Goal: Task Accomplishment & Management: Use online tool/utility

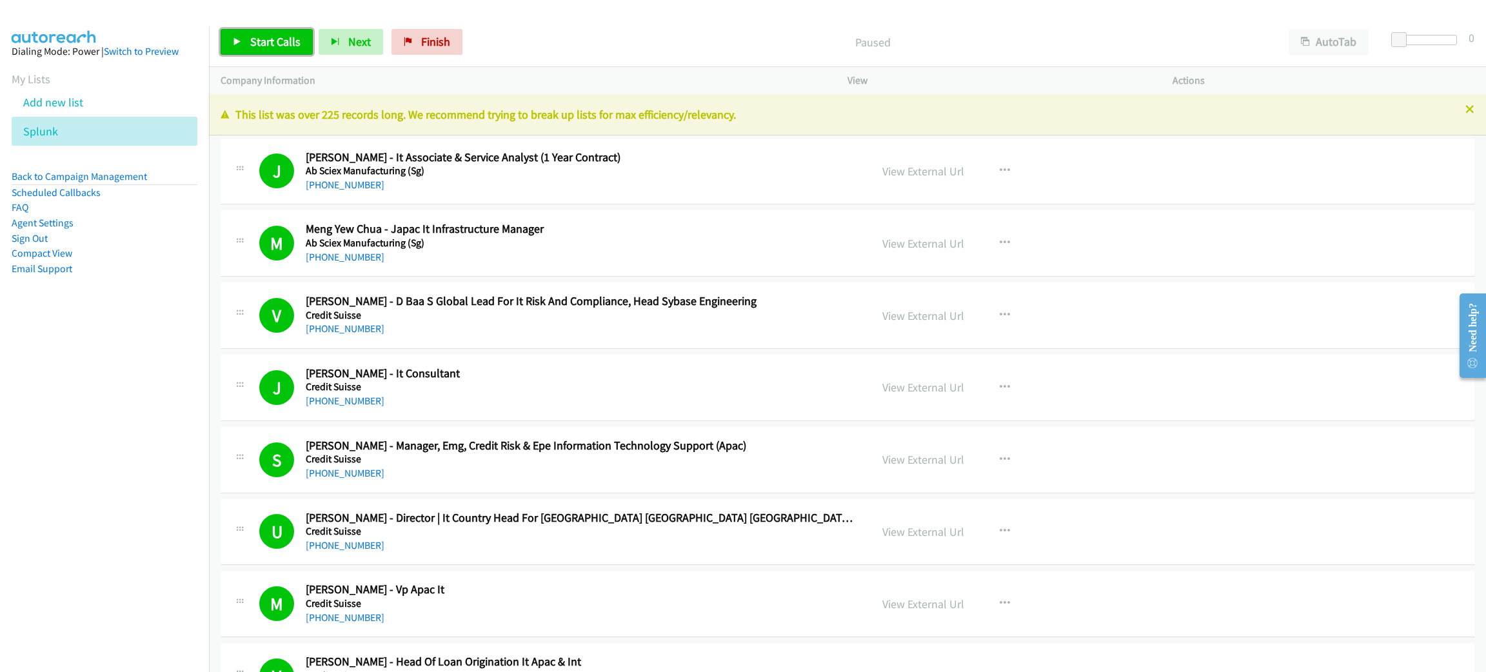
click at [242, 36] on link "Start Calls" at bounding box center [267, 42] width 92 height 26
click at [272, 52] on link "Pause" at bounding box center [256, 42] width 71 height 26
click at [99, 173] on link "Back to Campaign Management" at bounding box center [79, 176] width 135 height 12
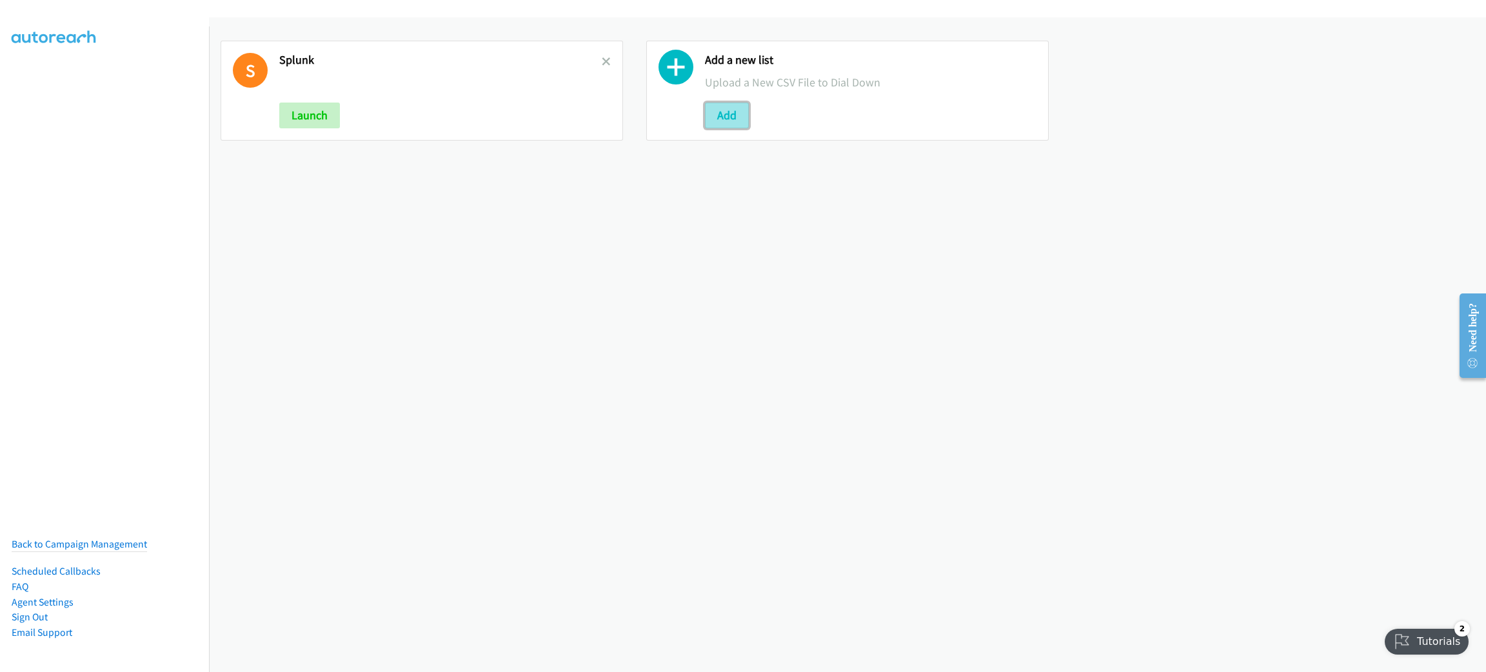
click at [729, 115] on button "Add" at bounding box center [727, 116] width 44 height 26
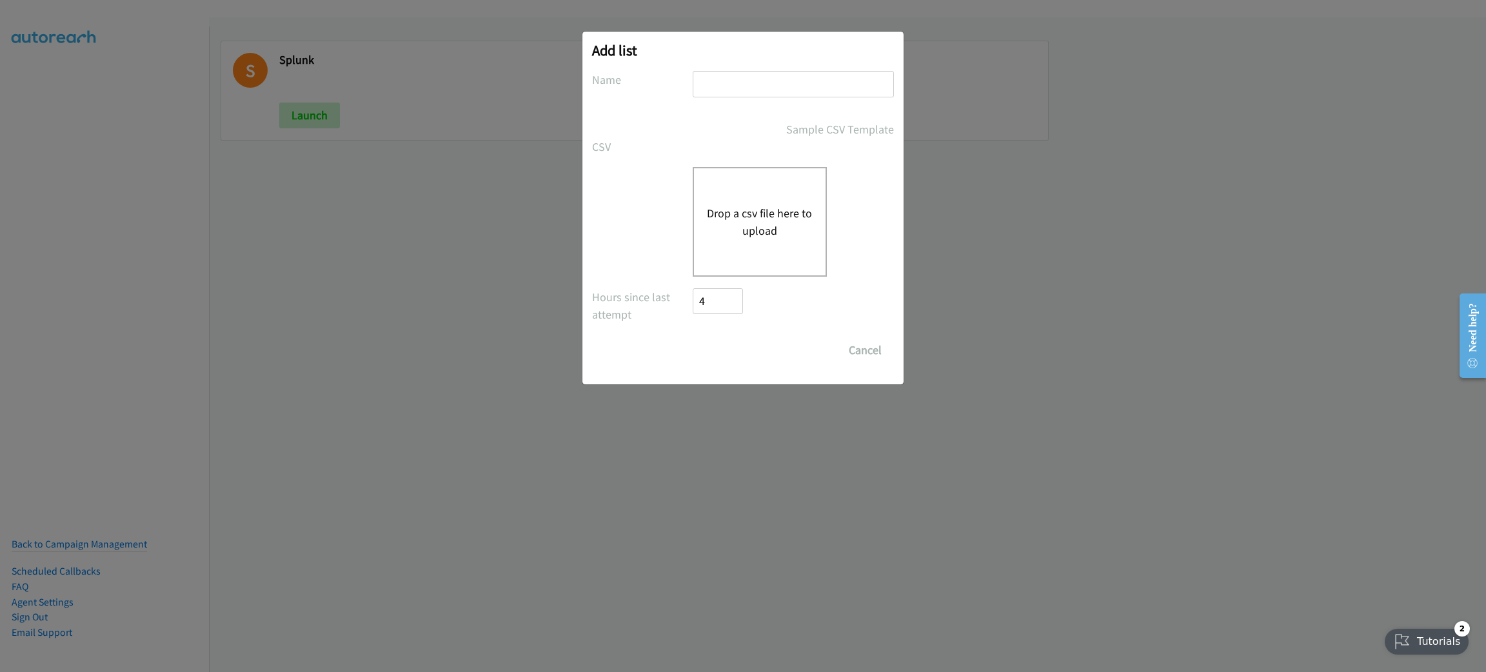
click at [776, 222] on button "Drop a csv file here to upload" at bounding box center [760, 221] width 106 height 35
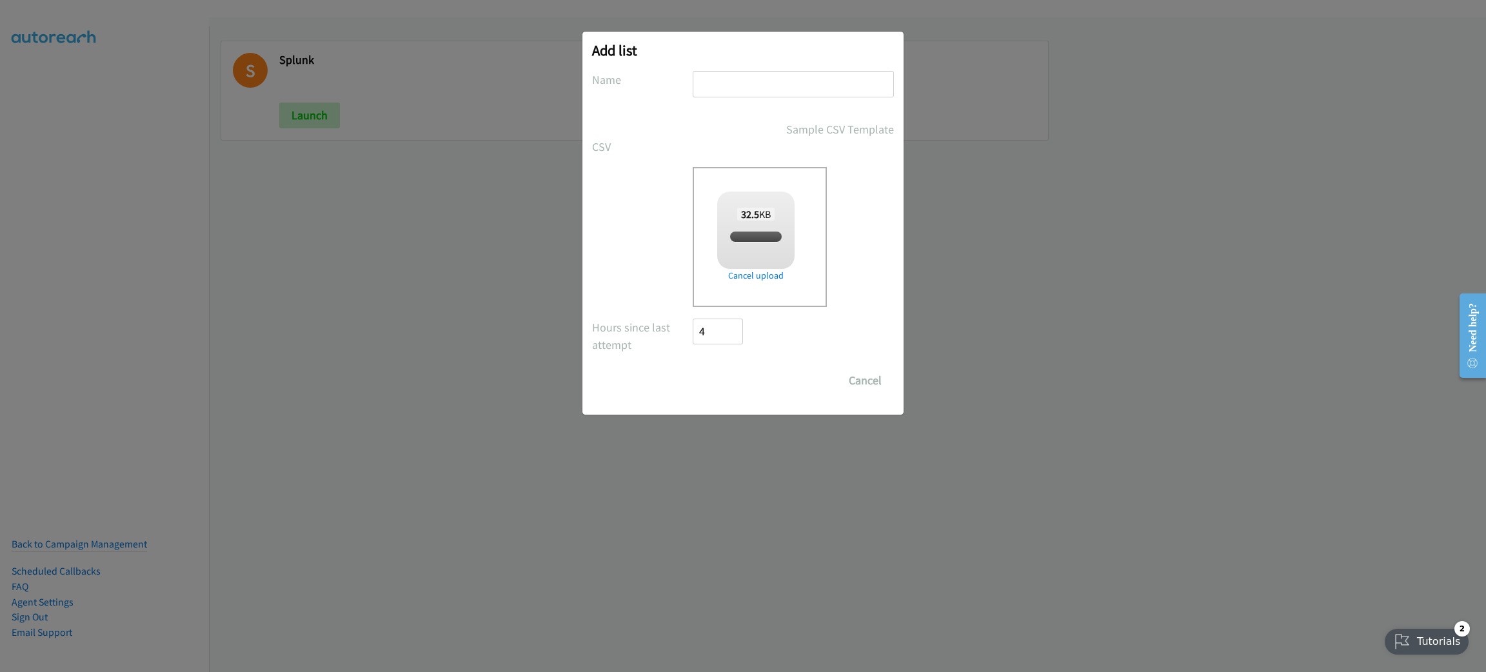
checkbox input "true"
click at [746, 83] on input "text" at bounding box center [793, 84] width 201 height 26
type input "SPLUNK"
click at [693, 368] on input "Save List" at bounding box center [727, 381] width 68 height 26
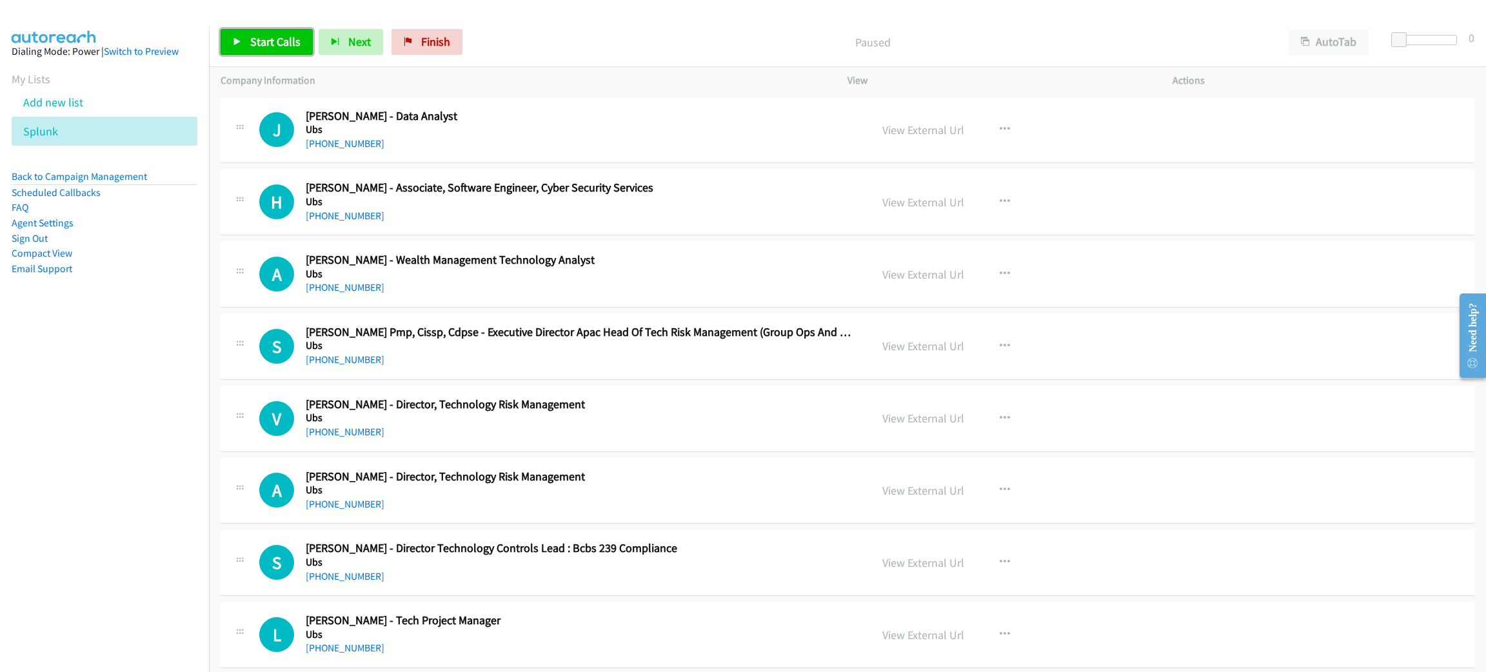
click at [285, 50] on link "Start Calls" at bounding box center [267, 42] width 92 height 26
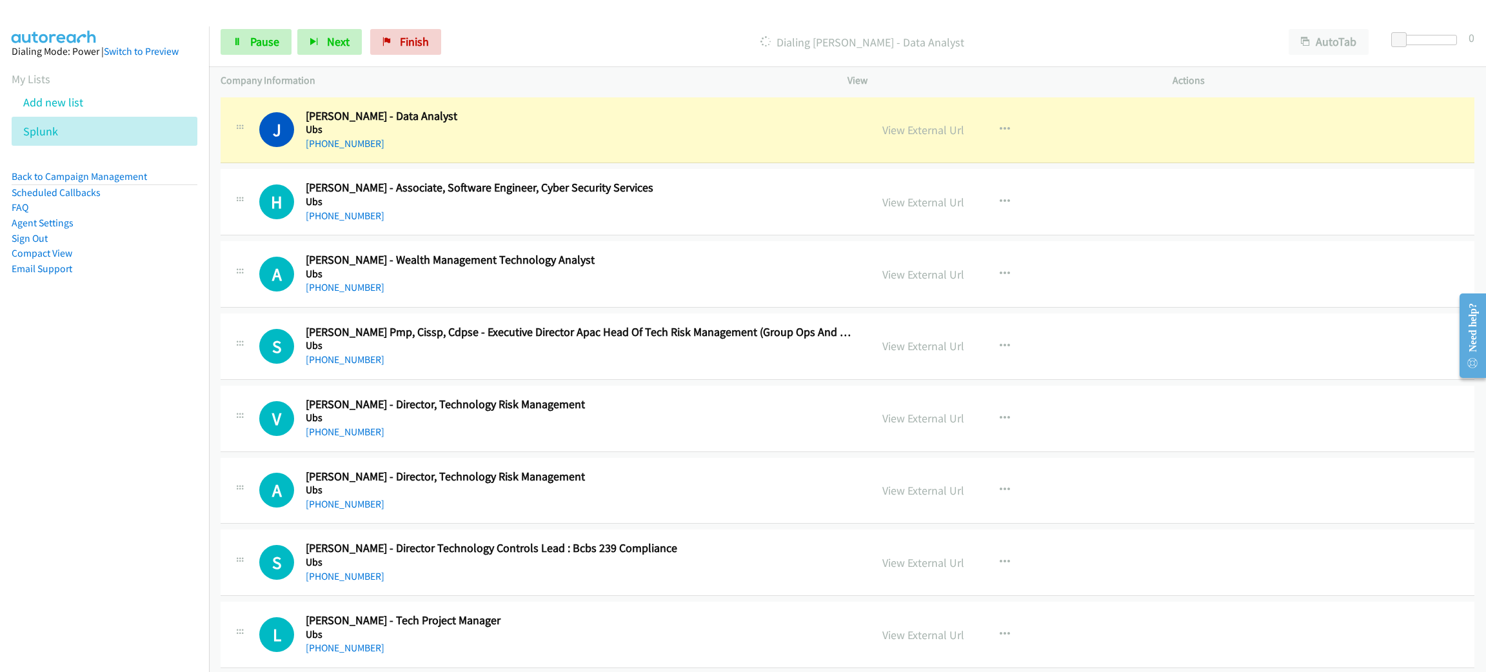
click at [362, 118] on h2 "James Seah - Data Analyst" at bounding box center [579, 116] width 546 height 15
click at [273, 42] on span "Pause" at bounding box center [264, 41] width 29 height 15
click at [914, 126] on link "View External Url" at bounding box center [923, 130] width 82 height 15
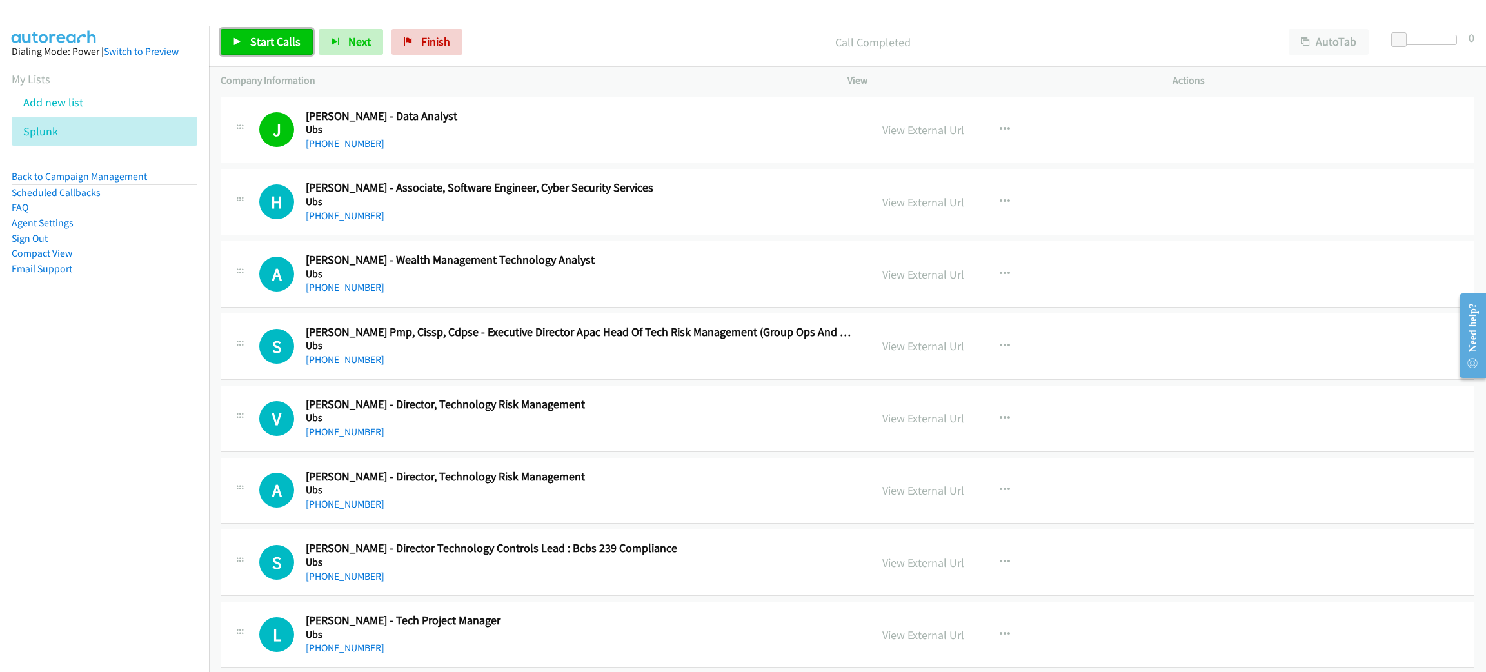
click at [275, 46] on span "Start Calls" at bounding box center [275, 41] width 50 height 15
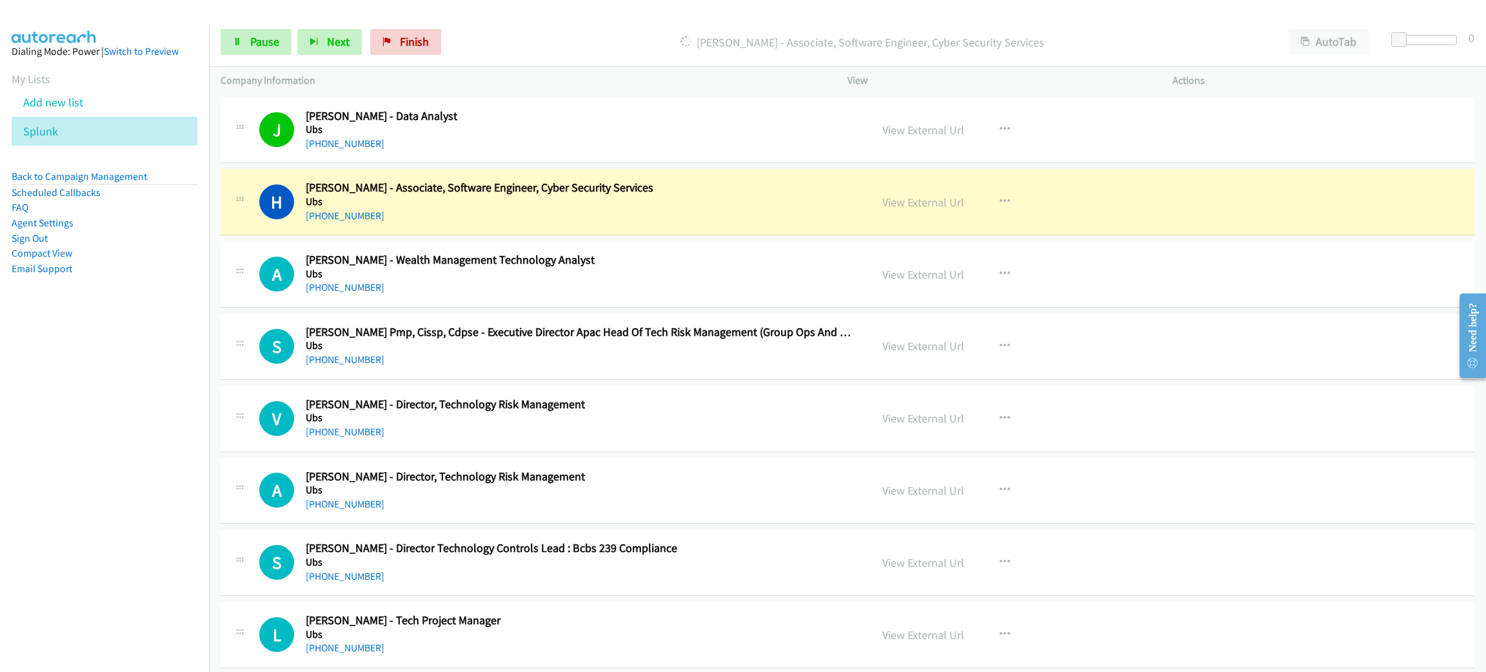
click at [406, 203] on h5 "Ubs" at bounding box center [579, 201] width 546 height 13
click at [261, 39] on span "Pause" at bounding box center [264, 41] width 29 height 15
click at [909, 201] on link "View External Url" at bounding box center [923, 202] width 82 height 15
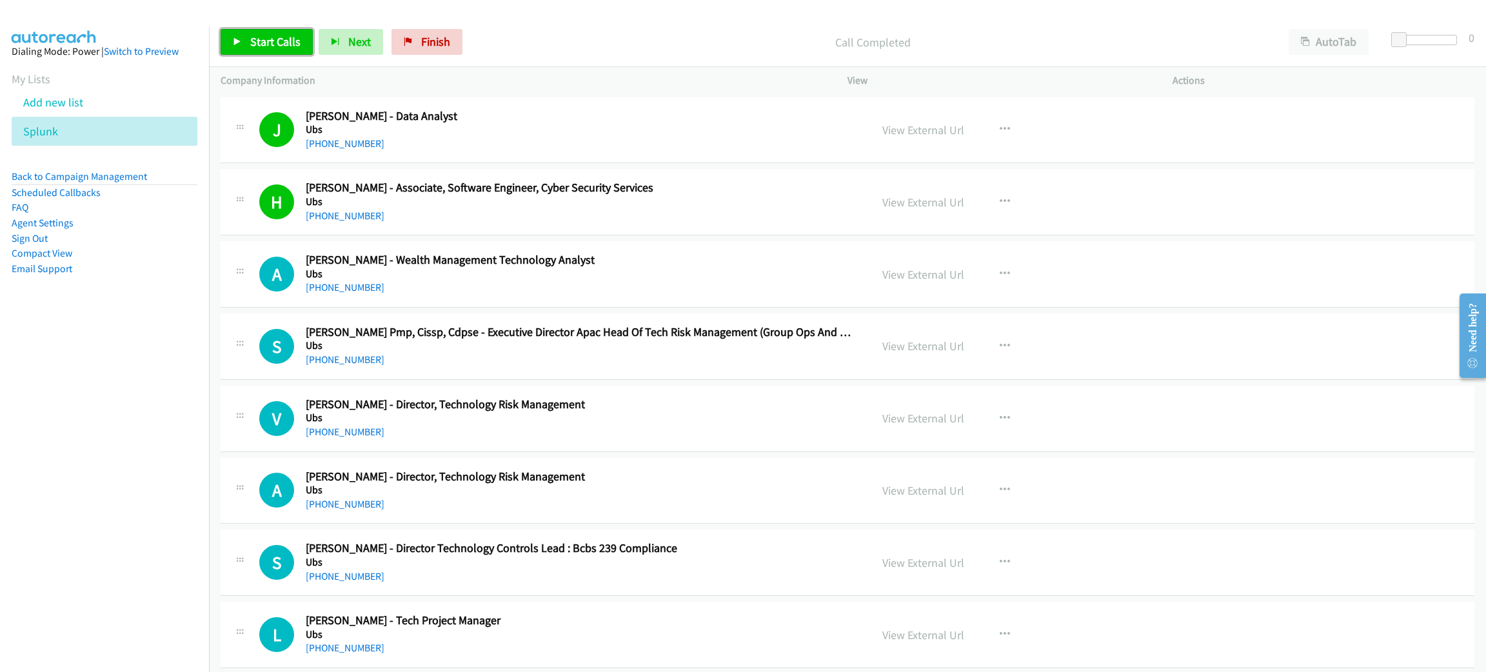
click at [284, 44] on span "Start Calls" at bounding box center [275, 41] width 50 height 15
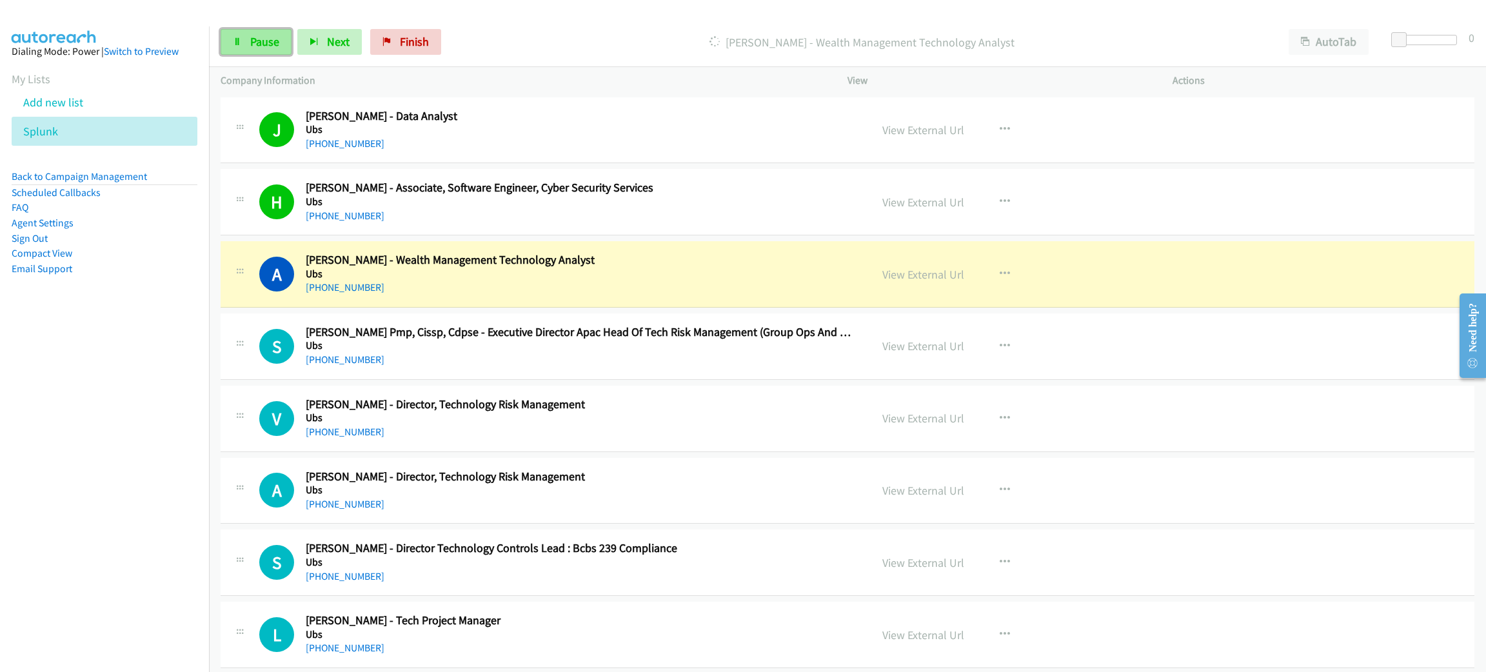
click at [261, 52] on link "Pause" at bounding box center [256, 42] width 71 height 26
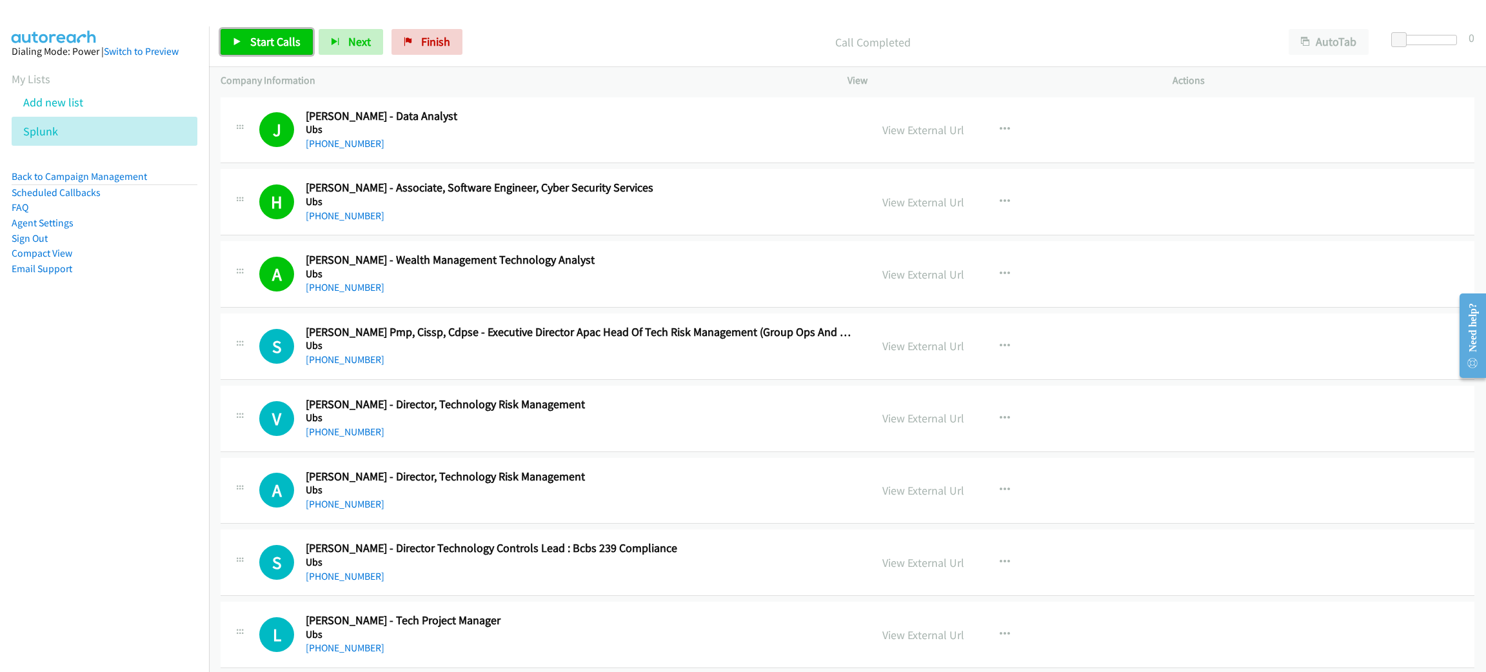
click at [256, 44] on span "Start Calls" at bounding box center [275, 41] width 50 height 15
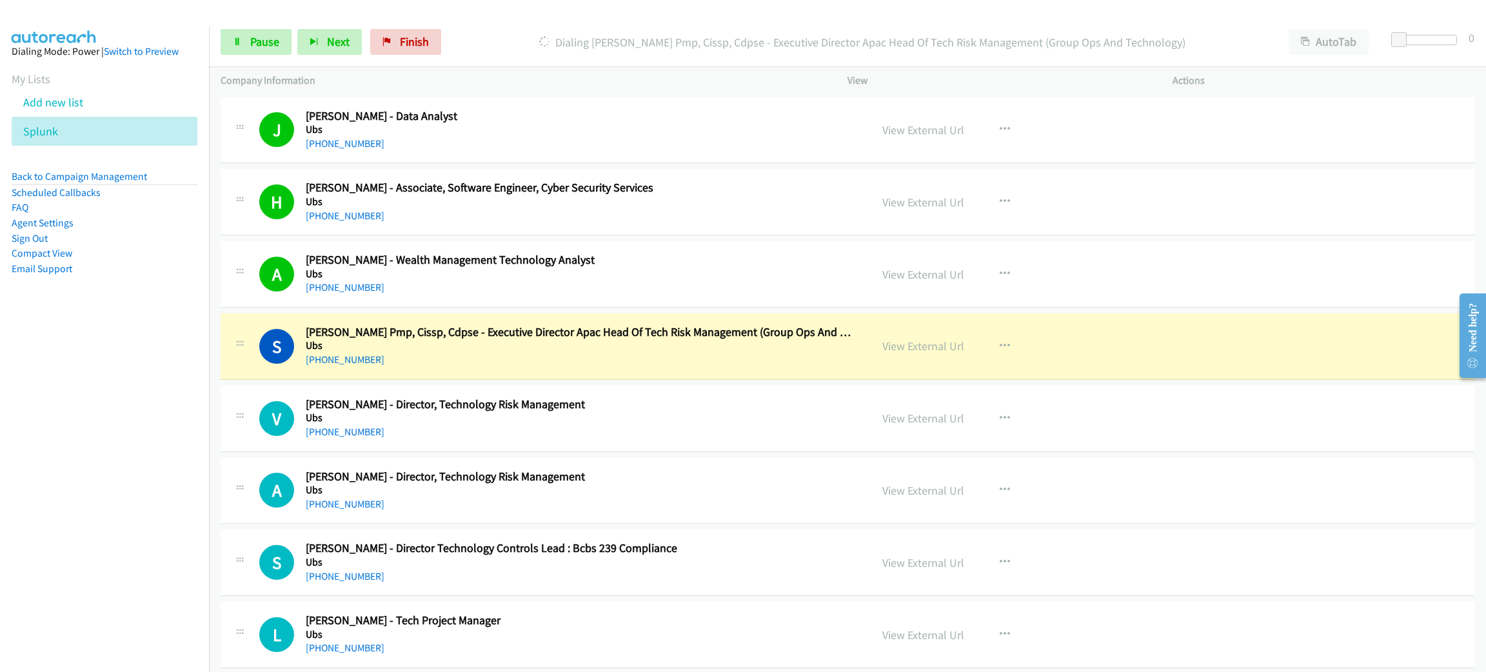
drag, startPoint x: 411, startPoint y: 358, endPoint x: 408, endPoint y: 351, distance: 7.5
click at [411, 358] on div "+65 8878 4536" at bounding box center [579, 359] width 546 height 15
click at [256, 48] on span "Pause" at bounding box center [264, 41] width 29 height 15
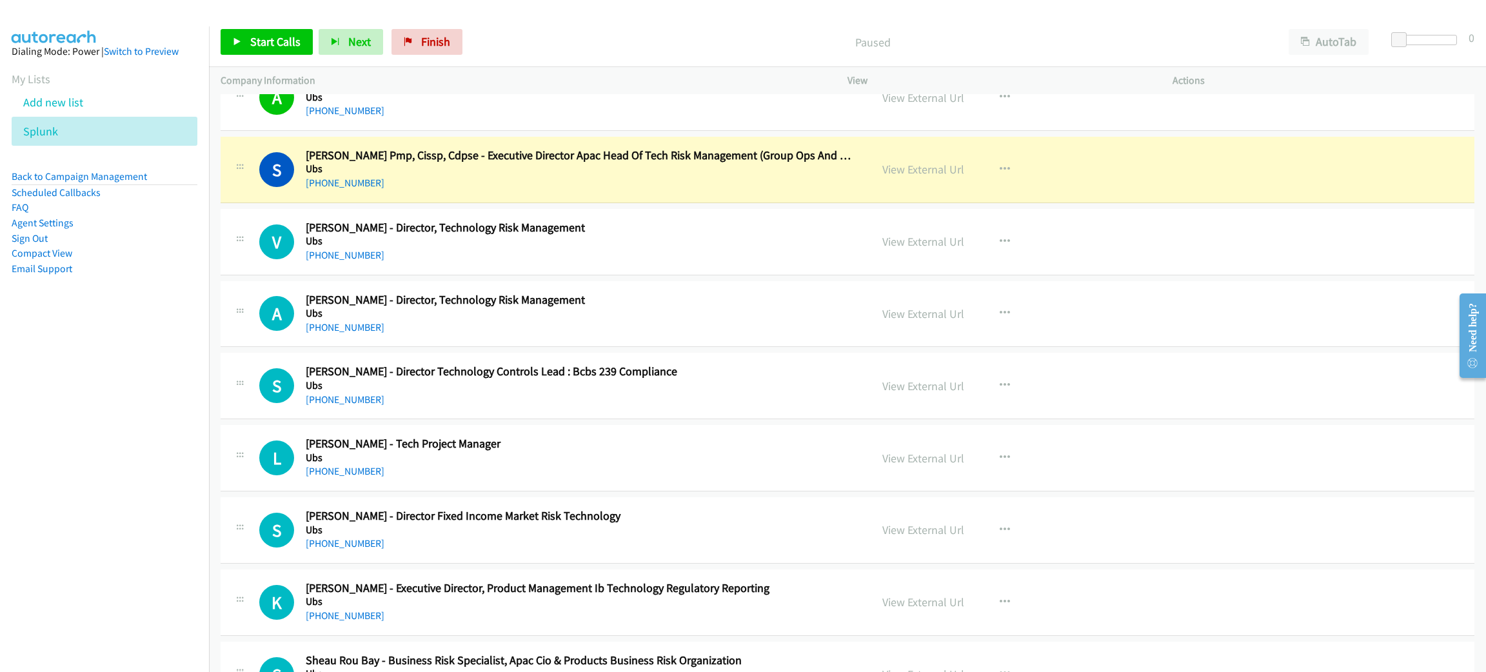
scroll to position [193, 0]
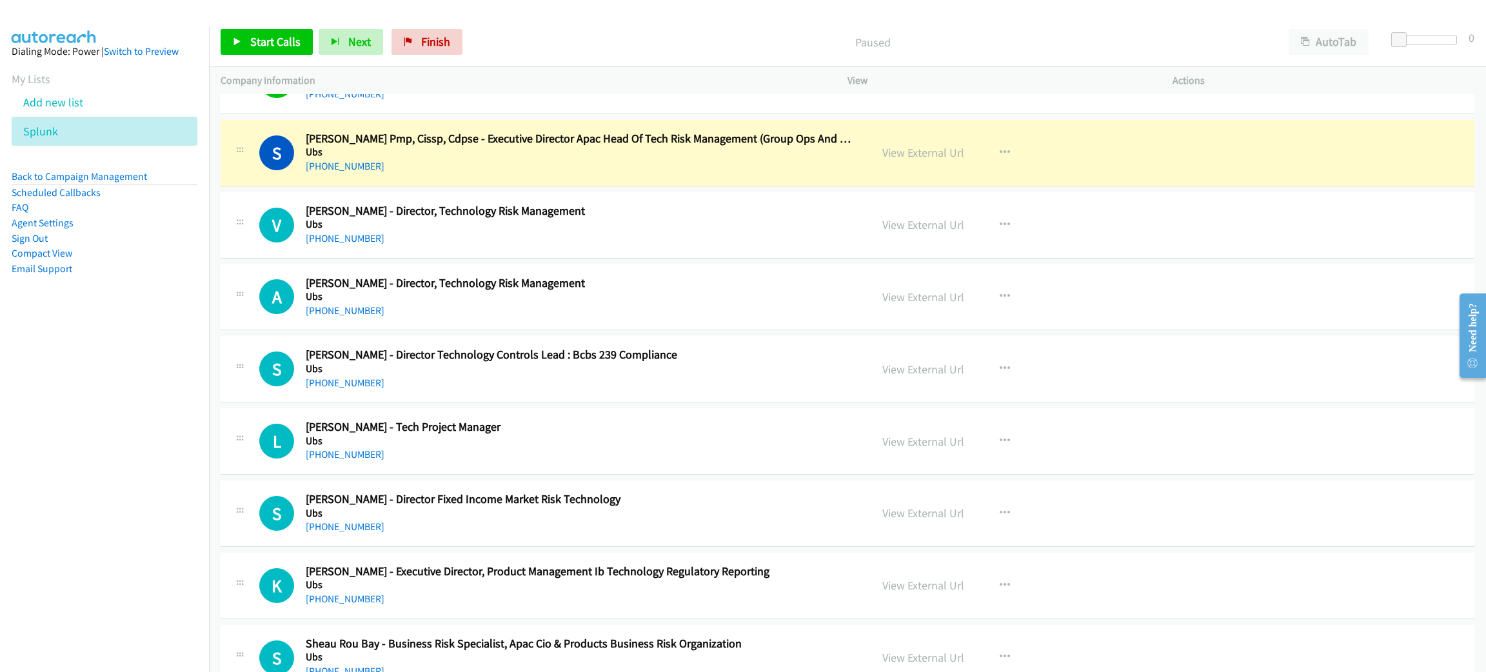
click at [397, 153] on h5 "Ubs" at bounding box center [579, 152] width 546 height 13
click at [938, 153] on link "View External Url" at bounding box center [923, 152] width 82 height 15
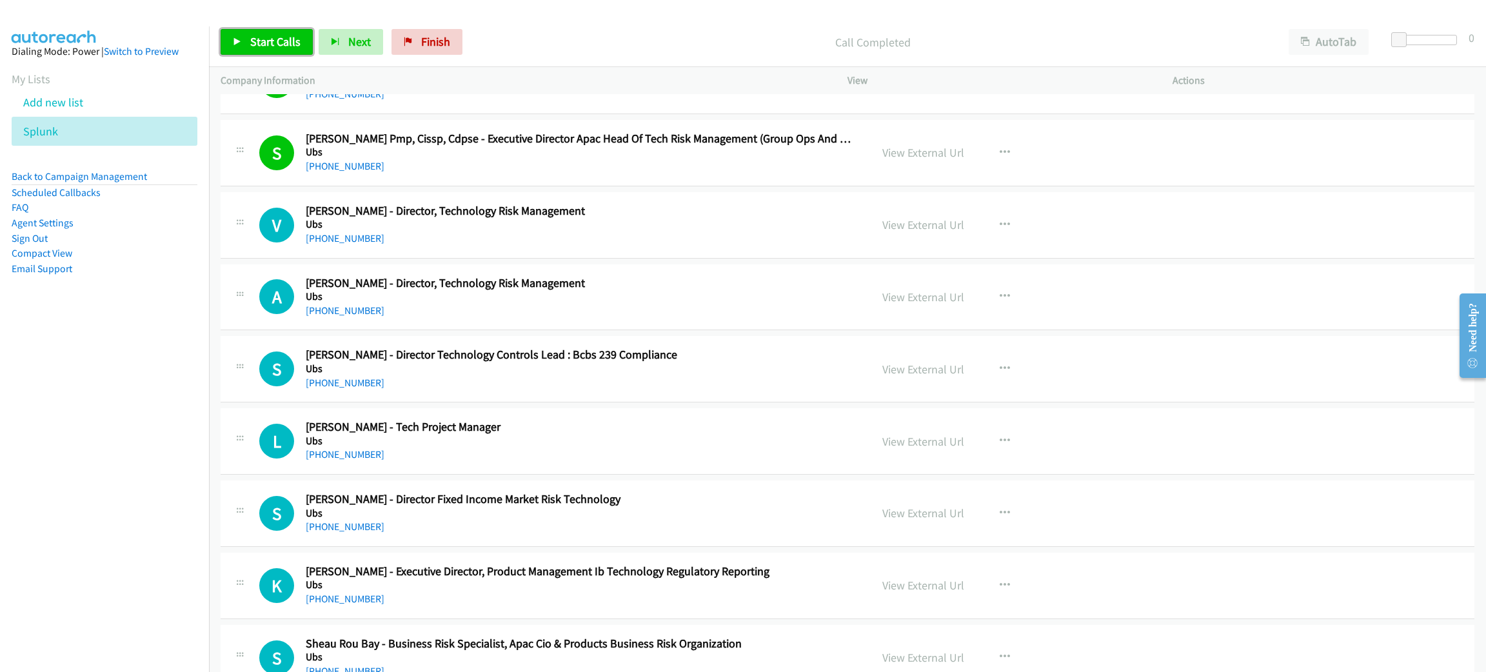
click at [290, 52] on link "Start Calls" at bounding box center [267, 42] width 92 height 26
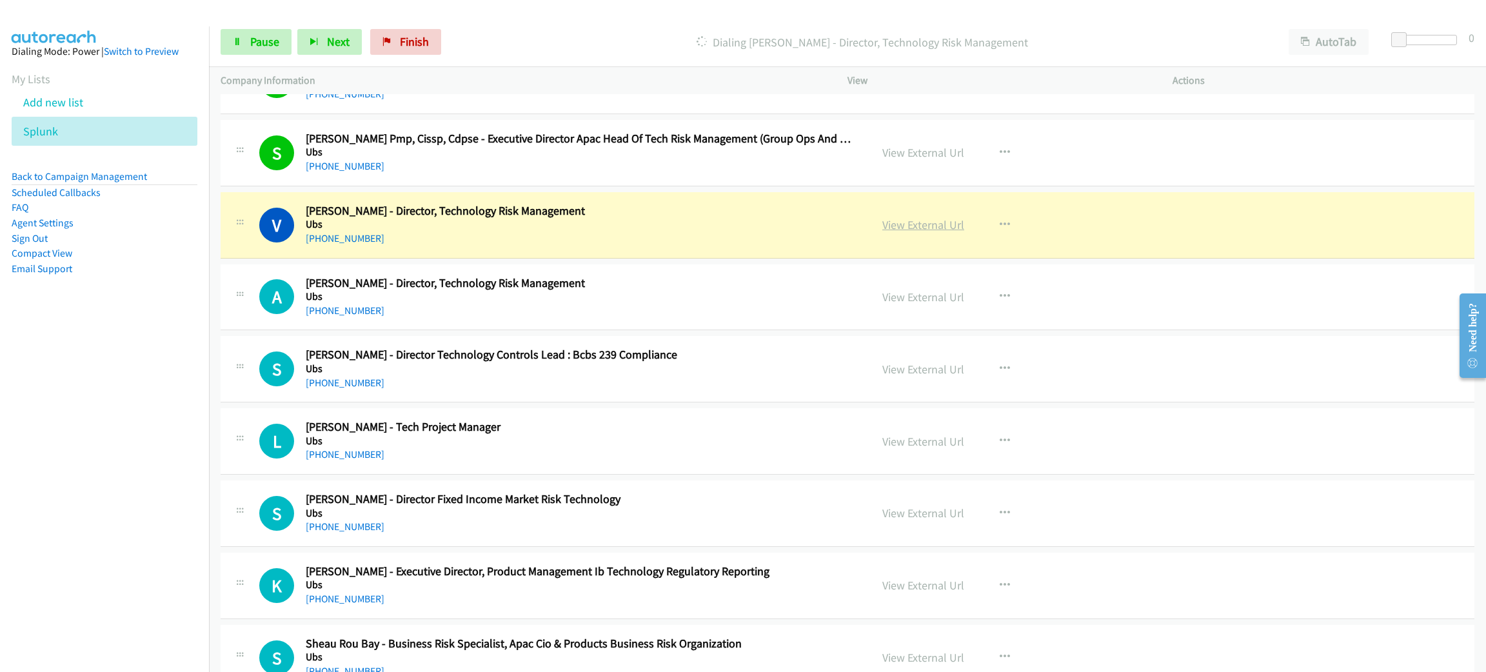
click at [916, 228] on link "View External Url" at bounding box center [923, 224] width 82 height 15
click at [261, 46] on span "Pause" at bounding box center [264, 41] width 29 height 15
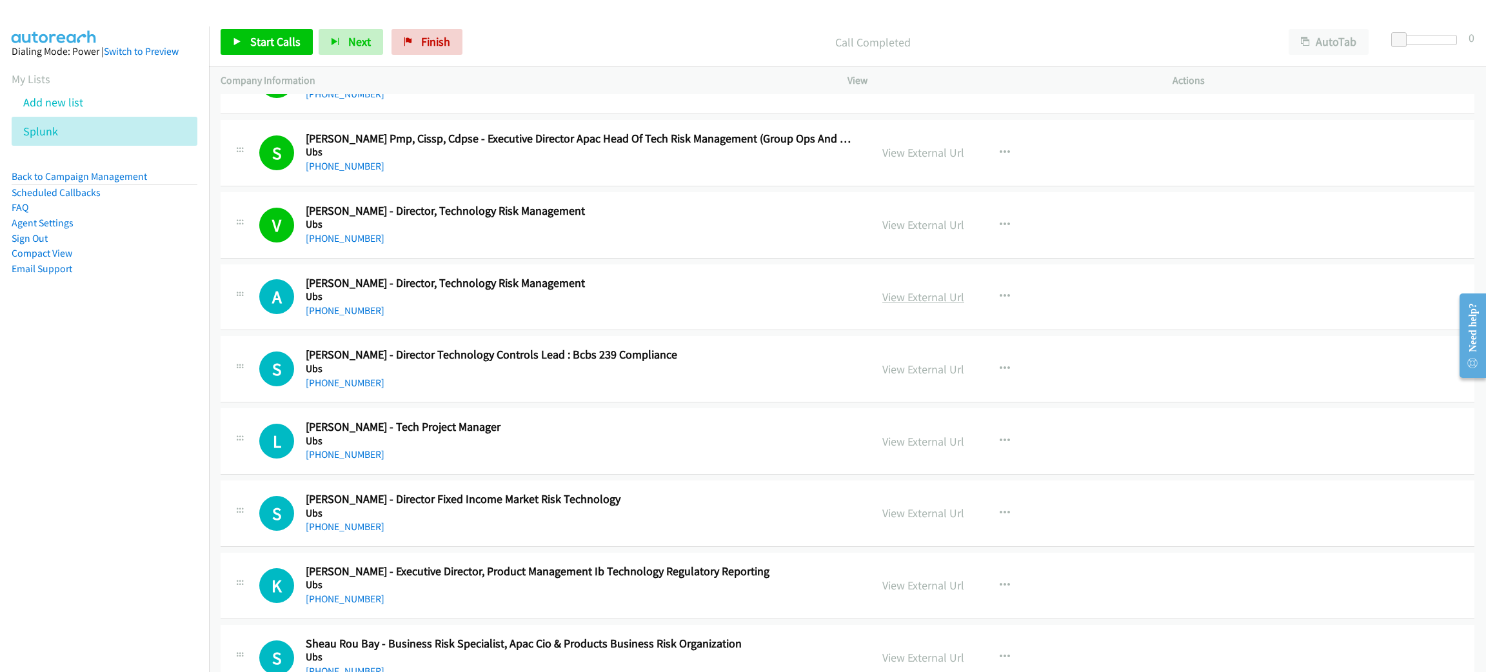
click at [898, 296] on link "View External Url" at bounding box center [923, 297] width 82 height 15
click at [270, 57] on div "Start Calls Pause Next Finish Call Completed AutoTab AutoTab 0" at bounding box center [847, 42] width 1277 height 50
click at [273, 40] on span "Start Calls" at bounding box center [275, 41] width 50 height 15
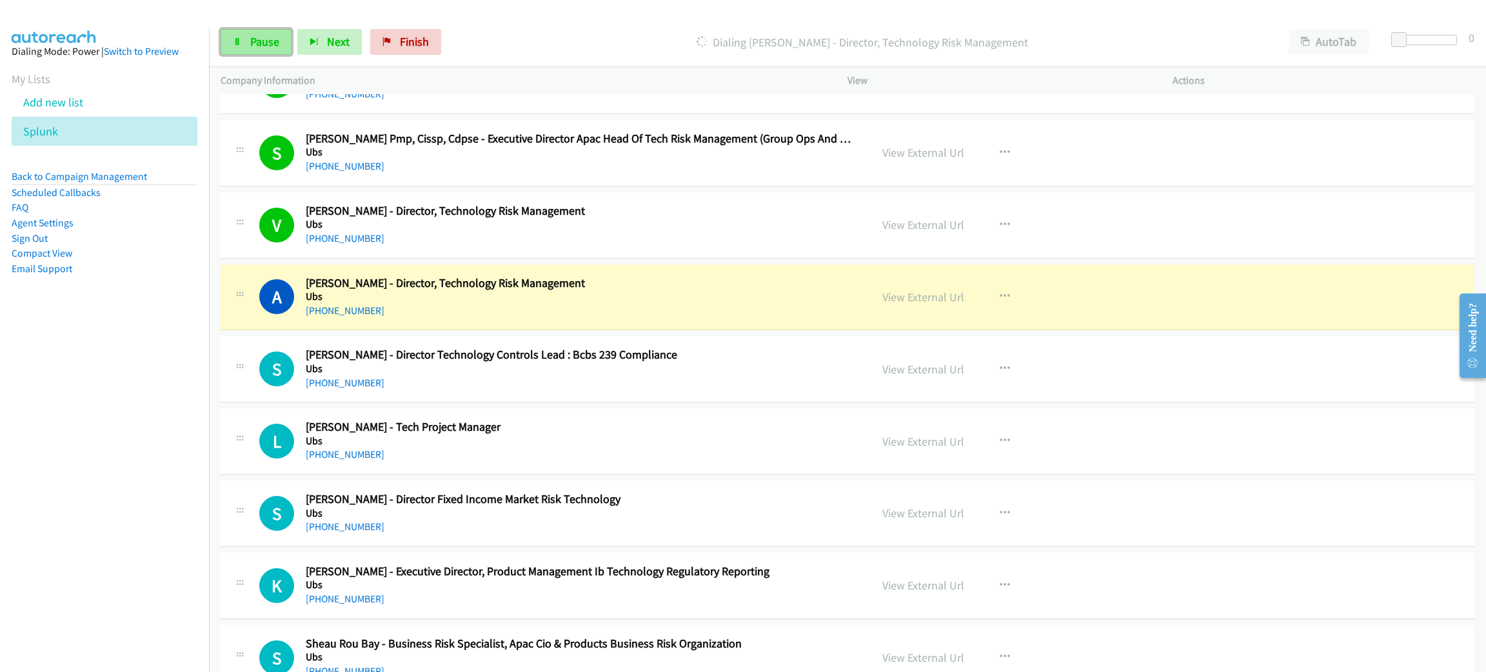
click at [257, 40] on span "Pause" at bounding box center [264, 41] width 29 height 15
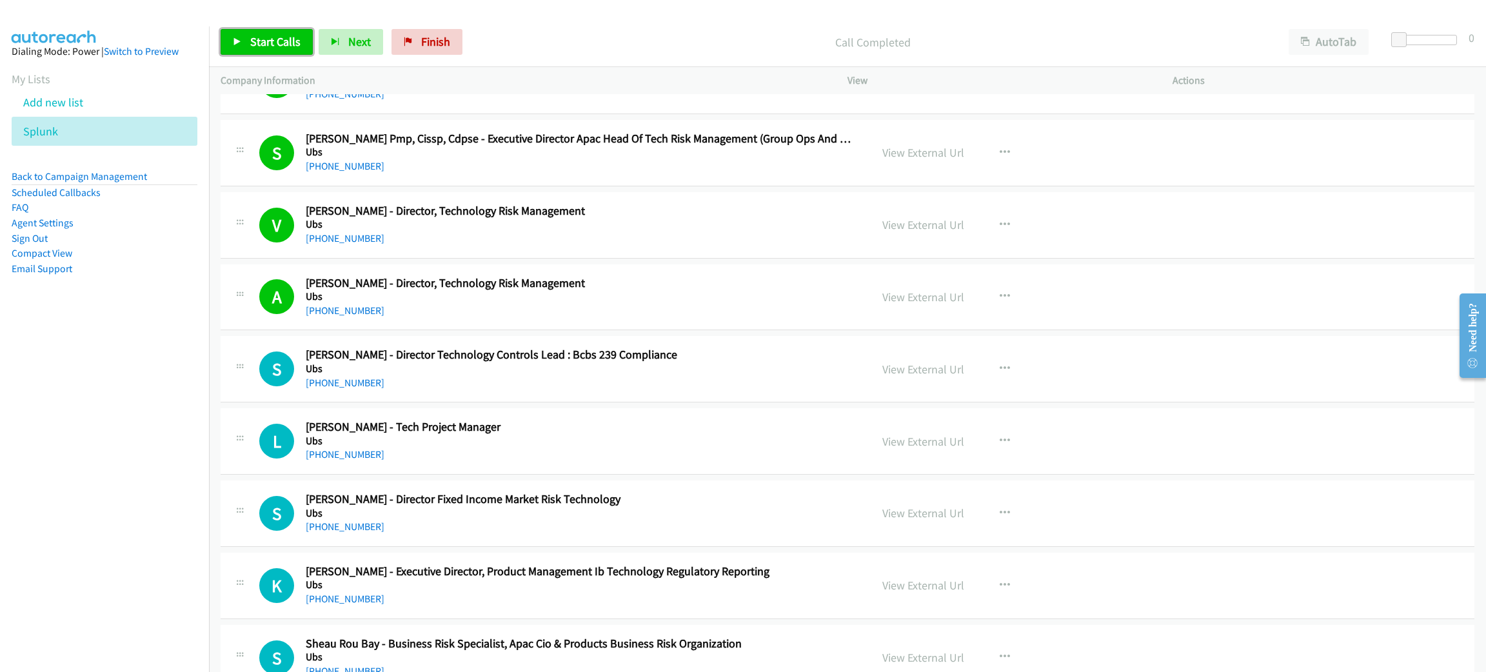
click at [262, 41] on span "Start Calls" at bounding box center [275, 41] width 50 height 15
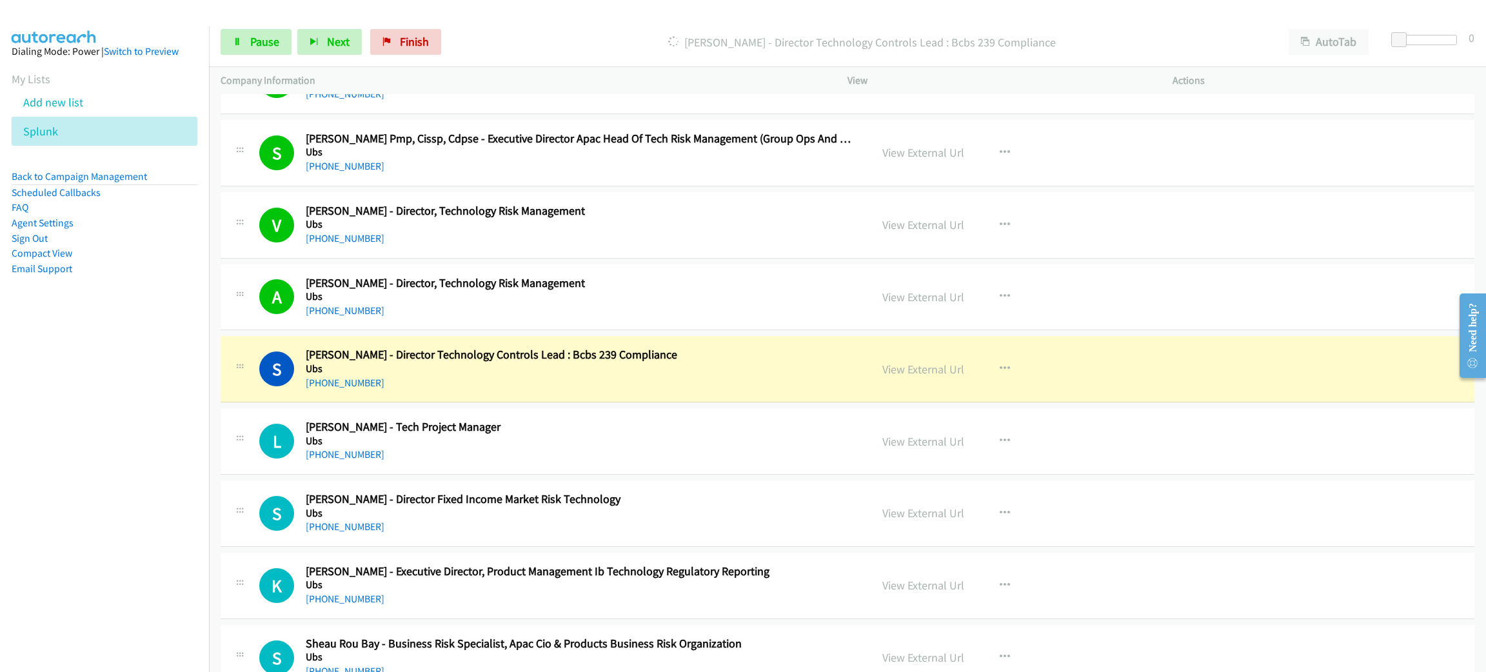
click at [504, 381] on div "+65 9028 4463" at bounding box center [579, 382] width 546 height 15
click at [922, 371] on link "View External Url" at bounding box center [923, 369] width 82 height 15
click at [261, 44] on span "Pause" at bounding box center [264, 41] width 29 height 15
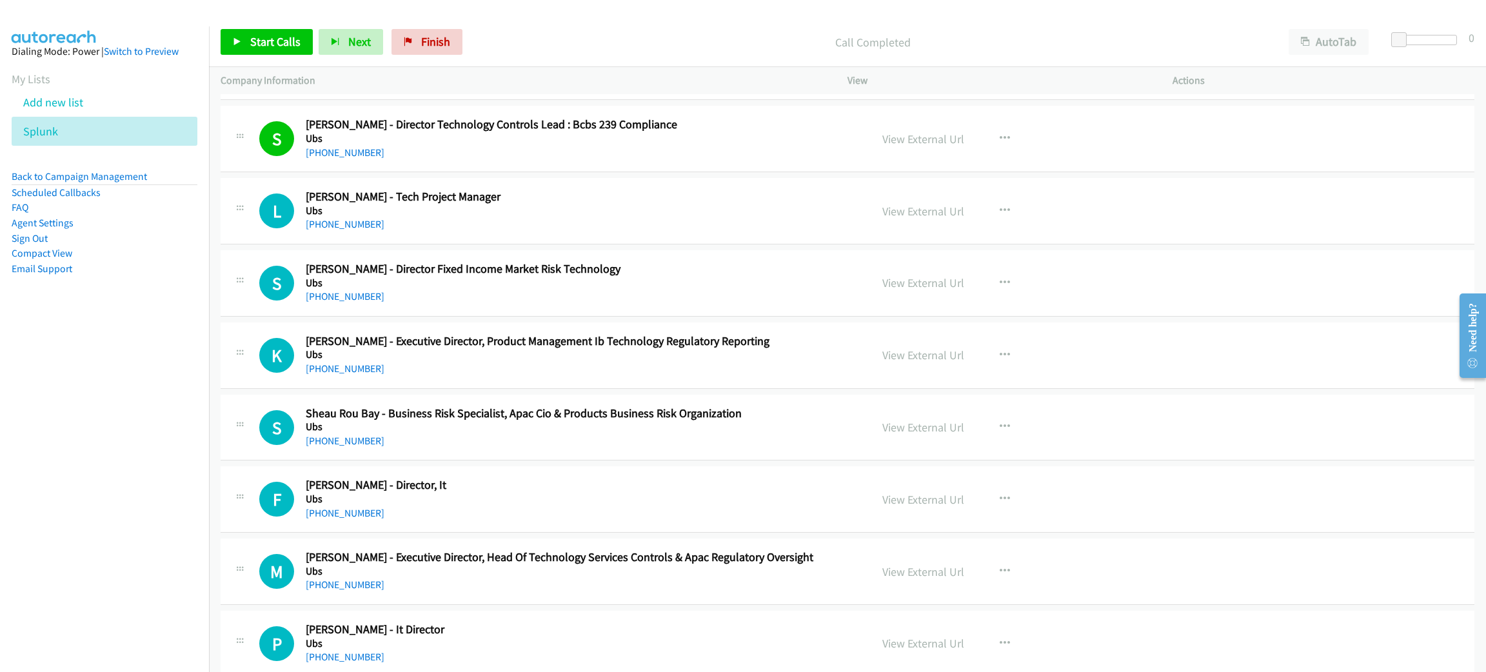
scroll to position [483, 0]
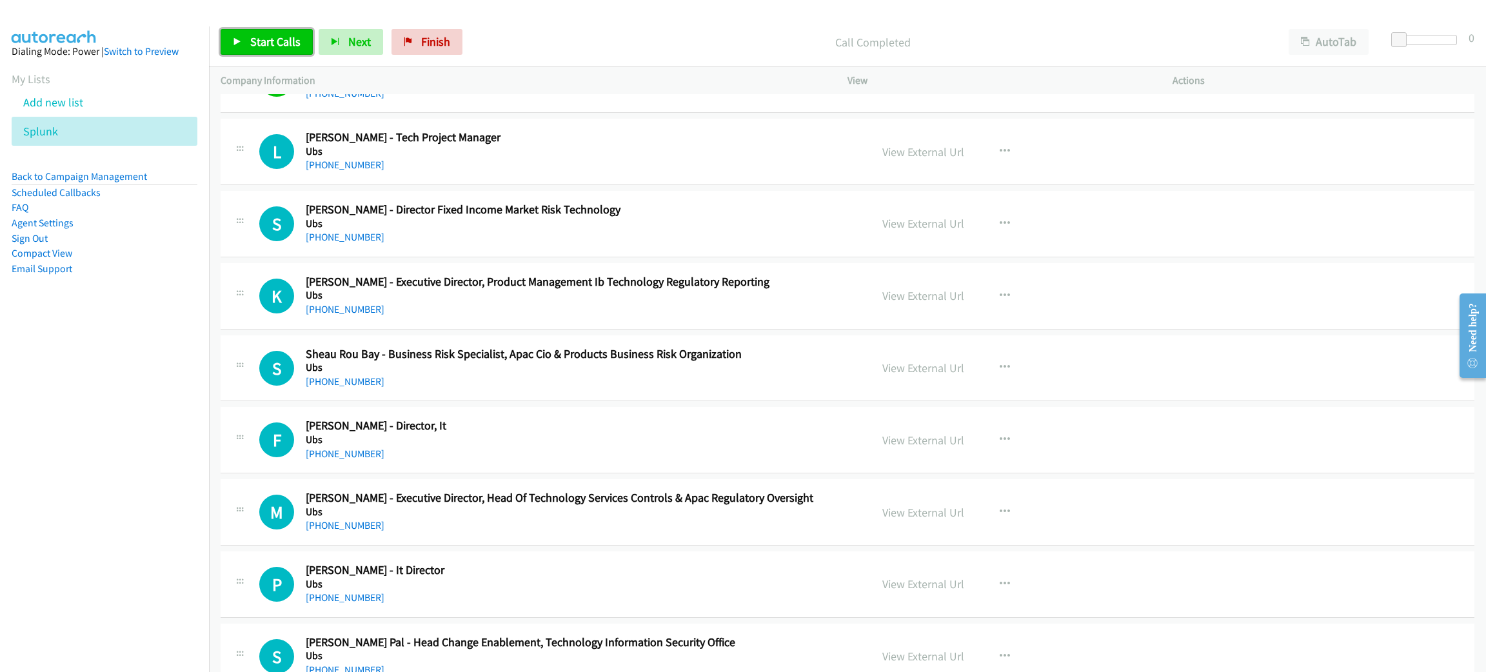
click at [256, 44] on span "Start Calls" at bounding box center [275, 41] width 50 height 15
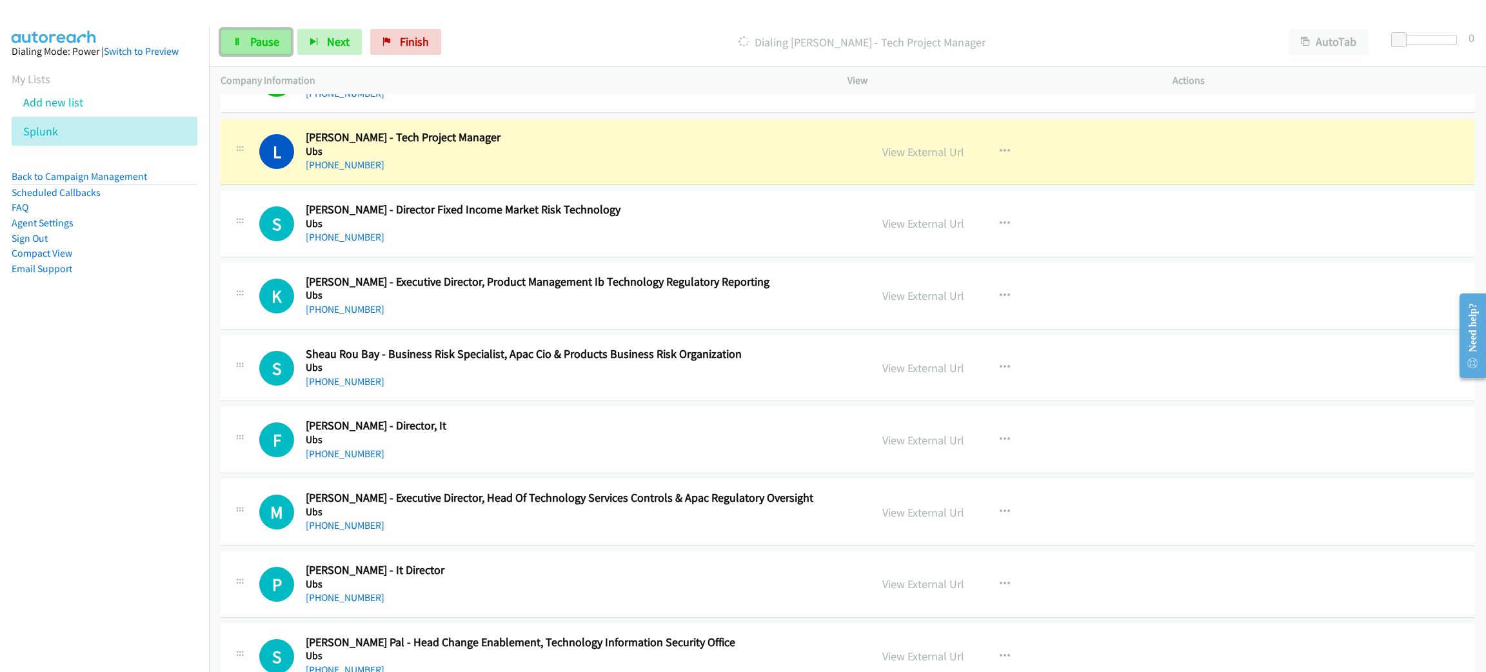
click at [257, 36] on span "Pause" at bounding box center [264, 41] width 29 height 15
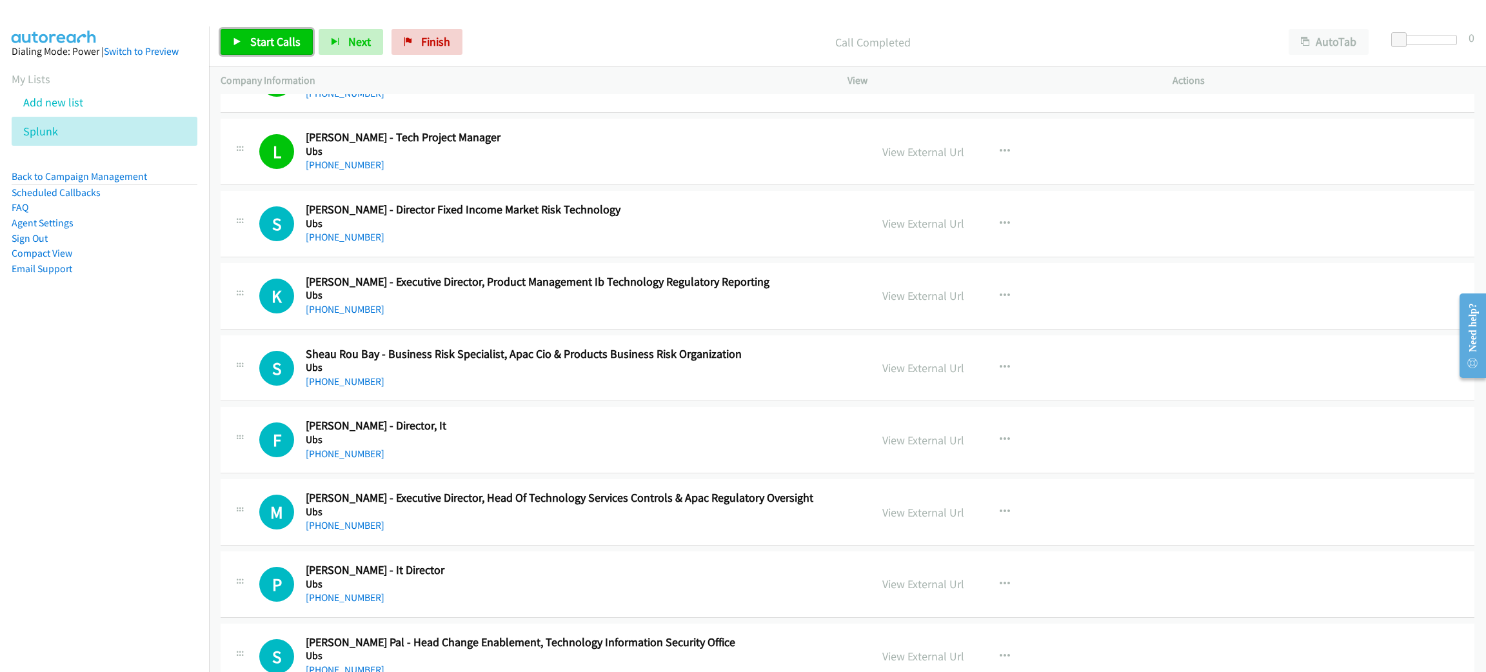
click at [284, 37] on span "Start Calls" at bounding box center [275, 41] width 50 height 15
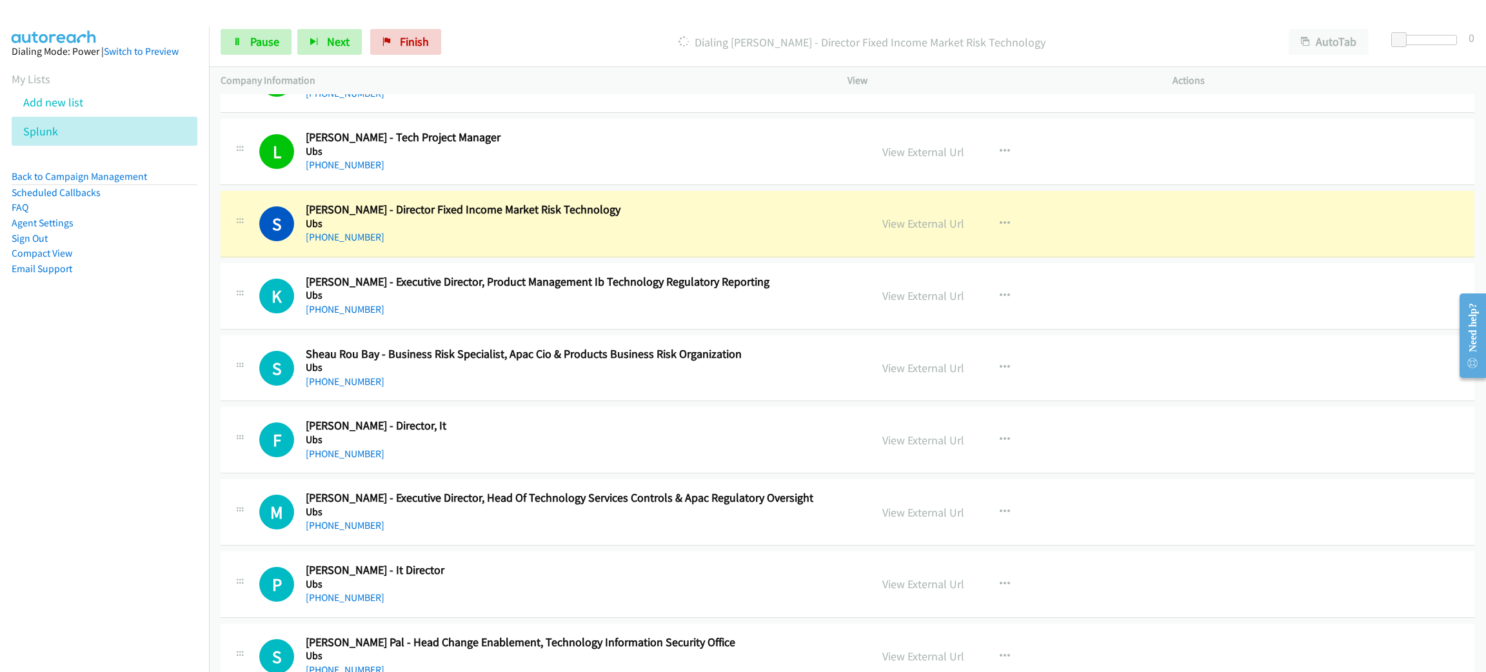
click at [591, 235] on div "+65 9815 4725" at bounding box center [579, 237] width 546 height 15
click at [238, 34] on link "Pause" at bounding box center [256, 42] width 71 height 26
click at [930, 226] on link "View External Url" at bounding box center [923, 223] width 82 height 15
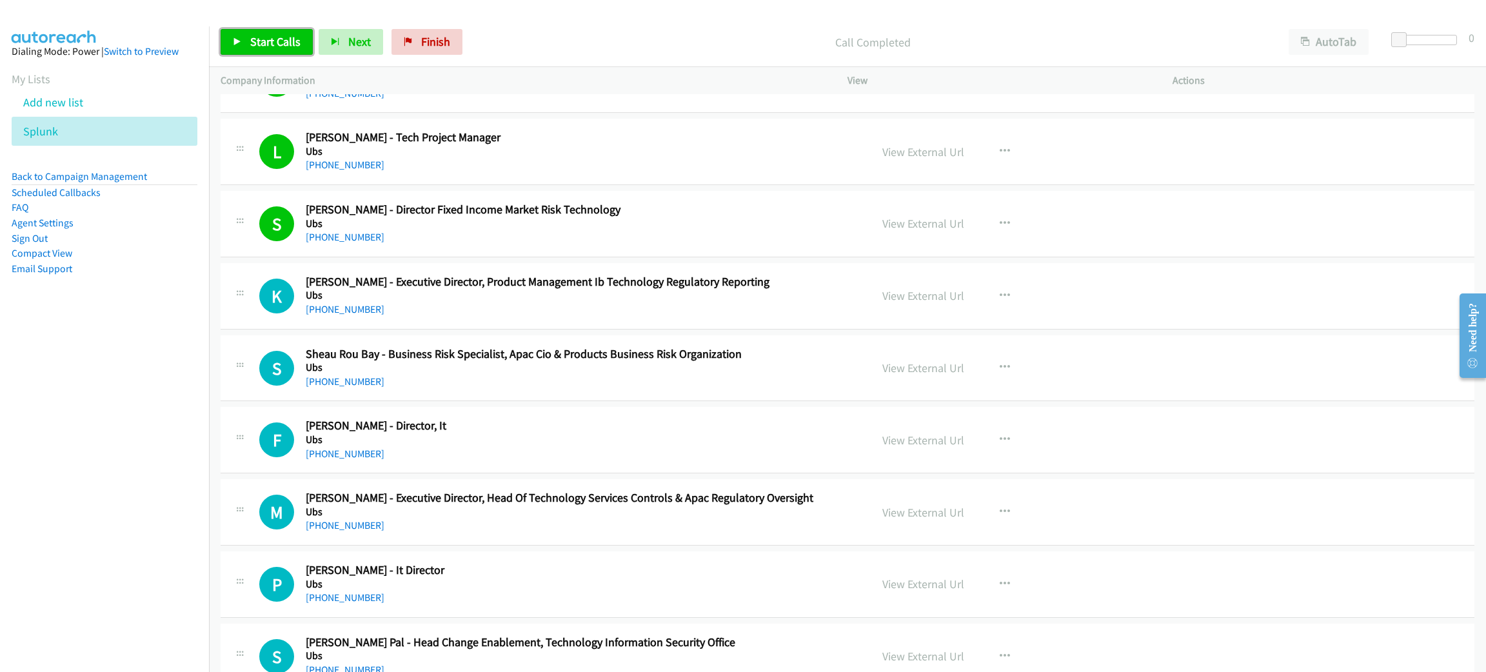
click at [278, 43] on span "Start Calls" at bounding box center [275, 41] width 50 height 15
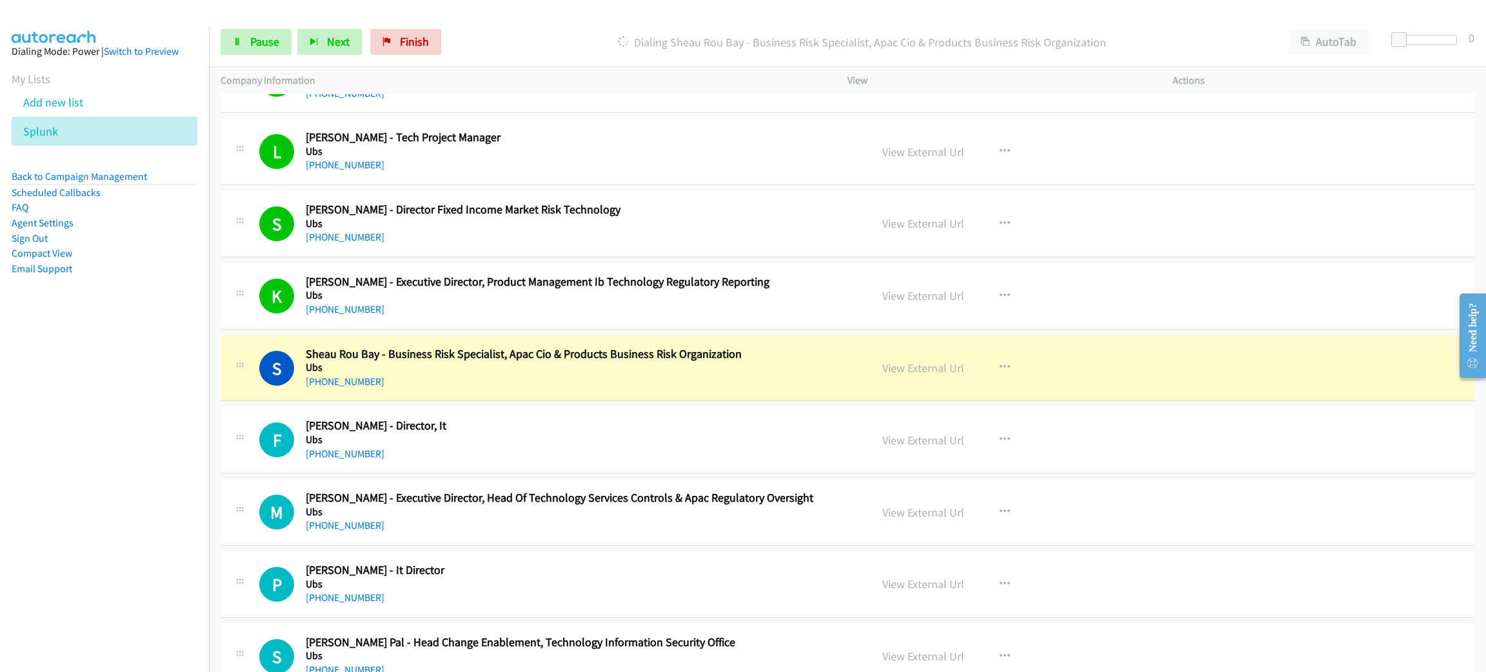
click at [553, 370] on h5 "Ubs" at bounding box center [579, 367] width 546 height 13
click at [910, 370] on link "View External Url" at bounding box center [923, 368] width 82 height 15
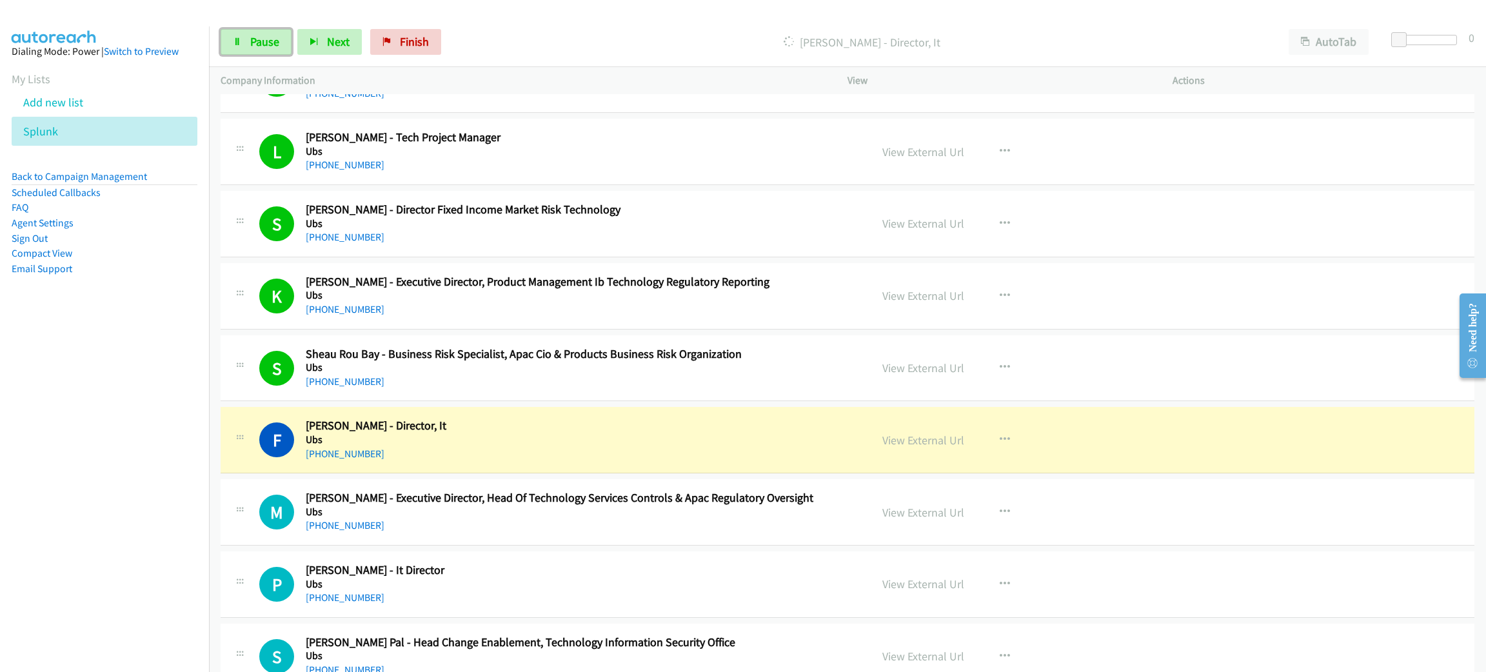
drag, startPoint x: 256, startPoint y: 42, endPoint x: 258, endPoint y: 58, distance: 16.2
click at [256, 42] on span "Pause" at bounding box center [264, 41] width 29 height 15
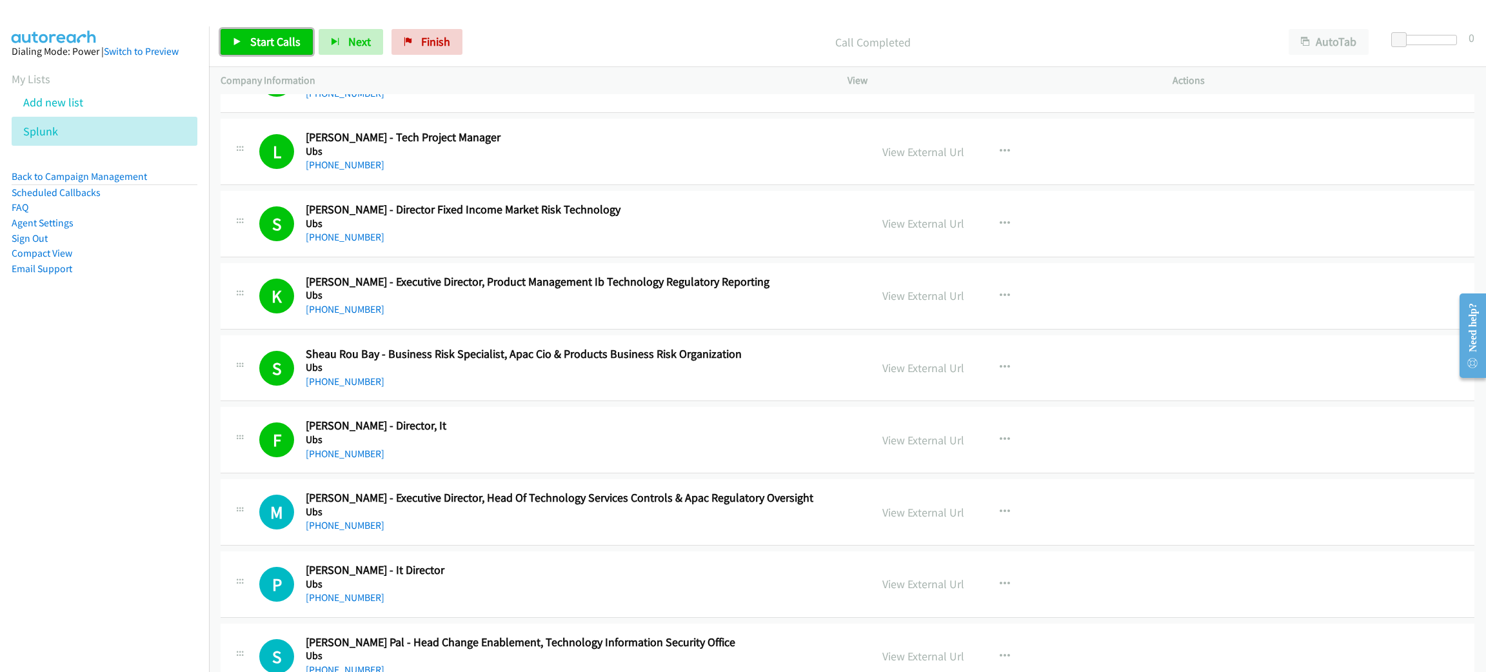
click at [268, 48] on span "Start Calls" at bounding box center [275, 41] width 50 height 15
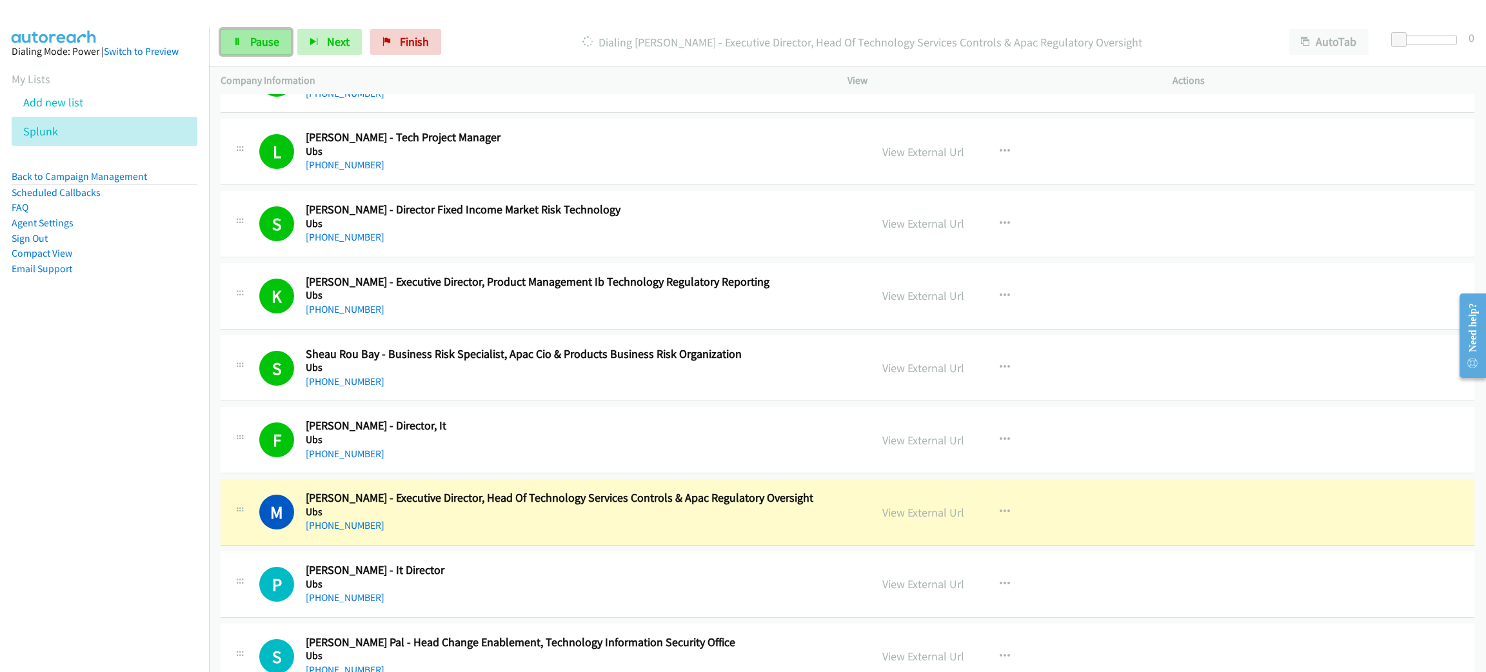
click at [264, 37] on span "Pause" at bounding box center [264, 41] width 29 height 15
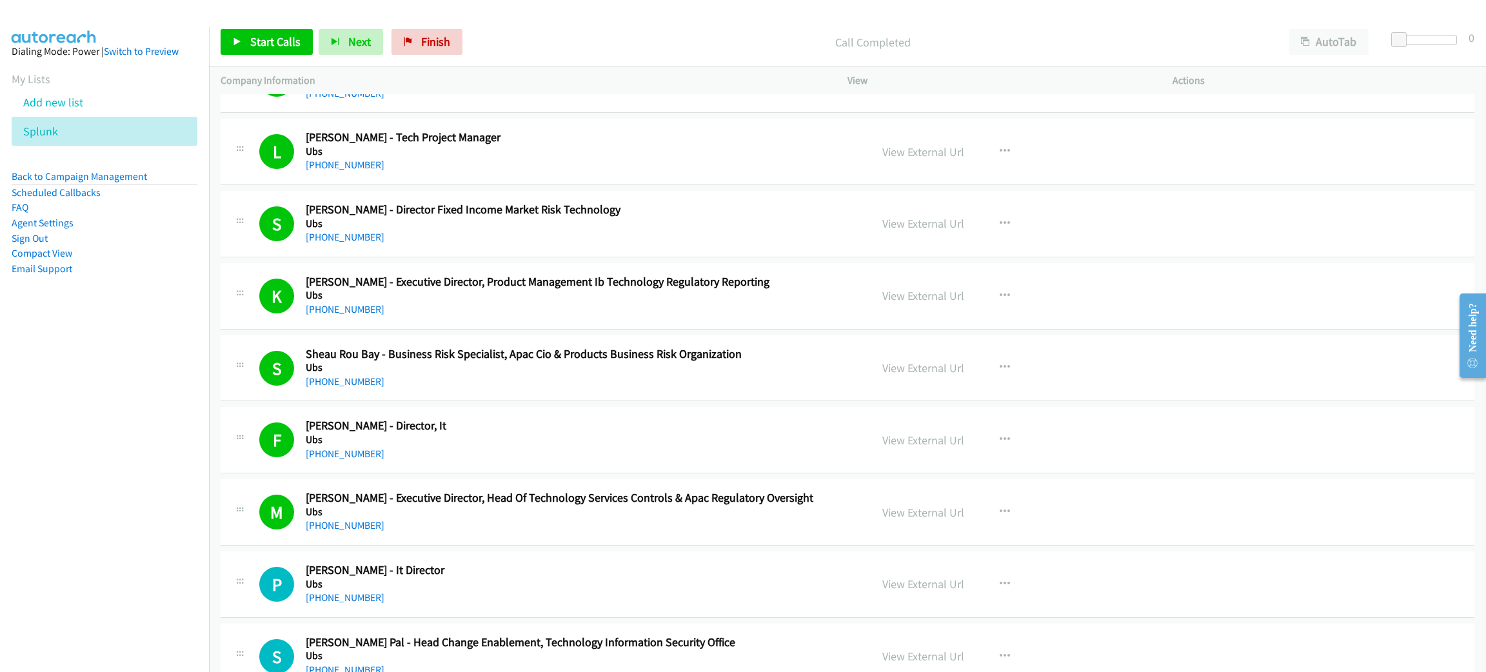
click at [595, 42] on p "Call Completed" at bounding box center [873, 42] width 786 height 17
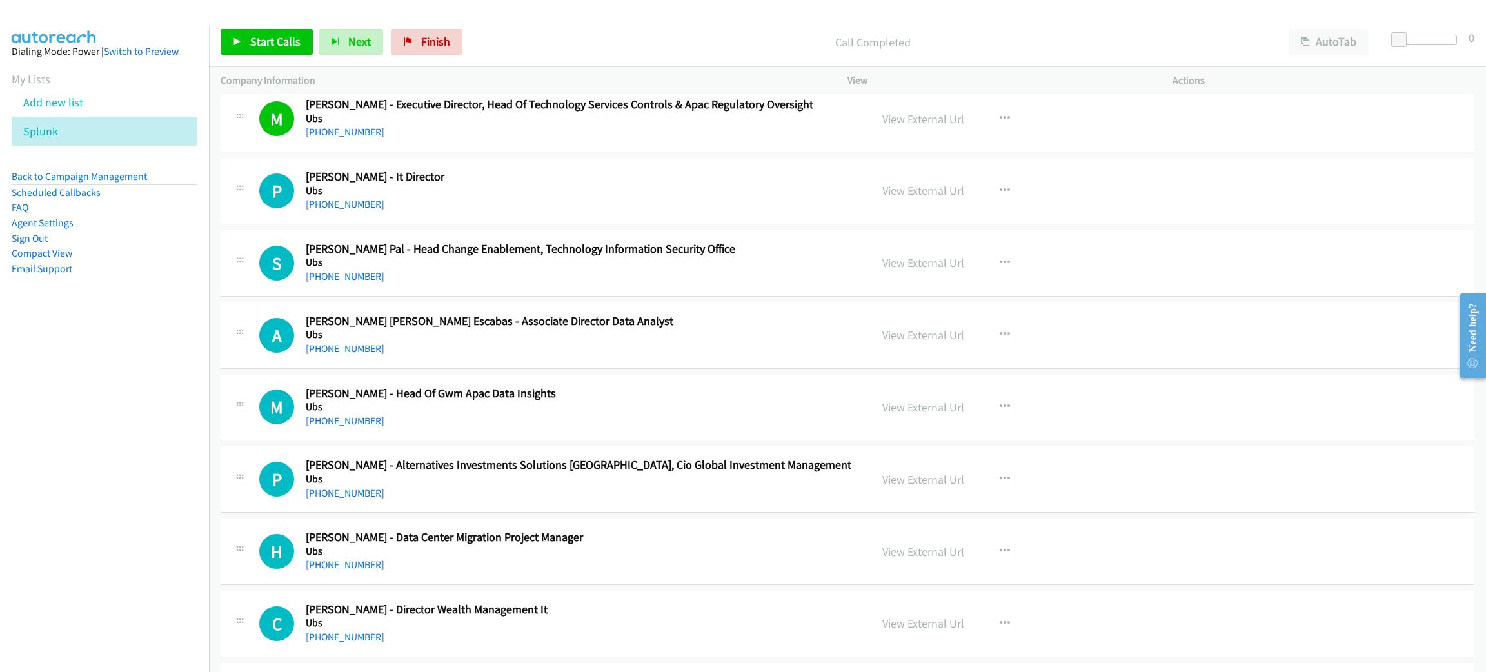
scroll to position [870, 0]
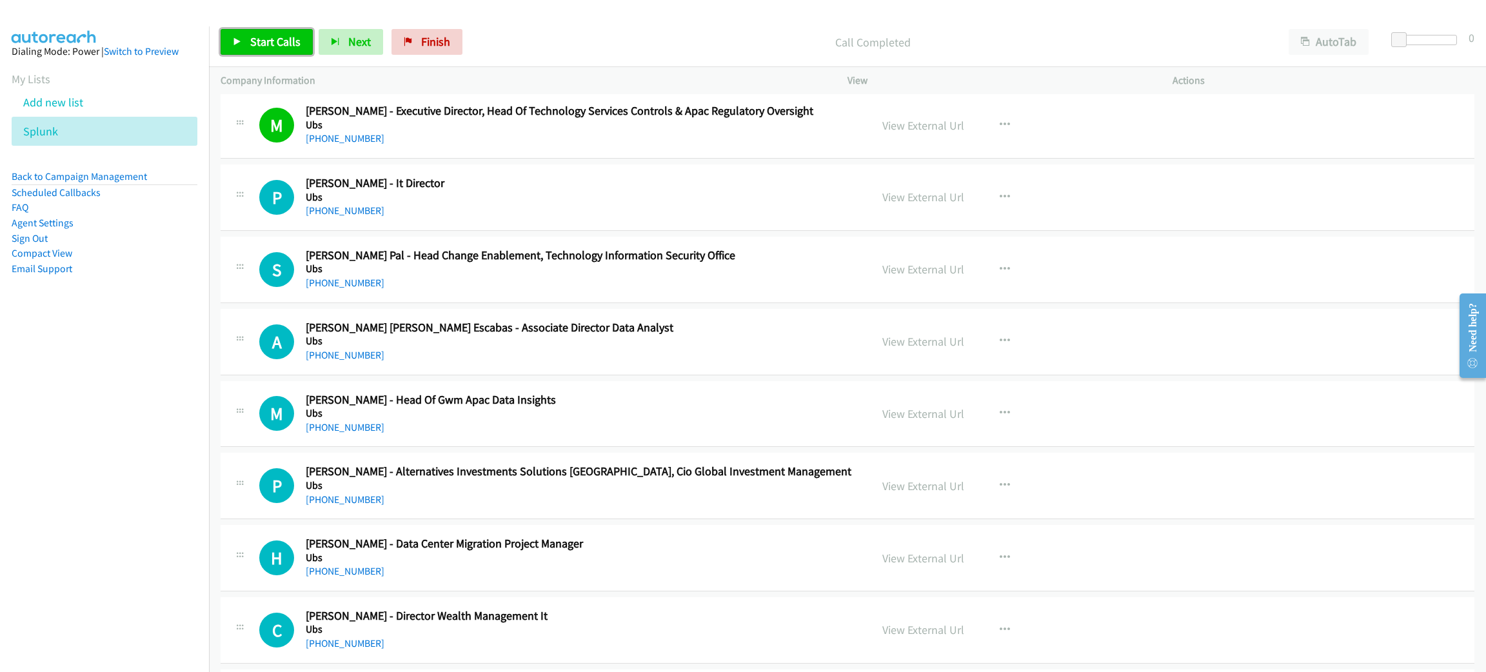
click at [277, 37] on span "Start Calls" at bounding box center [275, 41] width 50 height 15
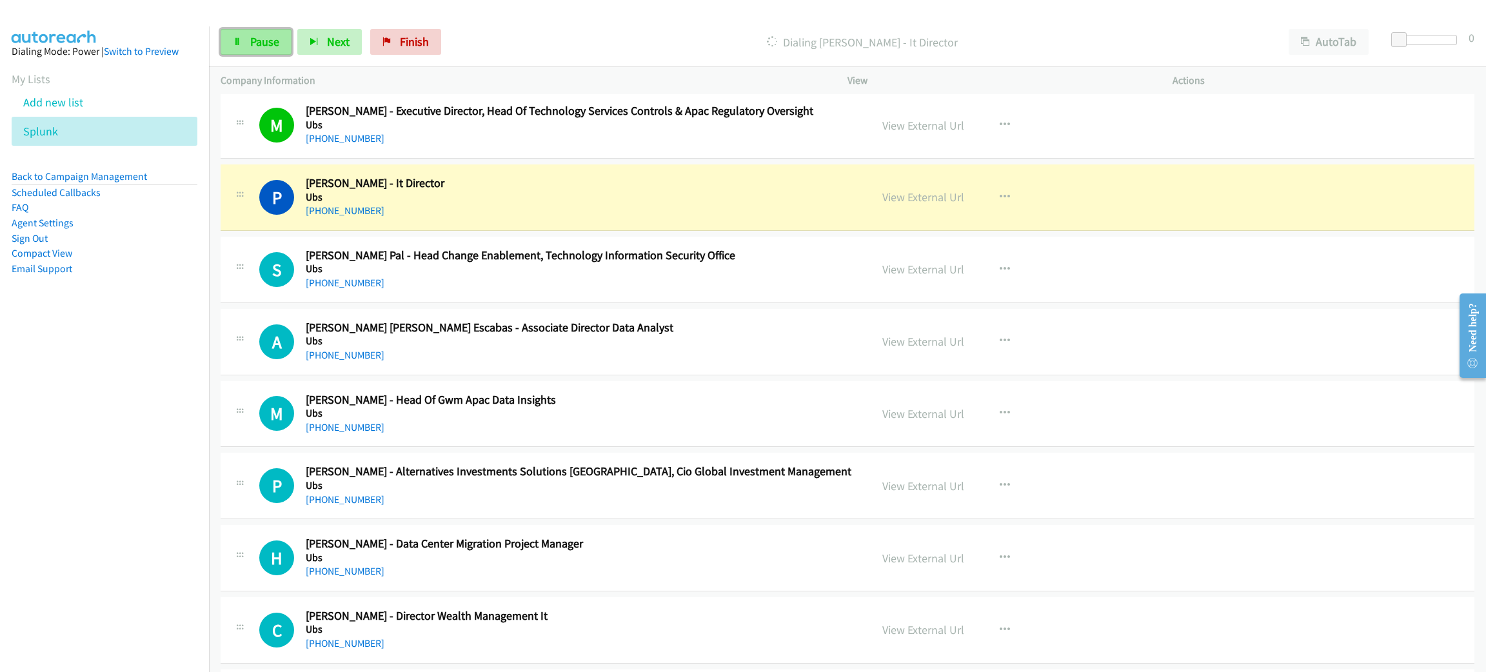
click at [247, 41] on link "Pause" at bounding box center [256, 42] width 71 height 26
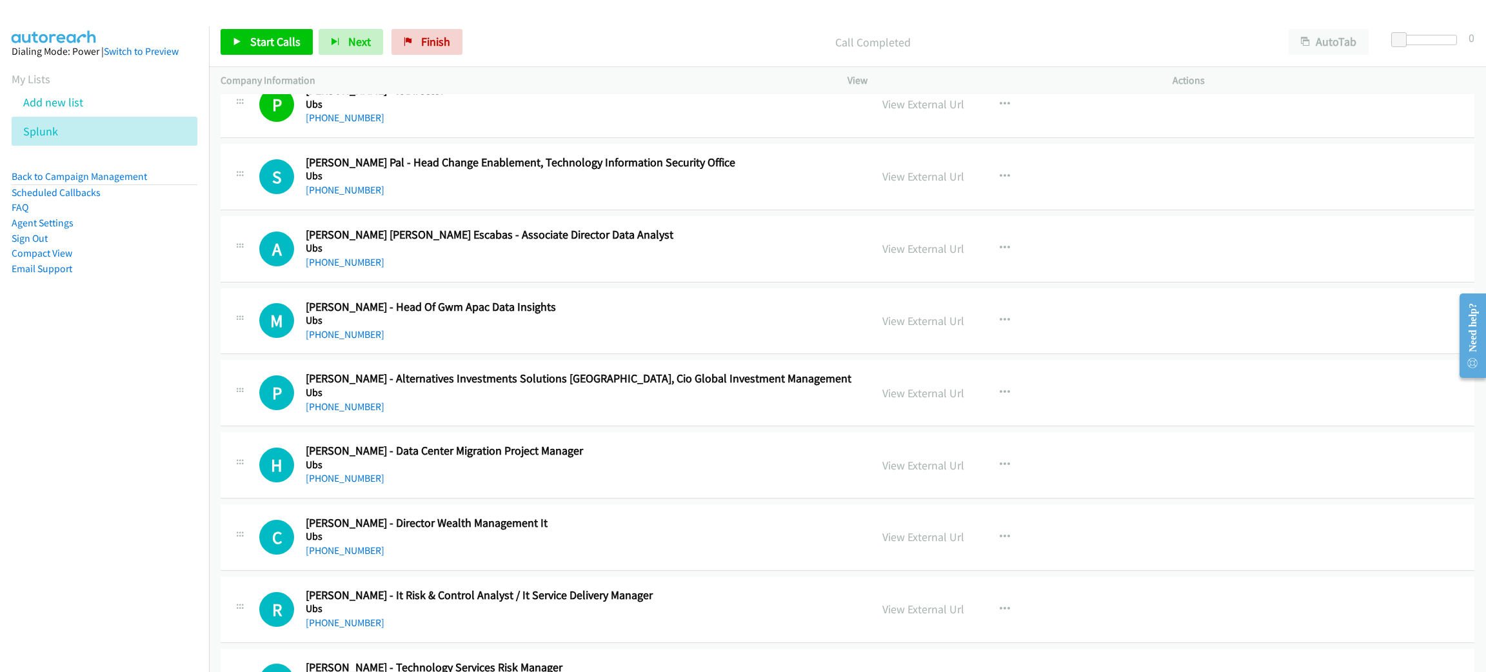
scroll to position [967, 0]
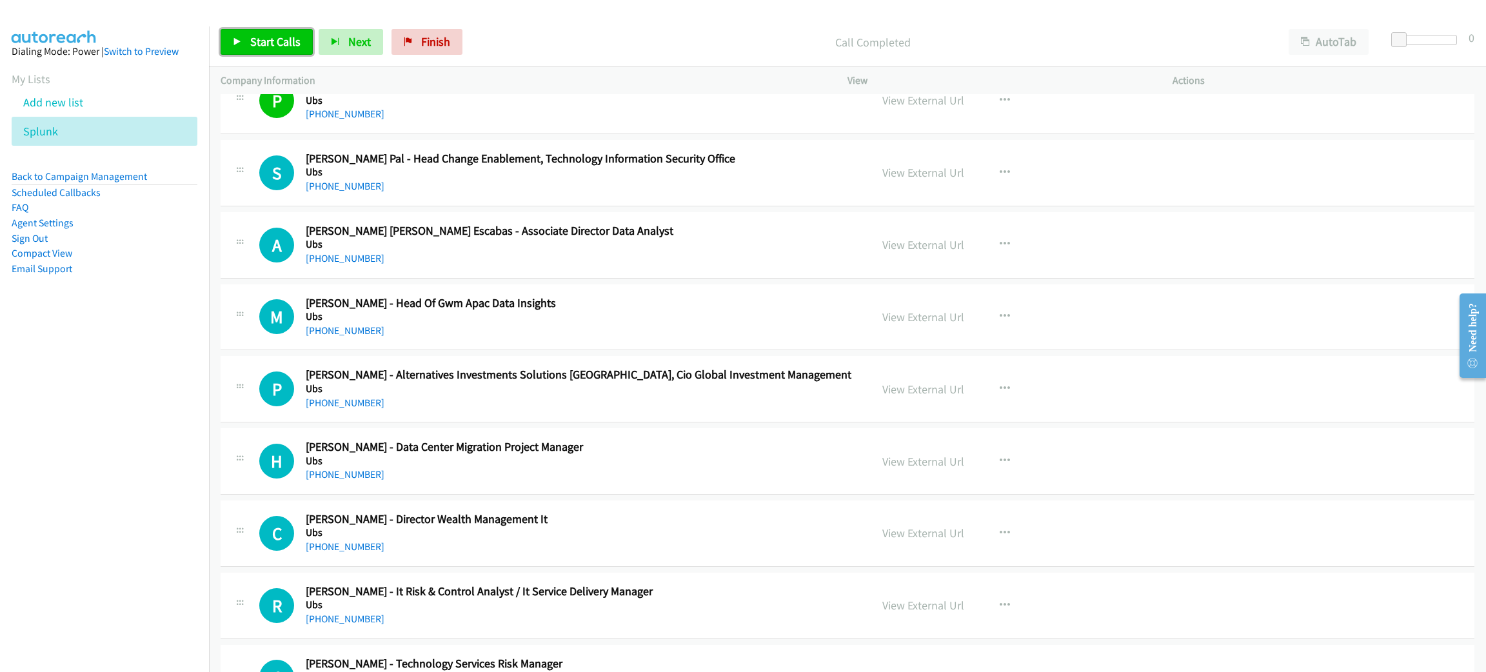
click at [266, 44] on span "Start Calls" at bounding box center [275, 41] width 50 height 15
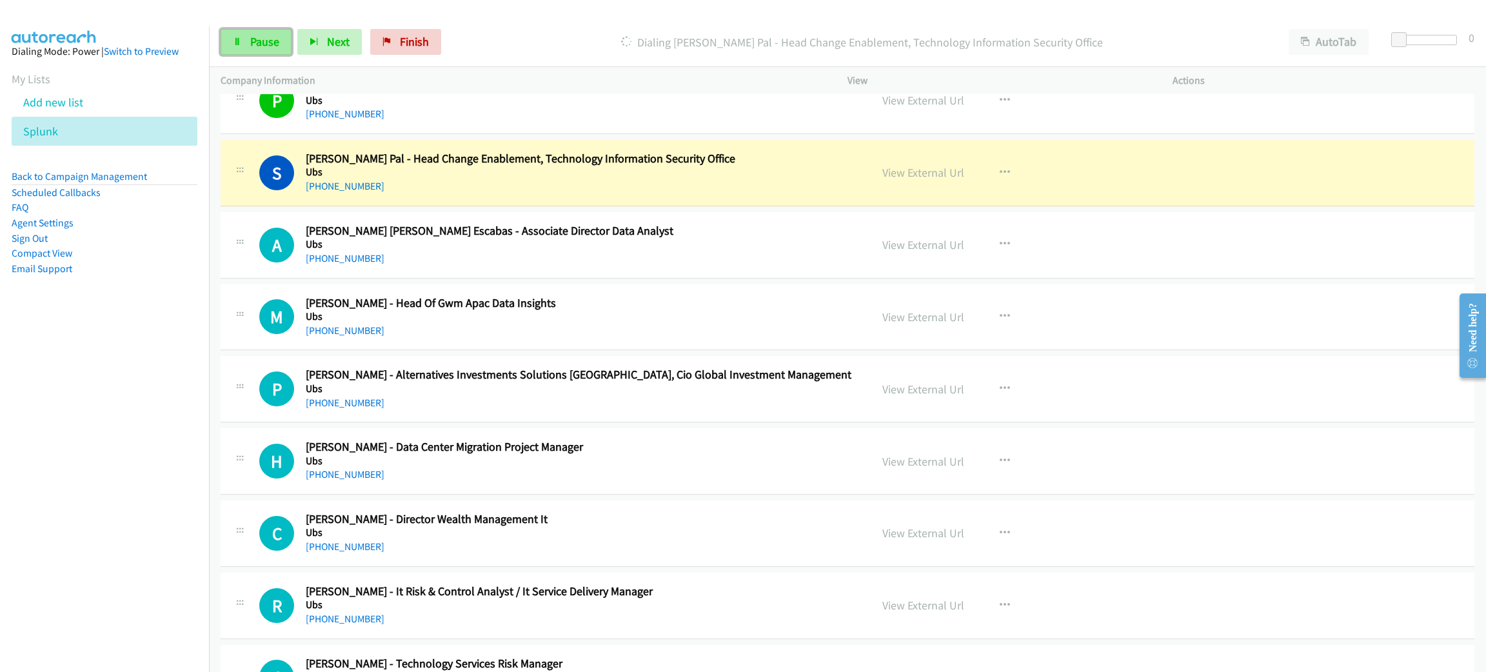
click at [270, 46] on span "Pause" at bounding box center [264, 41] width 29 height 15
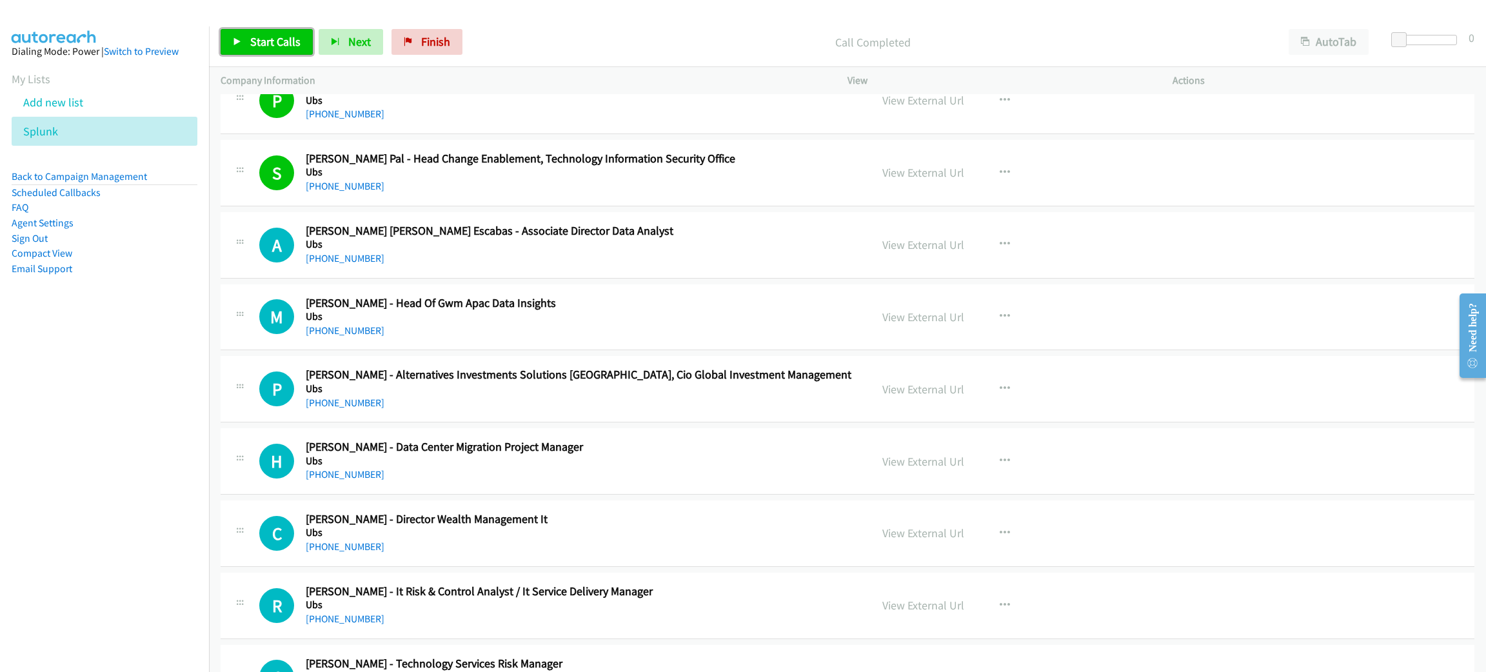
click at [277, 37] on span "Start Calls" at bounding box center [275, 41] width 50 height 15
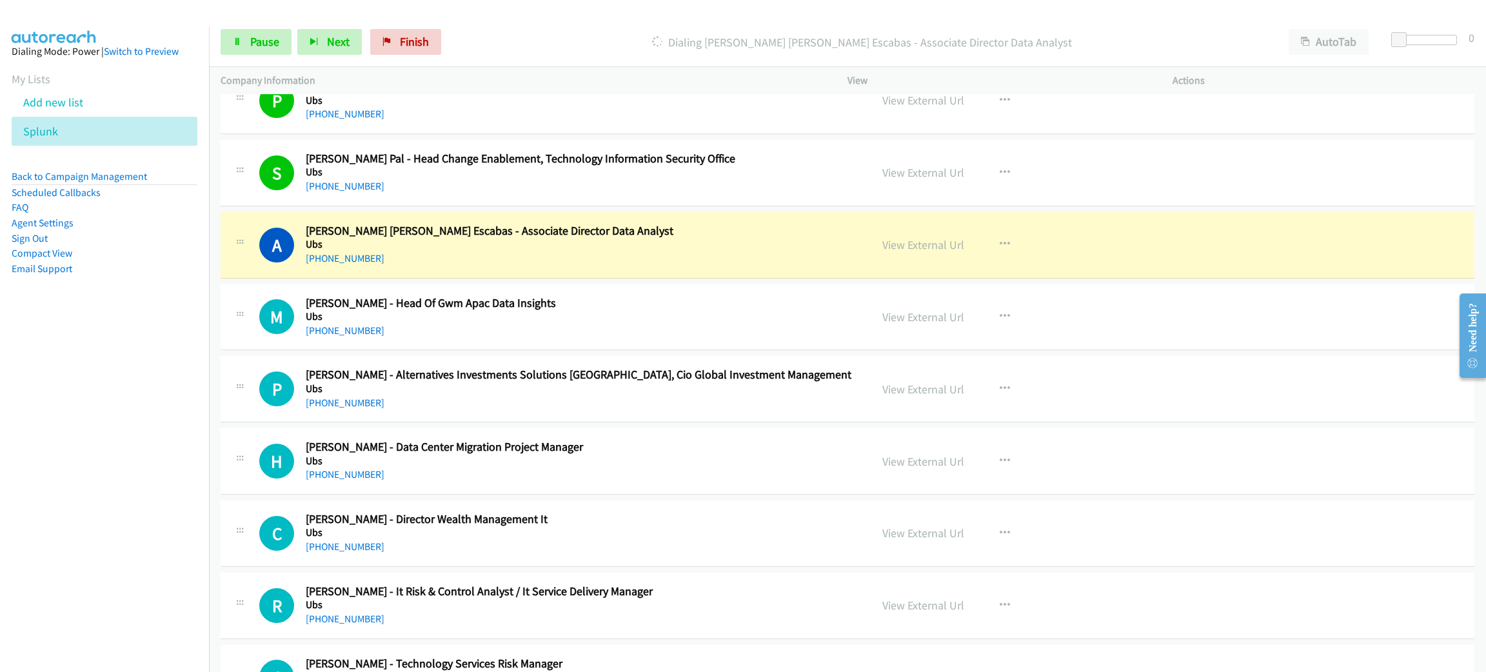
click at [640, 237] on h2 "Anna Regina Escabas - Associate Director Data Analyst" at bounding box center [579, 231] width 546 height 15
click at [246, 31] on link "Pause" at bounding box center [256, 42] width 71 height 26
click at [900, 246] on link "View External Url" at bounding box center [923, 244] width 82 height 15
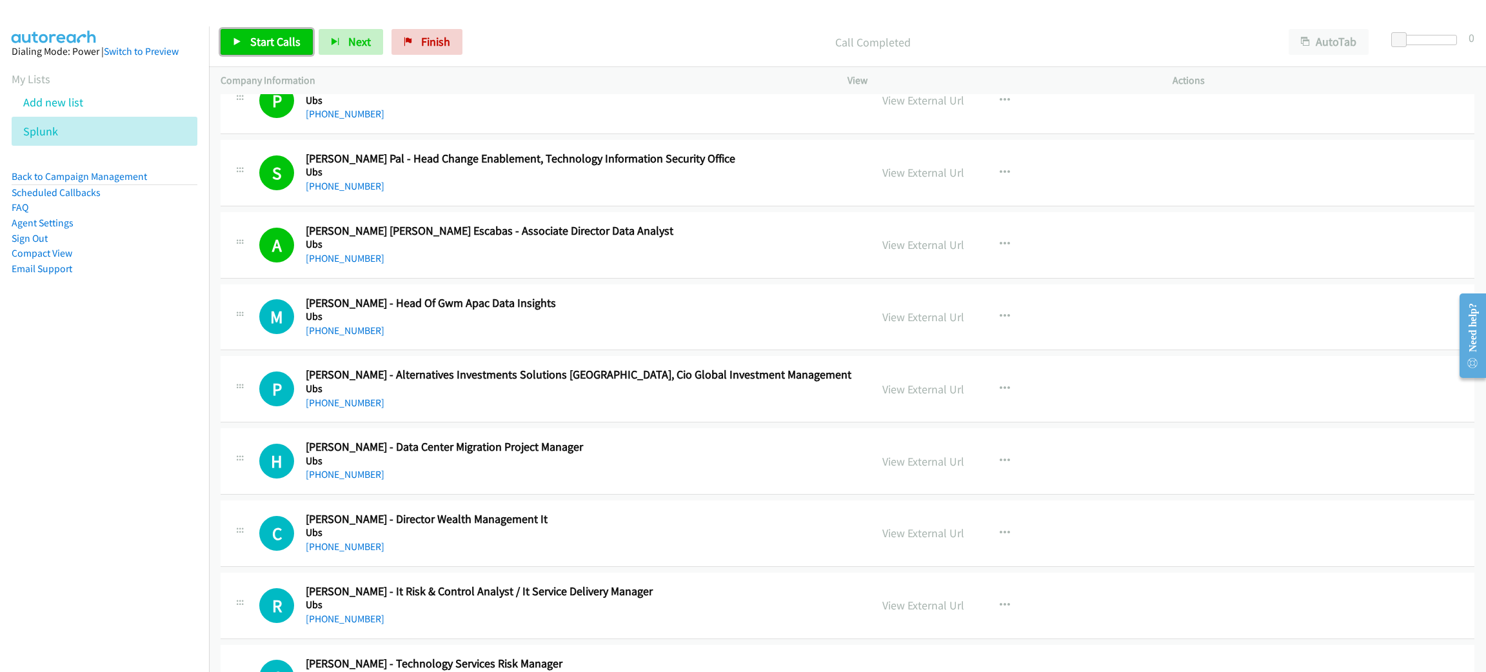
click at [274, 44] on span "Start Calls" at bounding box center [275, 41] width 50 height 15
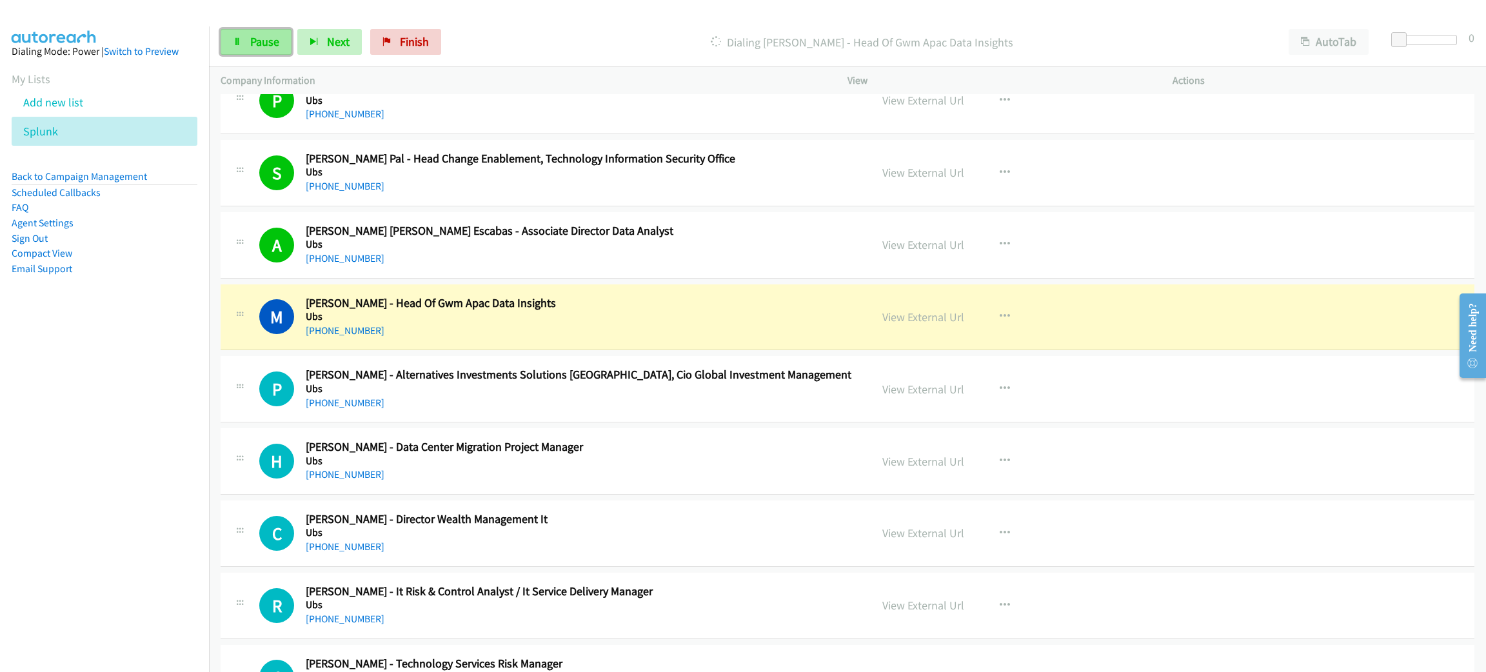
drag, startPoint x: 259, startPoint y: 39, endPoint x: 261, endPoint y: 48, distance: 10.0
click at [259, 39] on span "Pause" at bounding box center [264, 41] width 29 height 15
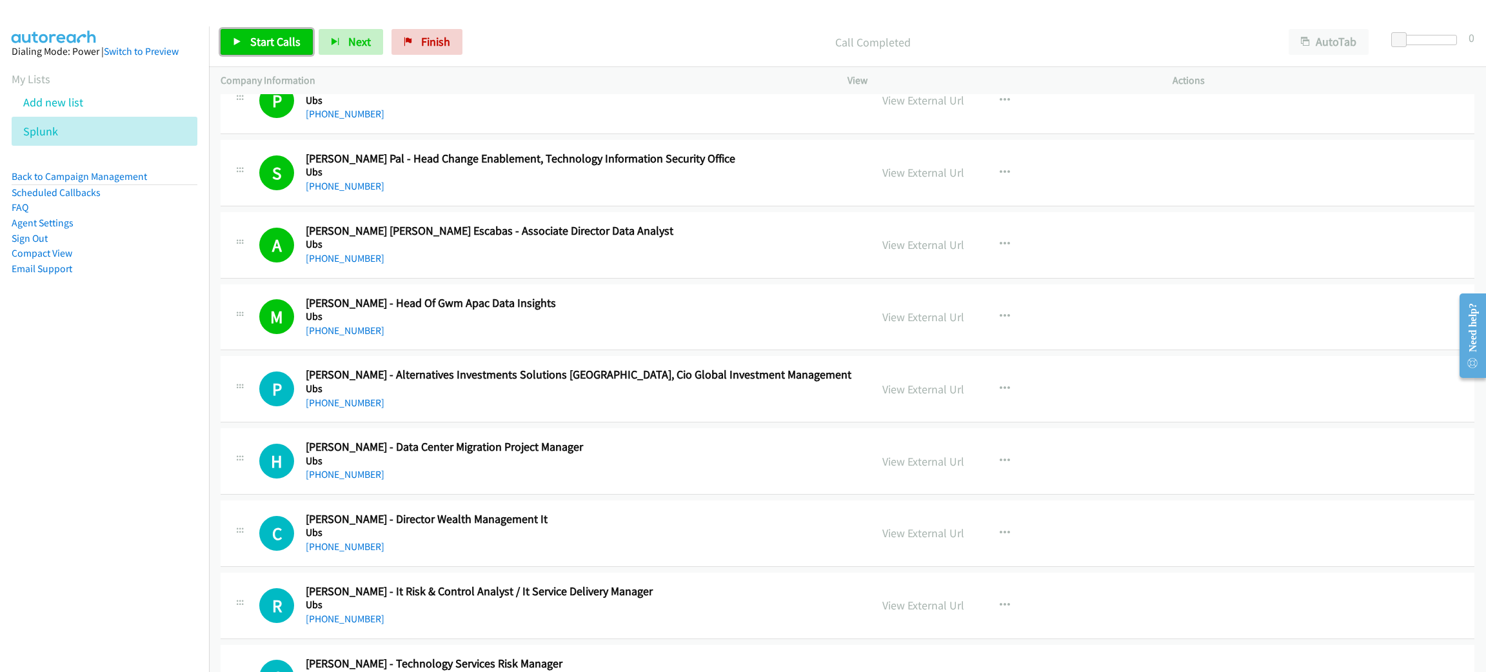
click at [273, 44] on span "Start Calls" at bounding box center [275, 41] width 50 height 15
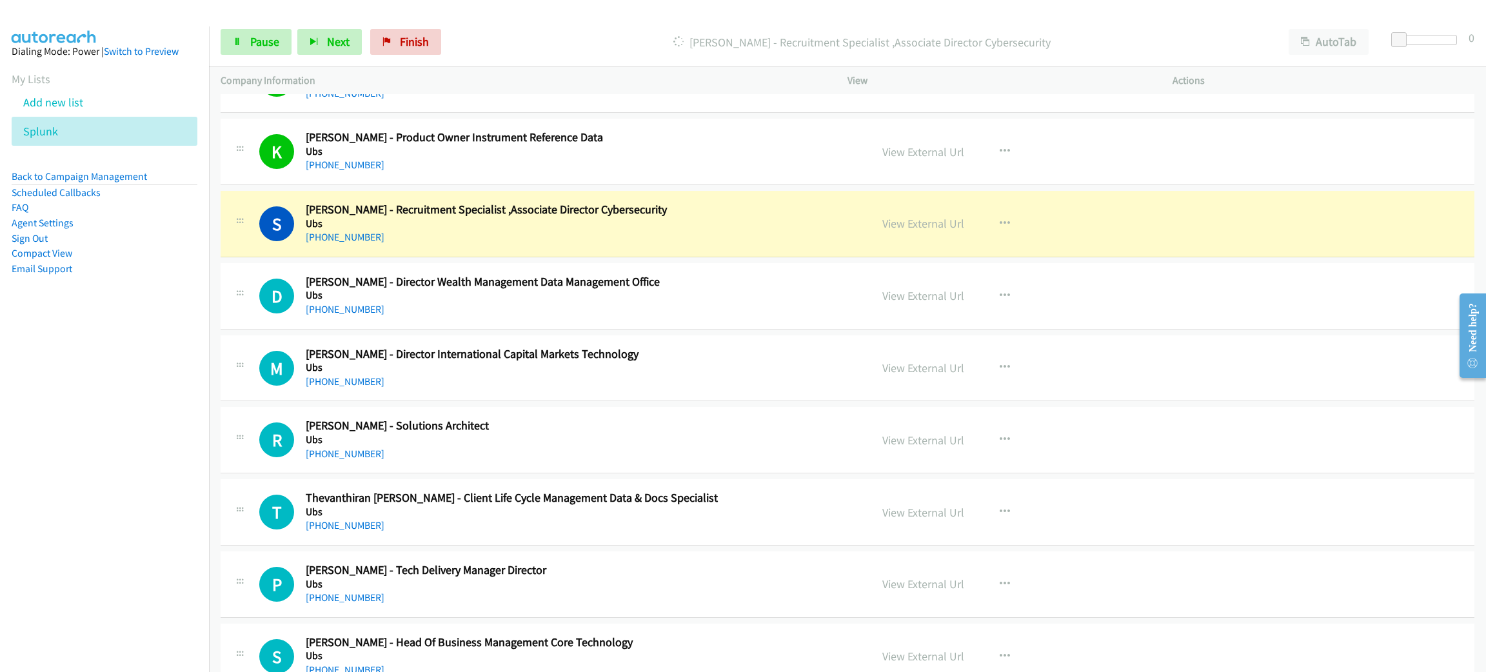
scroll to position [1645, 0]
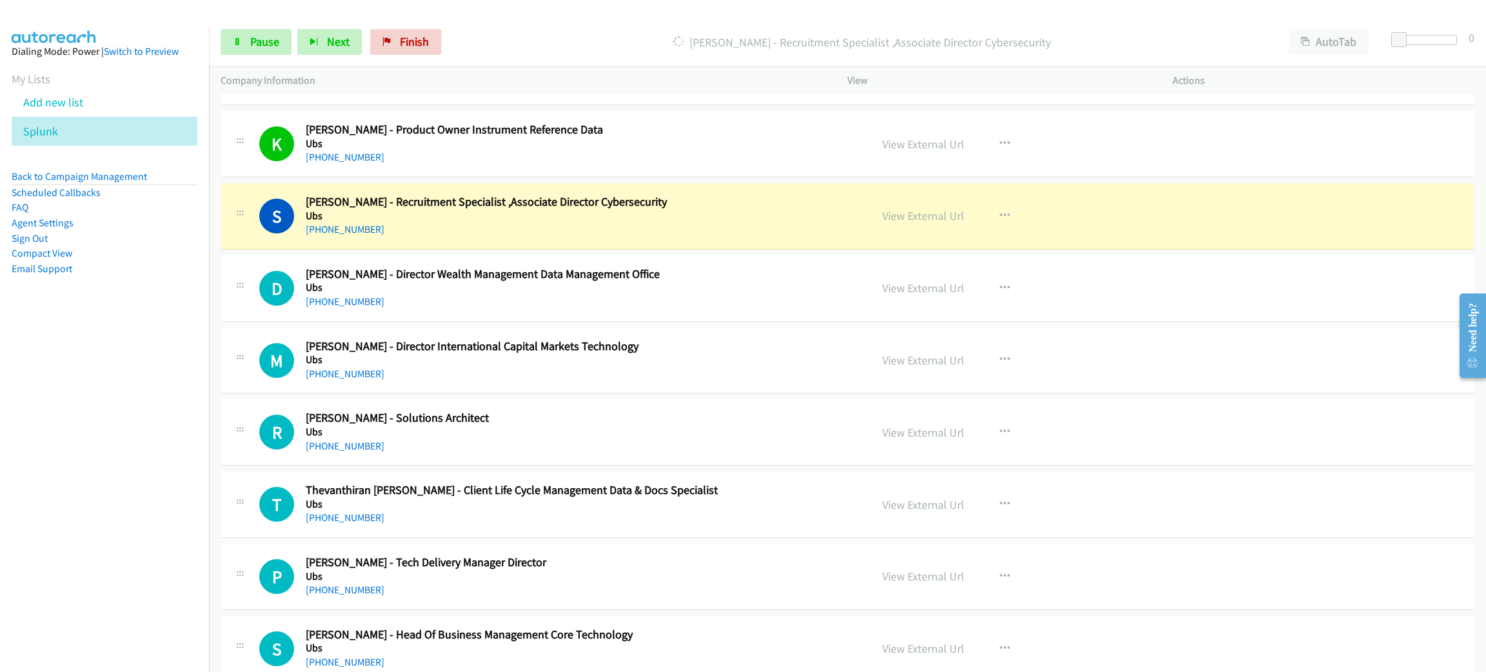
click at [686, 240] on div "S Callback Scheduled Sasikala Satheesh - Recruitment Specialist ,Associate Dire…" at bounding box center [848, 216] width 1254 height 66
click at [905, 216] on link "View External Url" at bounding box center [923, 215] width 82 height 15
click at [228, 56] on div "Start Calls Pause Next Finish Dialing Sasikala Satheesh - Recruitment Specialis…" at bounding box center [847, 42] width 1277 height 50
click at [259, 32] on link "Pause" at bounding box center [256, 42] width 71 height 26
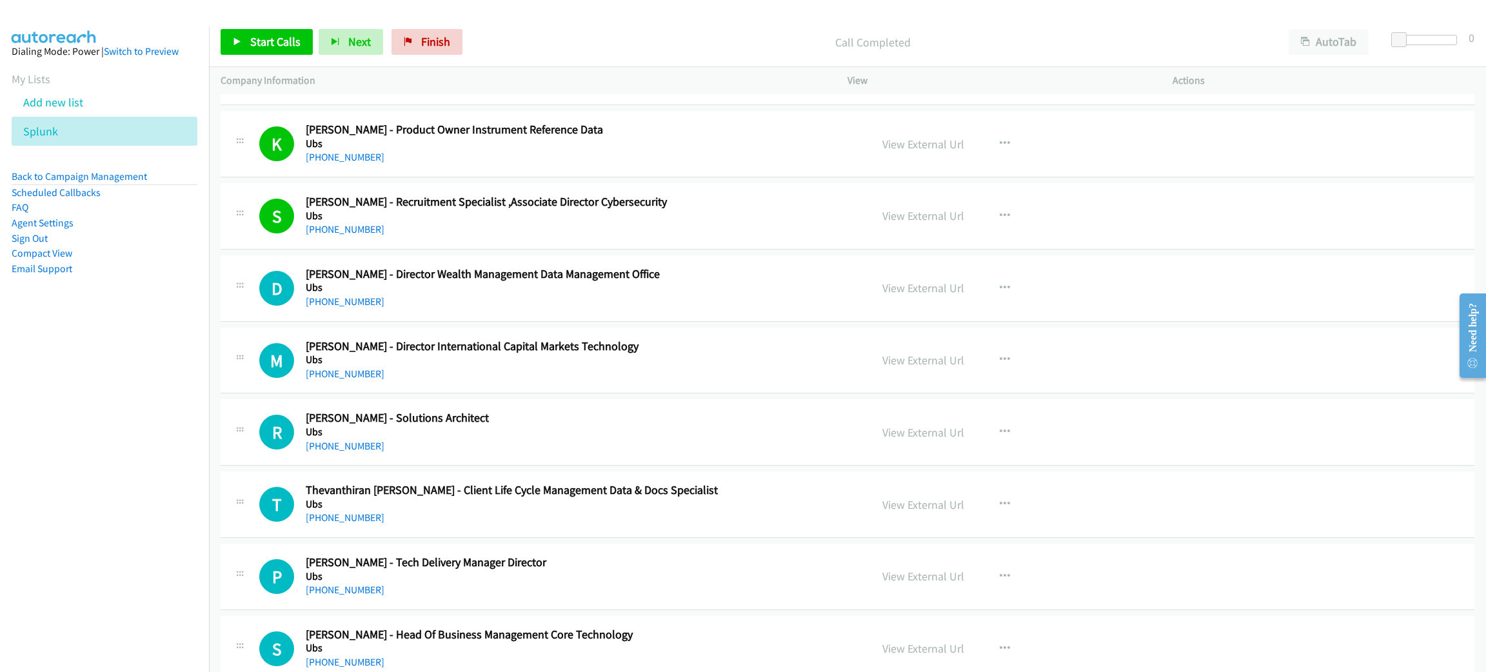
click at [684, 301] on div "+65 8339 1756" at bounding box center [579, 301] width 546 height 15
click at [934, 290] on link "View External Url" at bounding box center [923, 288] width 82 height 15
click at [1000, 435] on icon "button" at bounding box center [1005, 432] width 10 height 10
click at [947, 519] on link "Start Calls Here" at bounding box center [936, 517] width 172 height 26
click at [262, 41] on span "Start Calls" at bounding box center [275, 41] width 50 height 15
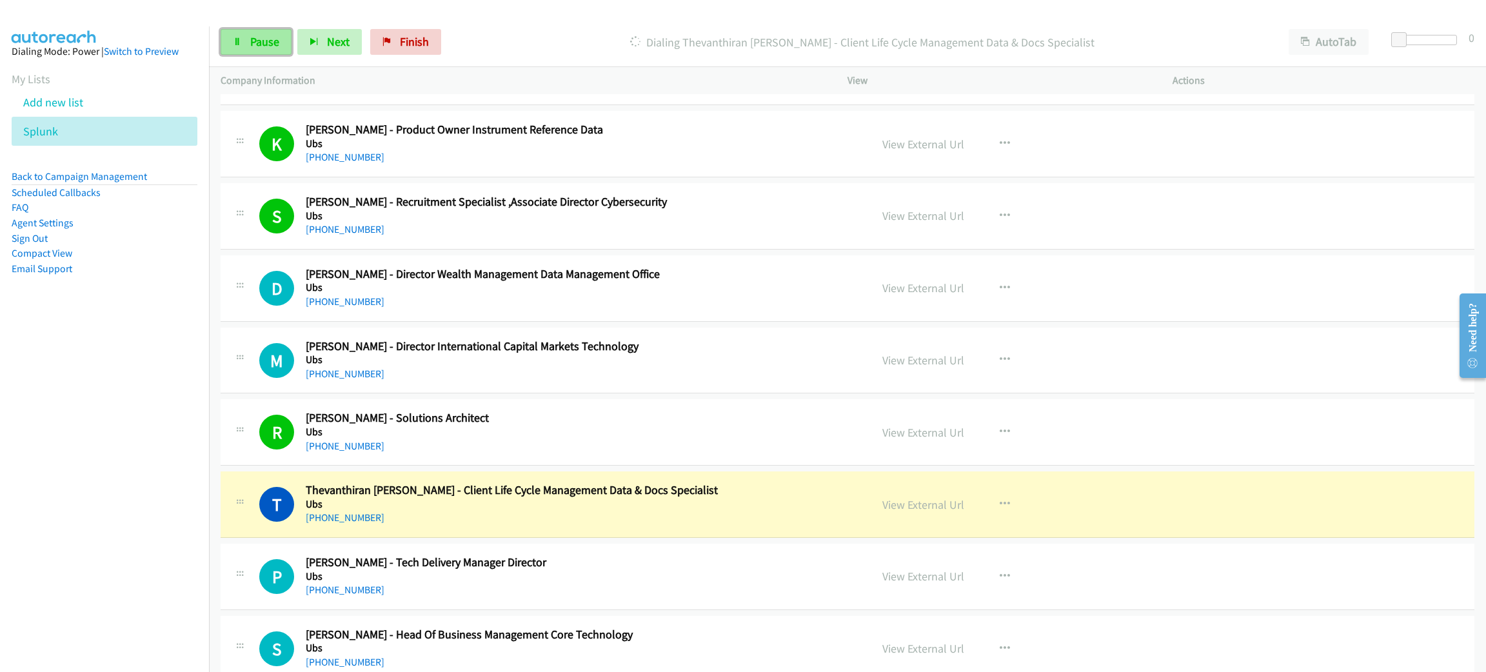
click at [254, 35] on span "Pause" at bounding box center [264, 41] width 29 height 15
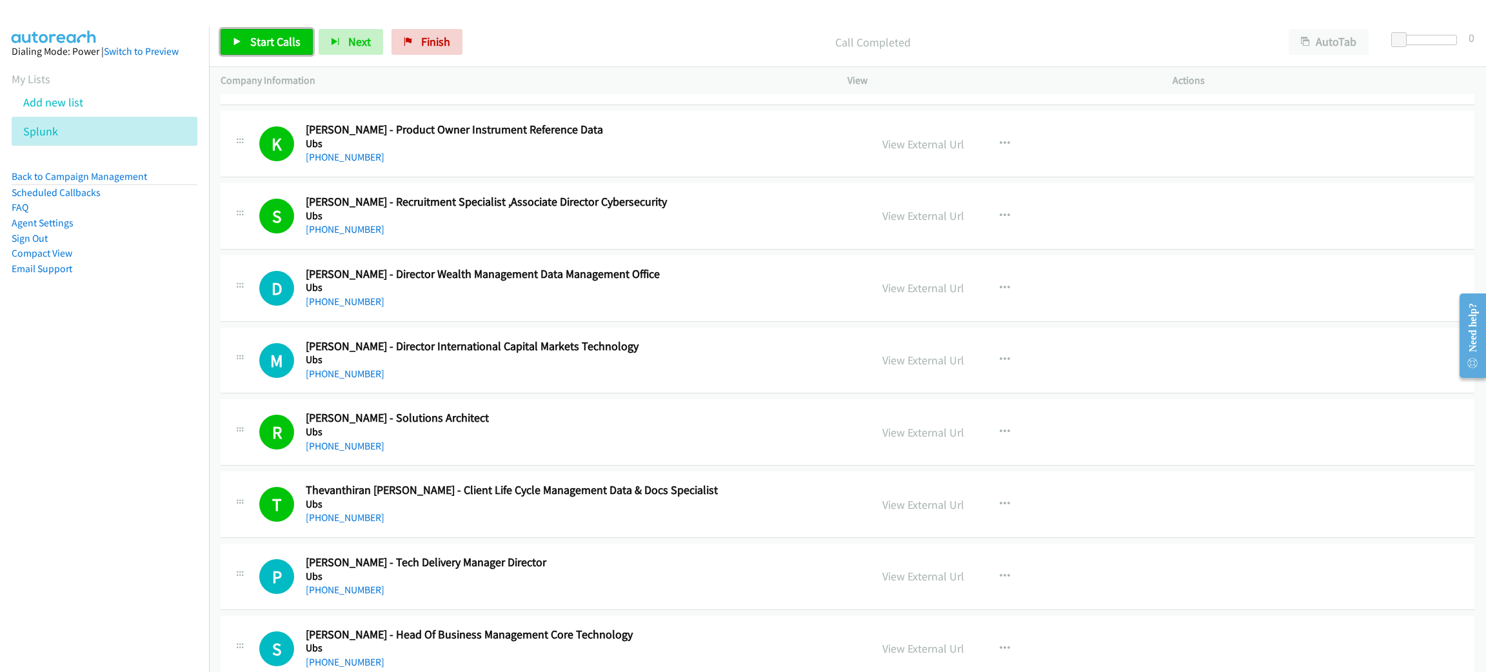
click at [280, 50] on link "Start Calls" at bounding box center [267, 42] width 92 height 26
drag, startPoint x: 280, startPoint y: 50, endPoint x: 295, endPoint y: 65, distance: 21.4
click at [295, 65] on div "Start Calls Pause Next Finish Call Completed AutoTab AutoTab 0" at bounding box center [847, 42] width 1277 height 50
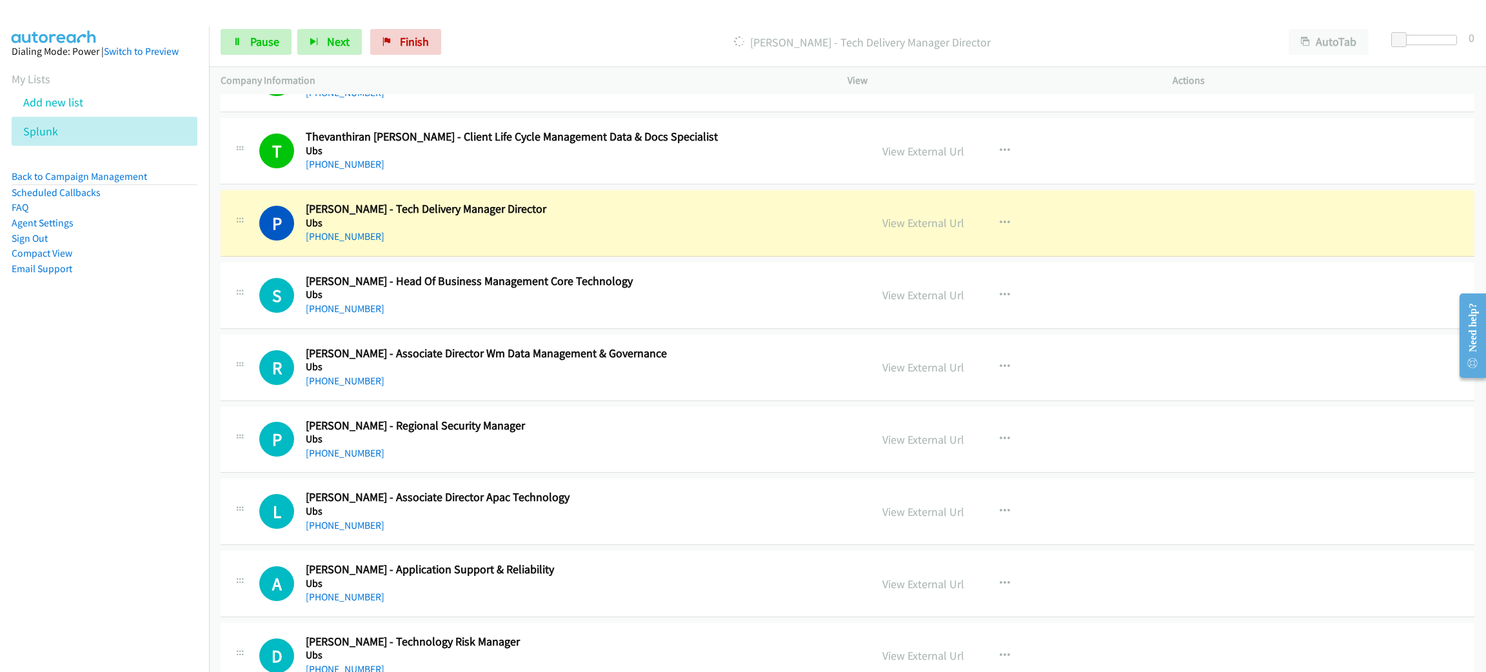
scroll to position [2031, 0]
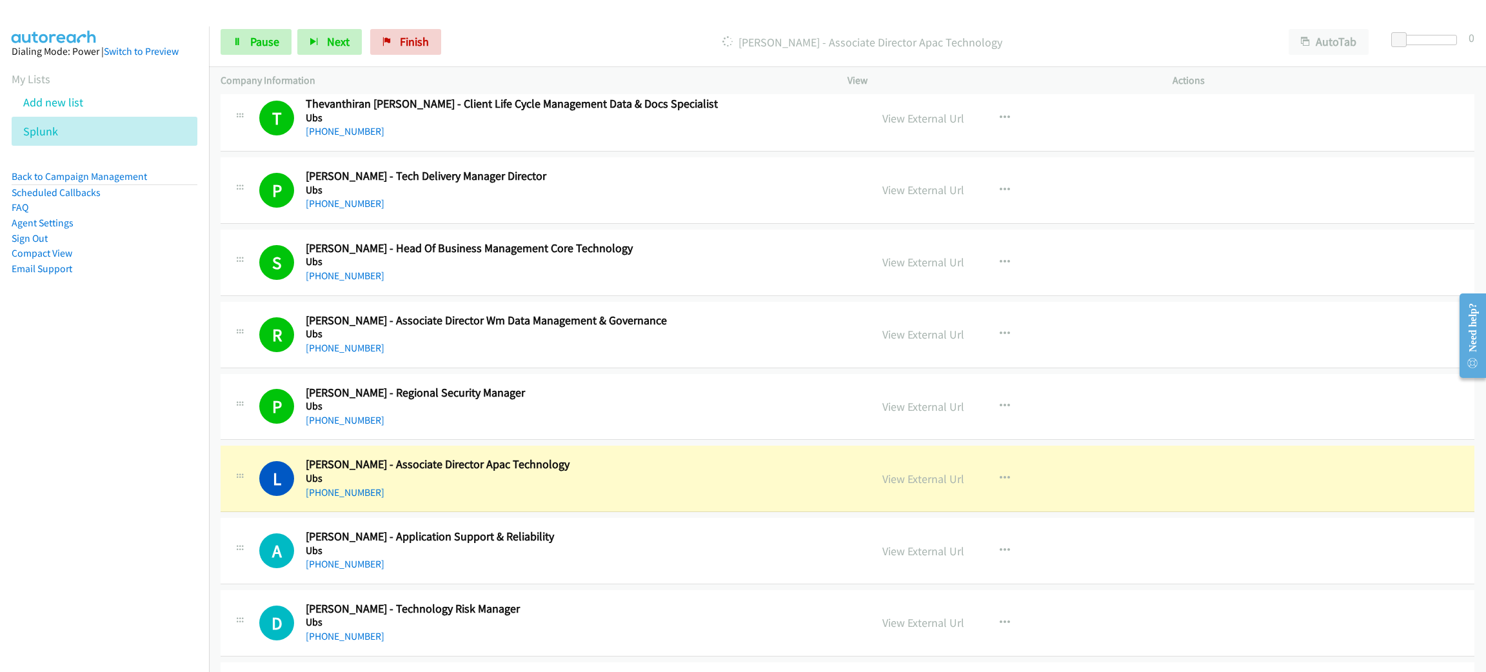
click at [655, 475] on h5 "Ubs" at bounding box center [579, 478] width 546 height 13
click at [264, 36] on span "Pause" at bounding box center [264, 41] width 29 height 15
click at [929, 480] on link "View External Url" at bounding box center [923, 478] width 82 height 15
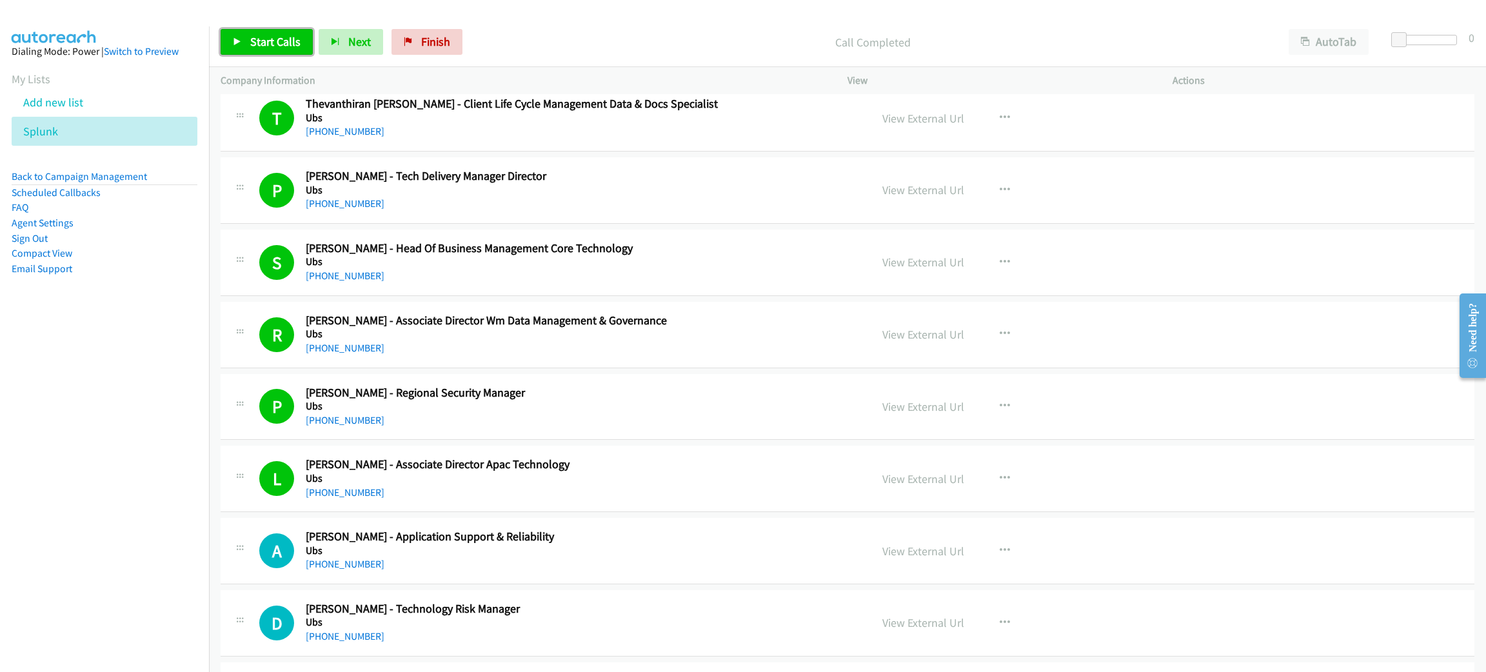
click at [281, 39] on span "Start Calls" at bounding box center [275, 41] width 50 height 15
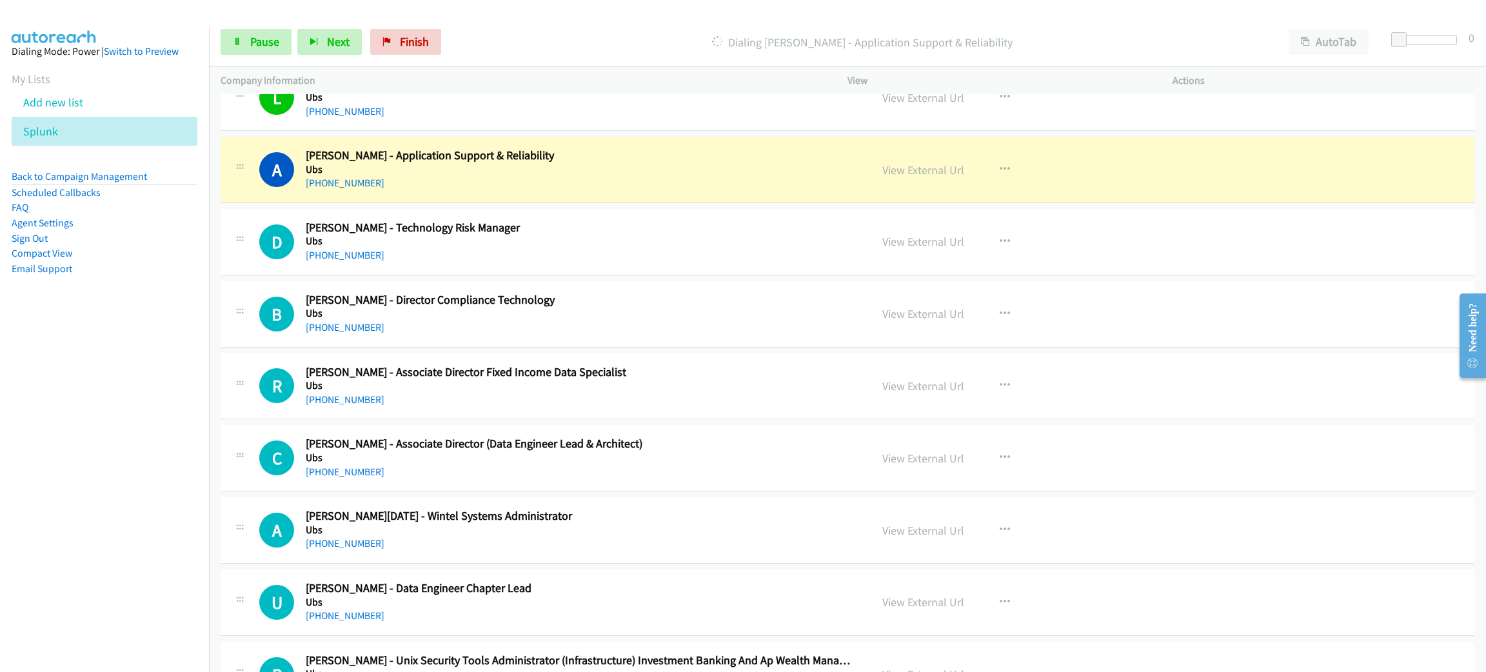
scroll to position [2418, 0]
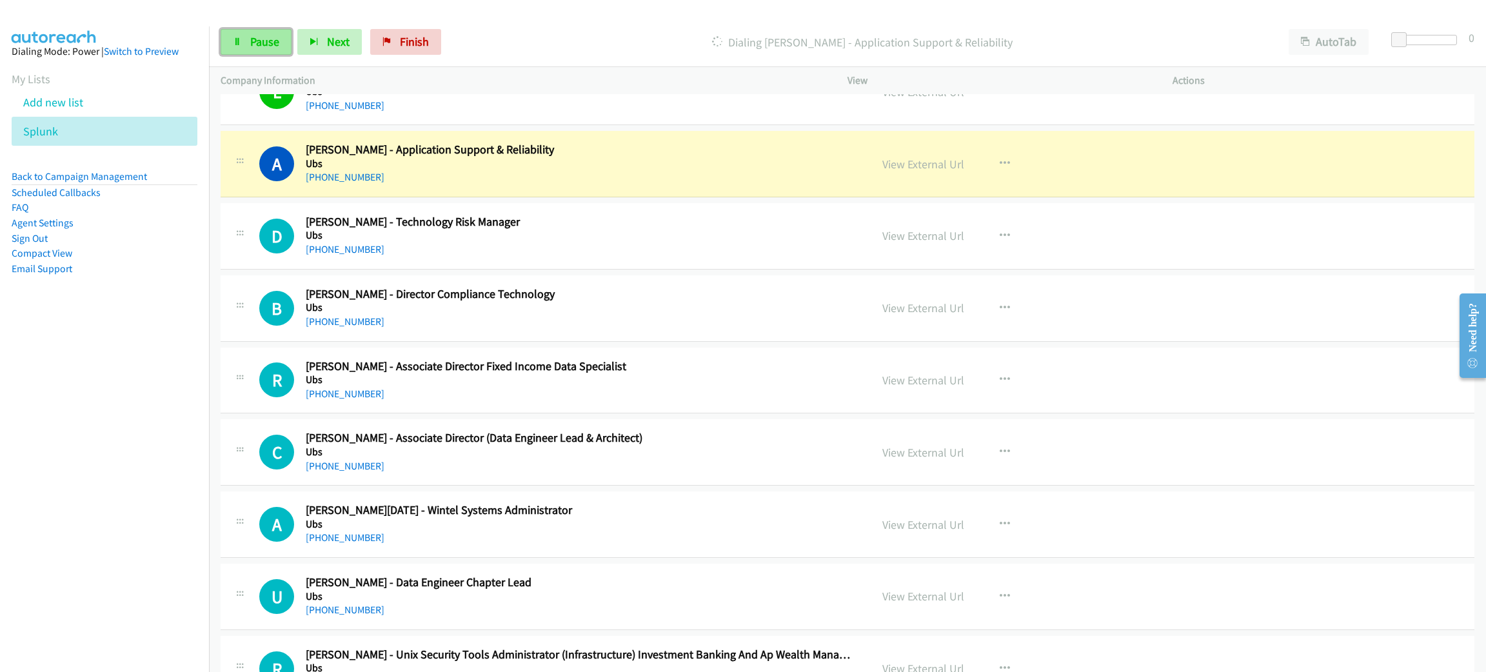
click at [264, 49] on link "Pause" at bounding box center [256, 42] width 71 height 26
click at [942, 168] on link "View External Url" at bounding box center [923, 164] width 82 height 15
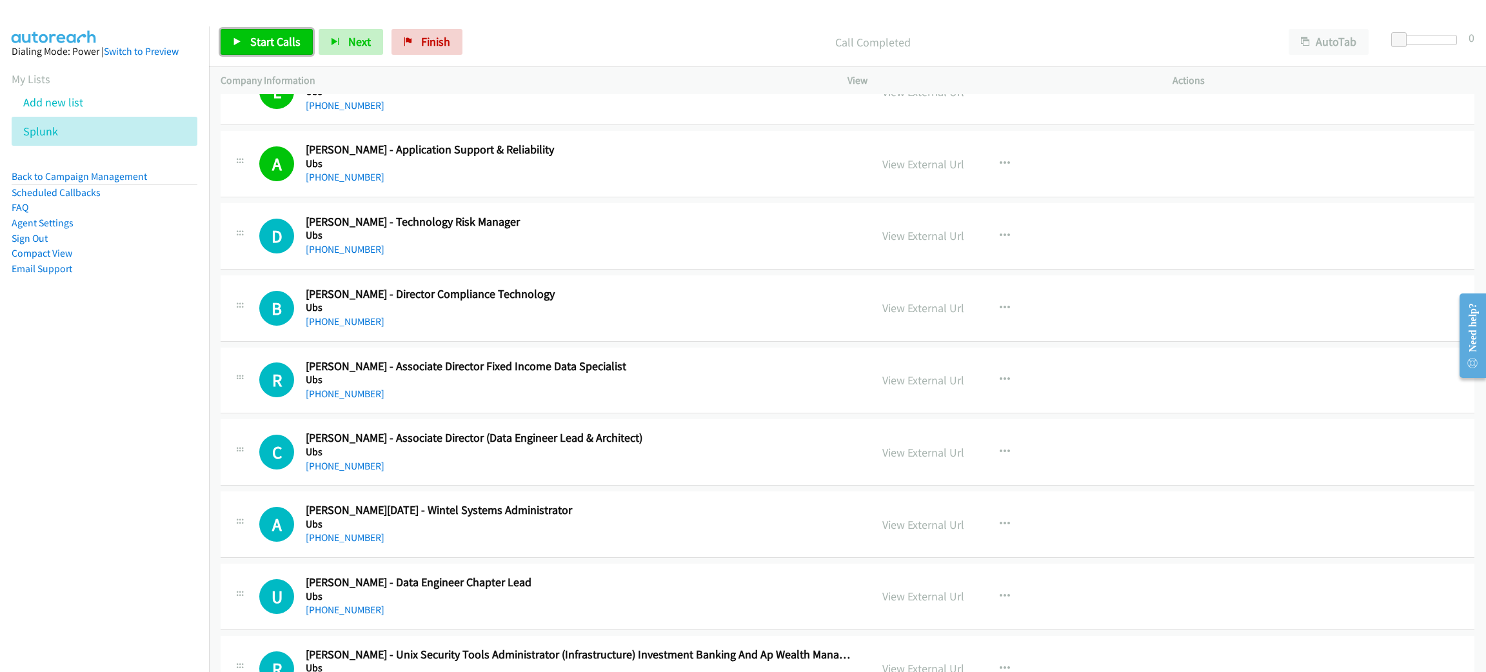
click at [291, 41] on span "Start Calls" at bounding box center [275, 41] width 50 height 15
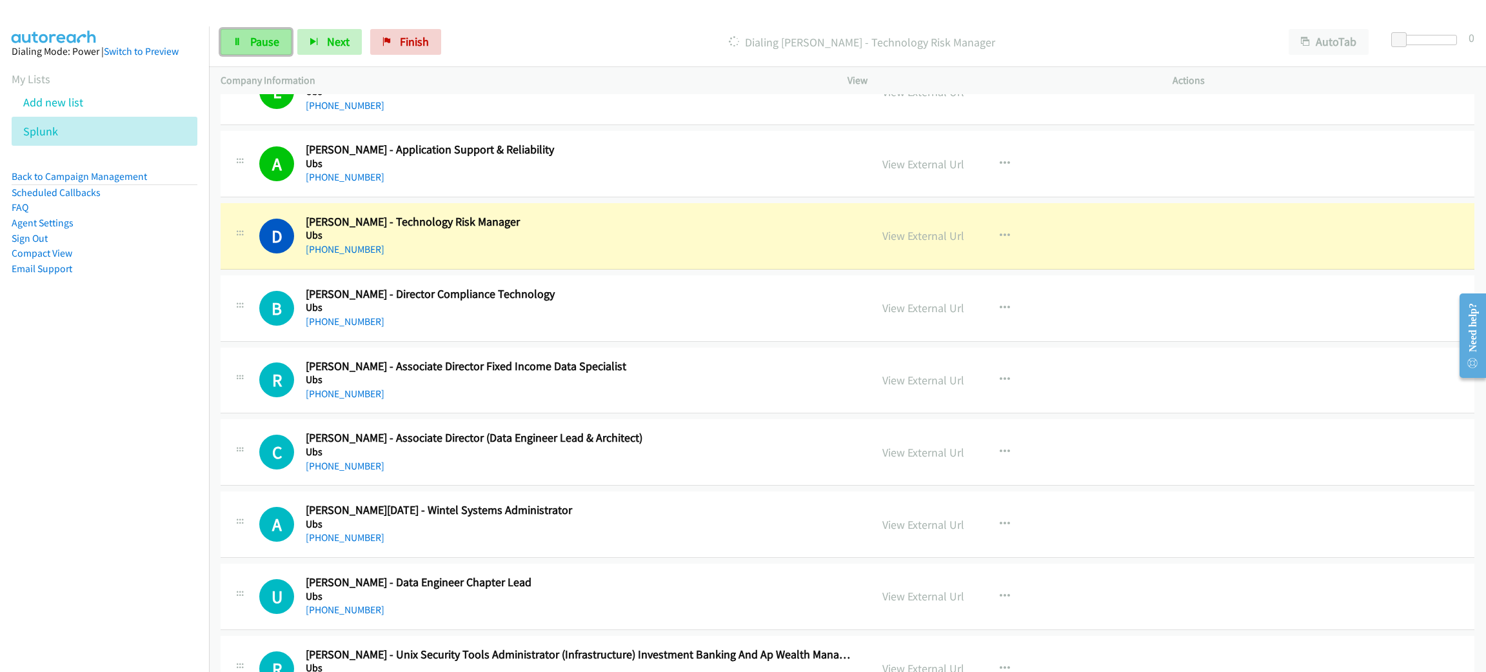
click at [272, 41] on span "Pause" at bounding box center [264, 41] width 29 height 15
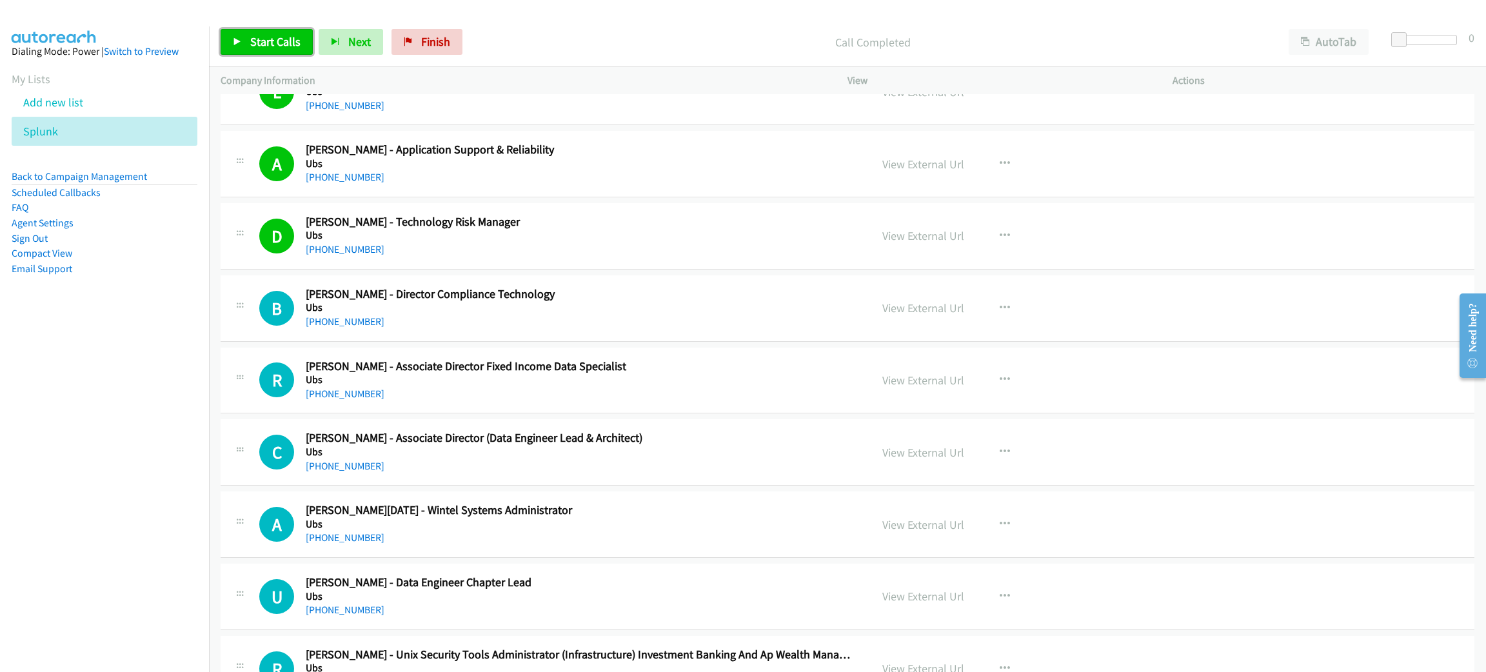
click at [282, 50] on link "Start Calls" at bounding box center [267, 42] width 92 height 26
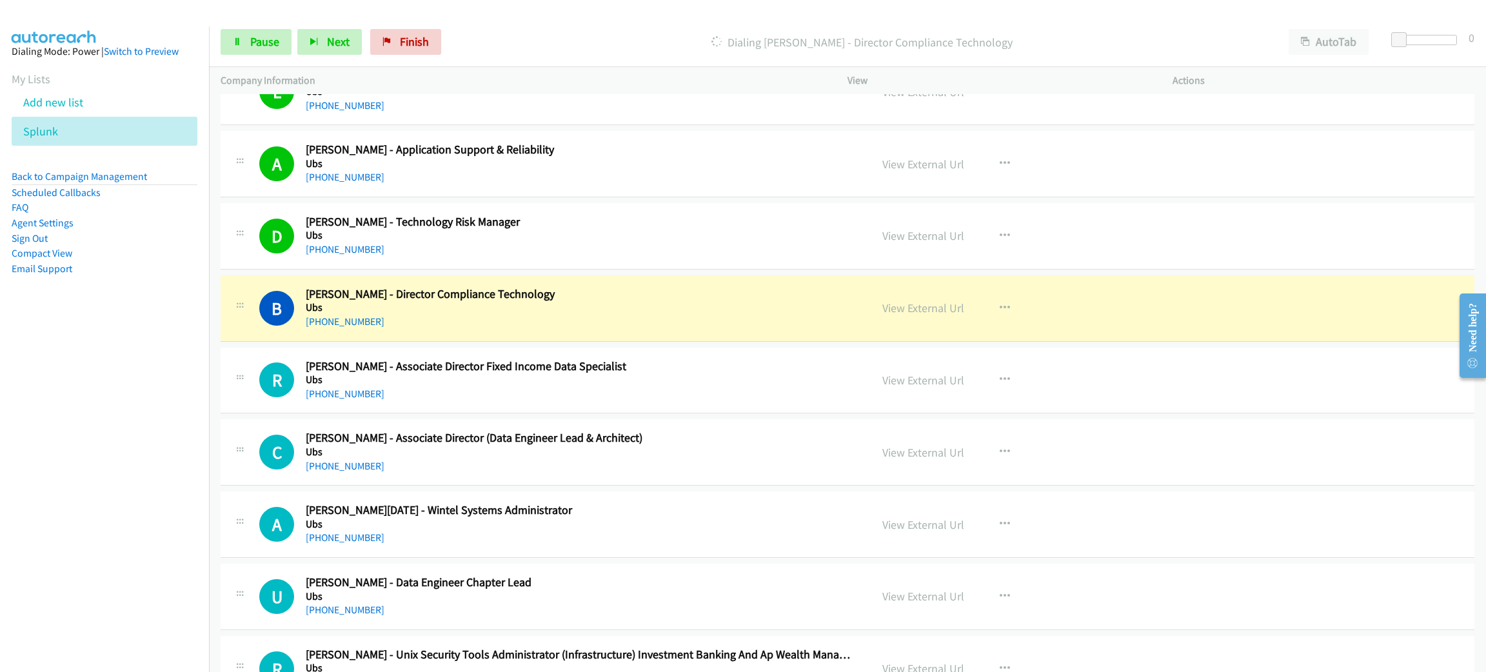
click at [632, 307] on h5 "Ubs" at bounding box center [579, 307] width 546 height 13
click at [1152, 319] on div "View External Url View External Url Schedule/Manage Callback Start Calls Here R…" at bounding box center [1039, 308] width 337 height 43
click at [937, 308] on link "View External Url" at bounding box center [923, 308] width 82 height 15
click at [232, 52] on link "Pause" at bounding box center [256, 42] width 71 height 26
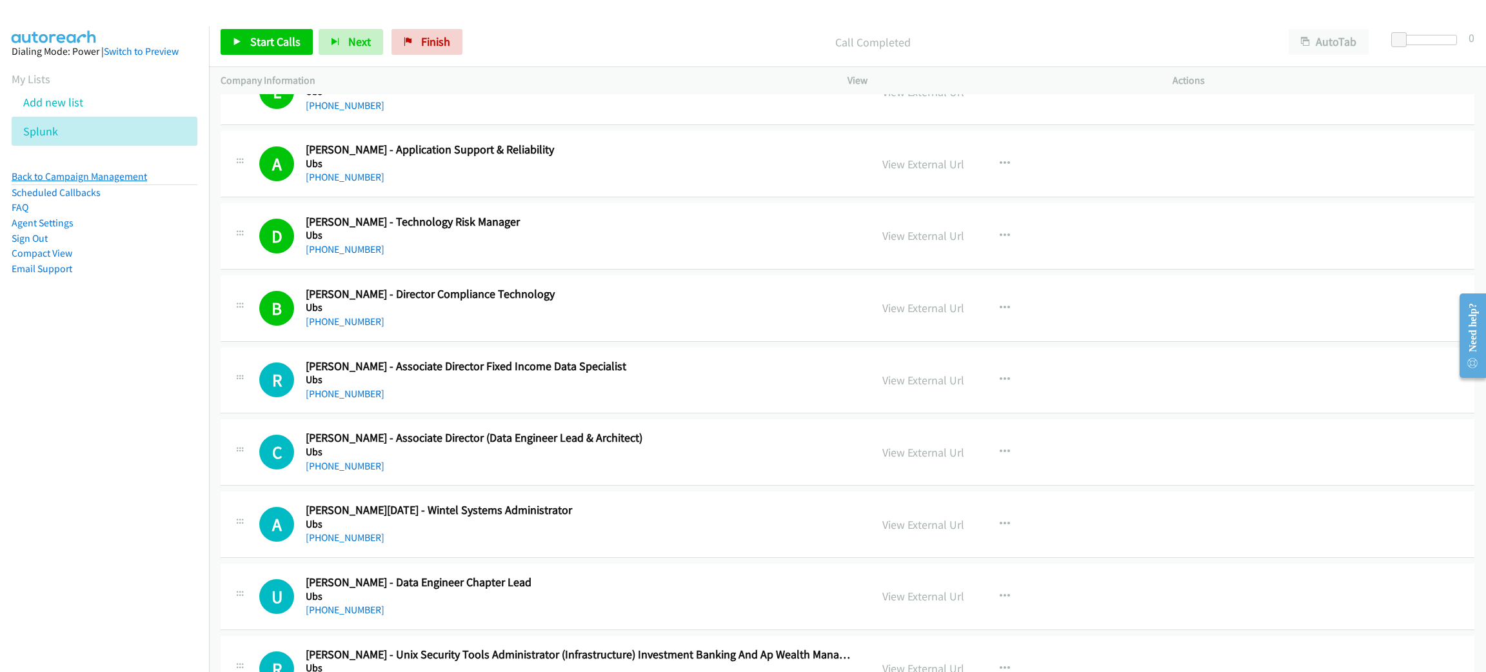
click at [101, 170] on link "Back to Campaign Management" at bounding box center [79, 176] width 135 height 12
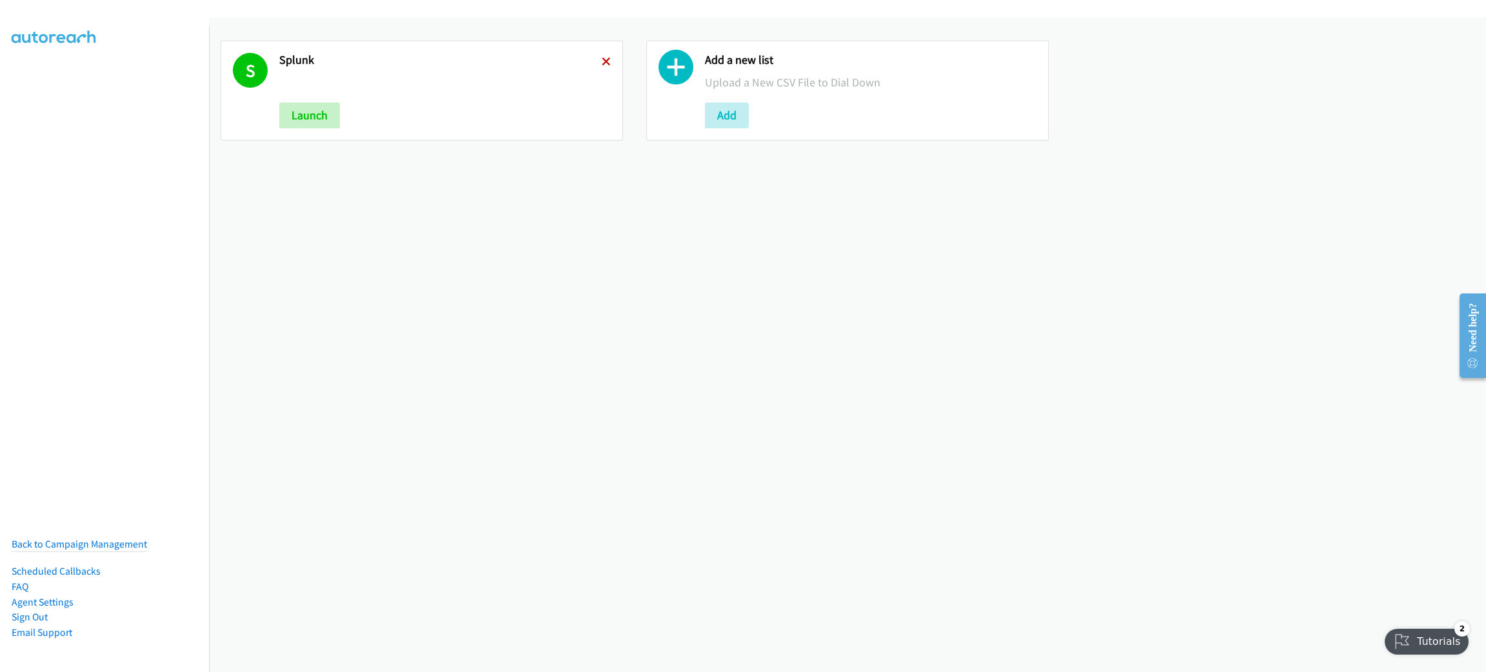
click at [602, 60] on icon at bounding box center [606, 62] width 9 height 9
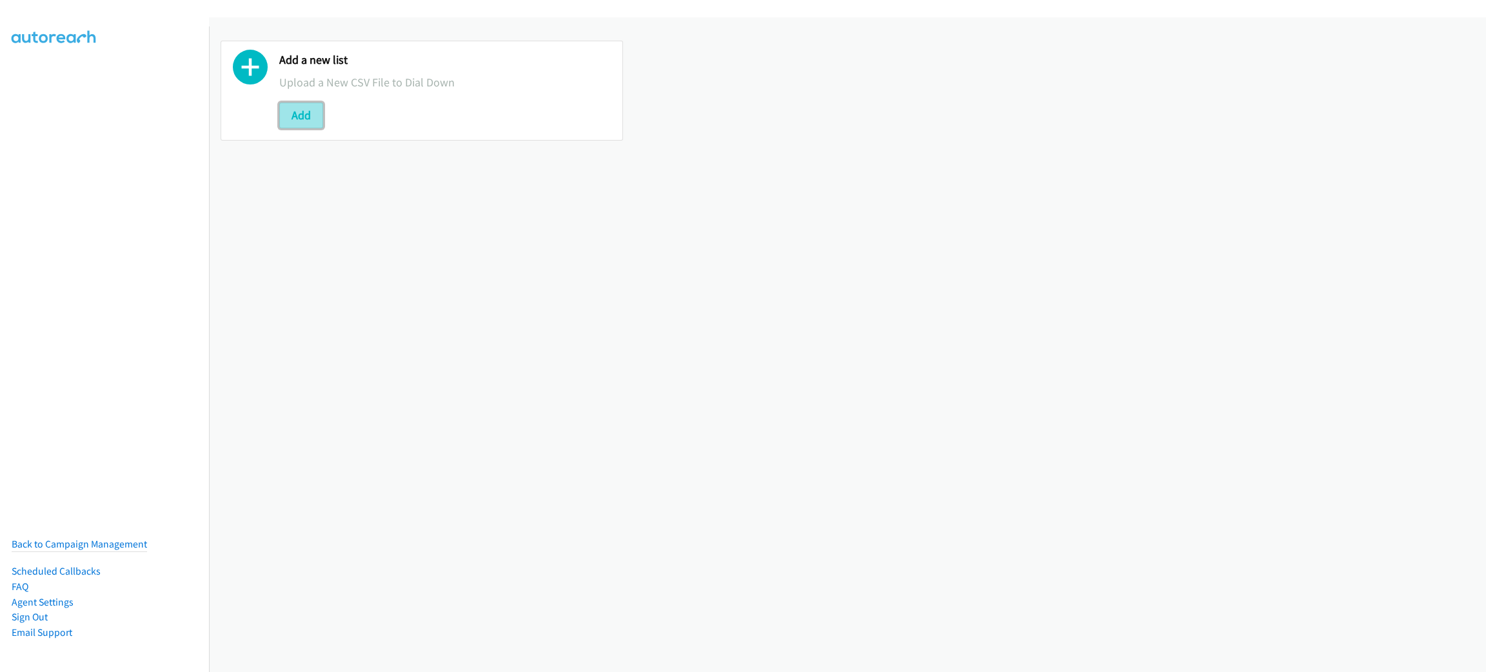
click at [309, 121] on button "Add" at bounding box center [301, 116] width 44 height 26
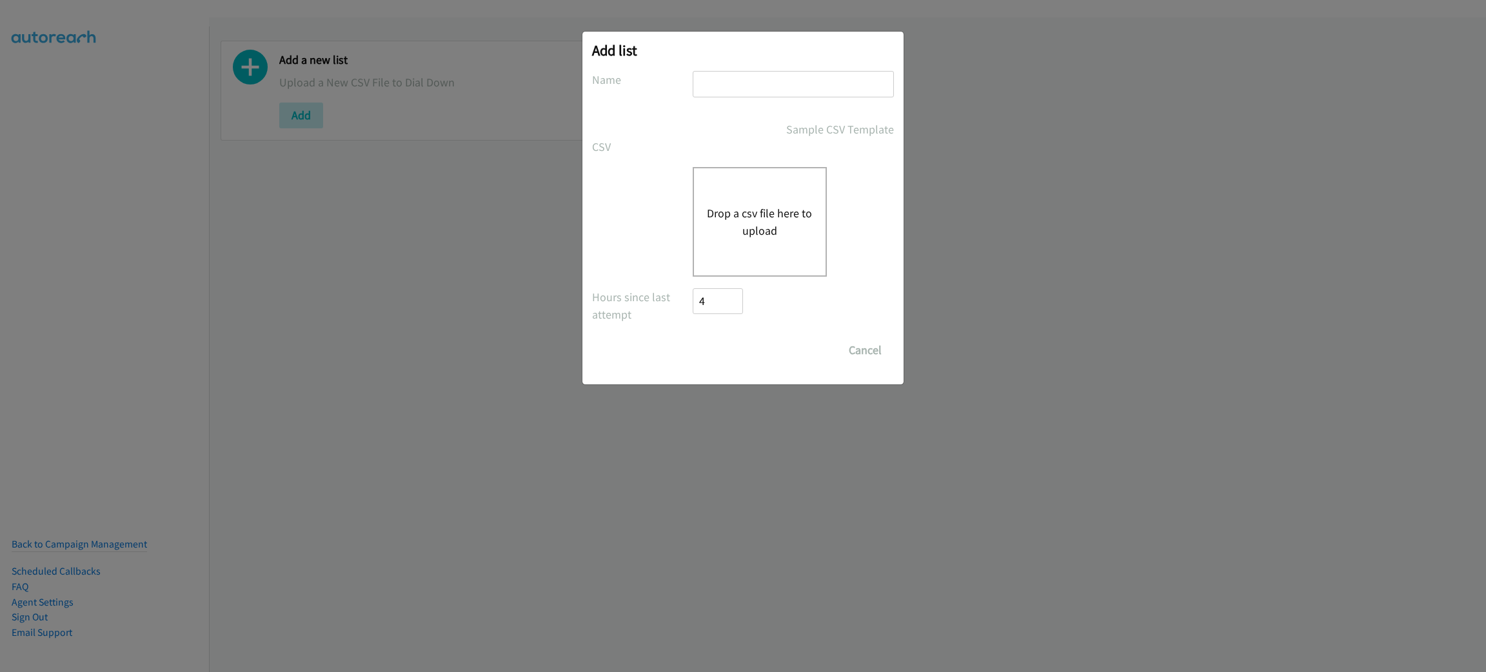
click at [749, 228] on button "Drop a csv file here to upload" at bounding box center [760, 221] width 106 height 35
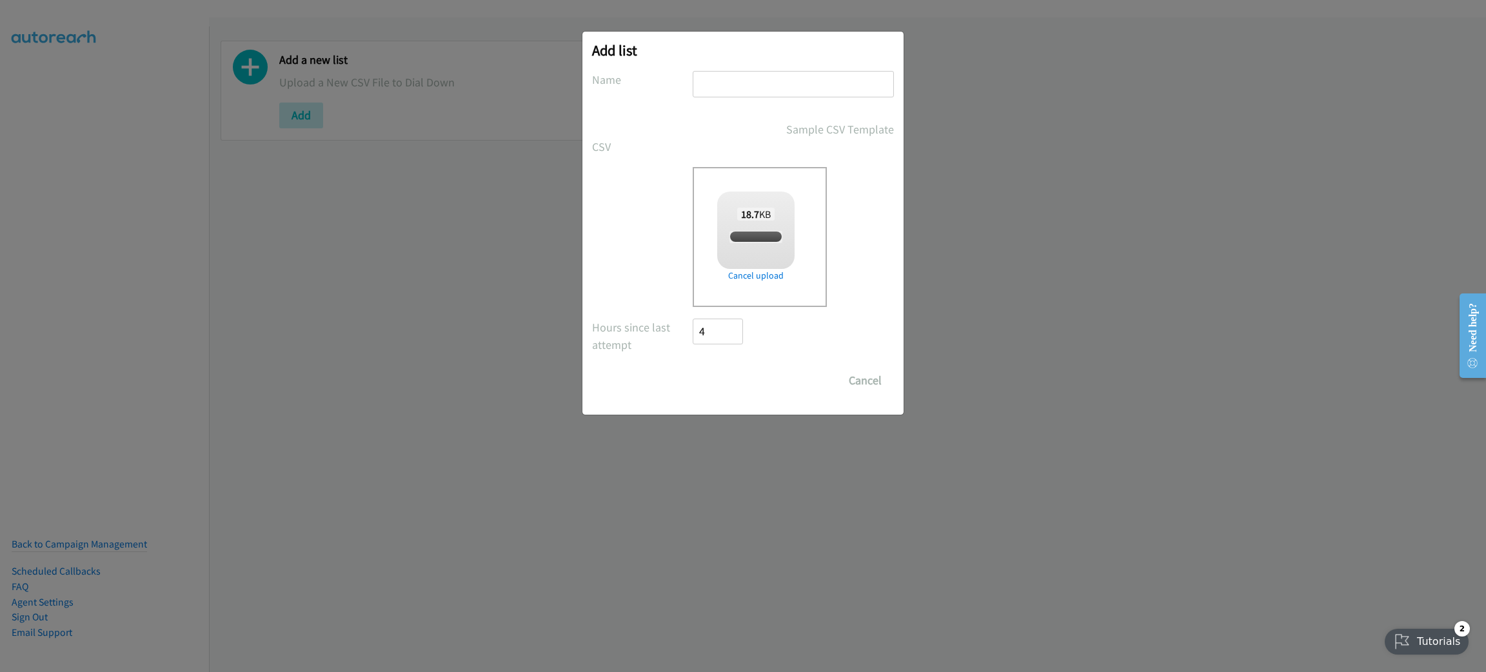
checkbox input "true"
click at [742, 84] on input "text" at bounding box center [793, 84] width 201 height 26
type input "RIPPLING"
click at [733, 377] on input "Save List" at bounding box center [727, 381] width 68 height 26
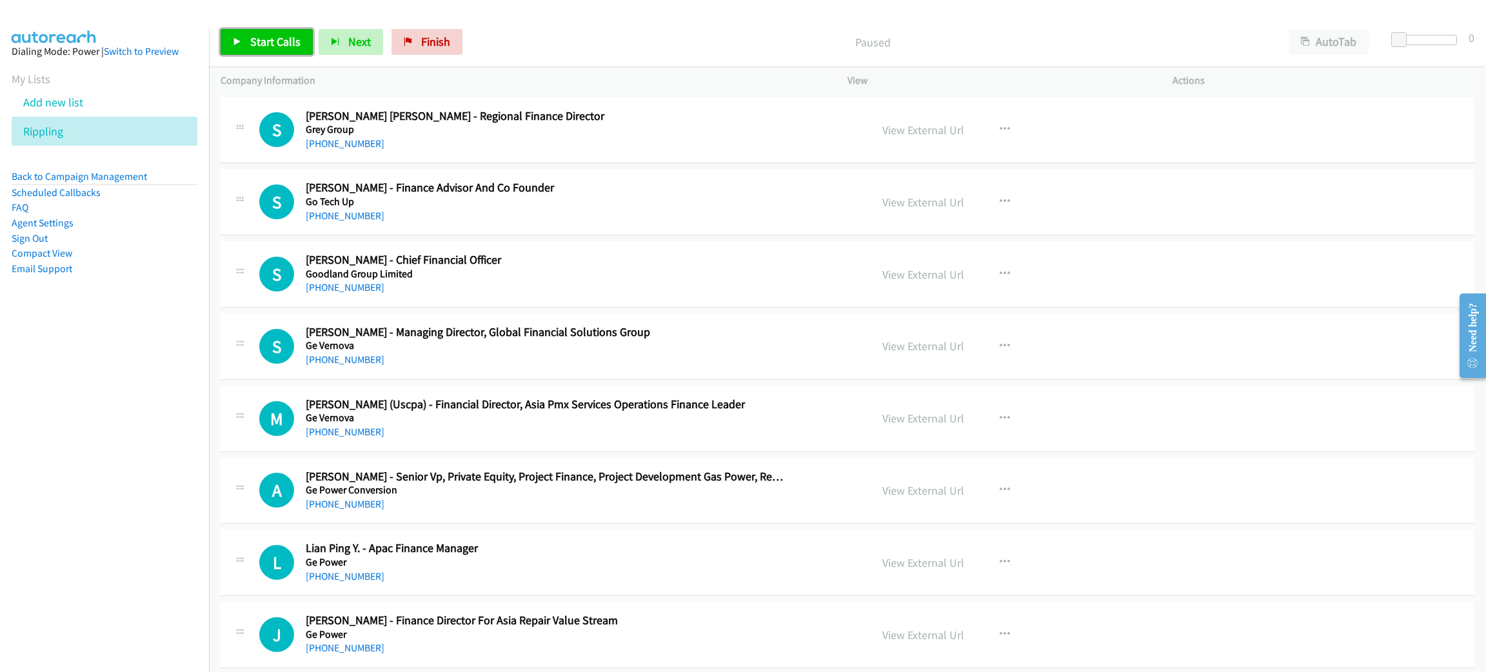
click at [280, 37] on span "Start Calls" at bounding box center [275, 41] width 50 height 15
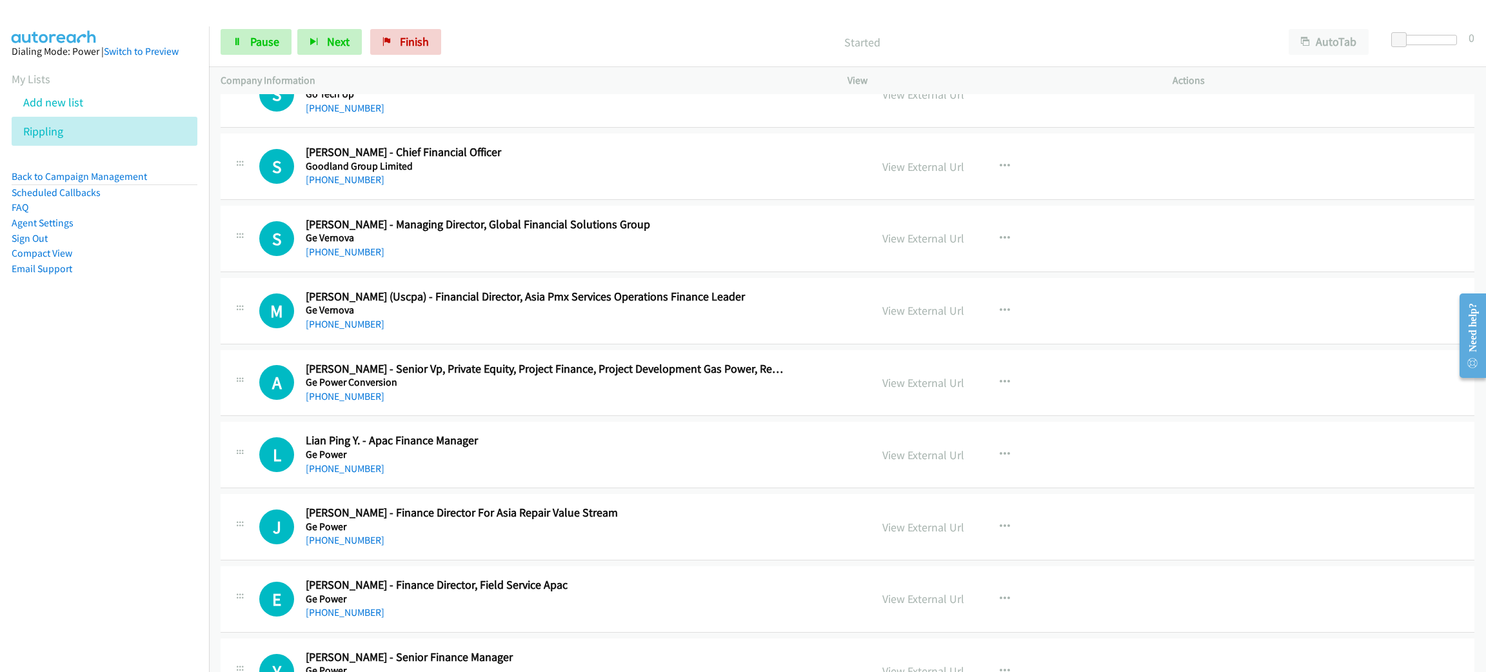
scroll to position [193, 0]
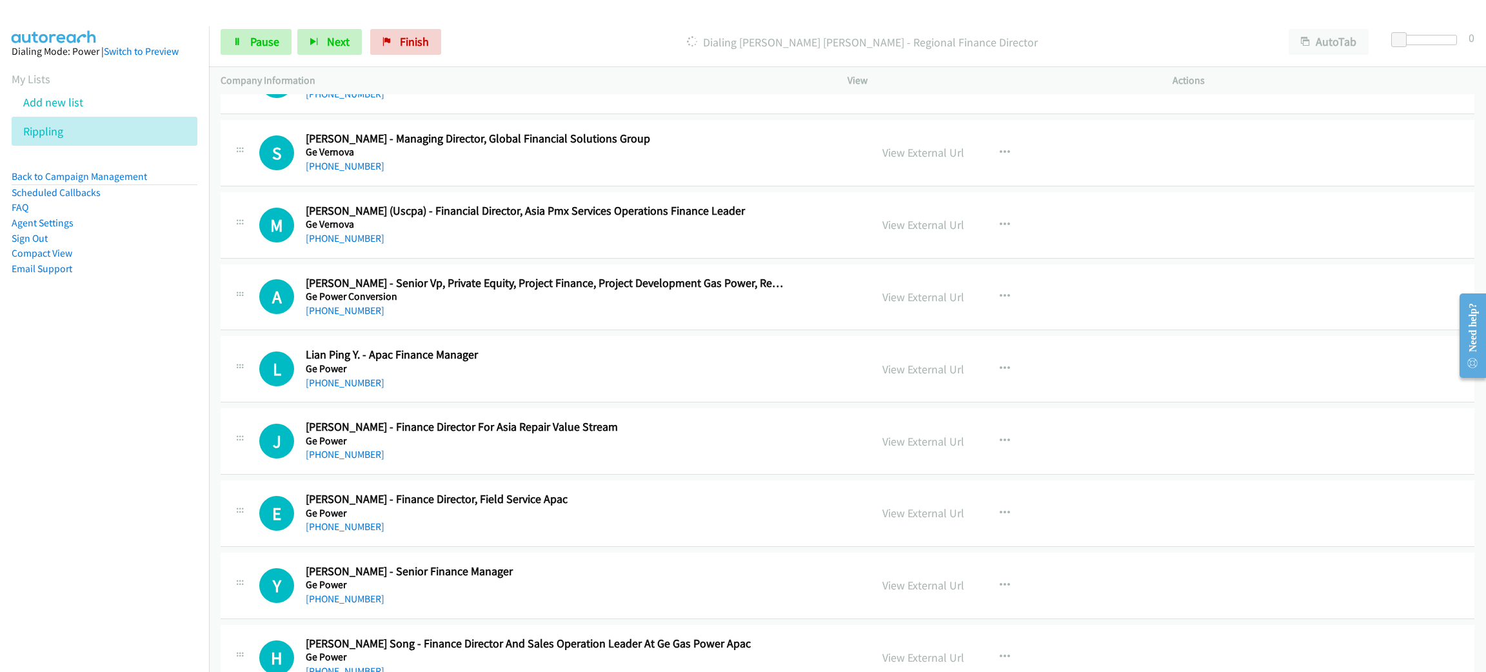
click at [35, 365] on nav "Dialing Mode: Power | Switch to Preview My Lists Add new list Rippling Back to …" at bounding box center [105, 362] width 210 height 672
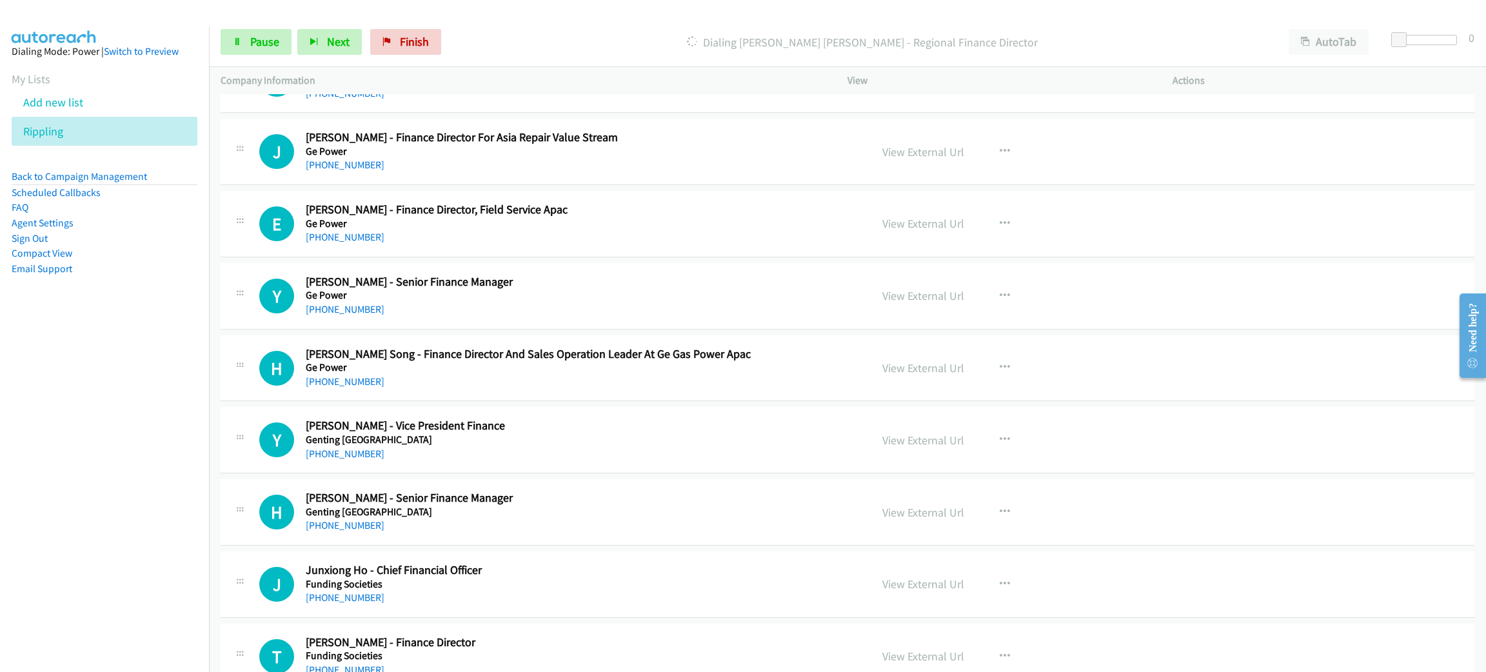
scroll to position [0, 0]
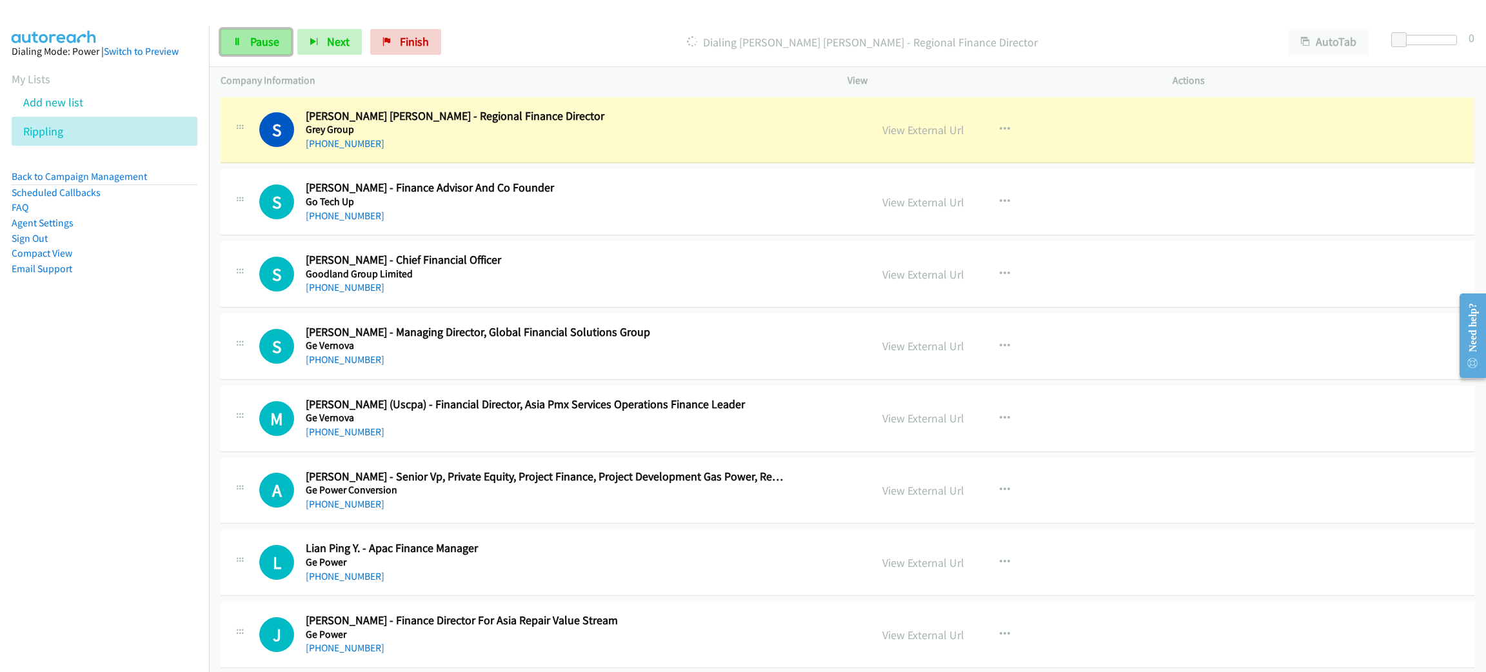
click at [254, 32] on link "Pause" at bounding box center [256, 42] width 71 height 26
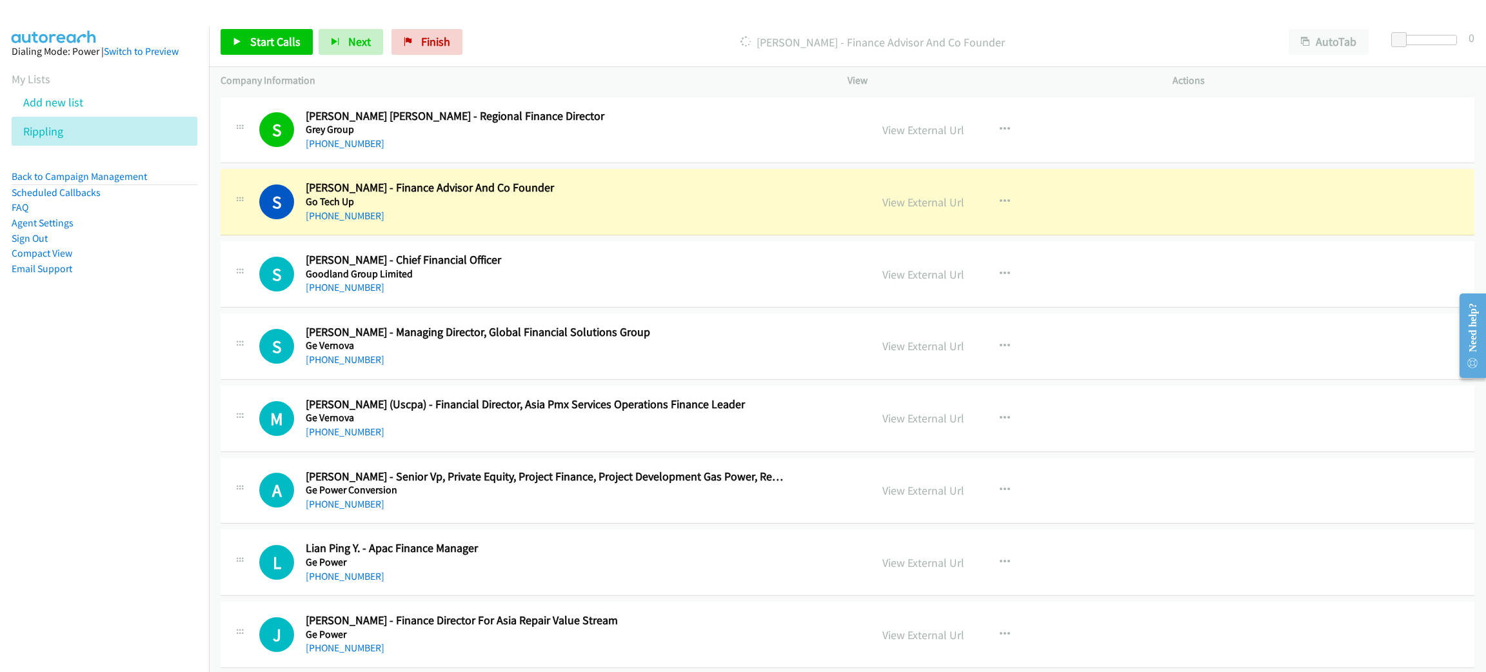
click at [94, 455] on nav "Dialing Mode: Power | Switch to Preview My Lists Add new list Rippling Back to …" at bounding box center [105, 362] width 210 height 672
click at [1185, 203] on div "View External Url View External Url Schedule/Manage Callback Start Calls Here R…" at bounding box center [1039, 202] width 337 height 43
click at [904, 203] on link "View External Url" at bounding box center [923, 202] width 82 height 15
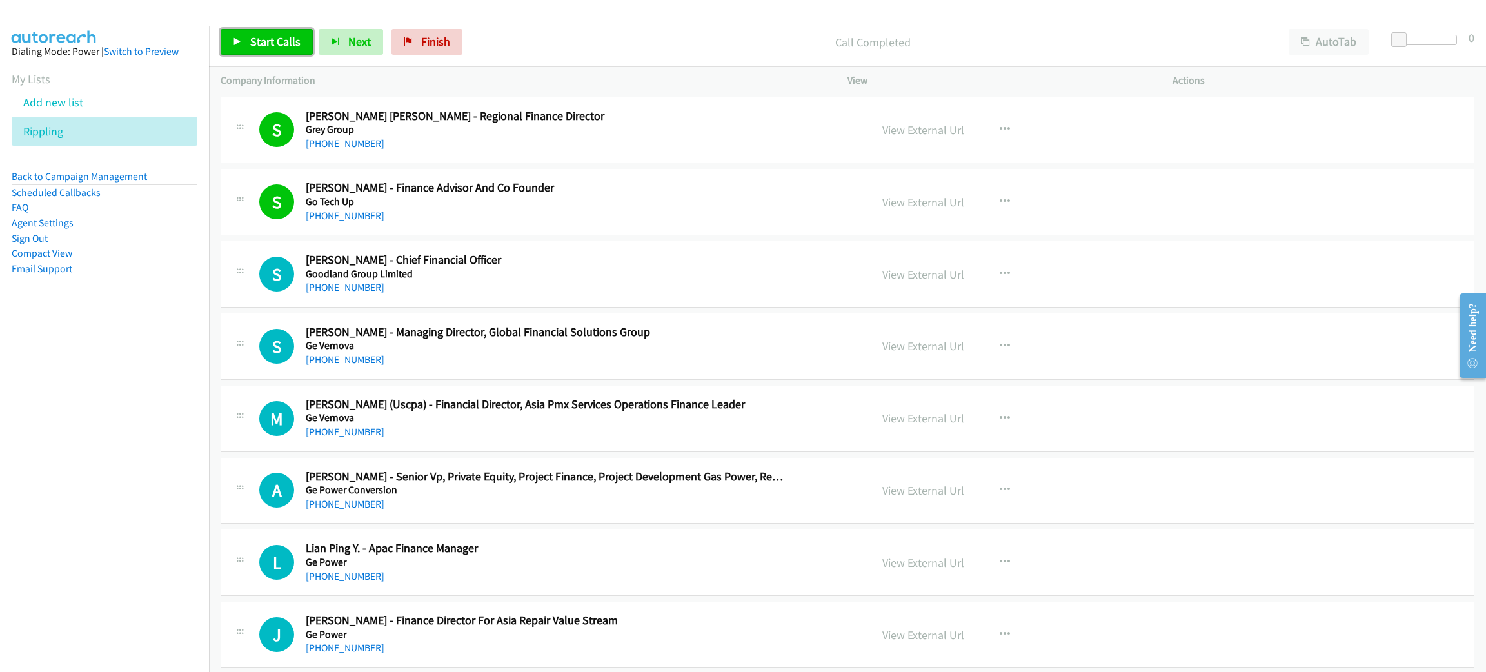
click at [284, 41] on span "Start Calls" at bounding box center [275, 41] width 50 height 15
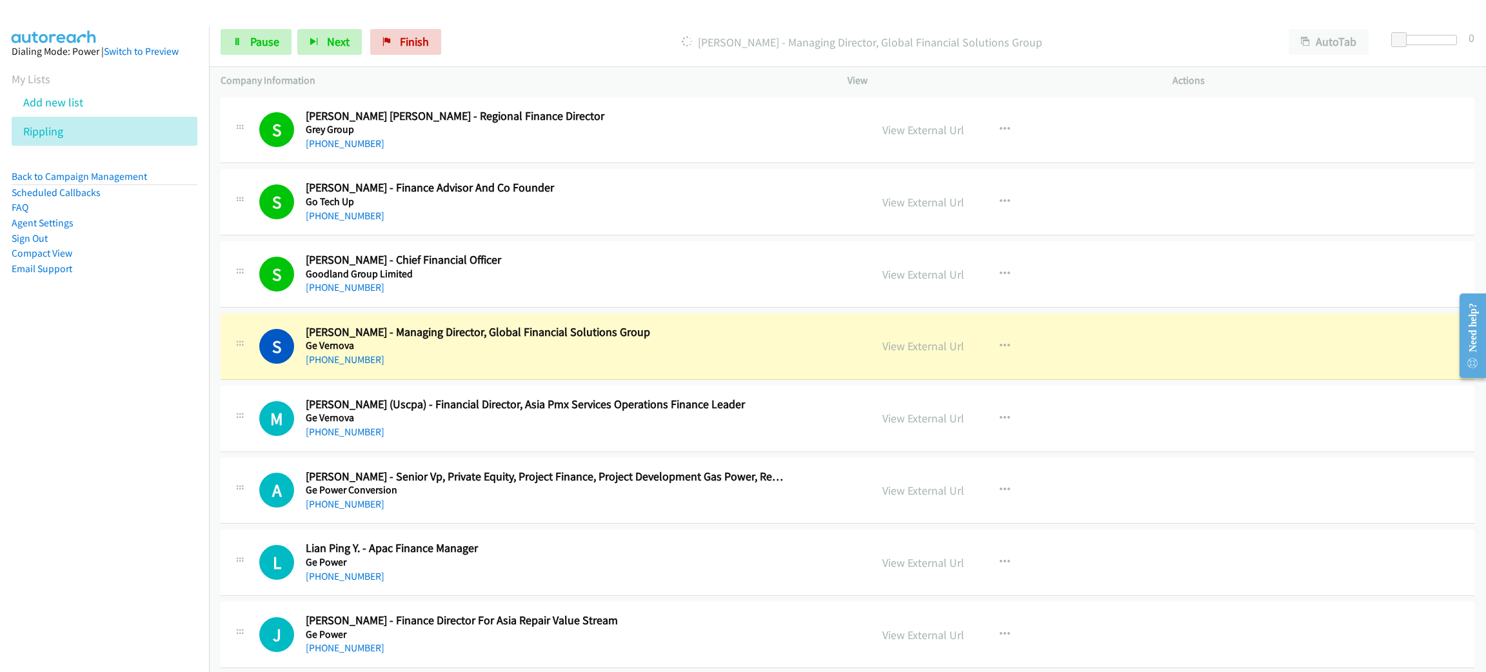
click at [688, 326] on h2 "[PERSON_NAME] - Managing Director, Global Financial Solutions Group" at bounding box center [546, 332] width 480 height 15
click at [262, 41] on span "Pause" at bounding box center [264, 41] width 29 height 15
click at [1152, 346] on div "View External Url View External Url Schedule/Manage Callback Start Calls Here R…" at bounding box center [1039, 346] width 337 height 43
click at [914, 342] on link "View External Url" at bounding box center [923, 346] width 82 height 15
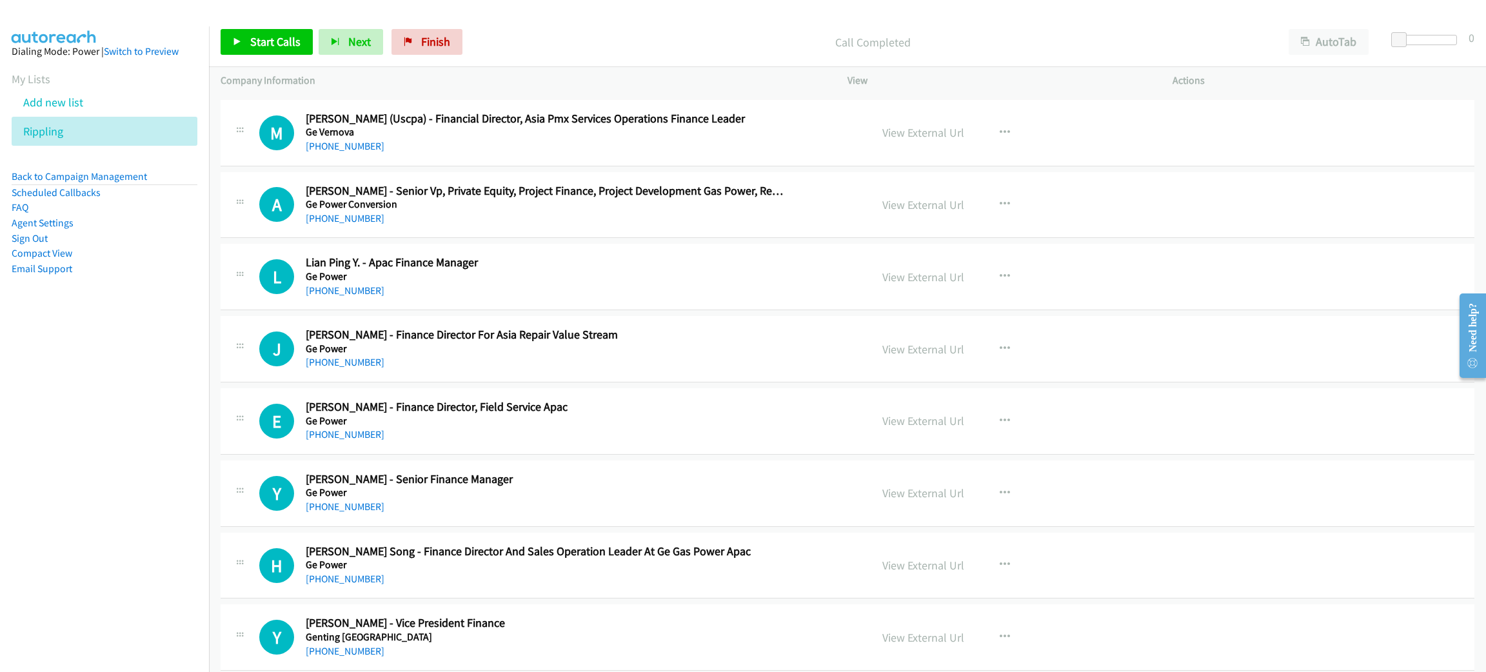
scroll to position [290, 0]
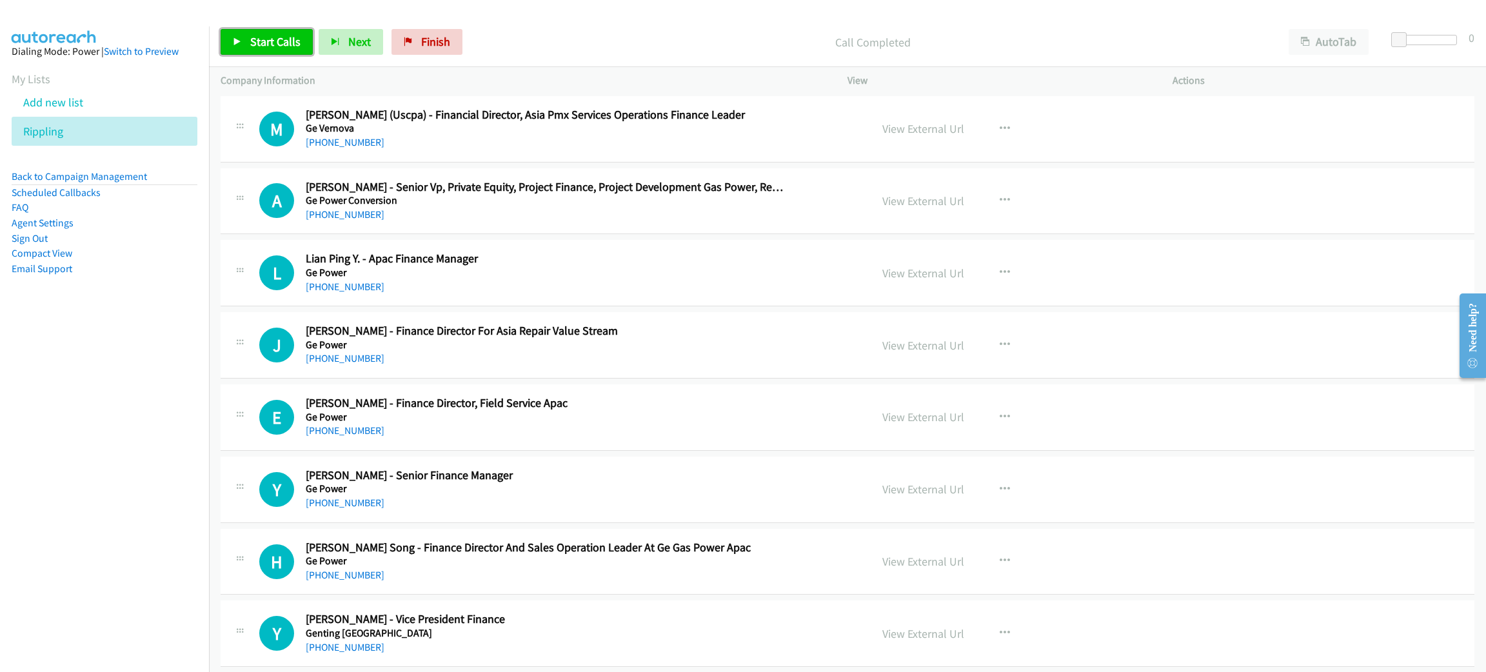
click at [280, 39] on span "Start Calls" at bounding box center [275, 41] width 50 height 15
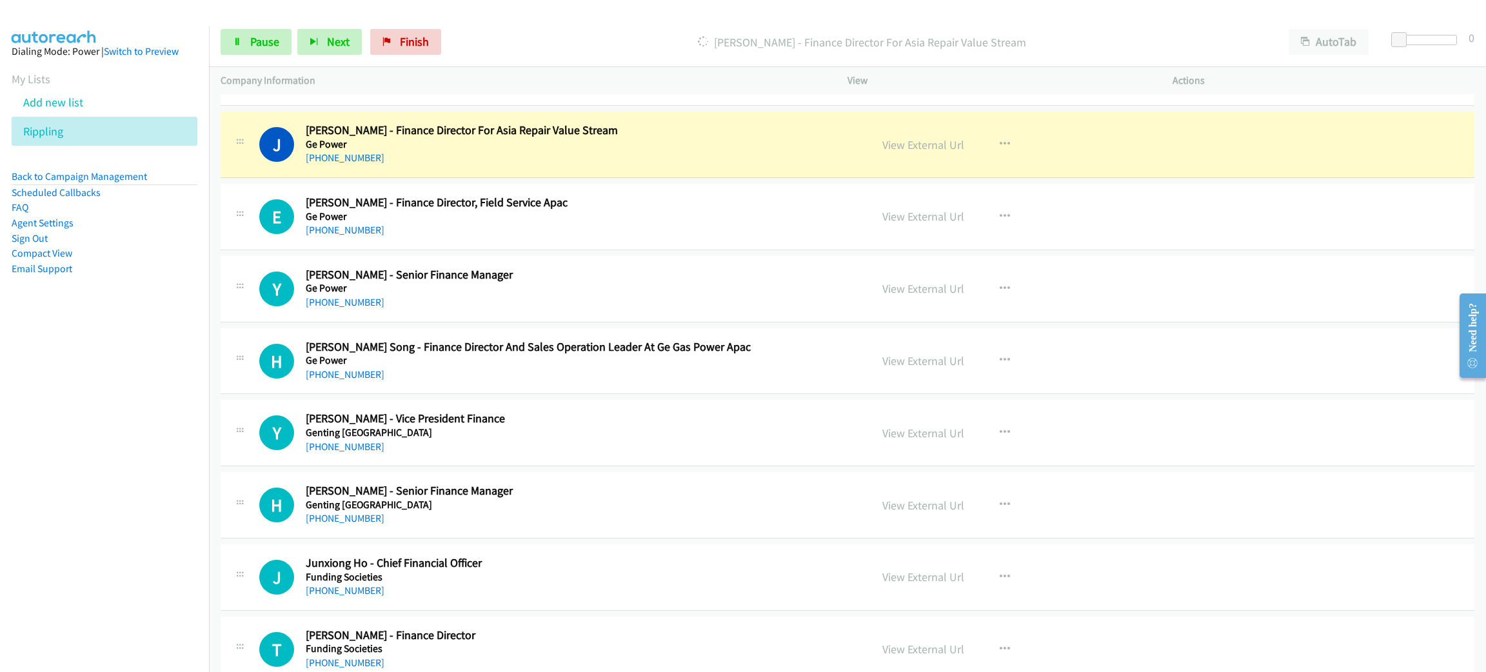
scroll to position [483, 0]
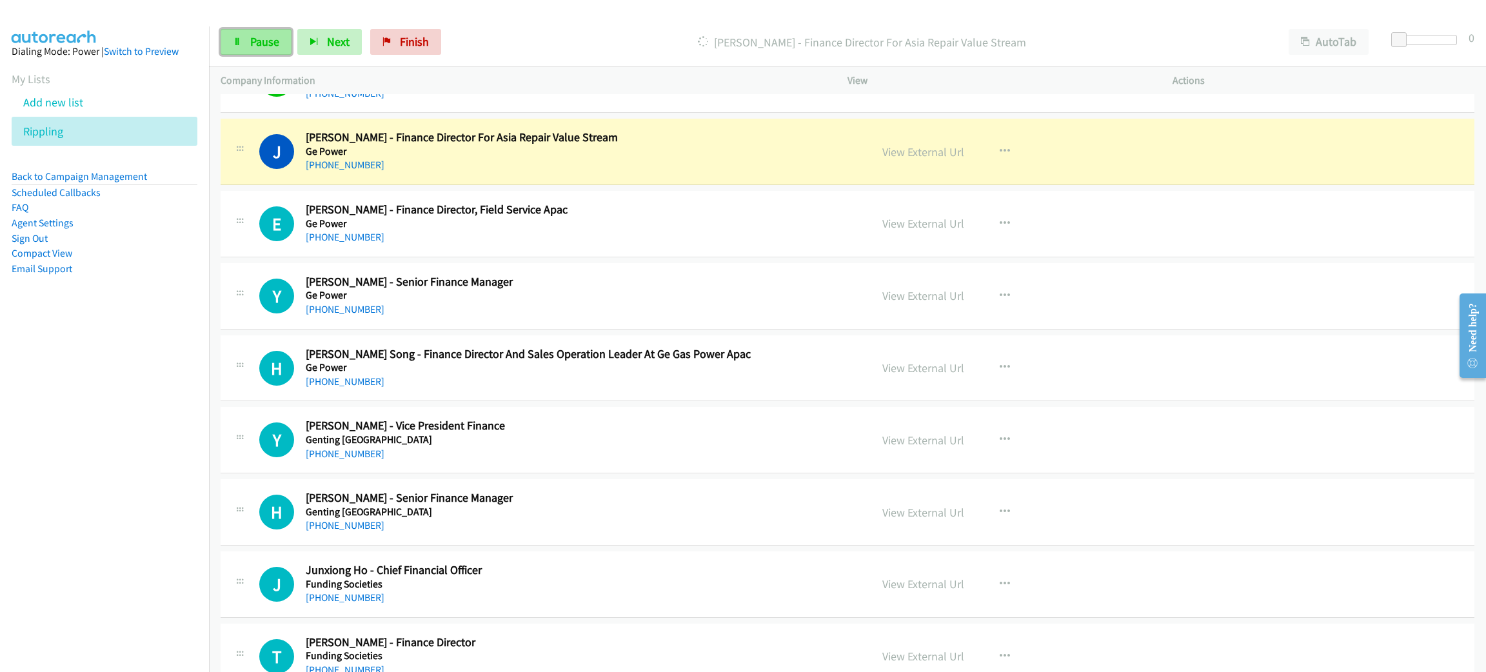
click at [264, 34] on span "Pause" at bounding box center [264, 41] width 29 height 15
click at [163, 342] on nav "Dialing Mode: Power | Switch to Preview My Lists Add new list Rippling Back to …" at bounding box center [105, 362] width 210 height 672
click at [942, 150] on link "View External Url" at bounding box center [923, 151] width 82 height 15
click at [1147, 158] on div "View External Url View External Url Schedule/Manage Callback Start Calls Here R…" at bounding box center [1039, 151] width 337 height 43
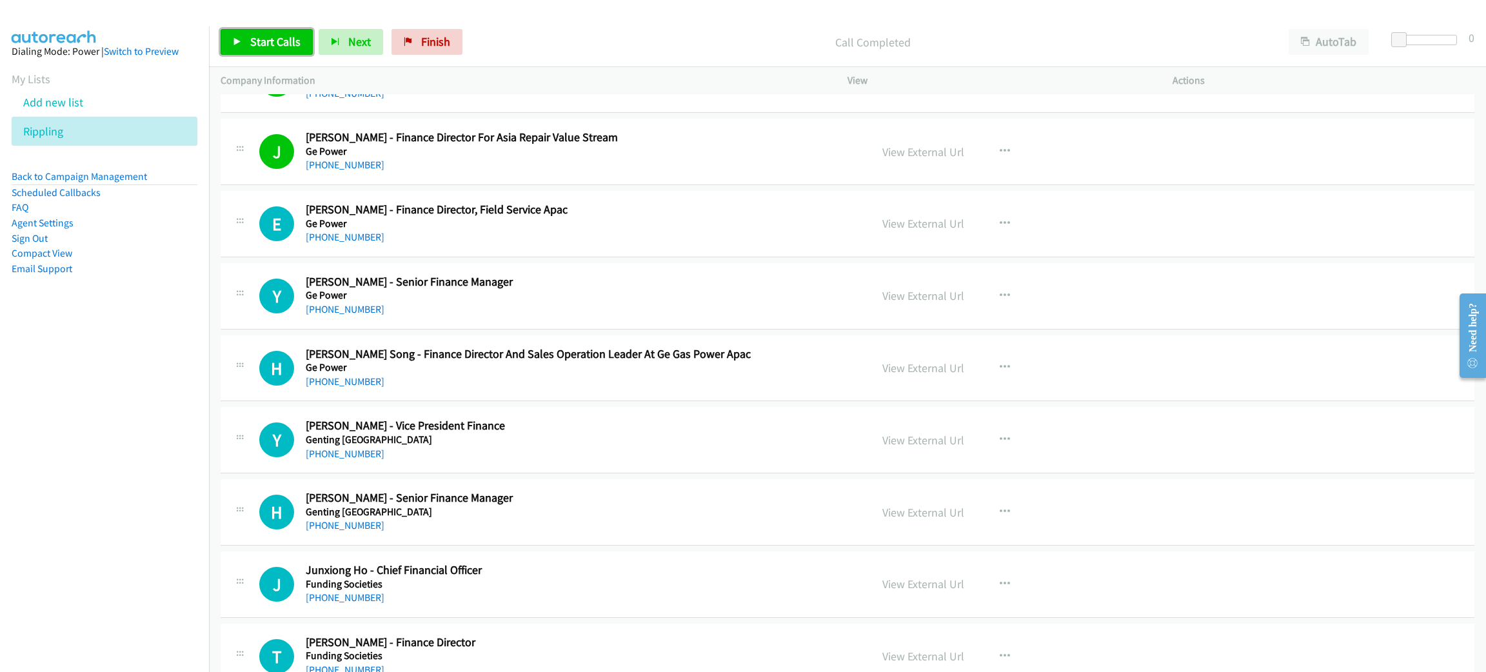
click at [287, 43] on span "Start Calls" at bounding box center [275, 41] width 50 height 15
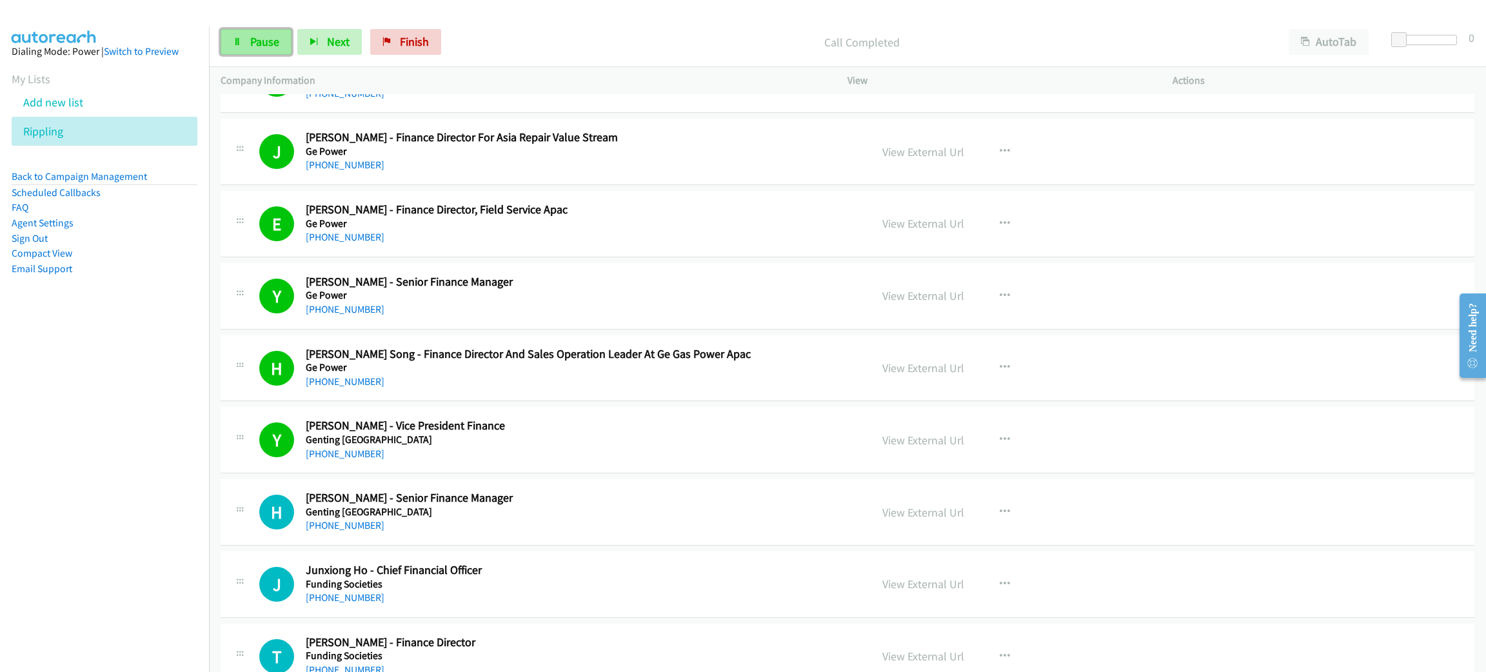
click at [260, 44] on span "Pause" at bounding box center [264, 41] width 29 height 15
click at [281, 49] on link "Start Calls" at bounding box center [267, 42] width 92 height 26
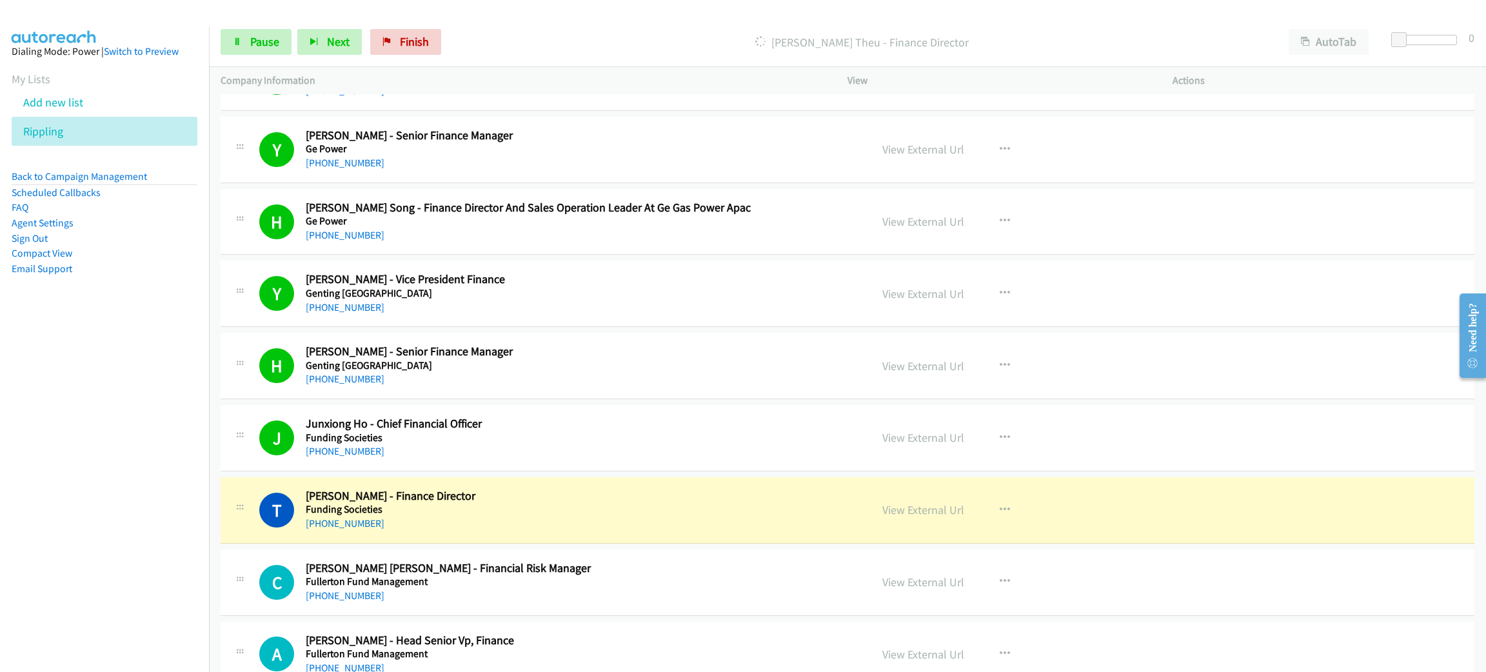
scroll to position [677, 0]
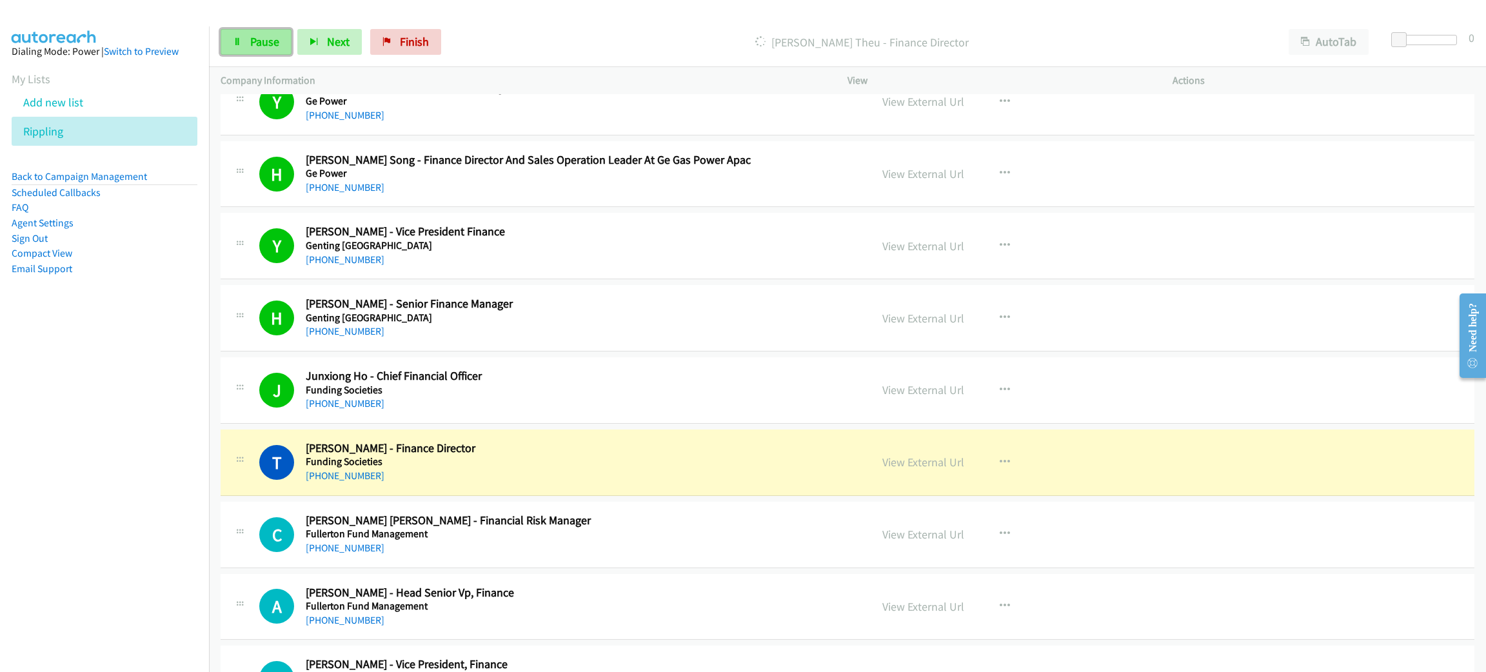
click at [272, 41] on span "Pause" at bounding box center [264, 41] width 29 height 15
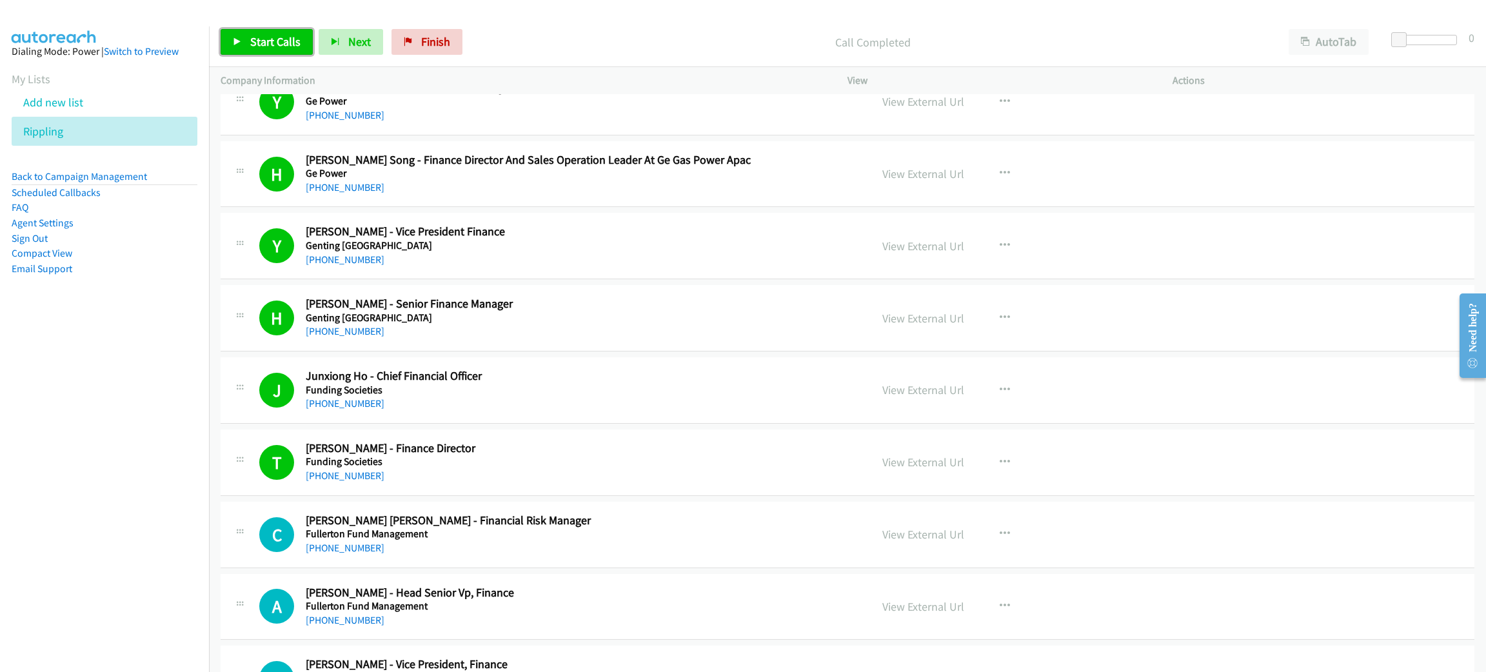
click at [277, 48] on span "Start Calls" at bounding box center [275, 41] width 50 height 15
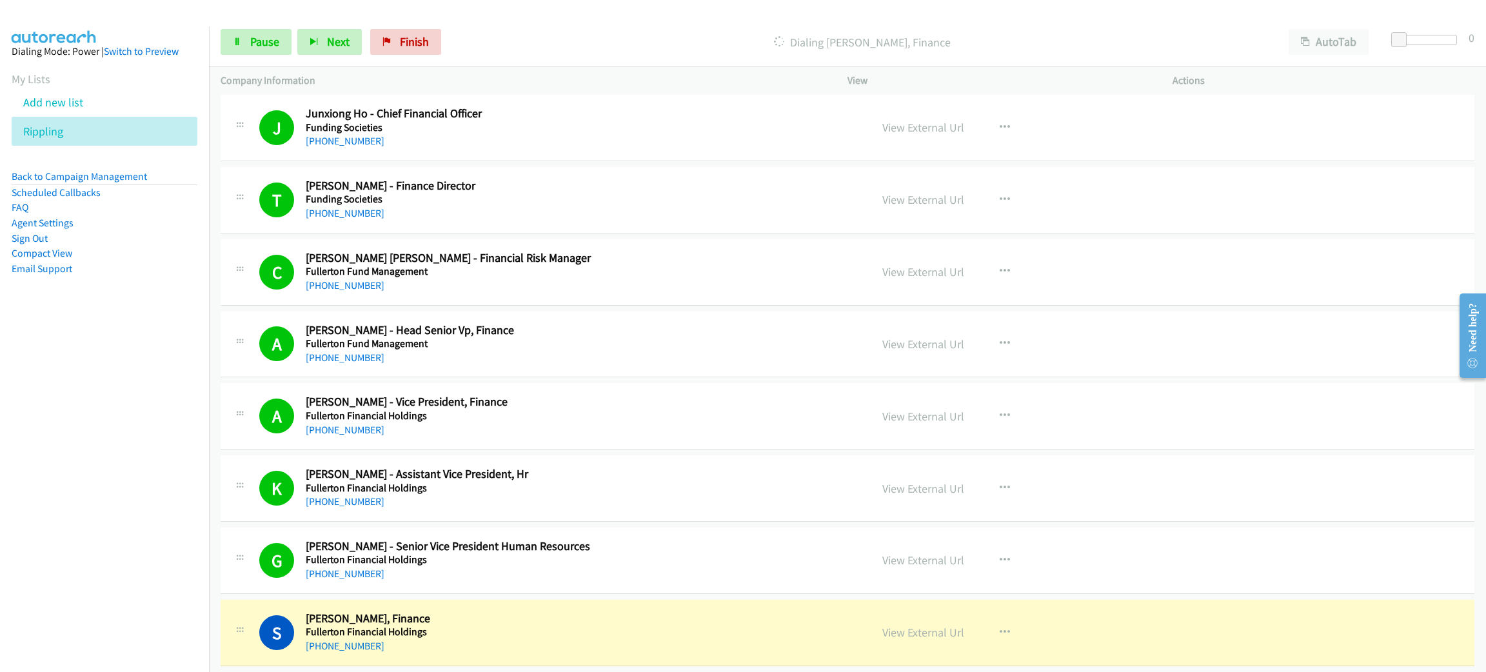
scroll to position [1160, 0]
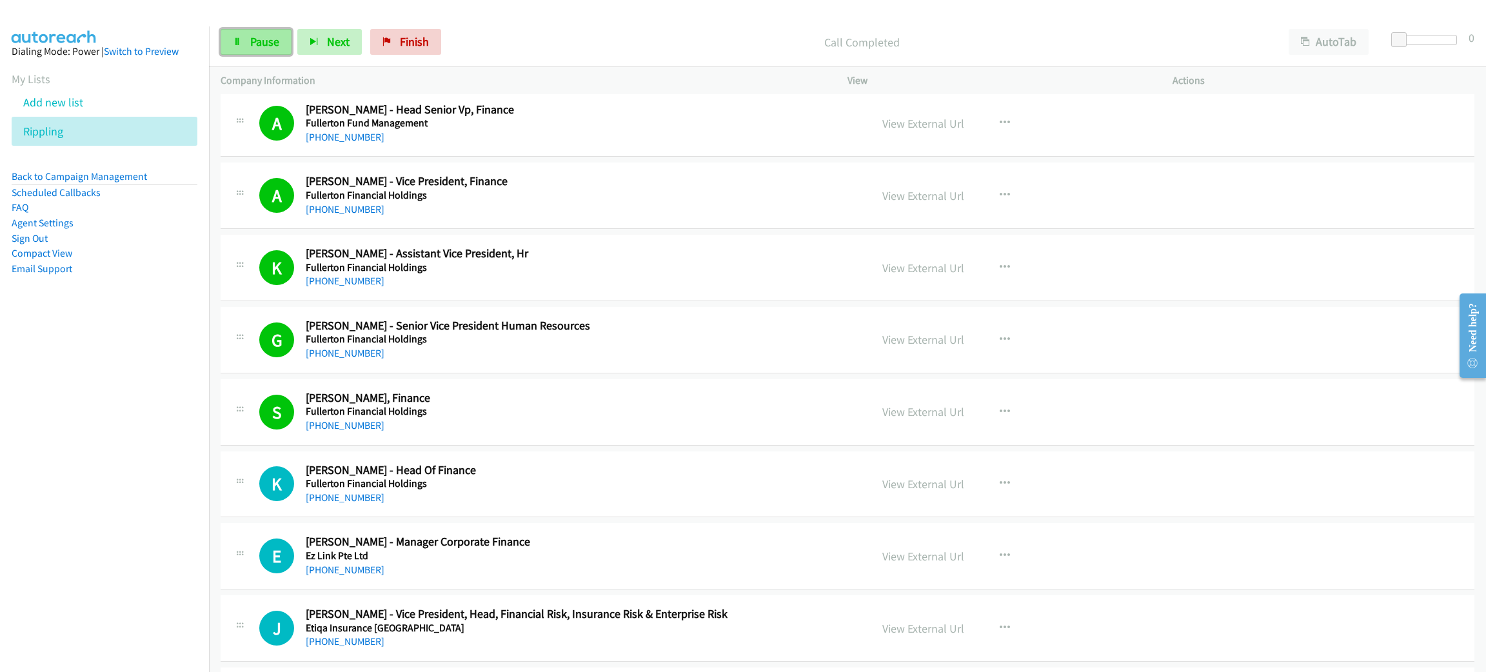
click at [270, 48] on span "Pause" at bounding box center [264, 41] width 29 height 15
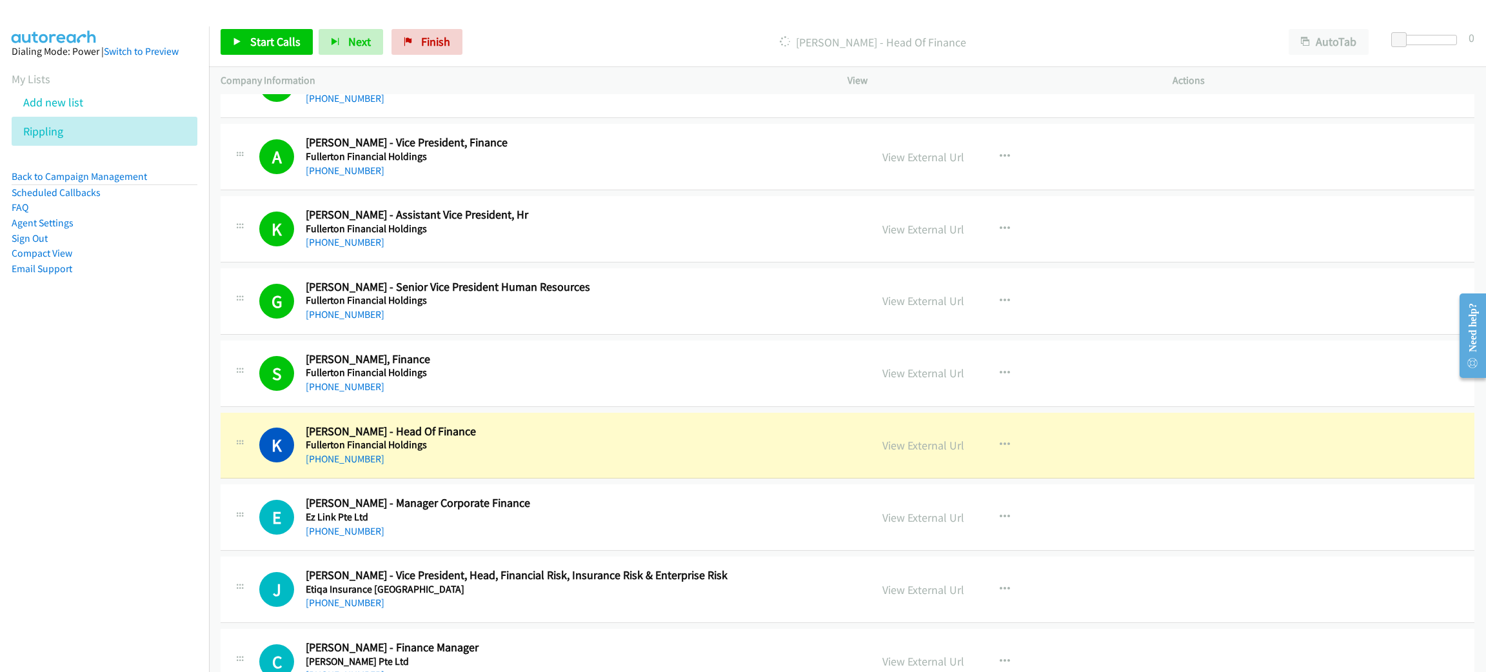
scroll to position [1354, 0]
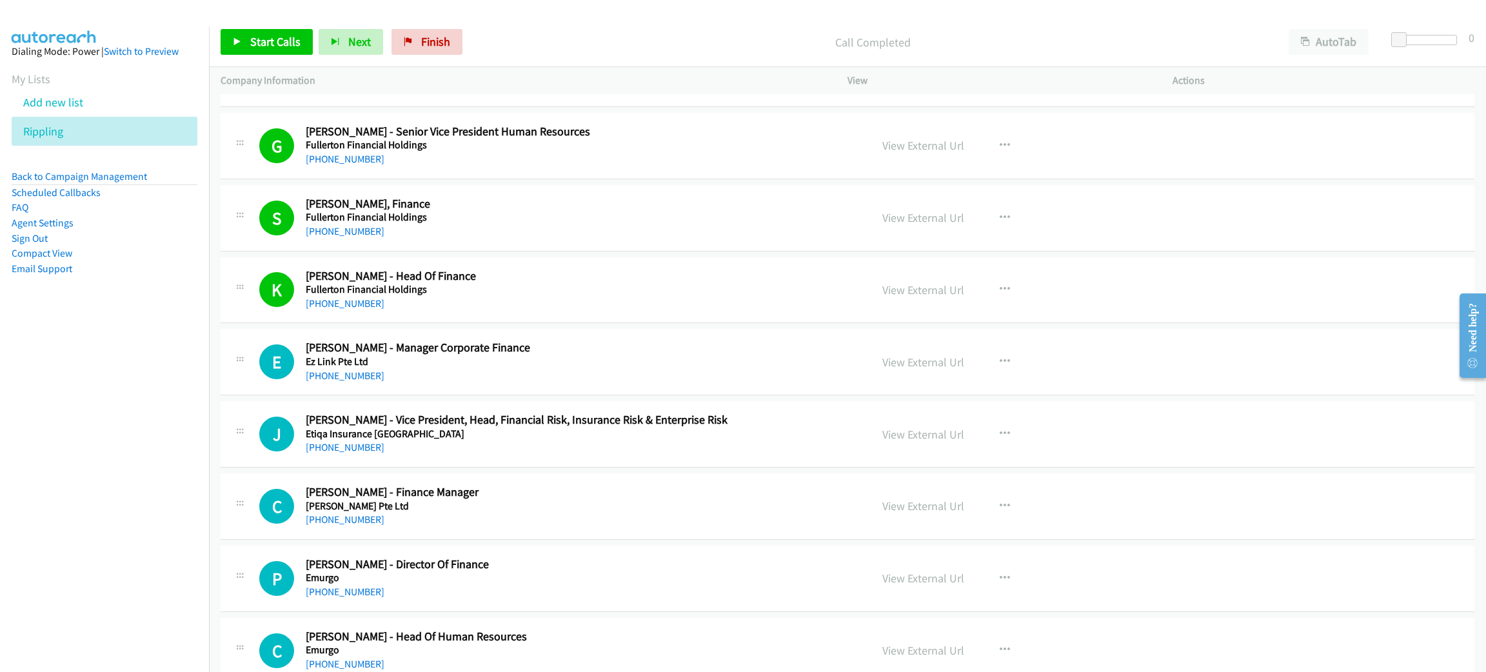
click at [600, 30] on div "Call Completed" at bounding box center [872, 42] width 809 height 26
click at [280, 48] on span "Start Calls" at bounding box center [275, 41] width 50 height 15
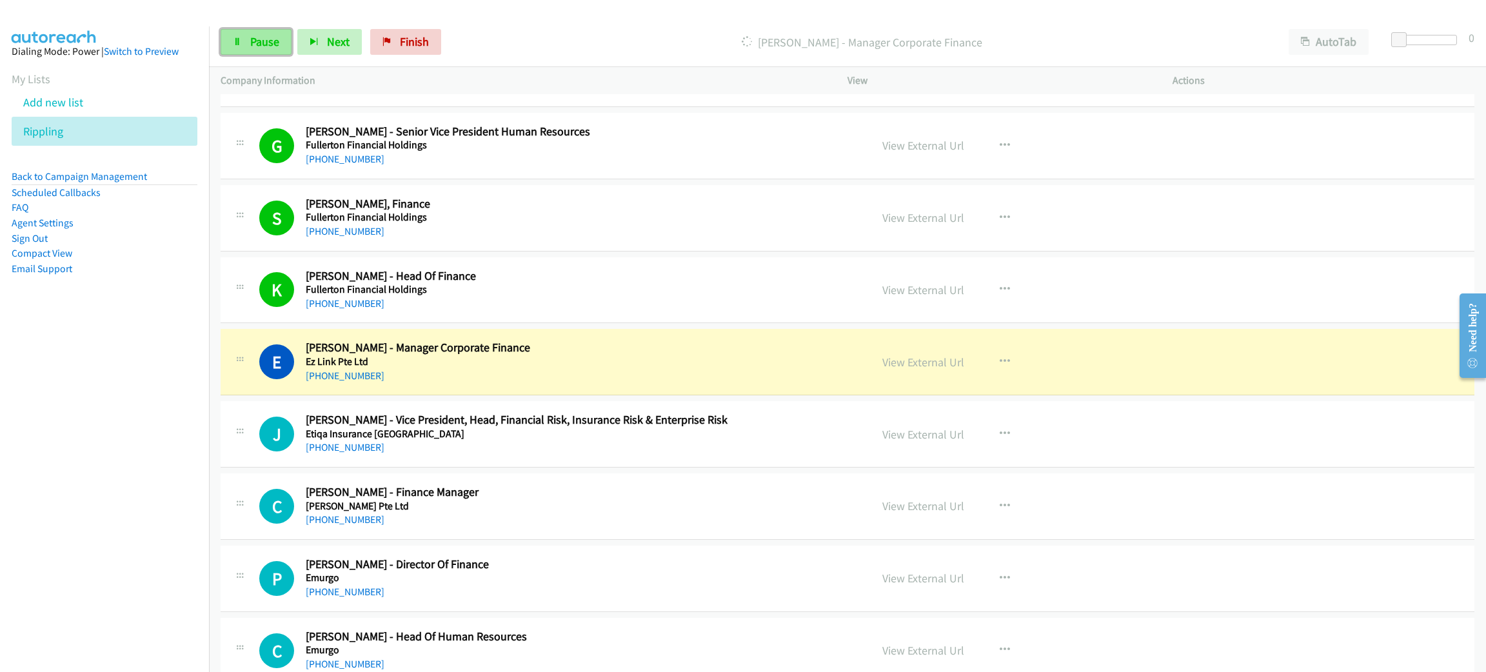
click at [272, 42] on span "Pause" at bounding box center [264, 41] width 29 height 15
click at [911, 356] on link "View External Url" at bounding box center [923, 362] width 82 height 15
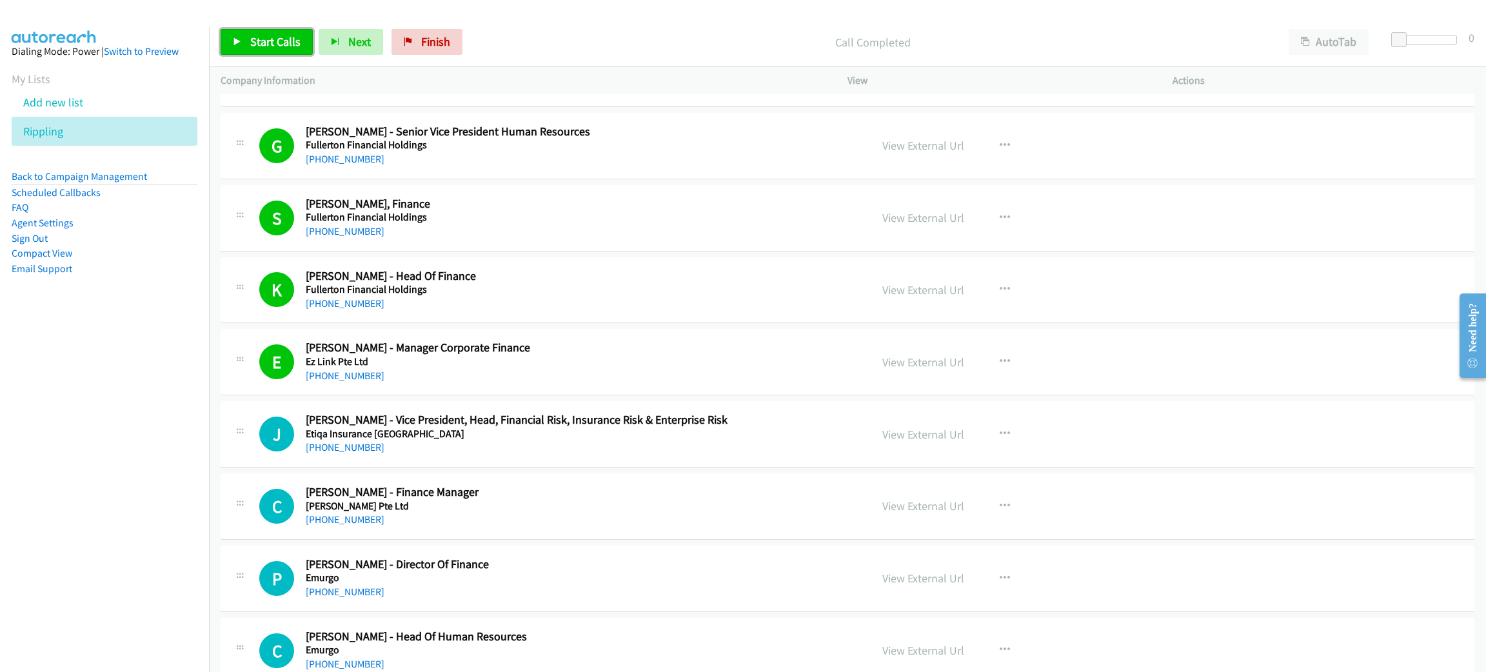
click at [275, 50] on link "Start Calls" at bounding box center [267, 42] width 92 height 26
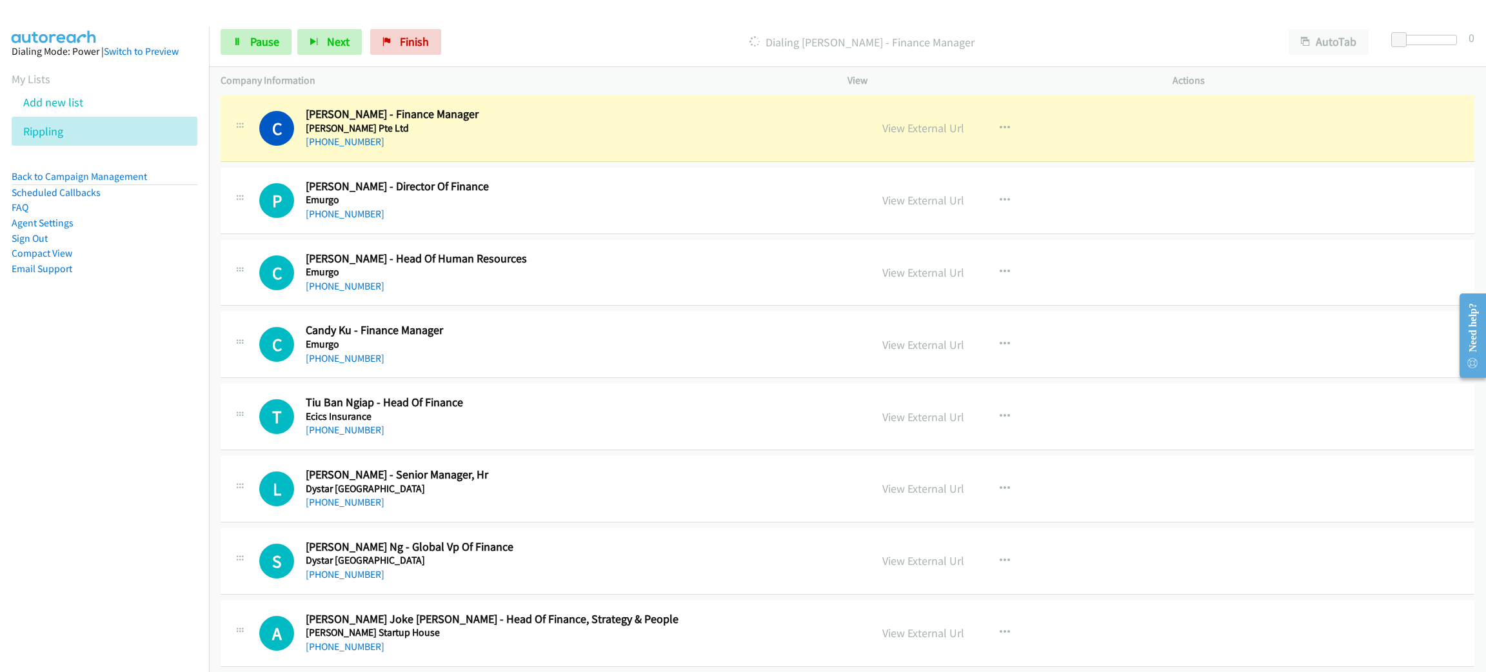
scroll to position [1741, 0]
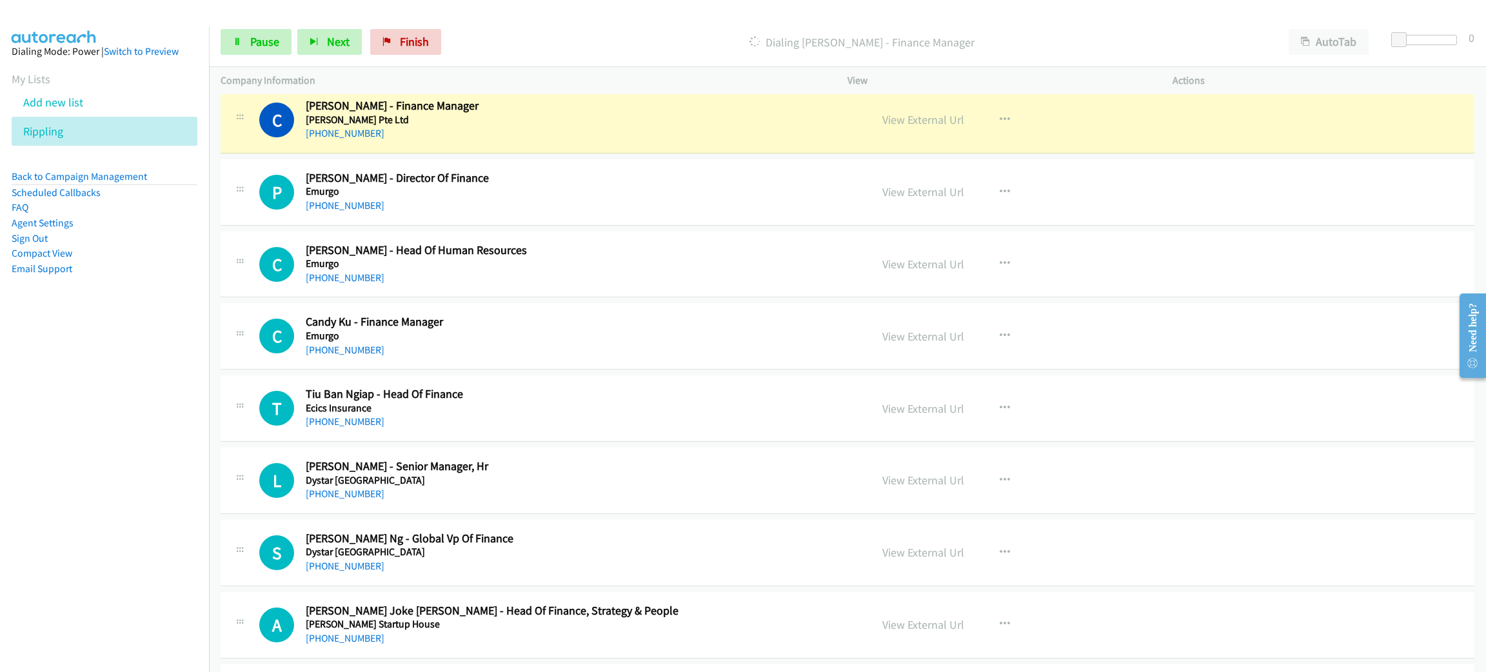
click at [626, 130] on div "[PHONE_NUMBER]" at bounding box center [546, 133] width 480 height 15
click at [893, 124] on link "View External Url" at bounding box center [923, 119] width 82 height 15
click at [272, 38] on span "Pause" at bounding box center [264, 41] width 29 height 15
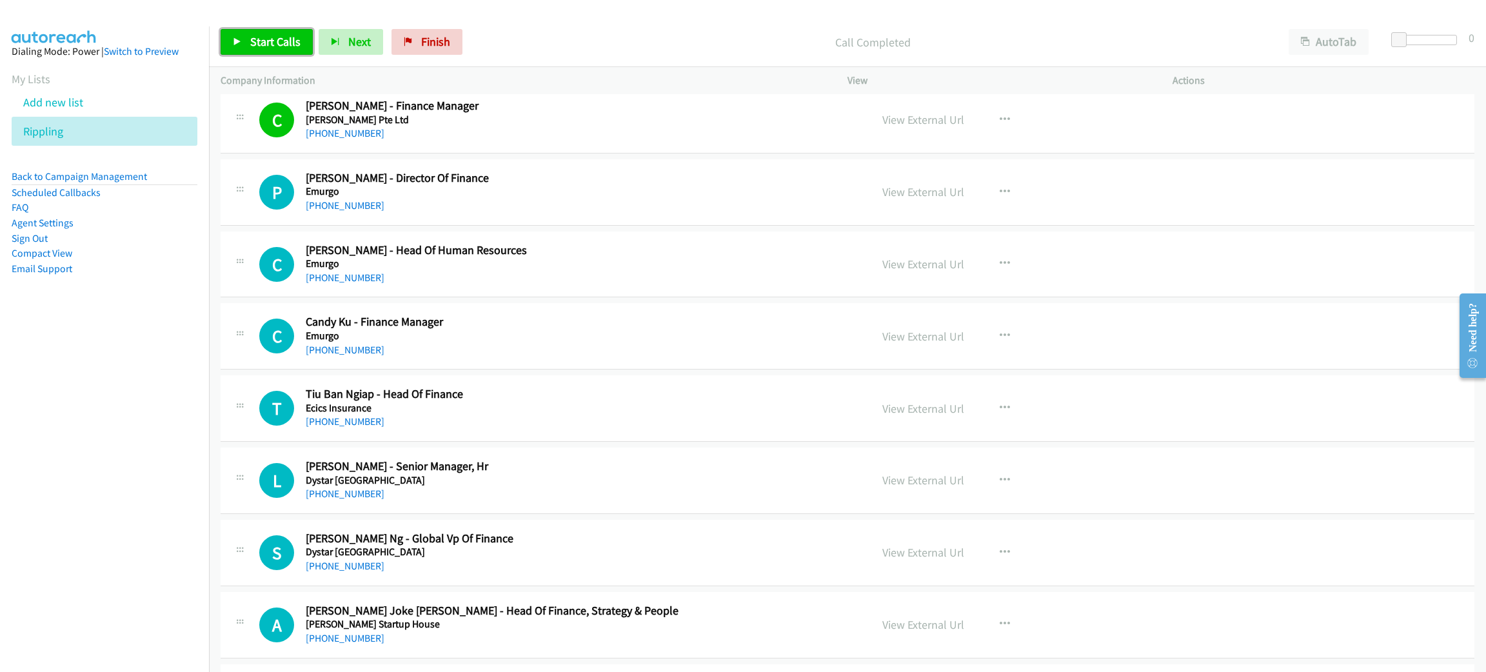
click at [278, 48] on span "Start Calls" at bounding box center [275, 41] width 50 height 15
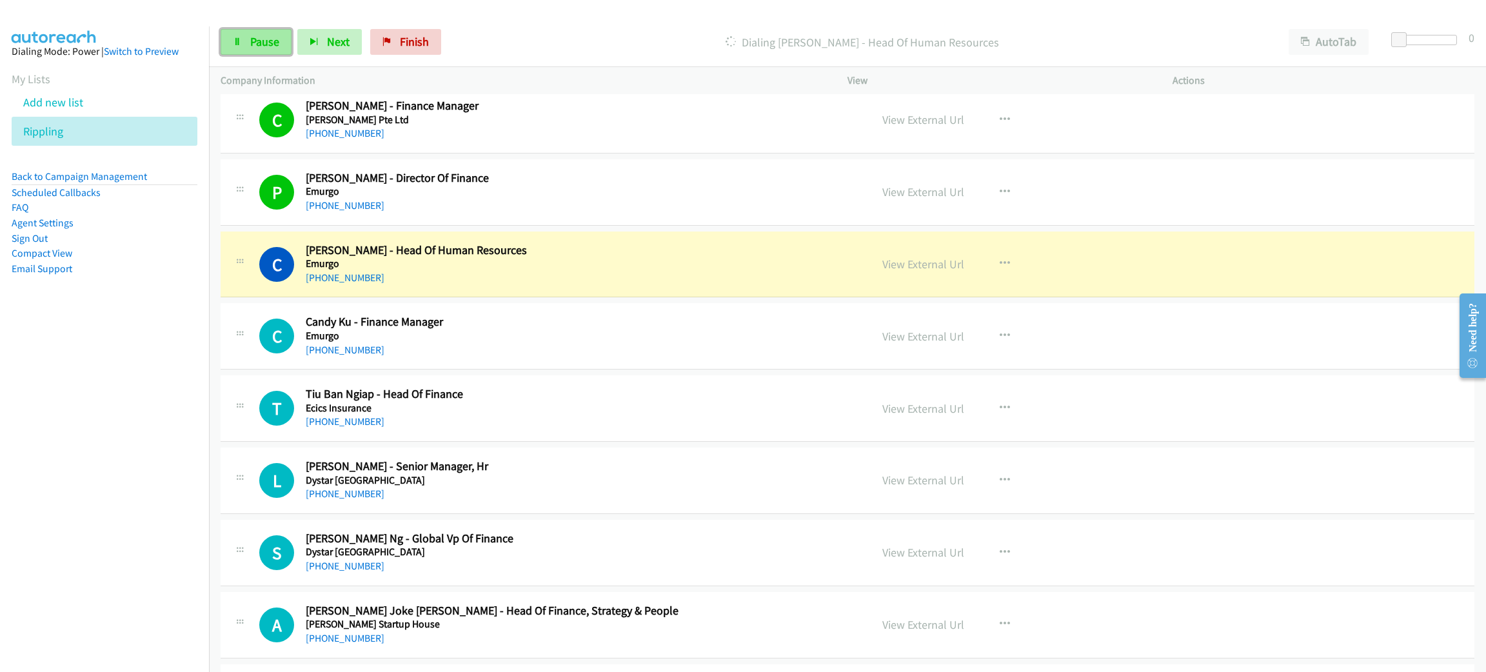
click at [247, 41] on link "Pause" at bounding box center [256, 42] width 71 height 26
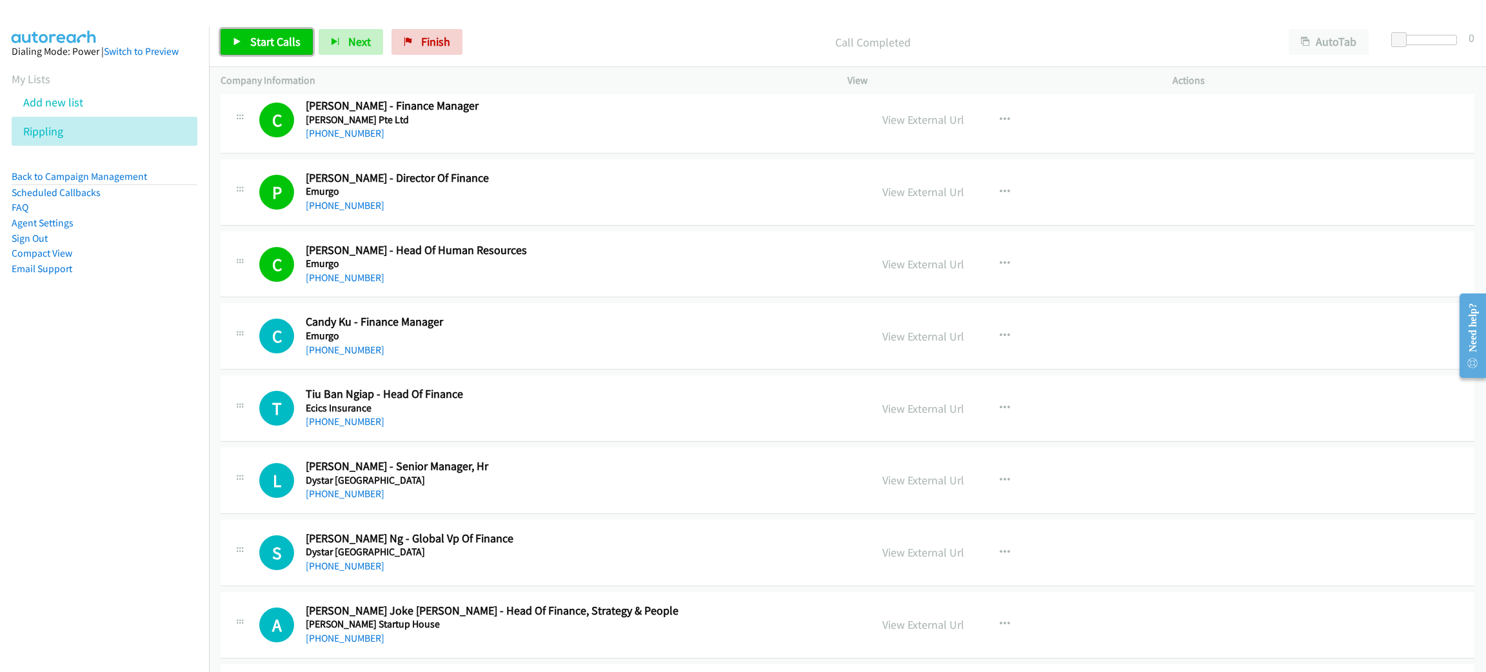
click at [270, 43] on span "Start Calls" at bounding box center [275, 41] width 50 height 15
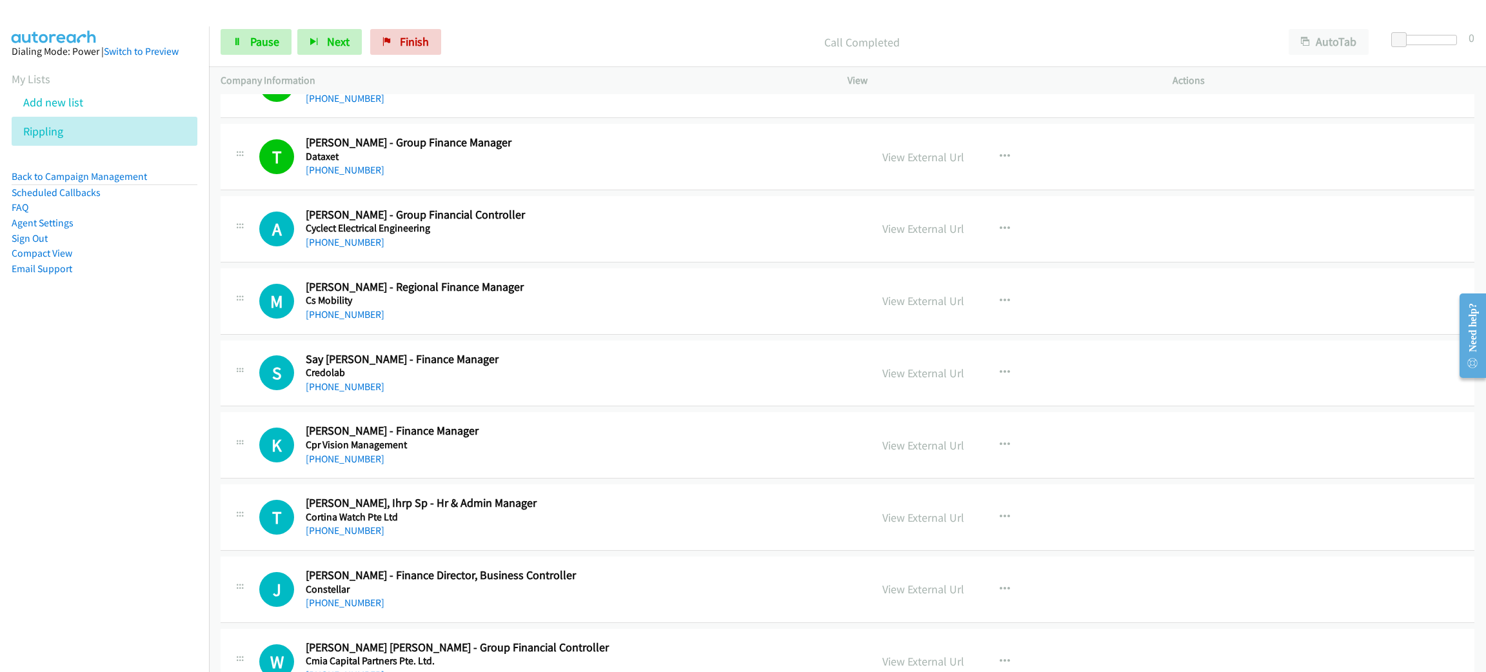
scroll to position [2418, 0]
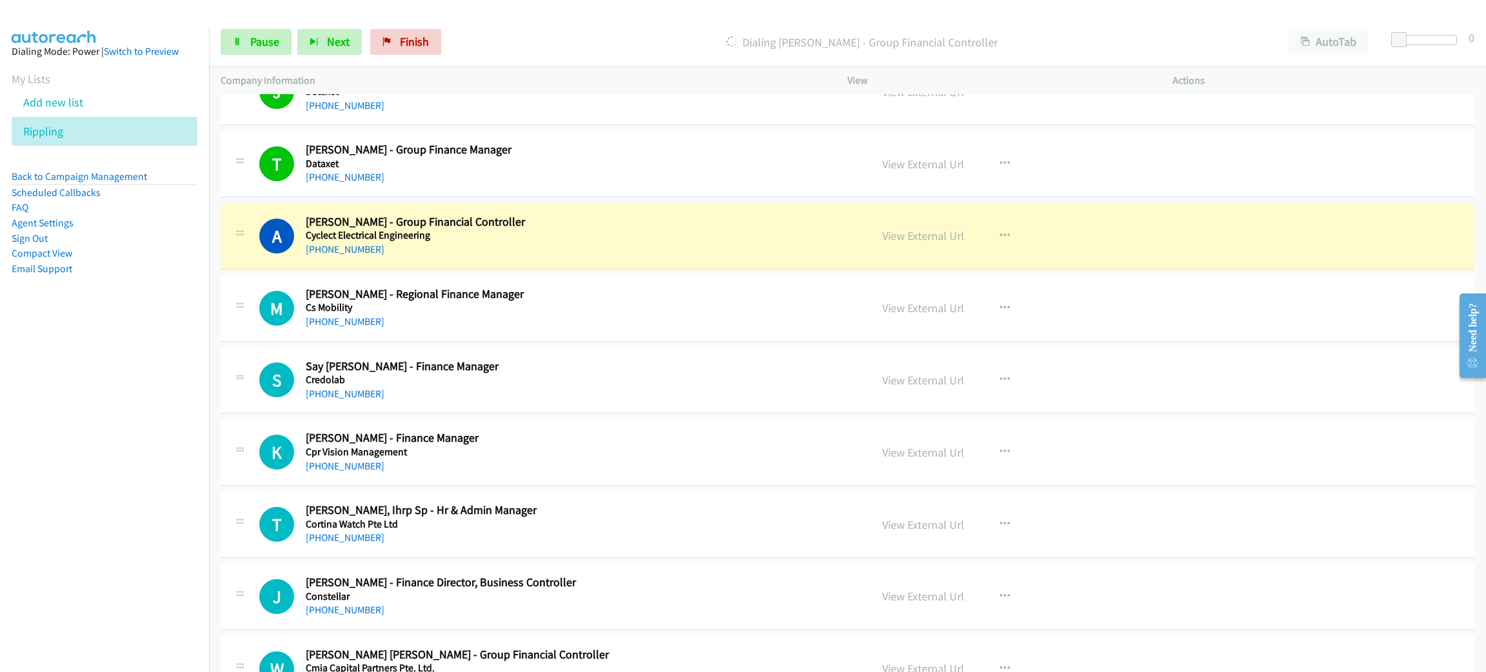
click at [628, 246] on div "[PHONE_NUMBER]" at bounding box center [546, 249] width 480 height 15
click at [268, 32] on link "Pause" at bounding box center [256, 42] width 71 height 26
click at [52, 390] on nav "Dialing Mode: Power | Switch to Preview My Lists Add new list Rippling Back to …" at bounding box center [105, 362] width 210 height 672
click at [936, 241] on link "View External Url" at bounding box center [923, 235] width 82 height 15
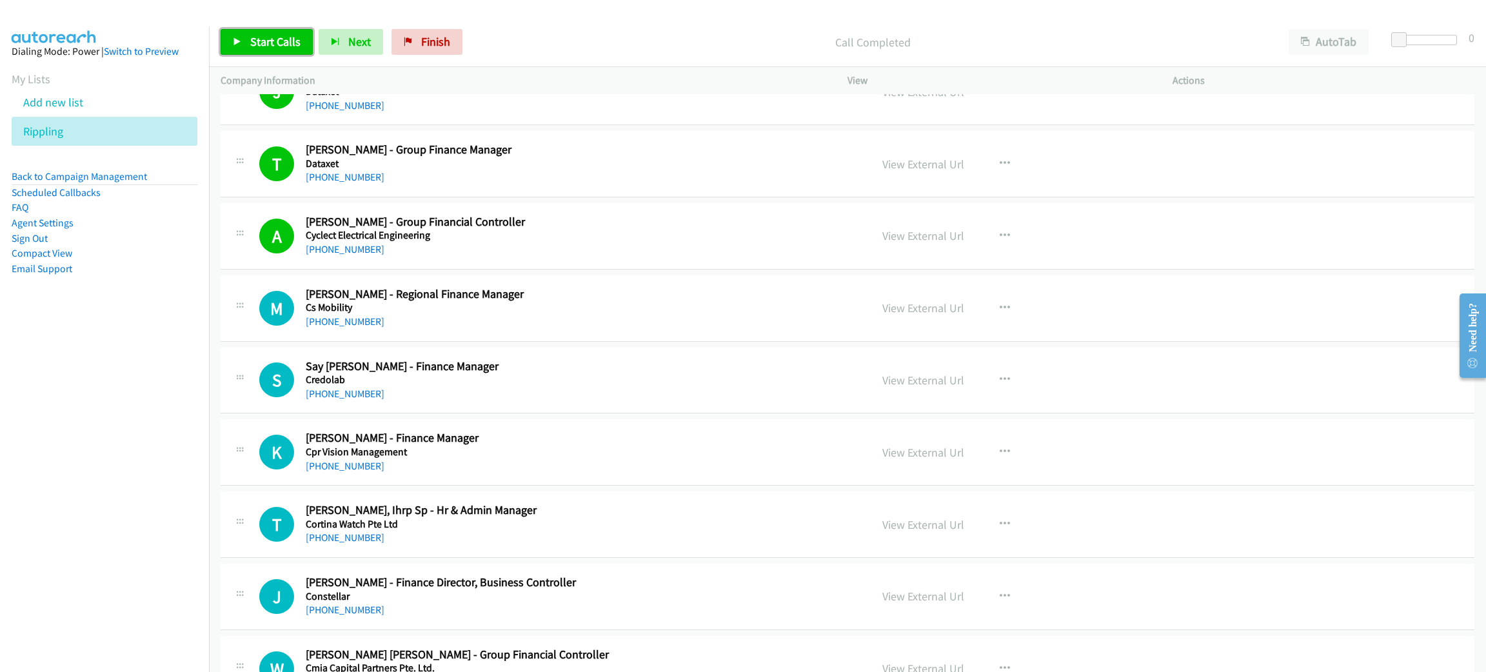
click at [293, 34] on span "Start Calls" at bounding box center [275, 41] width 50 height 15
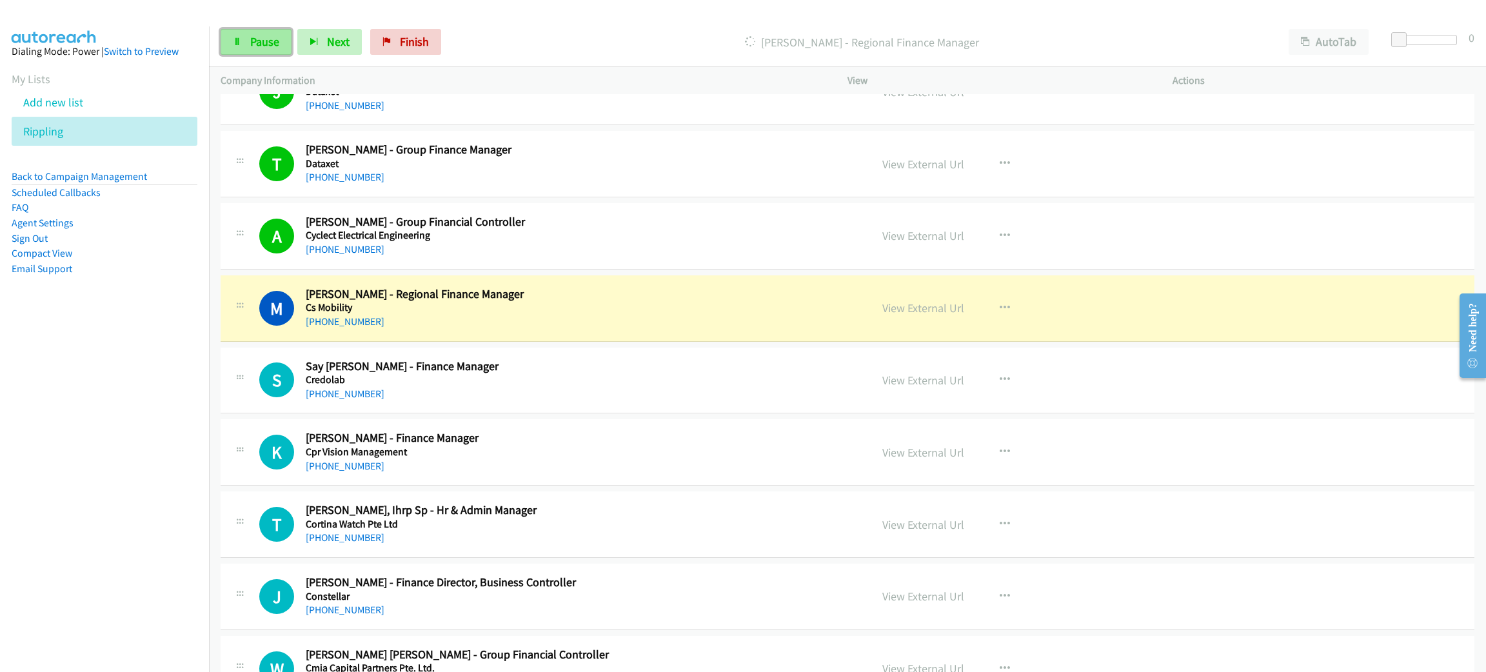
click at [250, 43] on span "Pause" at bounding box center [264, 41] width 29 height 15
click at [929, 312] on link "View External Url" at bounding box center [923, 308] width 82 height 15
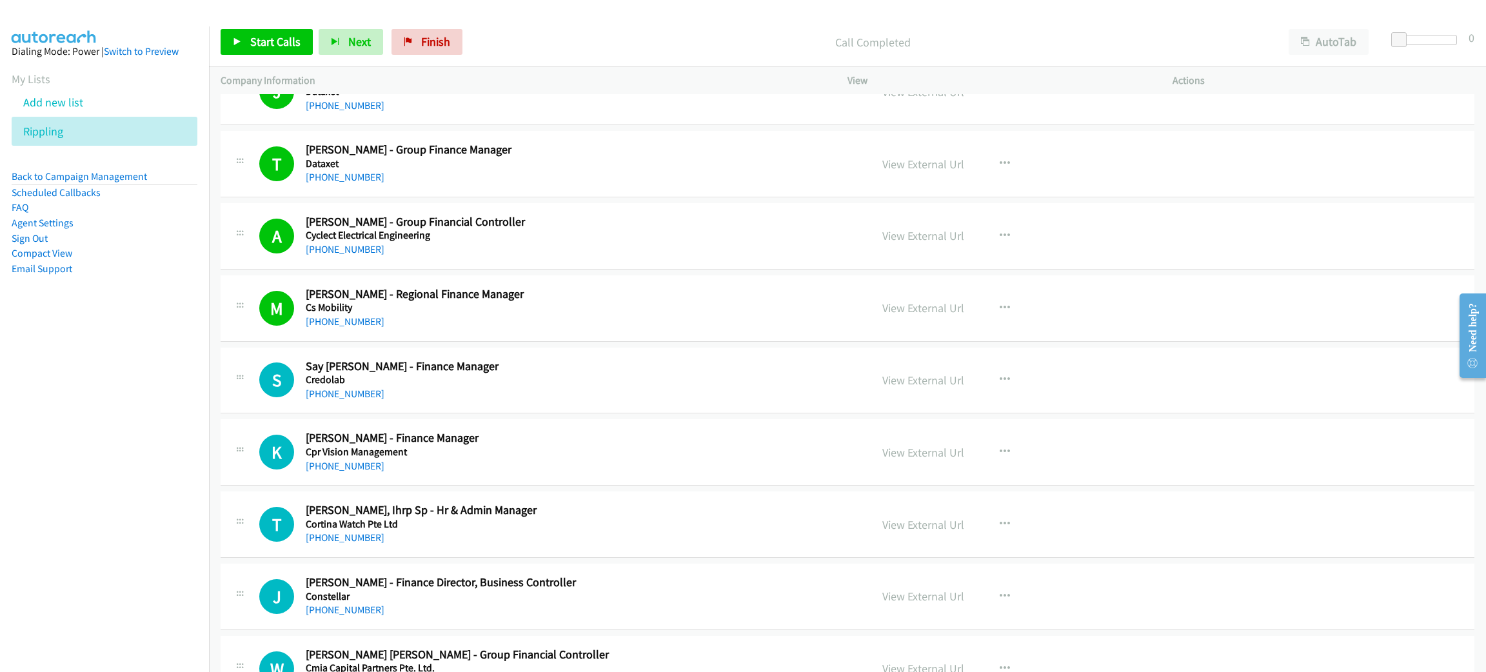
click at [268, 27] on div "Start Calls Pause Next Finish Call Completed AutoTab AutoTab 0" at bounding box center [847, 42] width 1277 height 50
click at [296, 53] on link "Start Calls" at bounding box center [267, 42] width 92 height 26
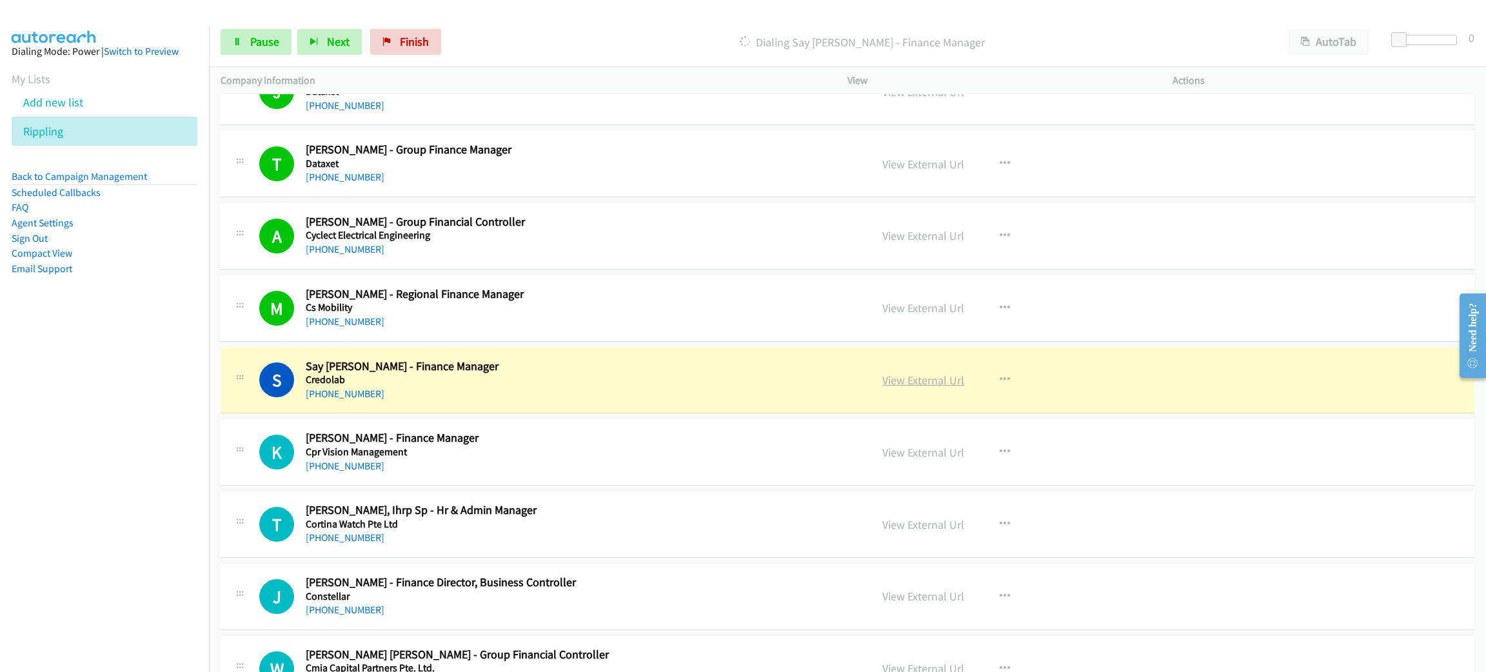
click at [905, 383] on link "View External Url" at bounding box center [923, 380] width 82 height 15
click at [270, 44] on span "Pause" at bounding box center [264, 41] width 29 height 15
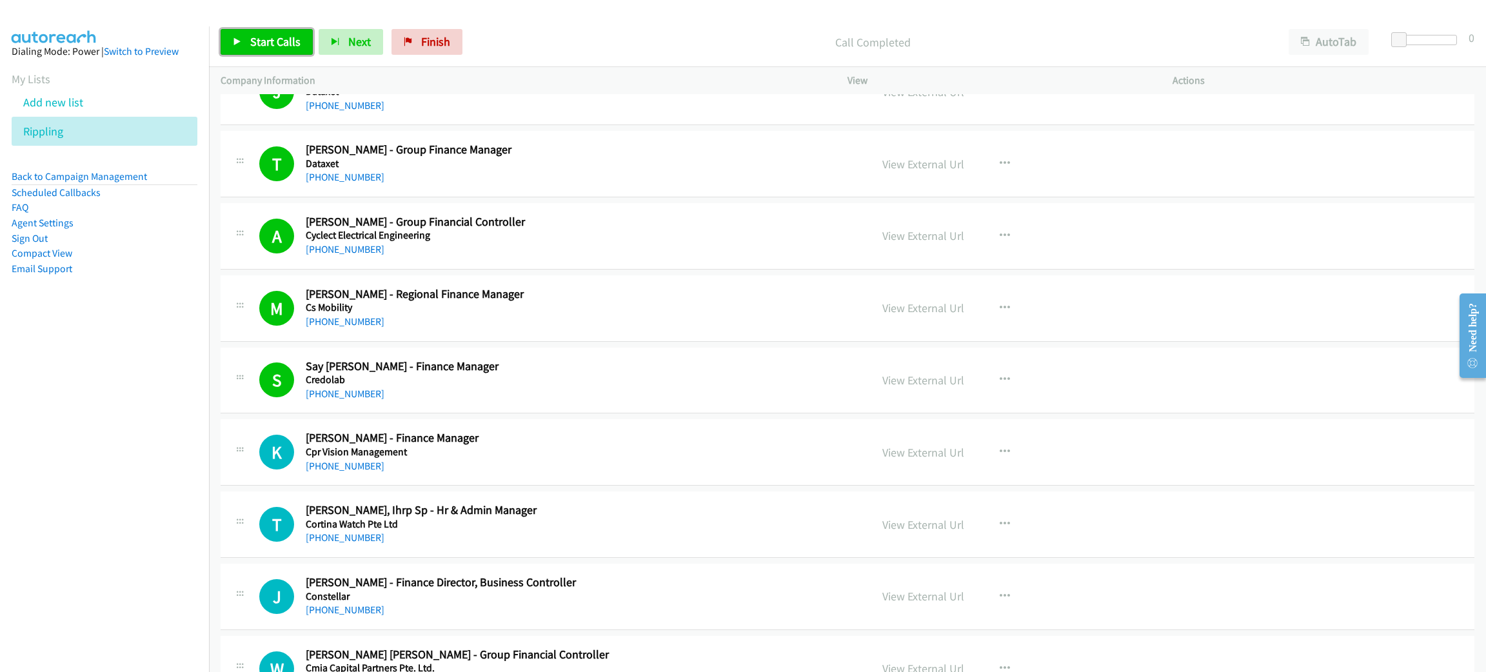
click at [278, 44] on span "Start Calls" at bounding box center [275, 41] width 50 height 15
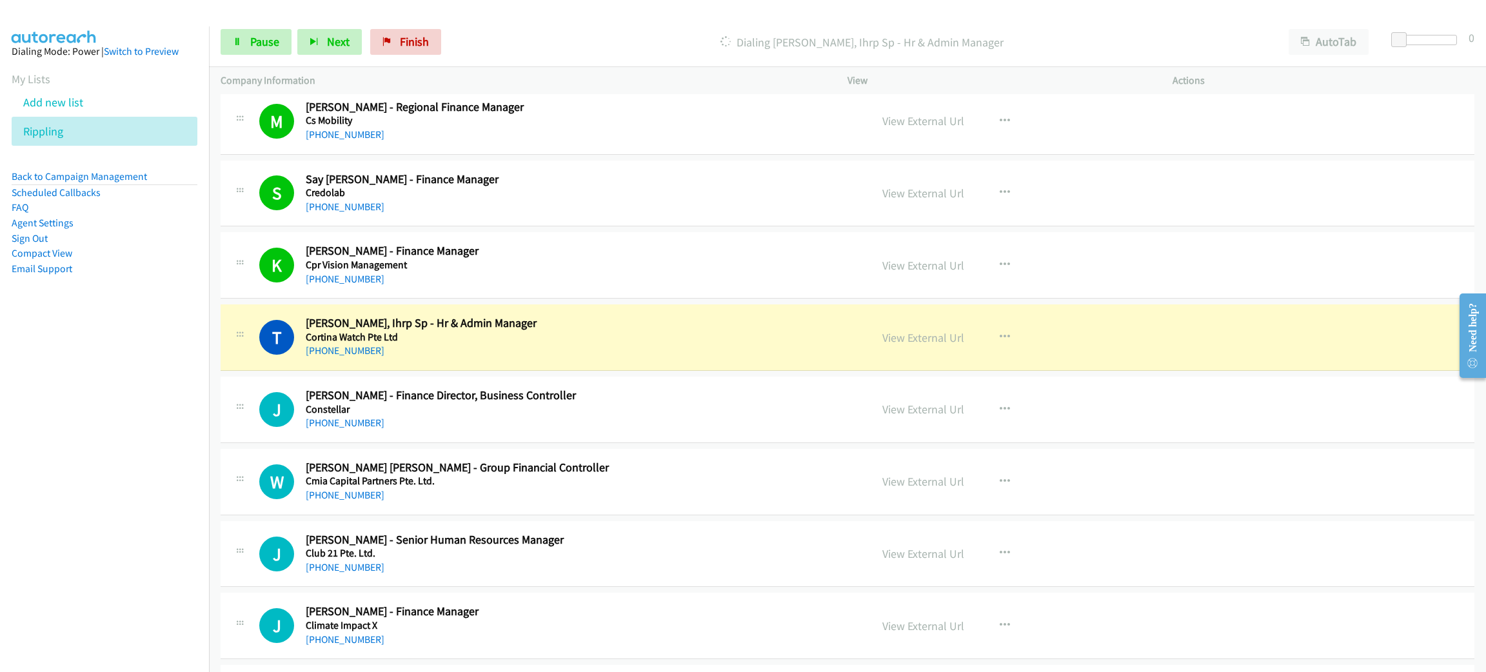
scroll to position [2611, 0]
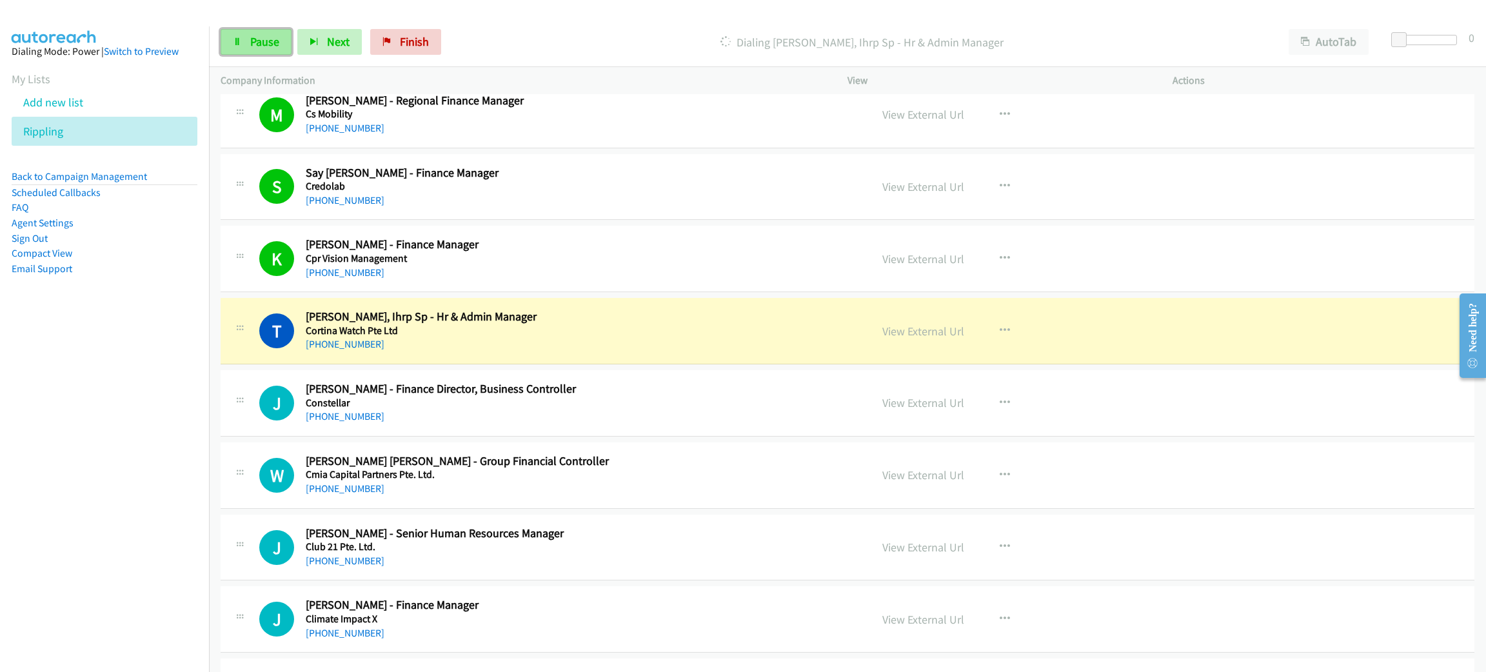
click at [253, 37] on span "Pause" at bounding box center [264, 41] width 29 height 15
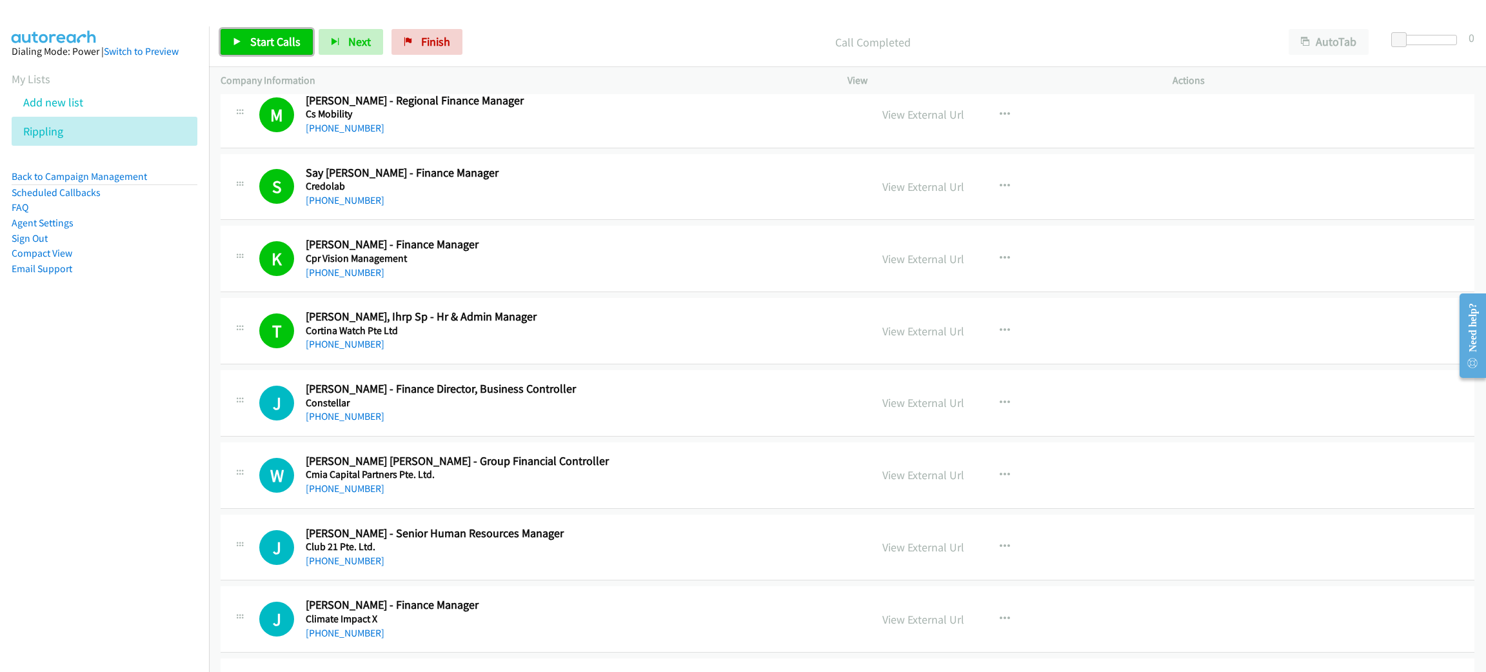
click at [270, 45] on span "Start Calls" at bounding box center [275, 41] width 50 height 15
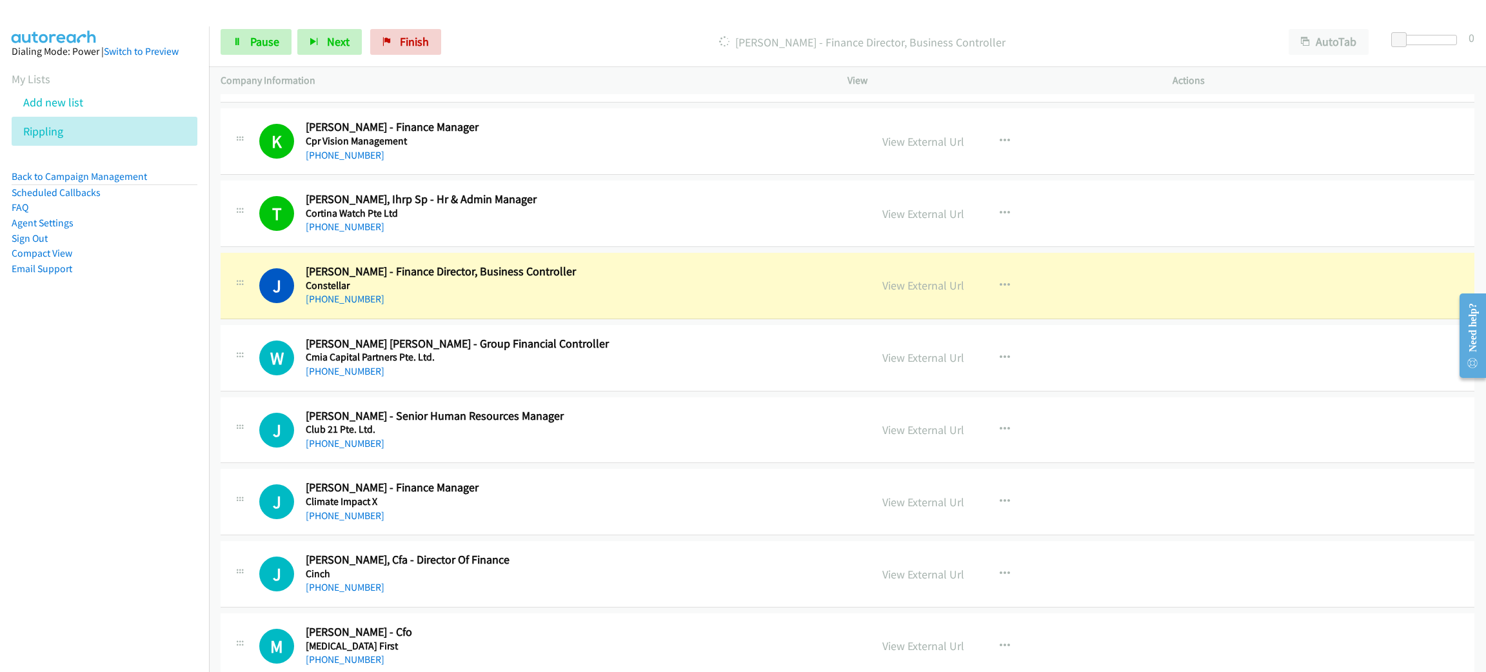
scroll to position [2805, 0]
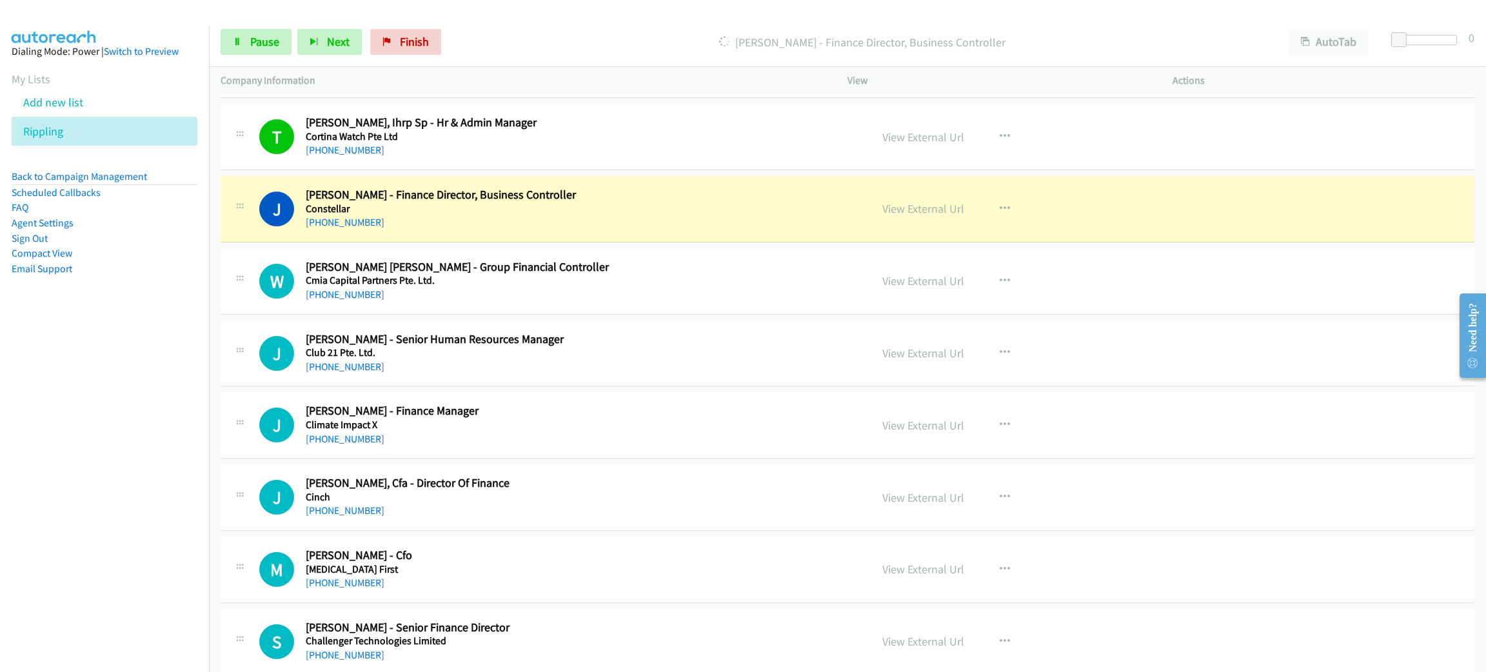
click at [282, 63] on div "Start Calls Pause Next Finish [PERSON_NAME] - Finance Director, Business Contro…" at bounding box center [847, 42] width 1277 height 50
click at [277, 55] on div "Start Calls Pause Next Finish [PERSON_NAME] - Finance Director, Business Contro…" at bounding box center [847, 42] width 1277 height 50
click at [277, 44] on span "Pause" at bounding box center [264, 41] width 29 height 15
click at [927, 215] on link "View External Url" at bounding box center [923, 208] width 82 height 15
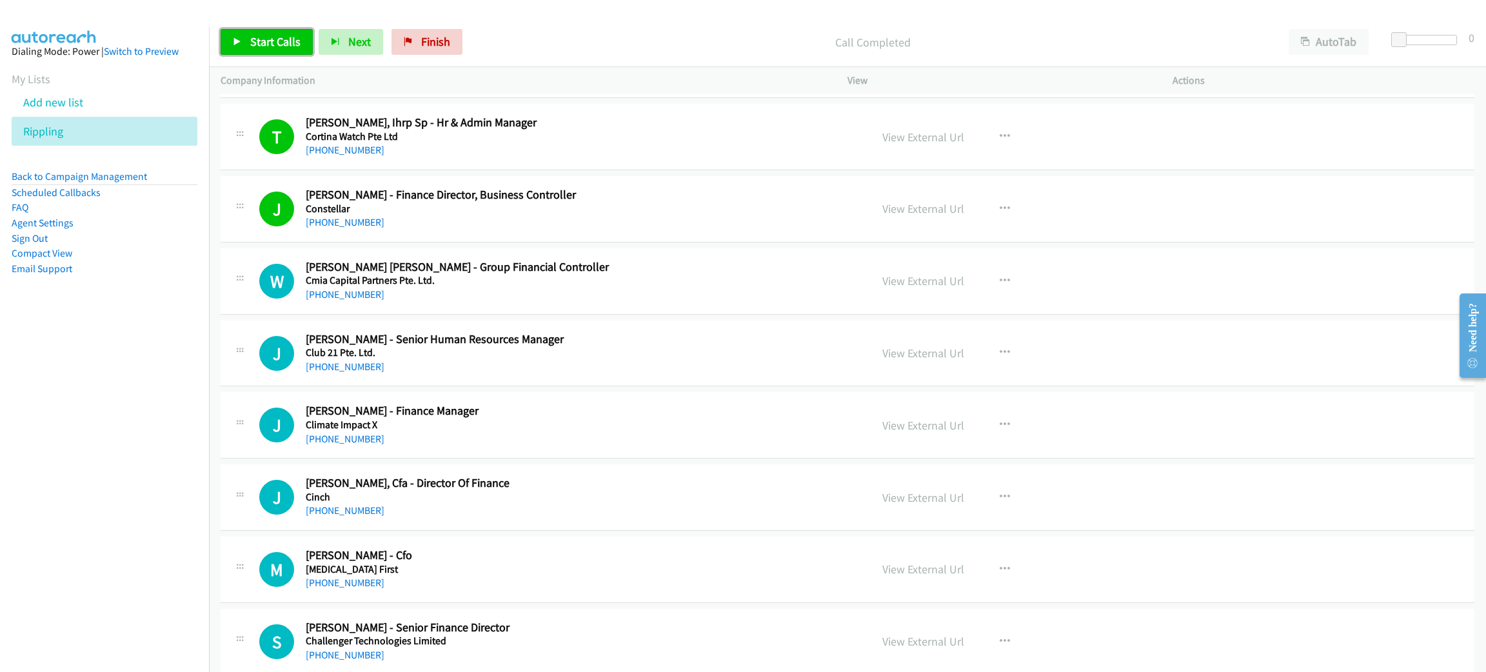
click at [262, 52] on link "Start Calls" at bounding box center [267, 42] width 92 height 26
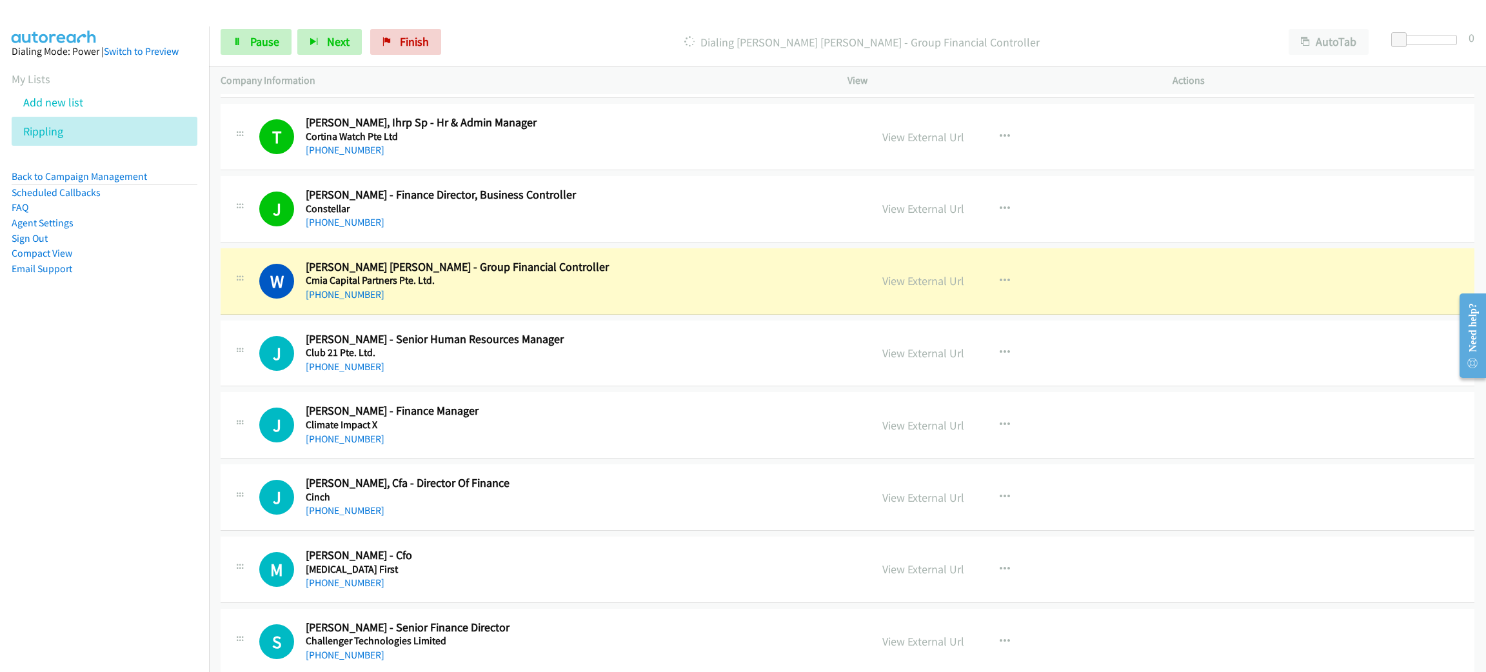
click at [606, 295] on div "[PHONE_NUMBER]" at bounding box center [546, 294] width 480 height 15
click at [262, 34] on span "Pause" at bounding box center [264, 41] width 29 height 15
click at [922, 282] on link "View External Url" at bounding box center [923, 280] width 82 height 15
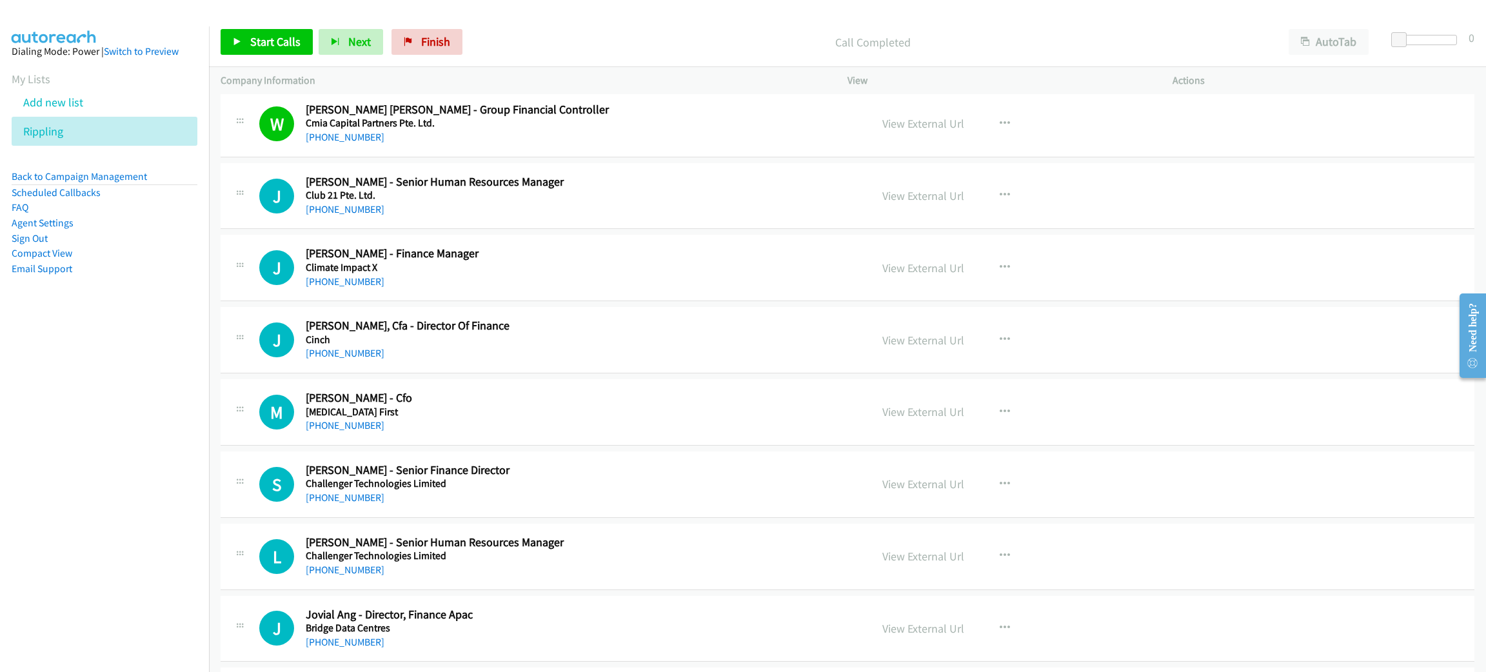
scroll to position [2999, 0]
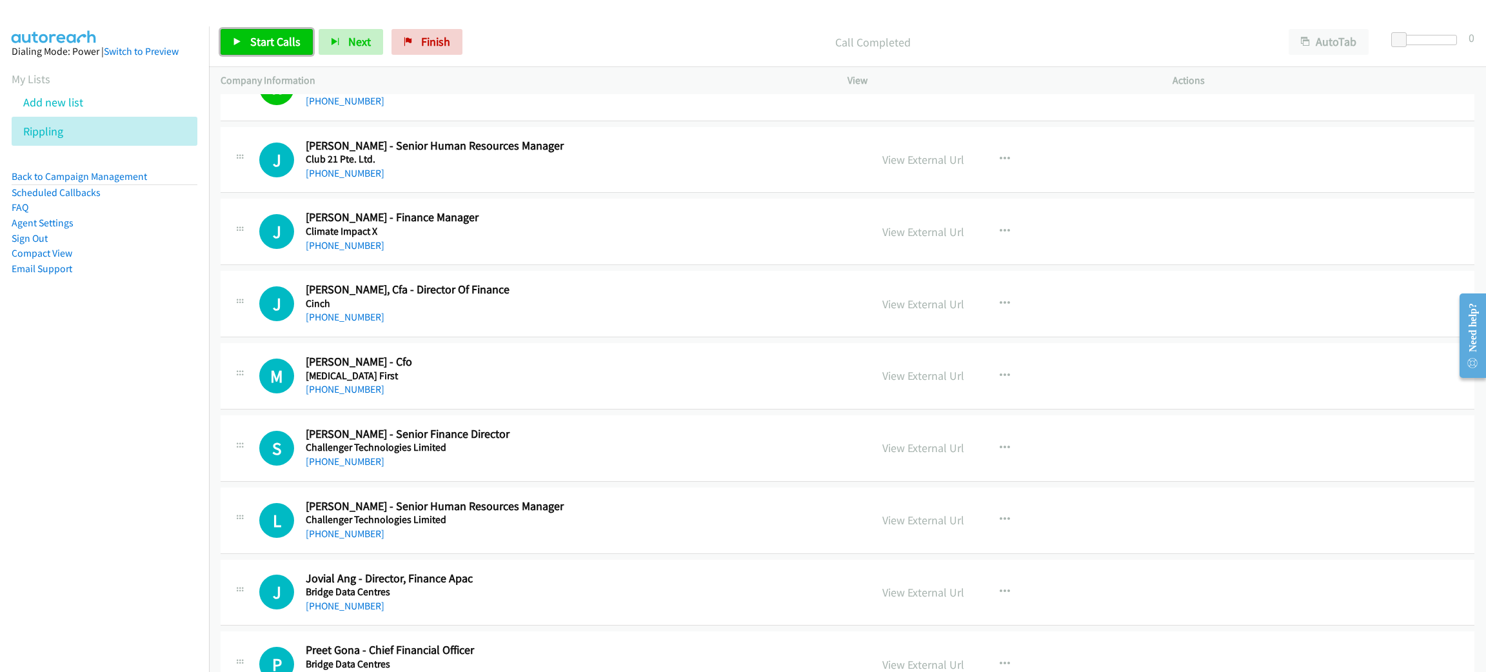
click at [272, 45] on span "Start Calls" at bounding box center [275, 41] width 50 height 15
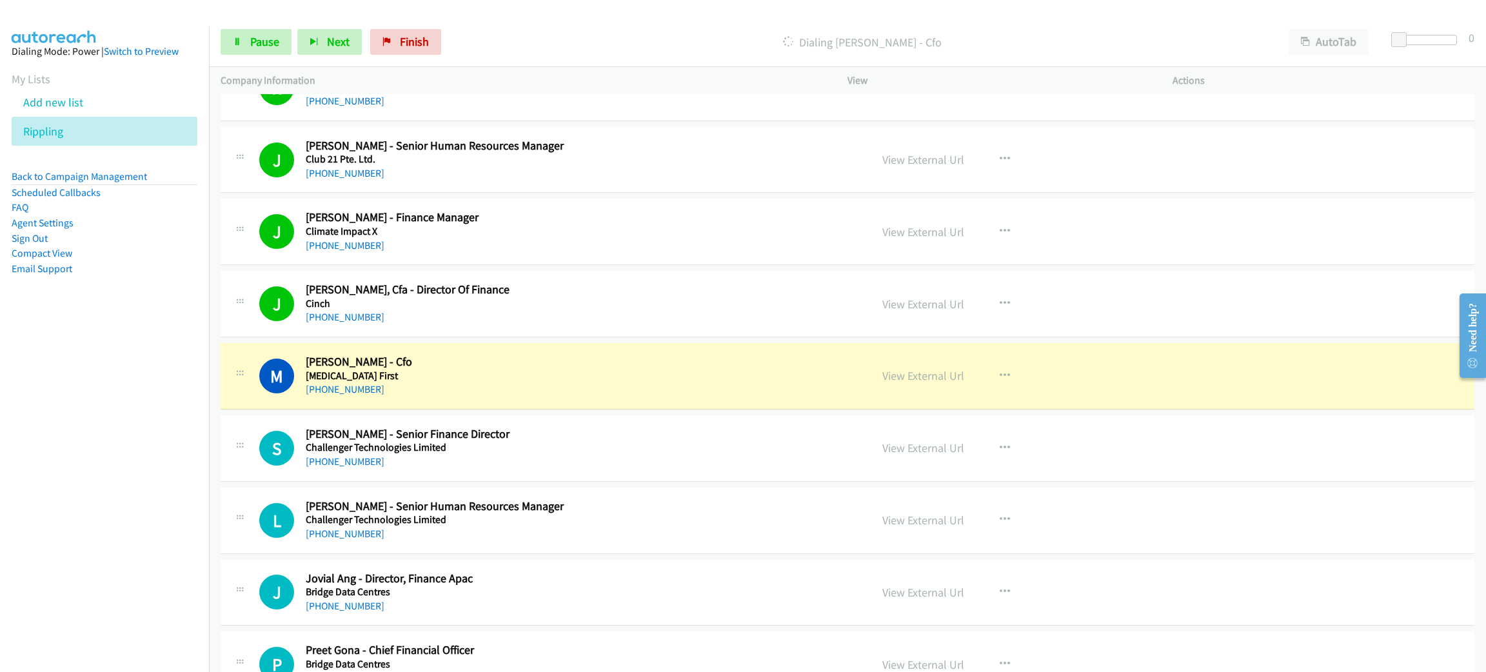
click at [551, 390] on div "[PHONE_NUMBER]" at bounding box center [546, 389] width 480 height 15
click at [261, 41] on span "Pause" at bounding box center [264, 41] width 29 height 15
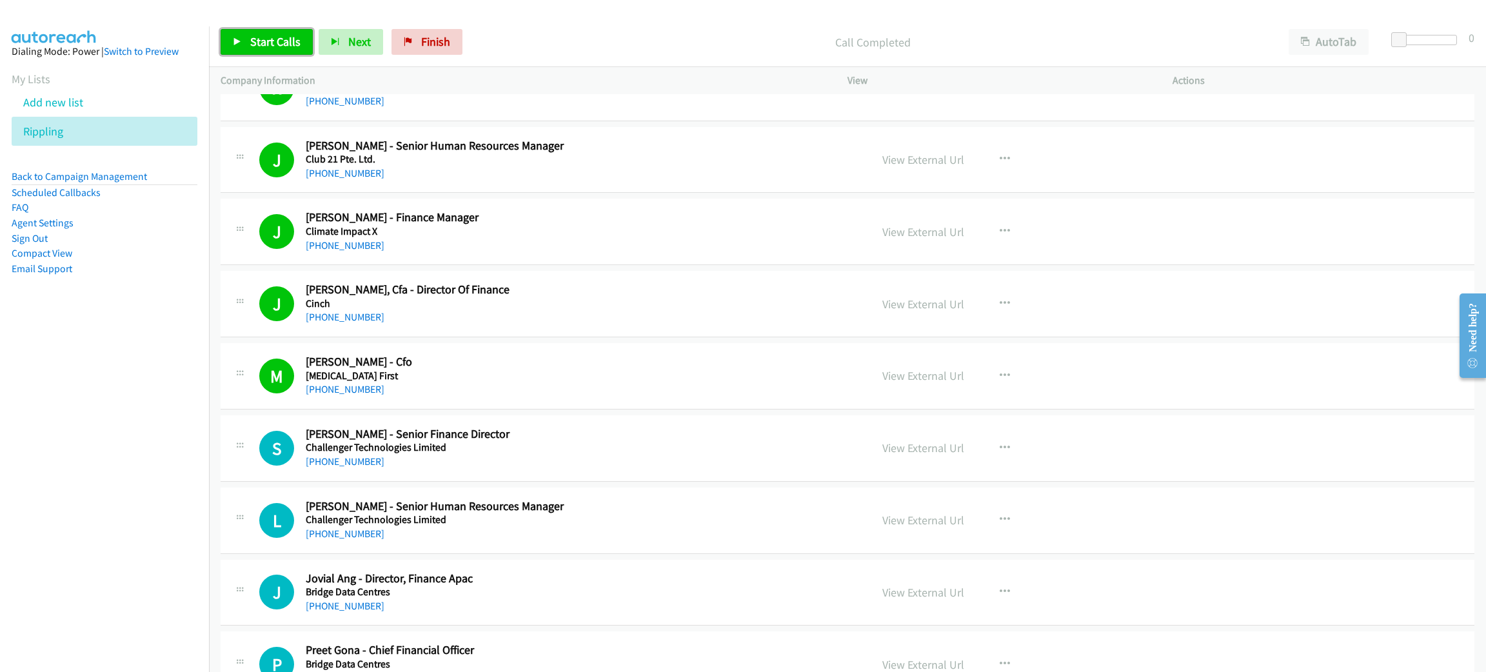
click at [262, 45] on span "Start Calls" at bounding box center [275, 41] width 50 height 15
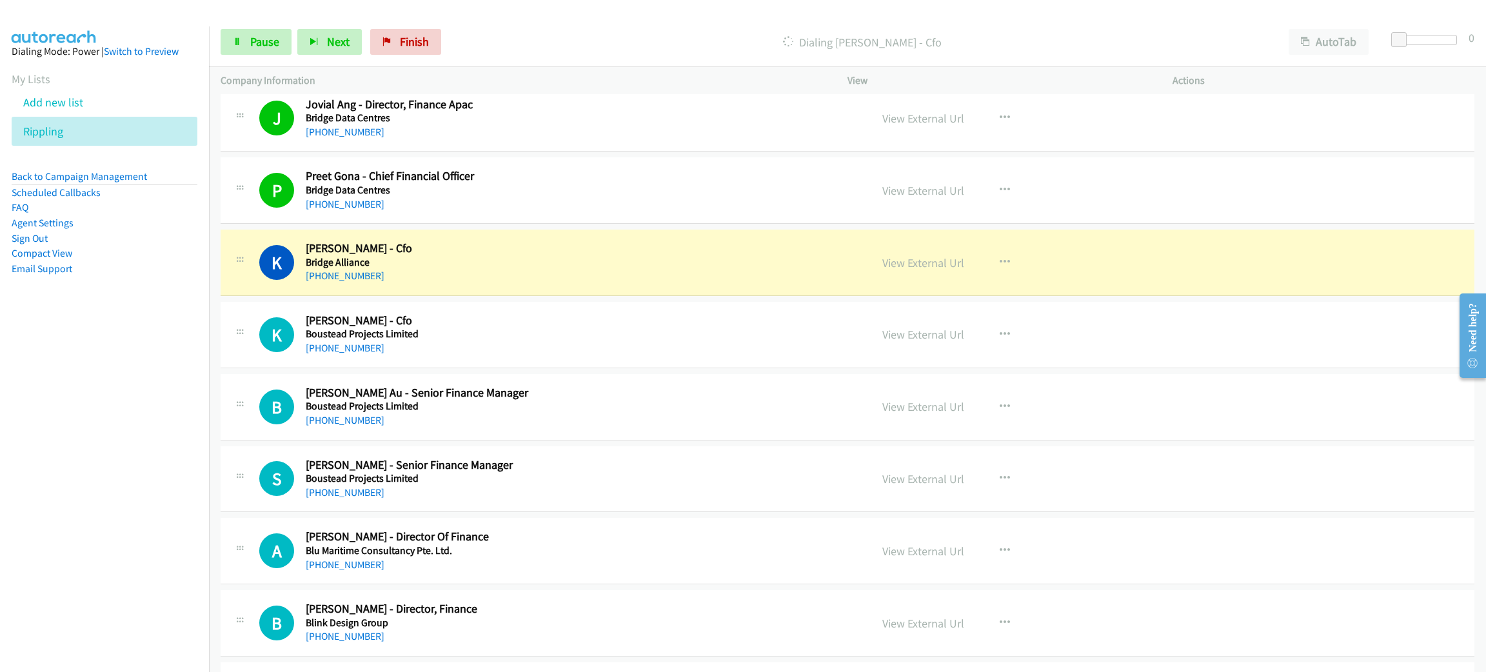
scroll to position [3482, 0]
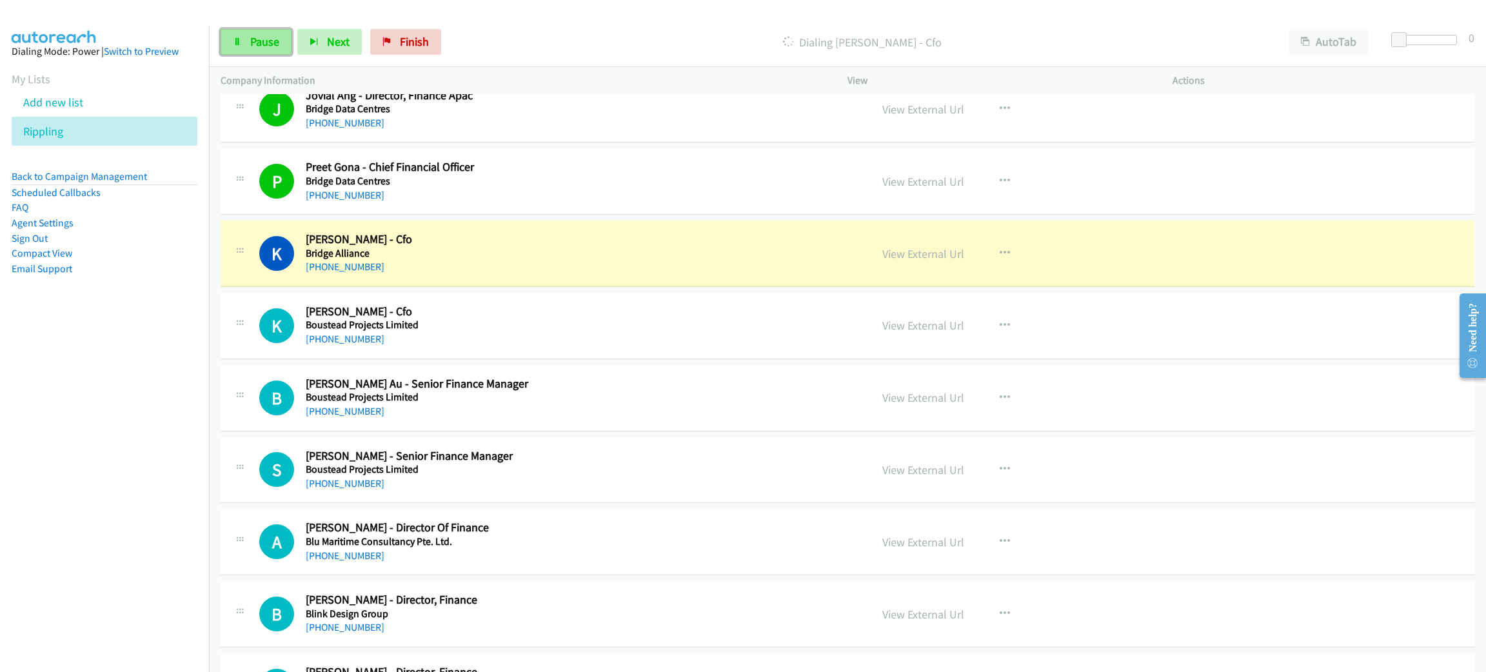
click at [261, 46] on span "Pause" at bounding box center [264, 41] width 29 height 15
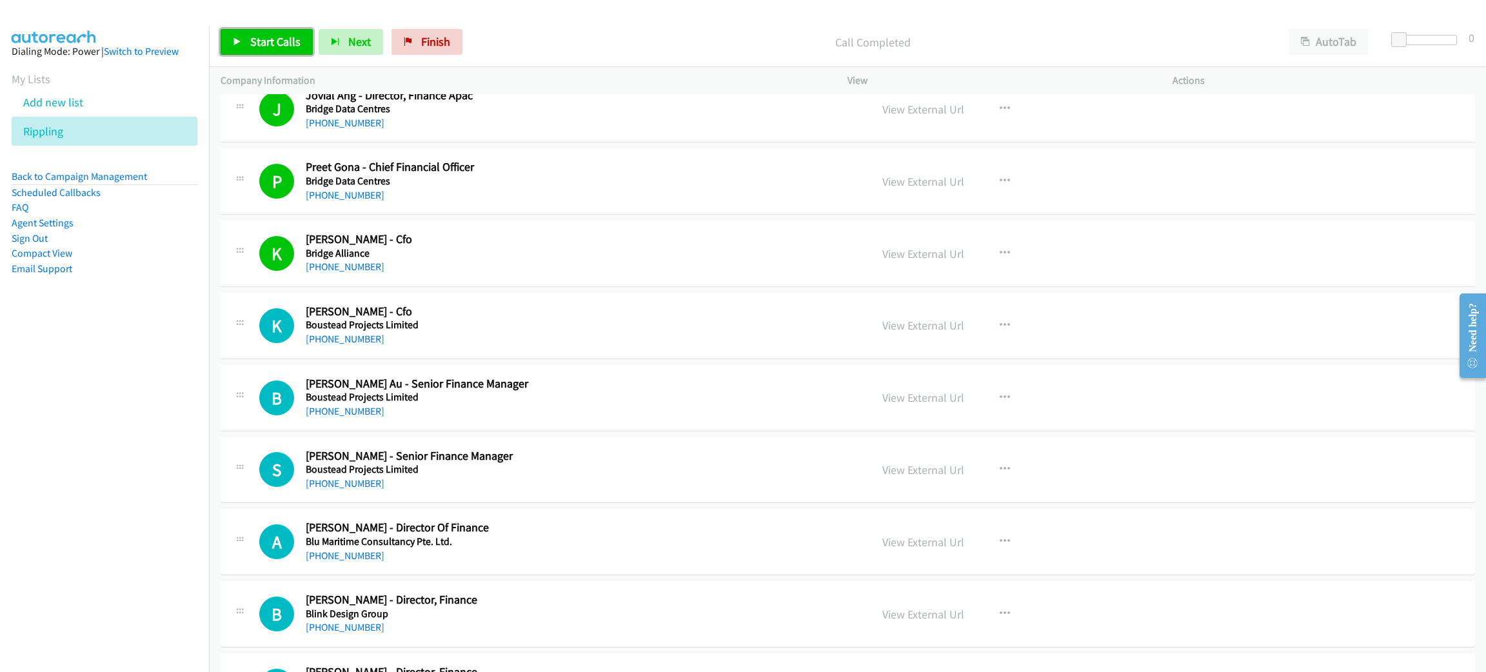
click at [276, 44] on span "Start Calls" at bounding box center [275, 41] width 50 height 15
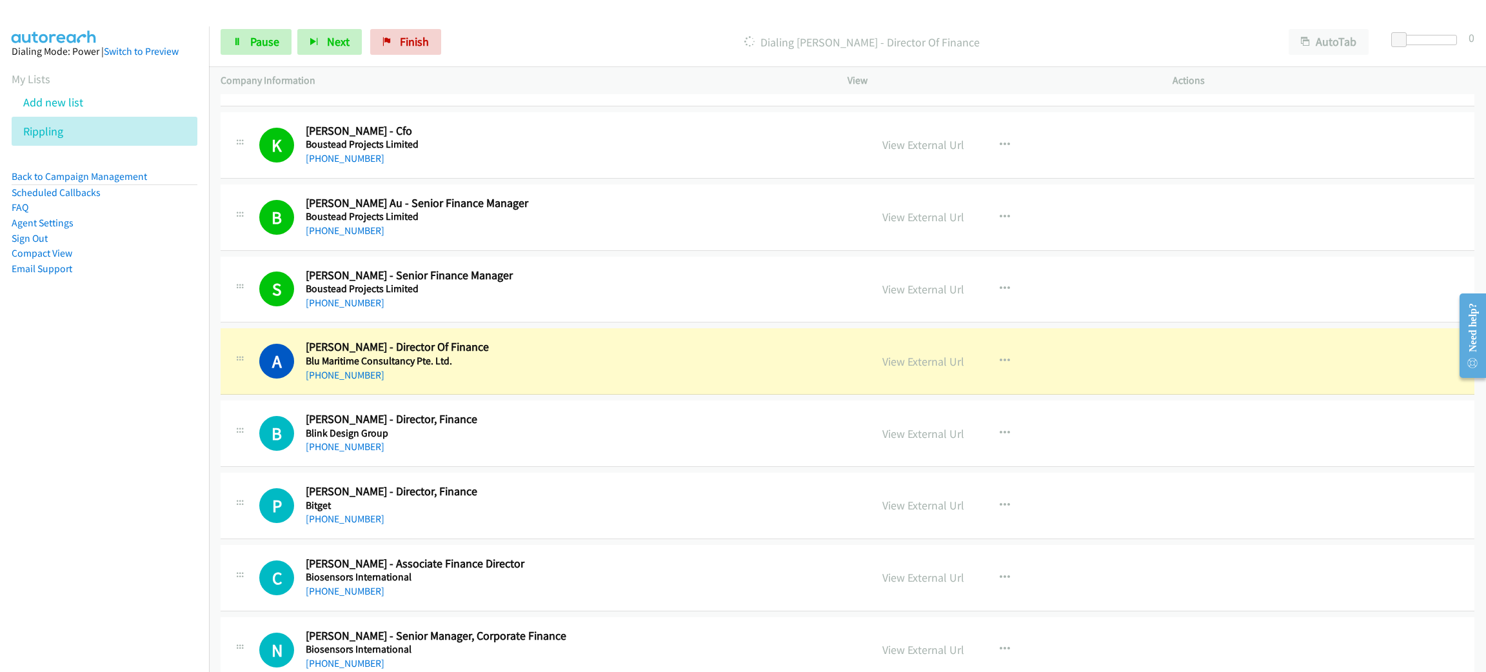
scroll to position [3772, 0]
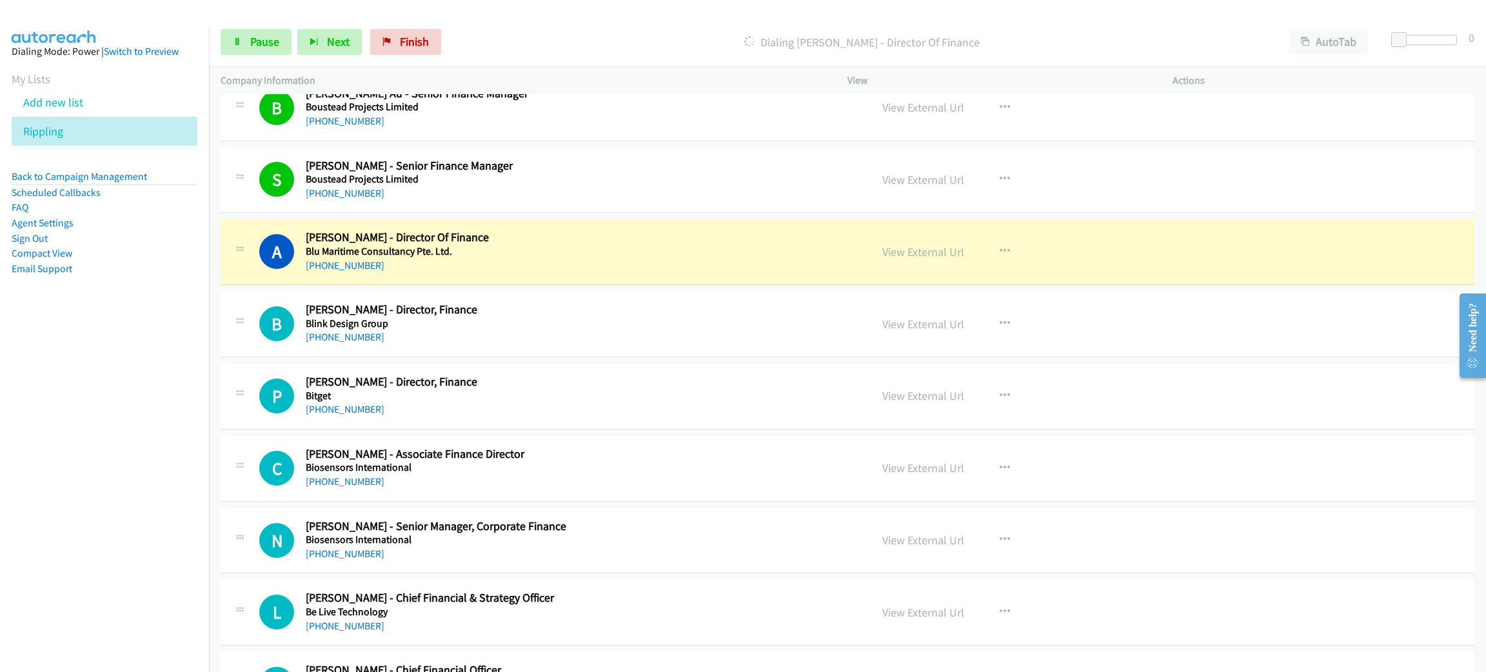
click at [598, 273] on div "[PHONE_NUMBER]" at bounding box center [546, 265] width 480 height 15
click at [914, 259] on link "View External Url" at bounding box center [923, 251] width 82 height 15
click at [269, 46] on span "Pause" at bounding box center [264, 41] width 29 height 15
click at [910, 257] on link "View External Url" at bounding box center [923, 251] width 82 height 15
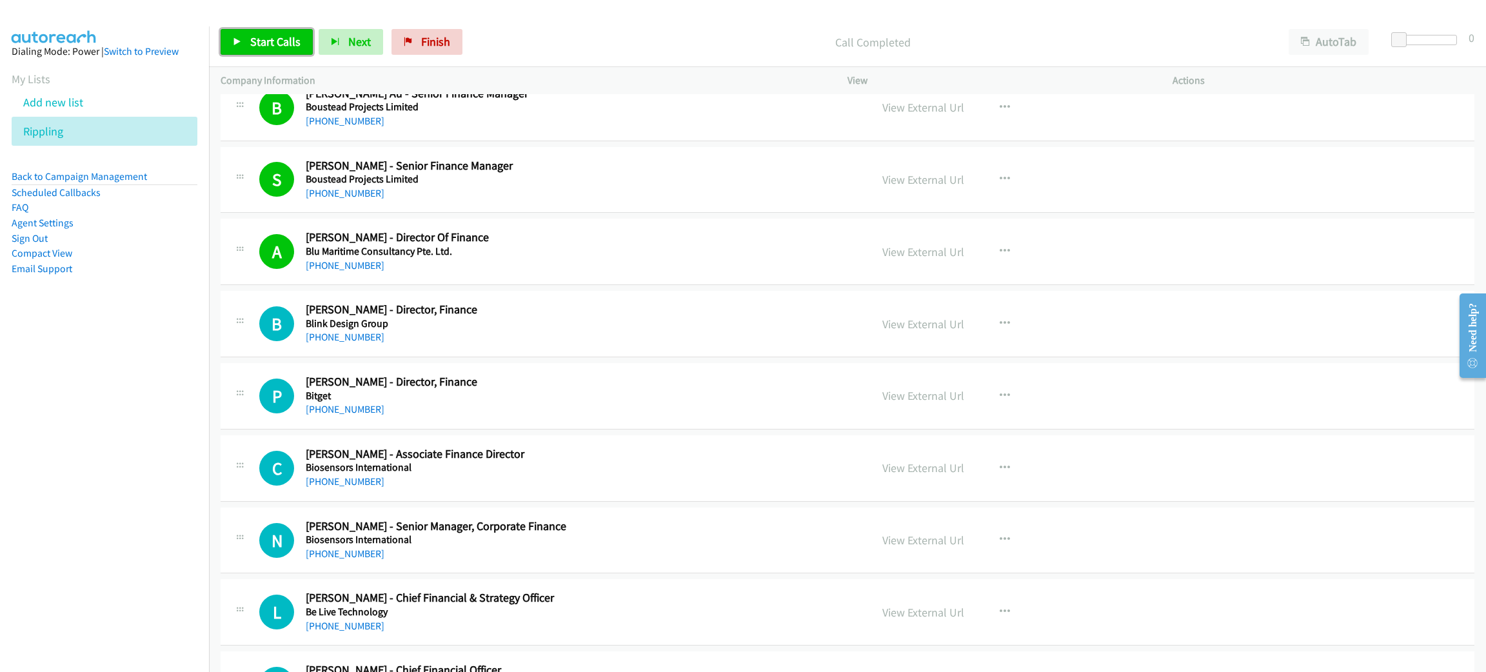
click at [290, 44] on span "Start Calls" at bounding box center [275, 41] width 50 height 15
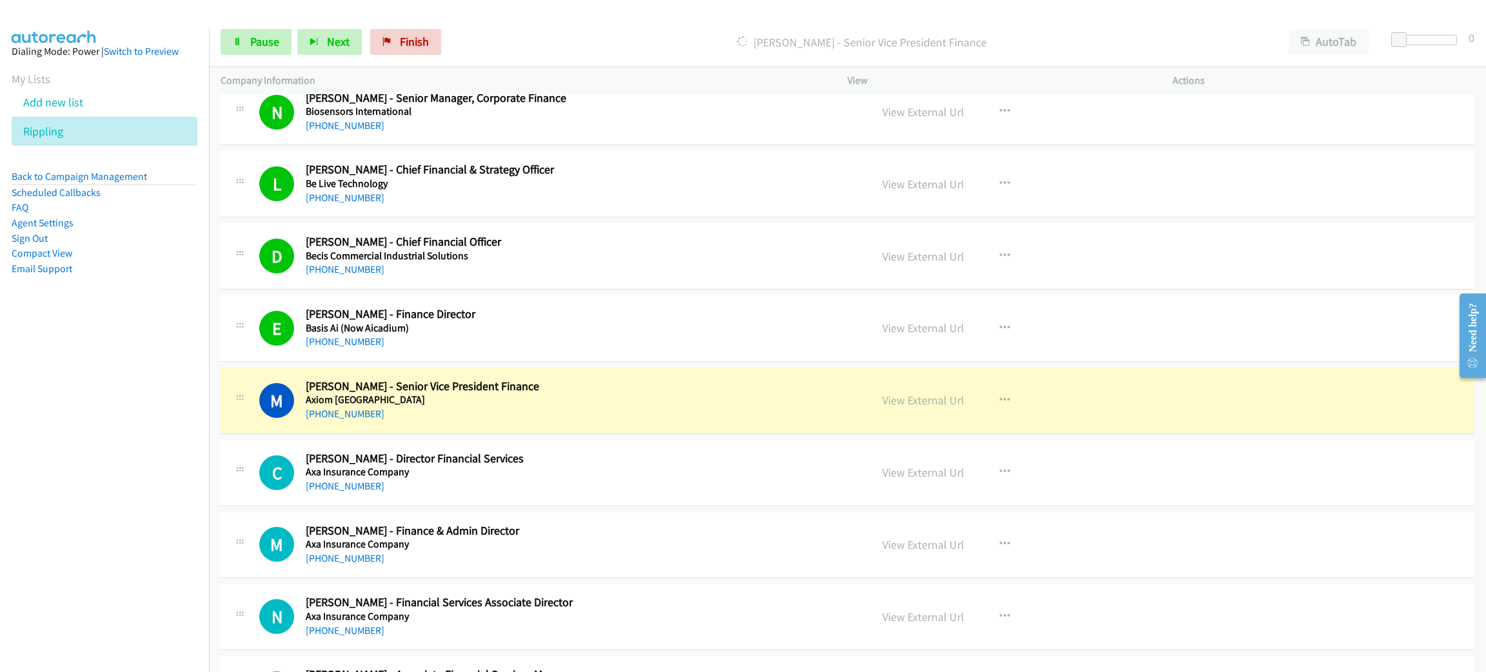
scroll to position [4256, 0]
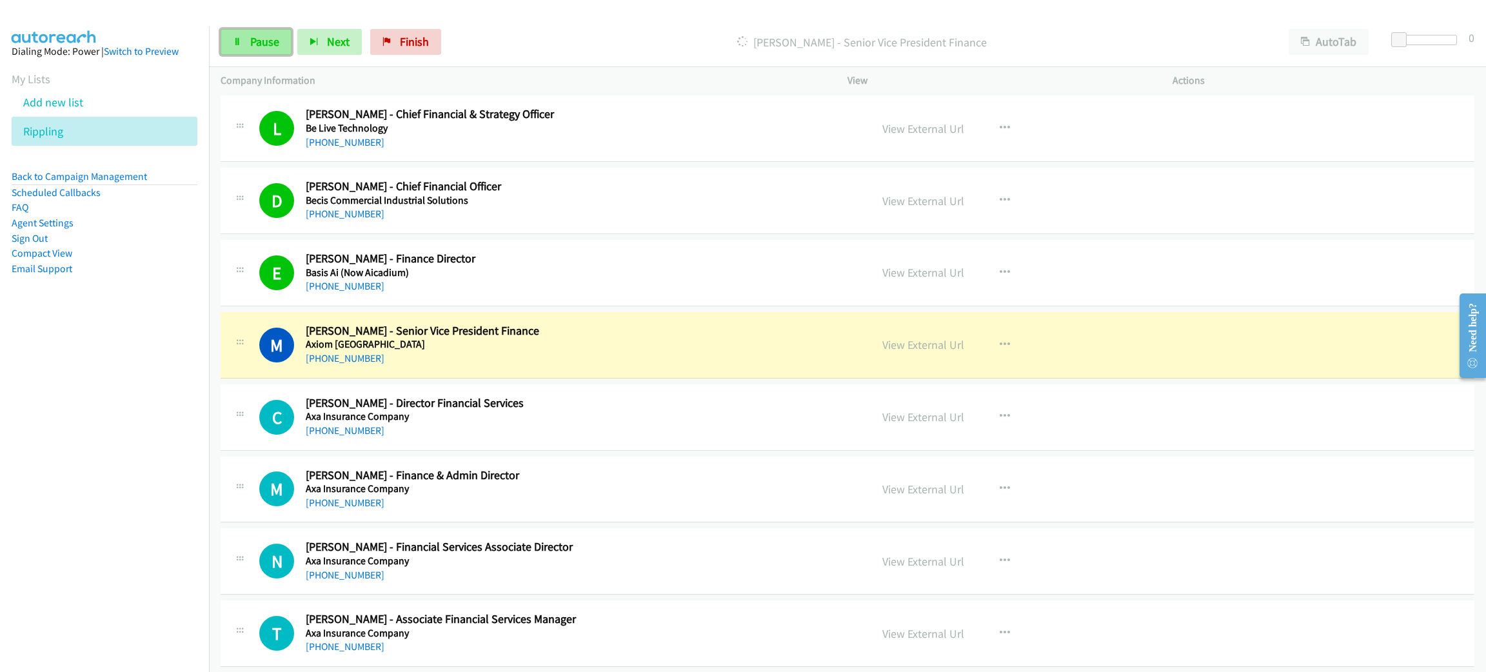
click at [260, 44] on span "Pause" at bounding box center [264, 41] width 29 height 15
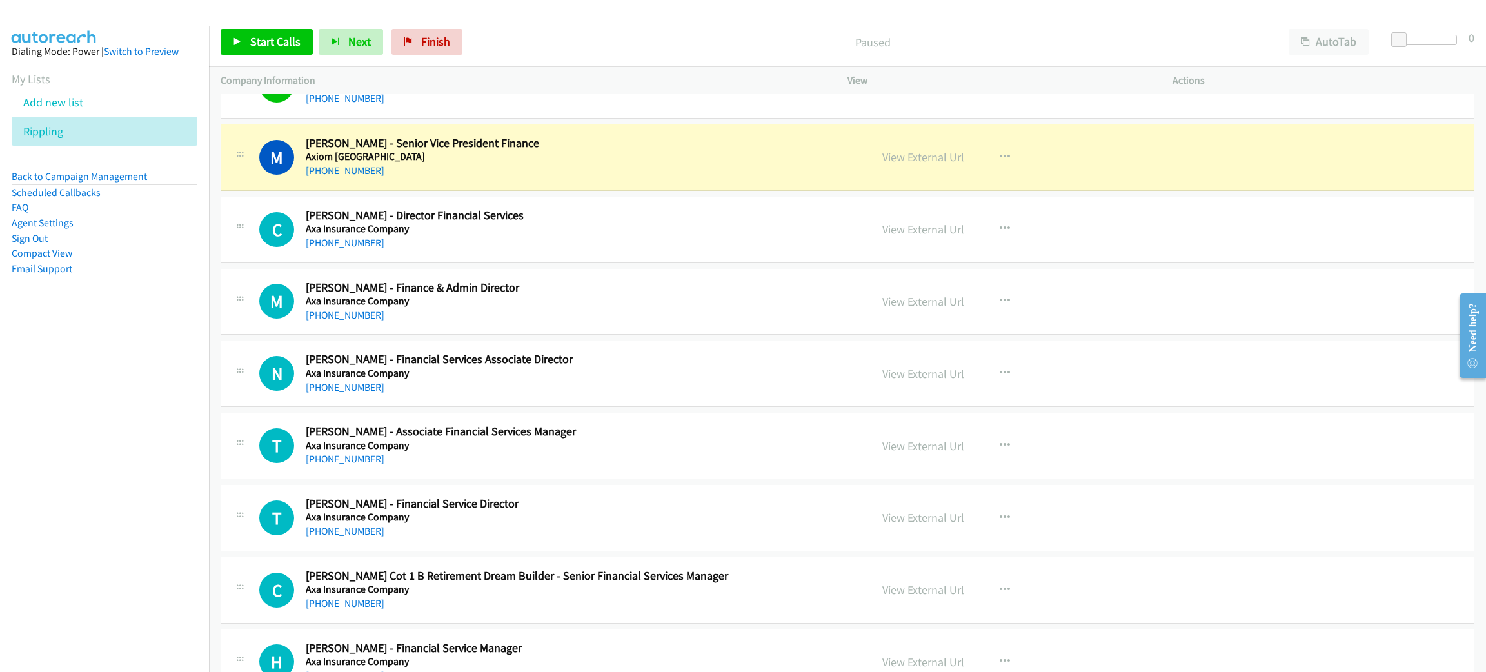
scroll to position [4449, 0]
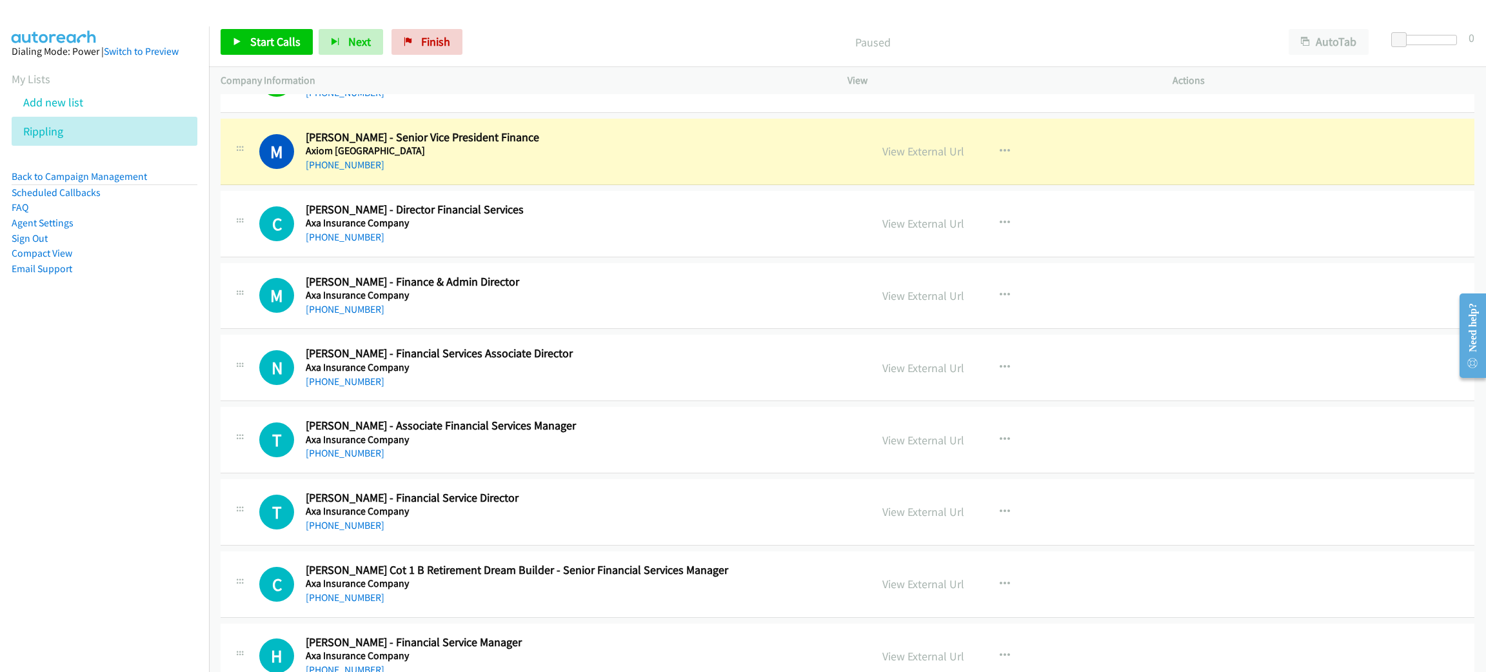
click at [385, 181] on div "M Callback Scheduled [PERSON_NAME] - Senior Vice President Finance Axiom Asia P…" at bounding box center [848, 152] width 1254 height 66
click at [936, 153] on link "View External Url" at bounding box center [923, 151] width 82 height 15
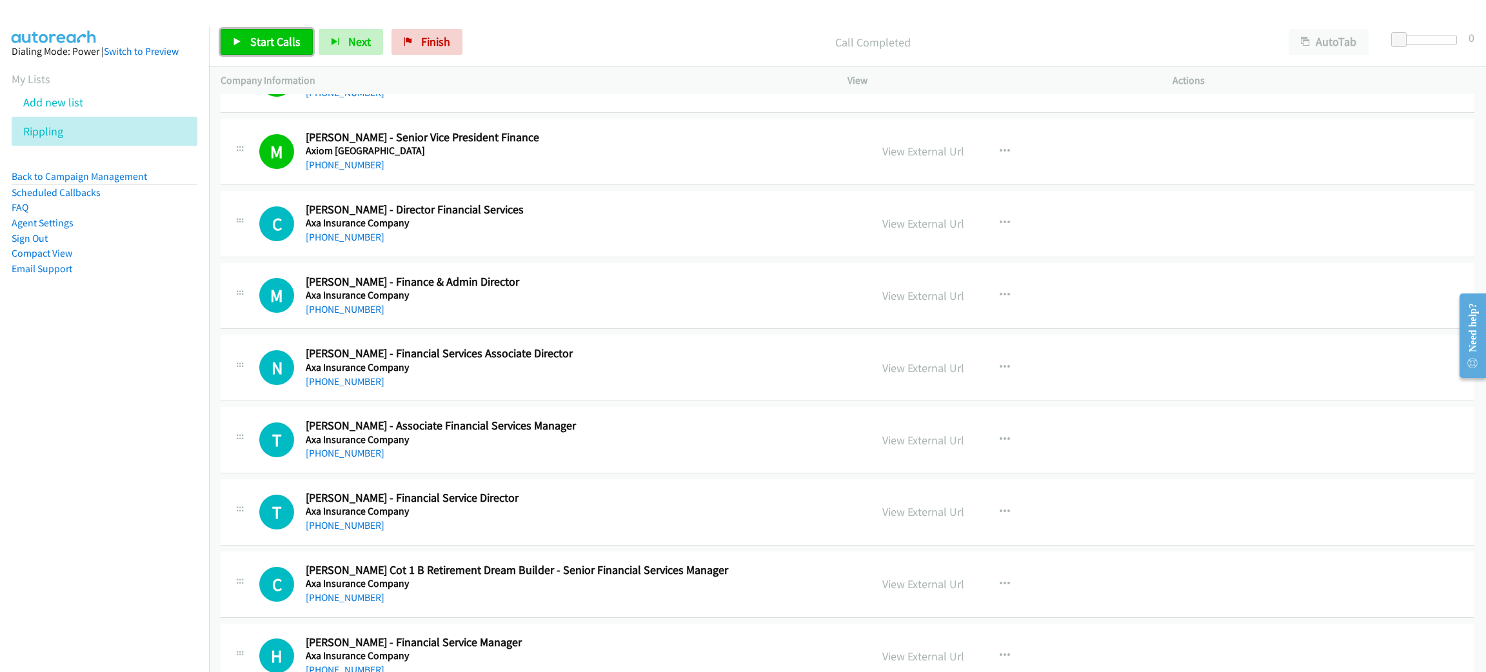
click at [288, 43] on span "Start Calls" at bounding box center [275, 41] width 50 height 15
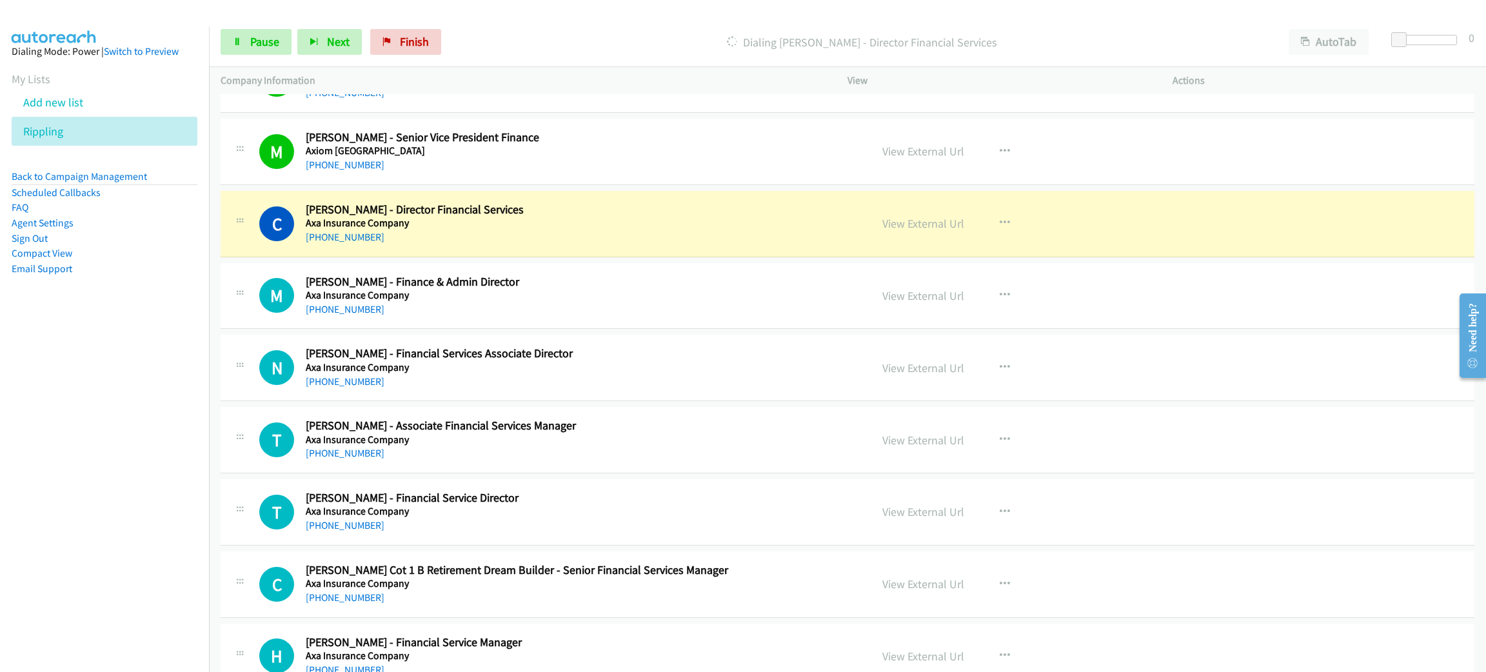
click at [256, 58] on div "Start Calls Pause Next Finish Dialing [PERSON_NAME] - Director Financial Servic…" at bounding box center [847, 42] width 1277 height 50
click at [257, 54] on link "Pause" at bounding box center [256, 42] width 71 height 26
click at [932, 230] on link "View External Url" at bounding box center [923, 223] width 82 height 15
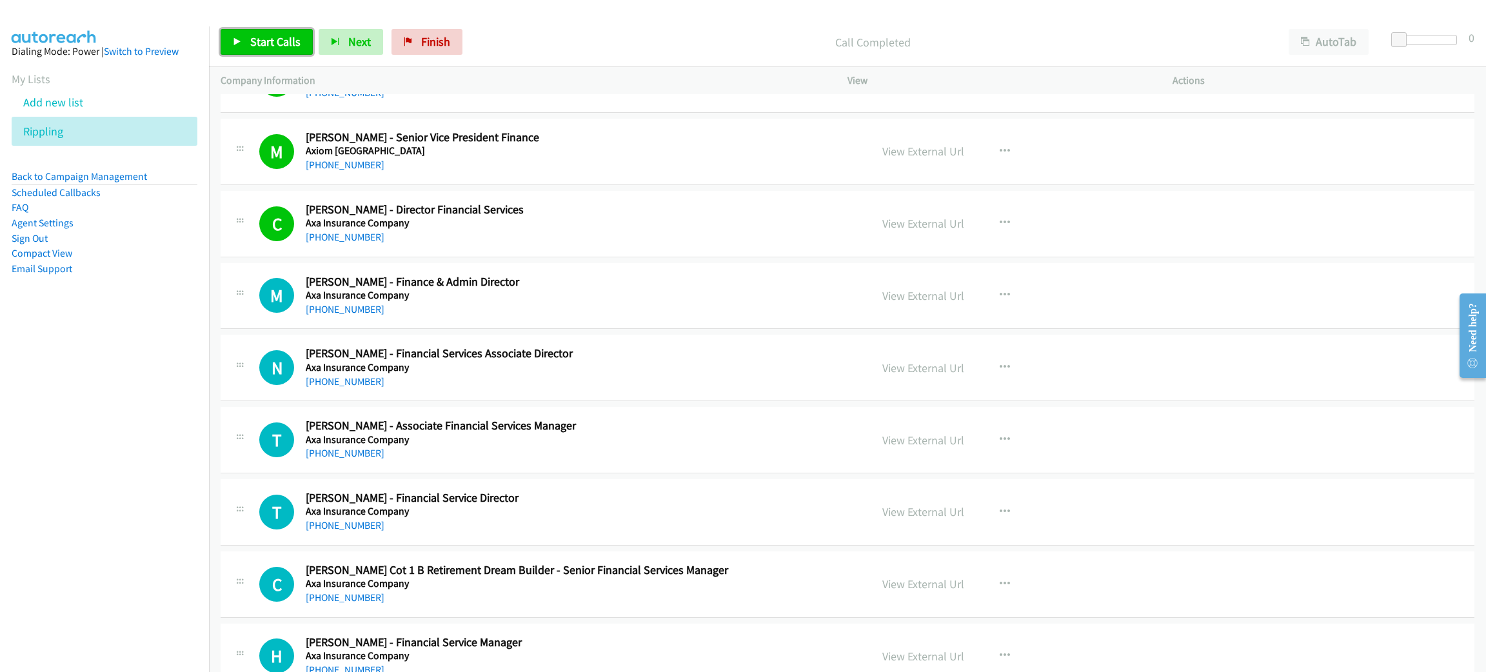
click at [281, 50] on link "Start Calls" at bounding box center [267, 42] width 92 height 26
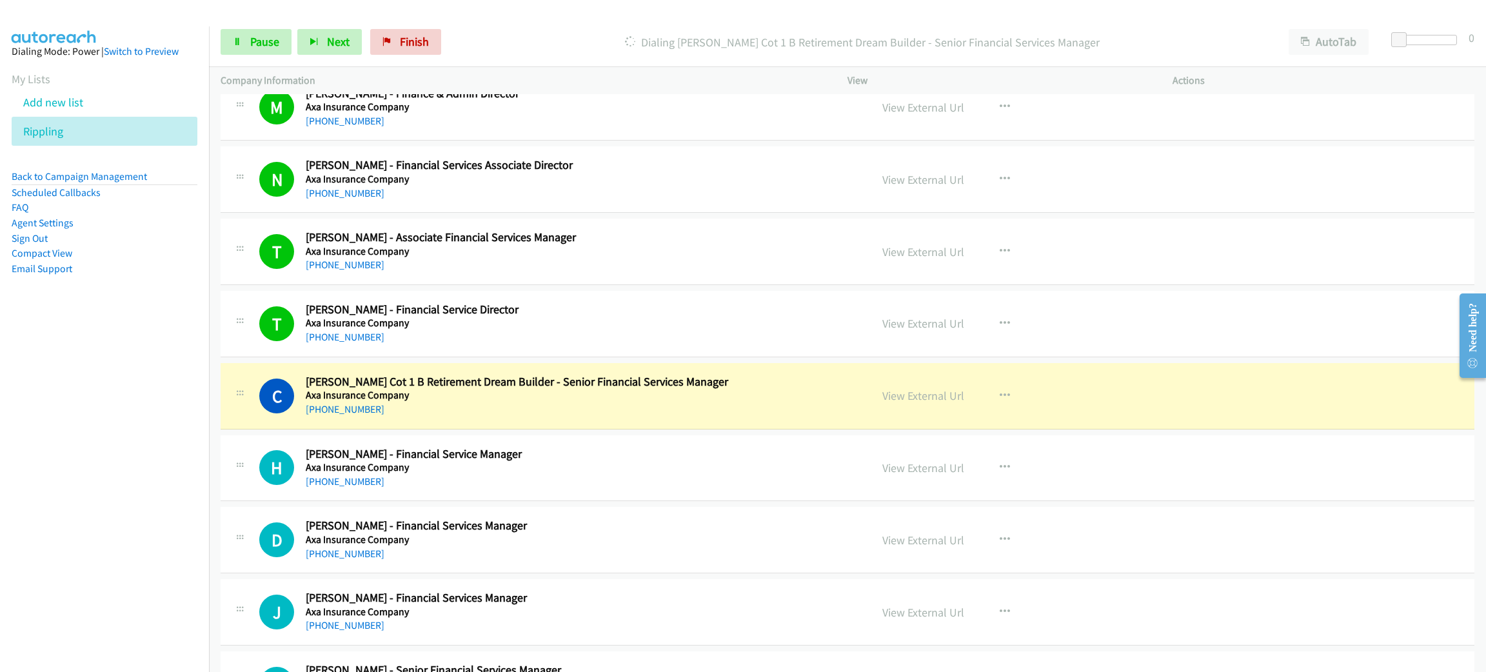
scroll to position [4643, 0]
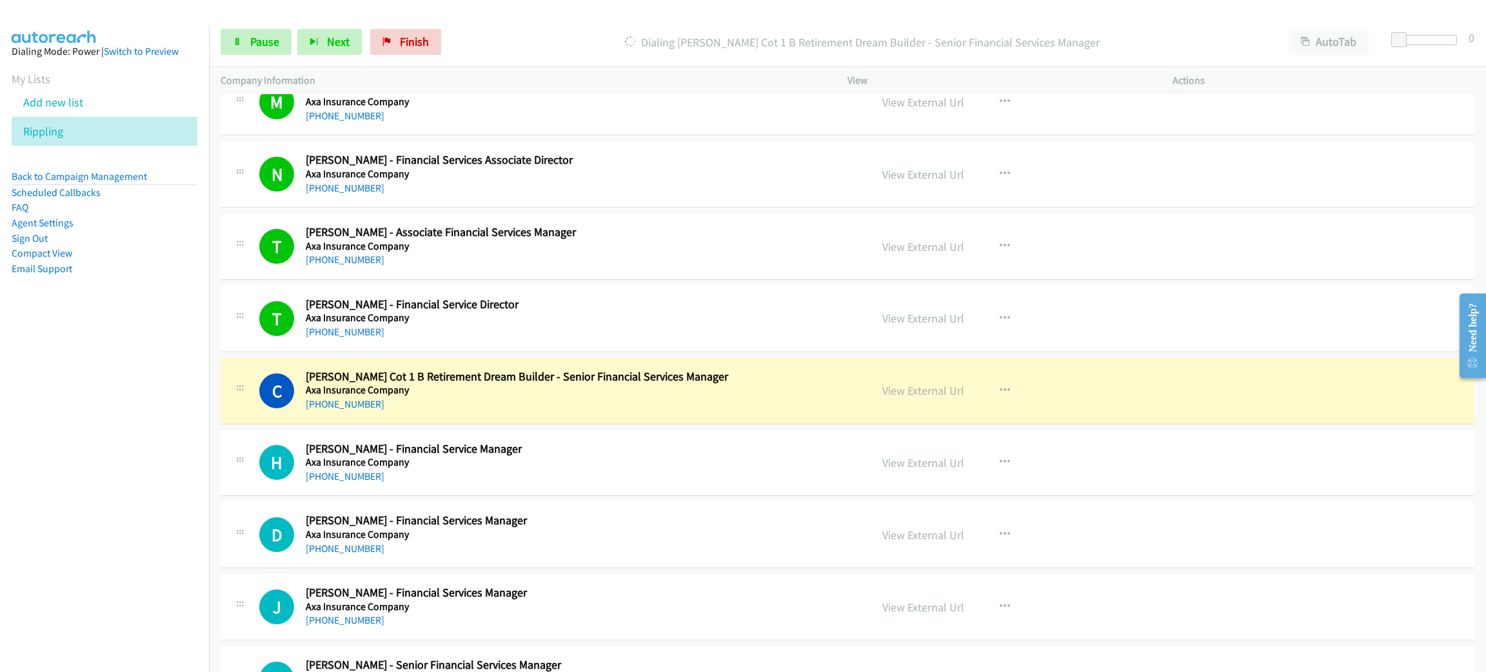
click at [628, 412] on div "[PHONE_NUMBER]" at bounding box center [546, 404] width 480 height 15
click at [280, 37] on link "Pause" at bounding box center [256, 42] width 71 height 26
click at [403, 408] on div "[PHONE_NUMBER]" at bounding box center [546, 404] width 480 height 15
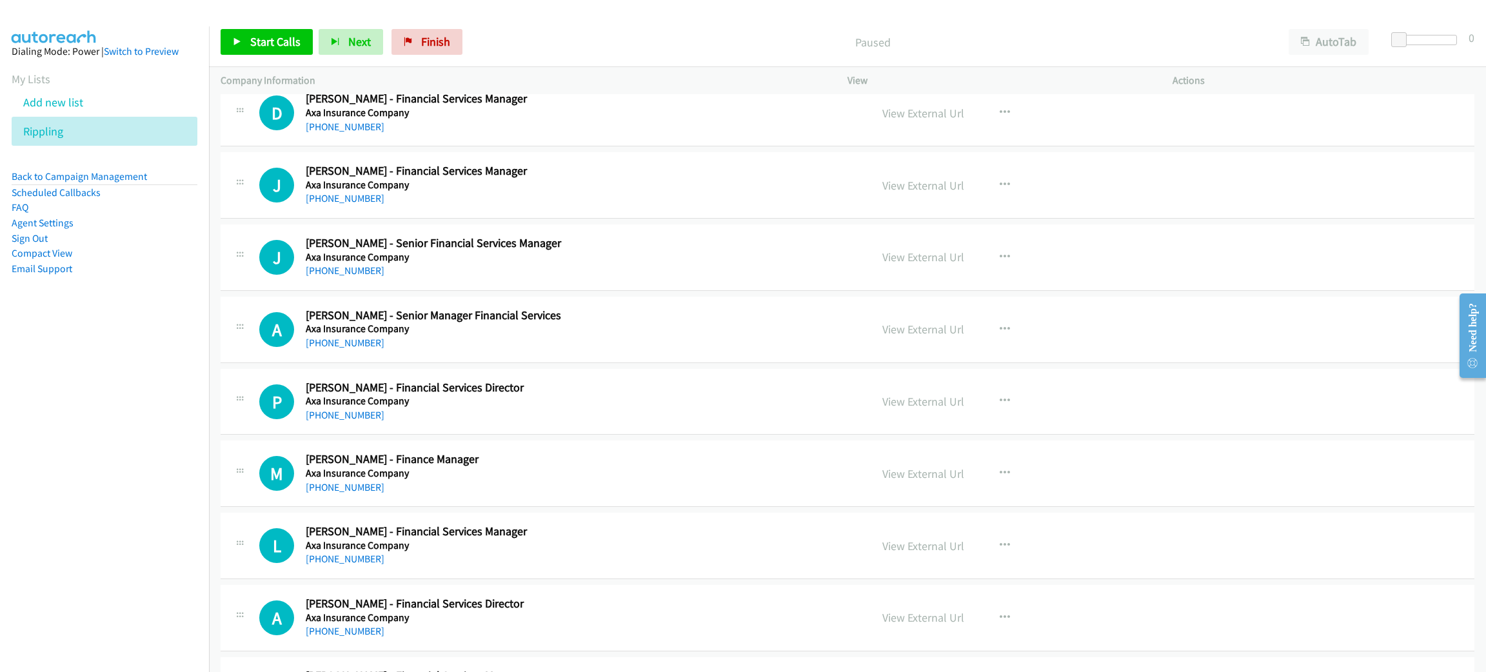
scroll to position [5126, 0]
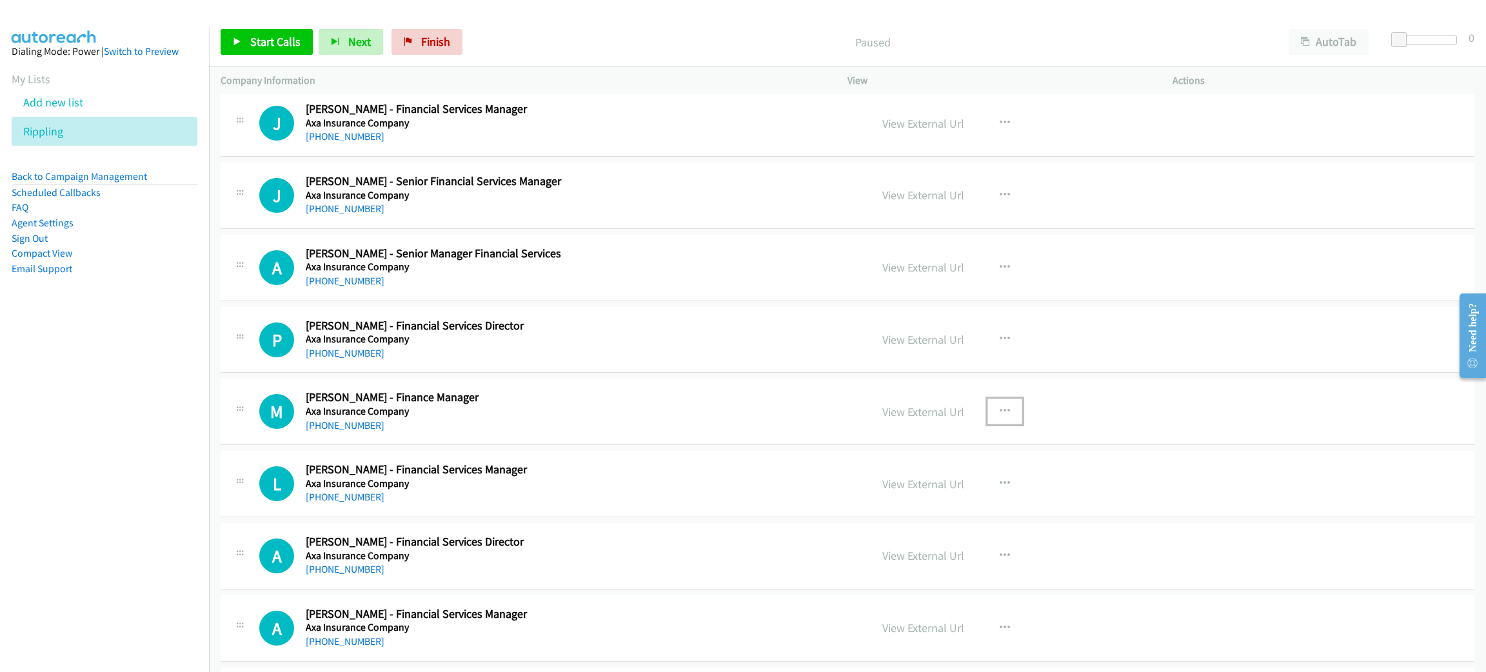
click at [1005, 410] on button "button" at bounding box center [1004, 412] width 35 height 26
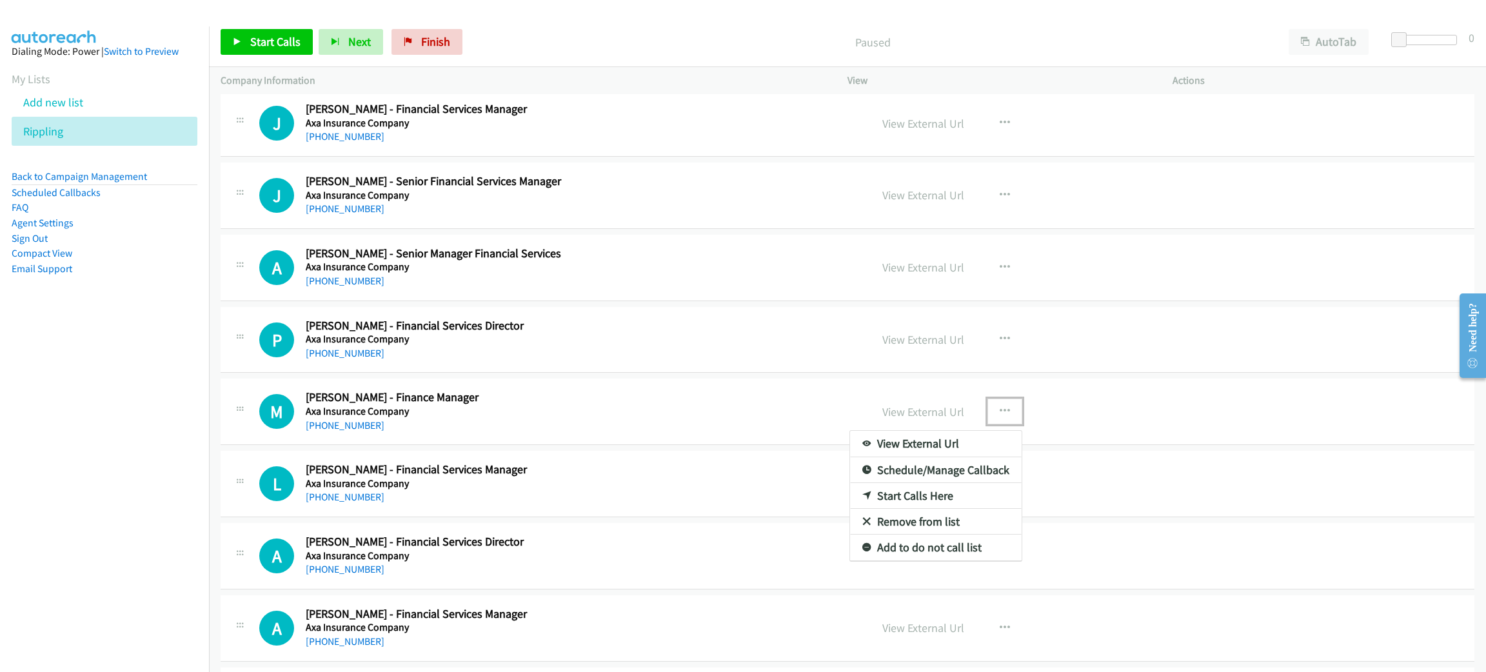
click at [953, 509] on link "Start Calls Here" at bounding box center [936, 496] width 172 height 26
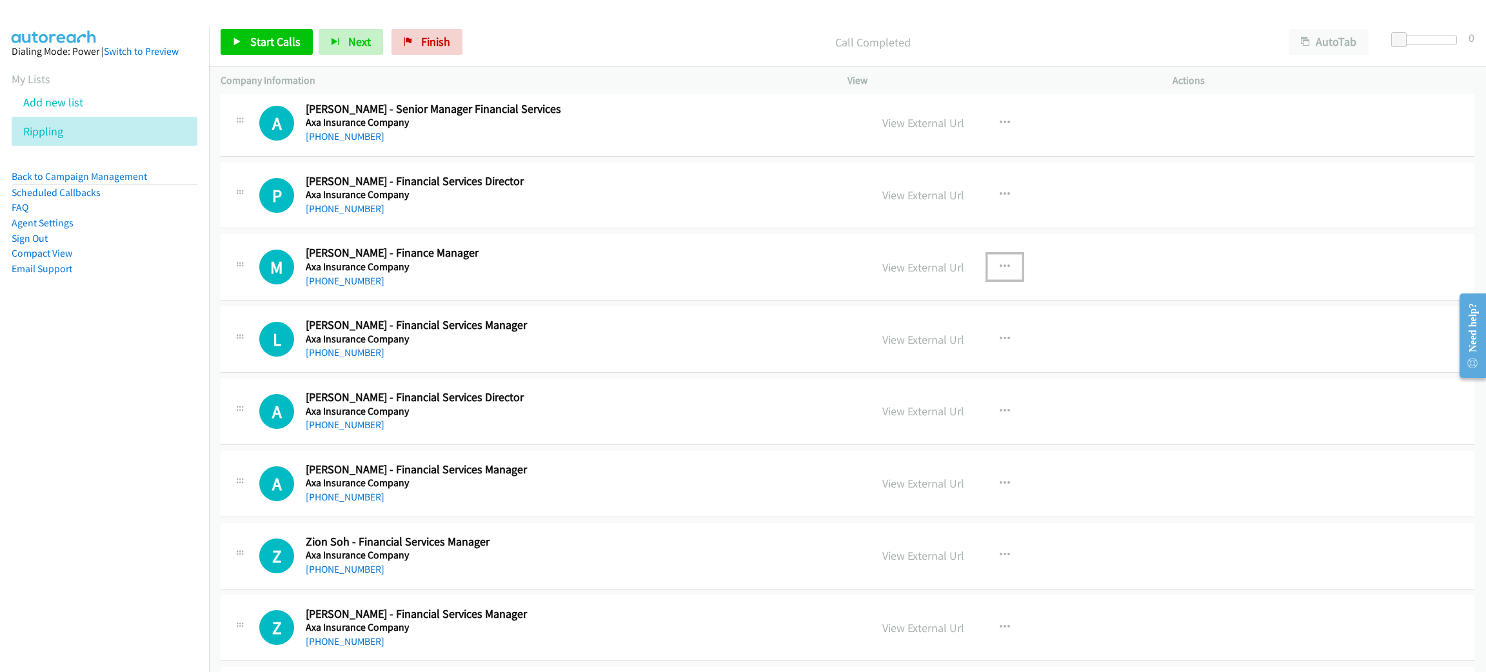
scroll to position [5321, 0]
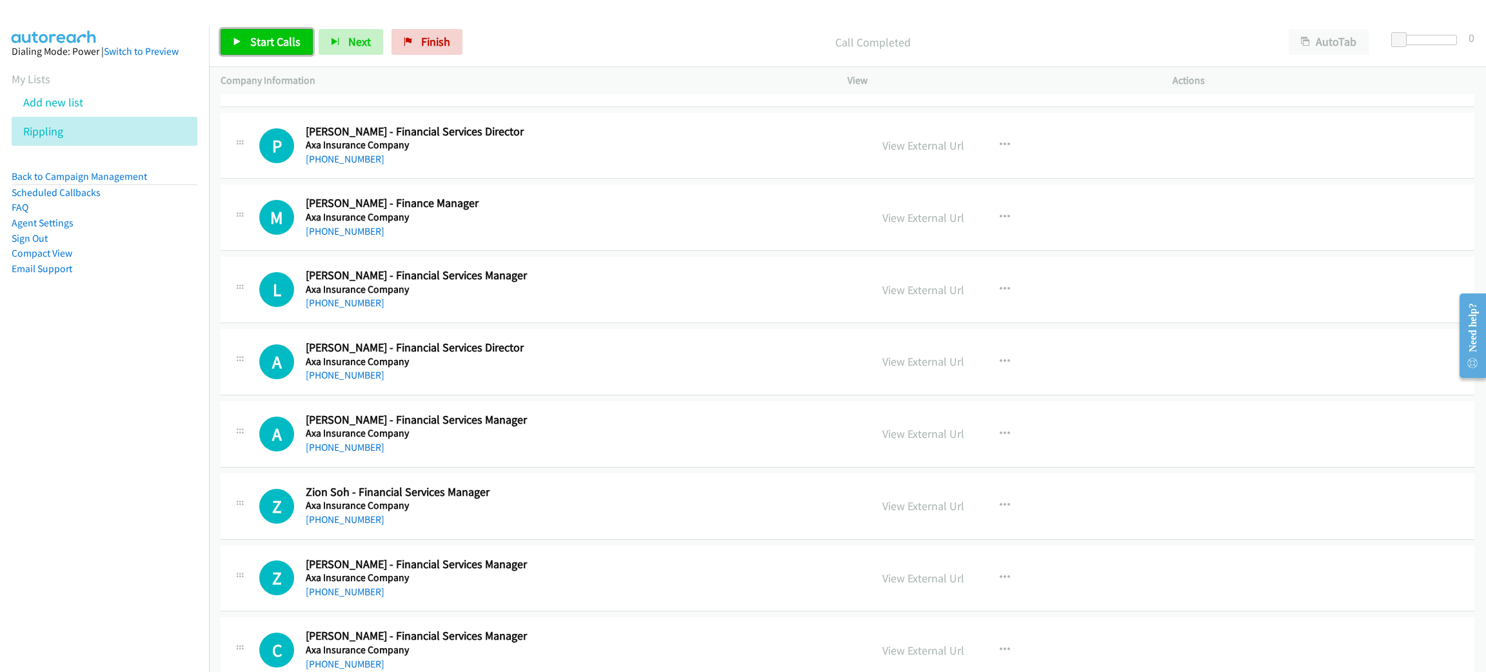
click at [257, 46] on span "Start Calls" at bounding box center [275, 41] width 50 height 15
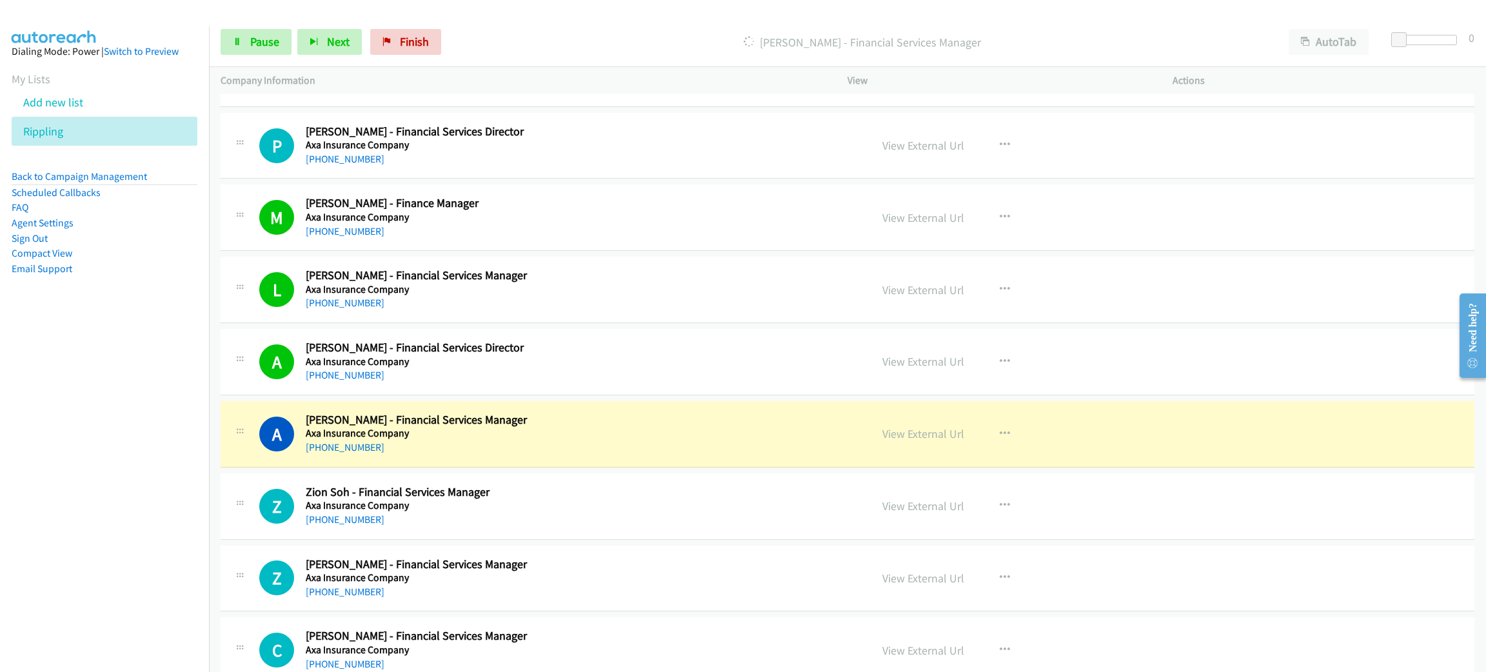
click at [576, 455] on div "[PHONE_NUMBER]" at bounding box center [546, 447] width 480 height 15
click at [269, 35] on span "Pause" at bounding box center [264, 41] width 29 height 15
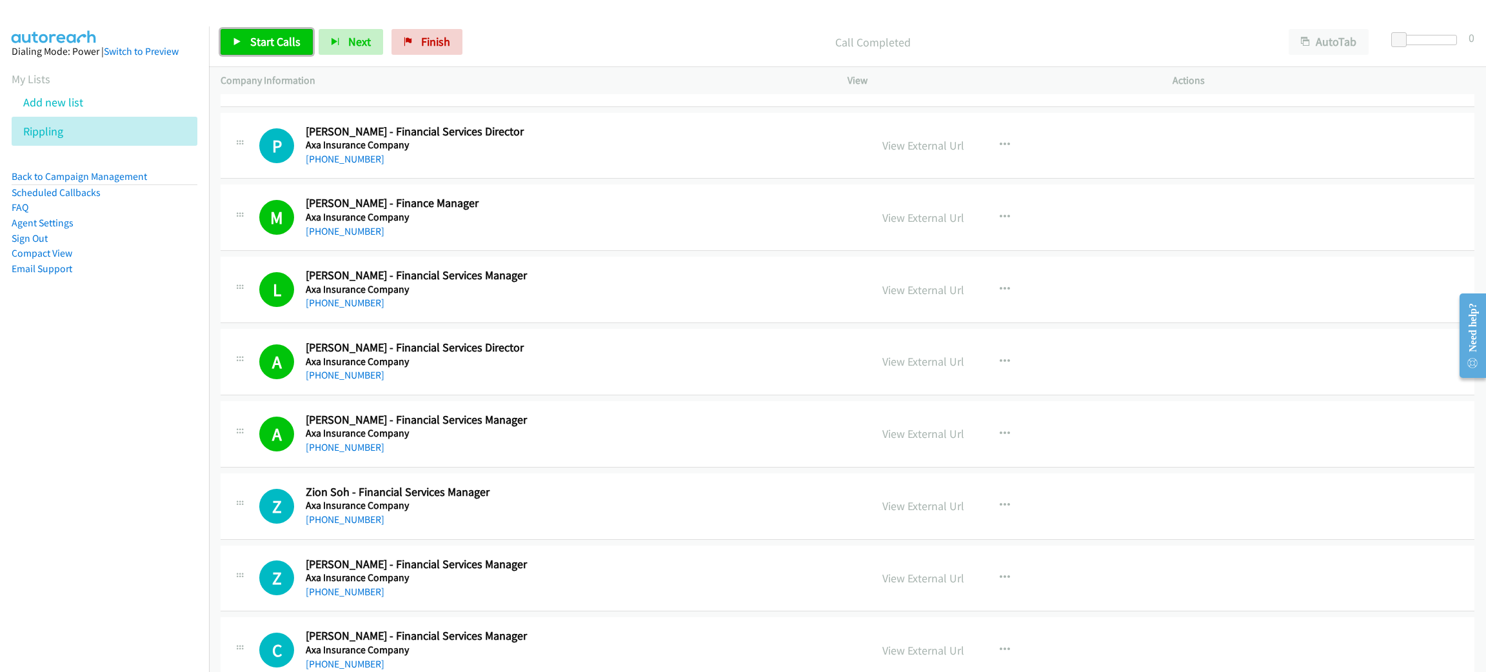
click at [279, 46] on span "Start Calls" at bounding box center [275, 41] width 50 height 15
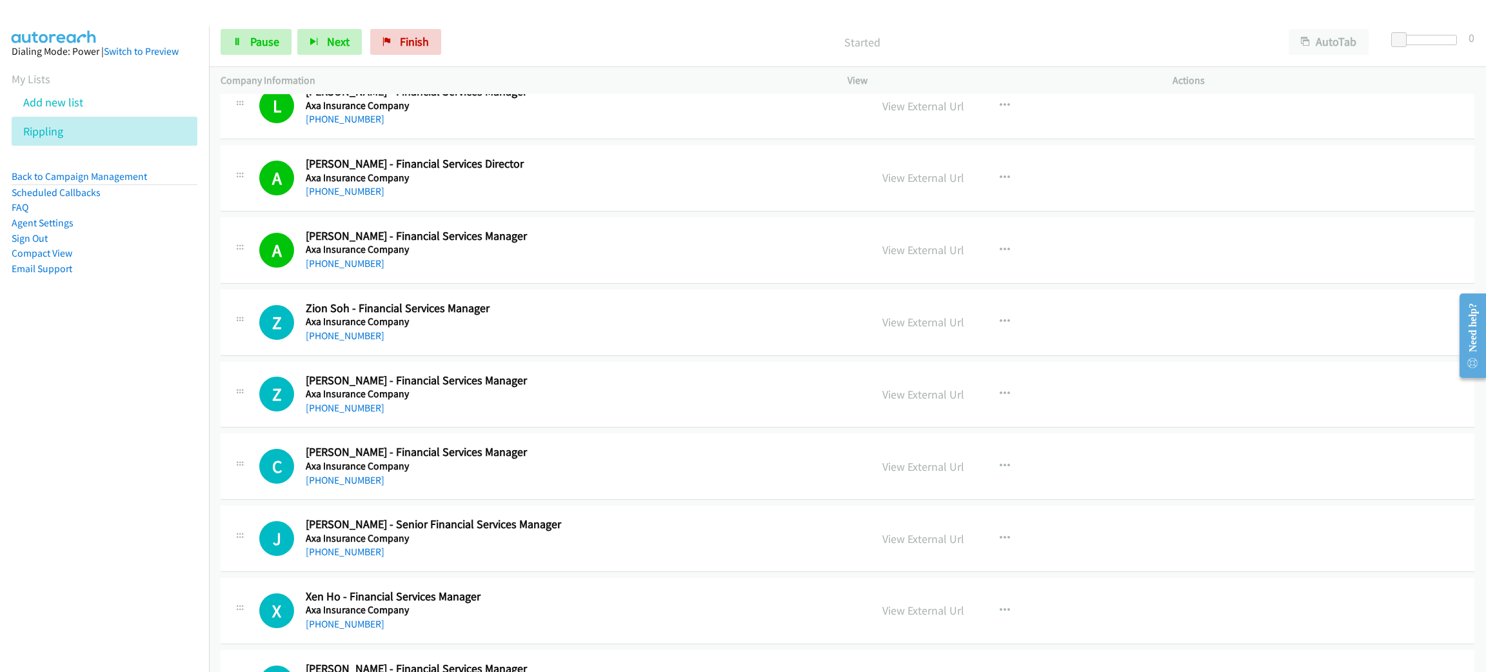
scroll to position [5514, 0]
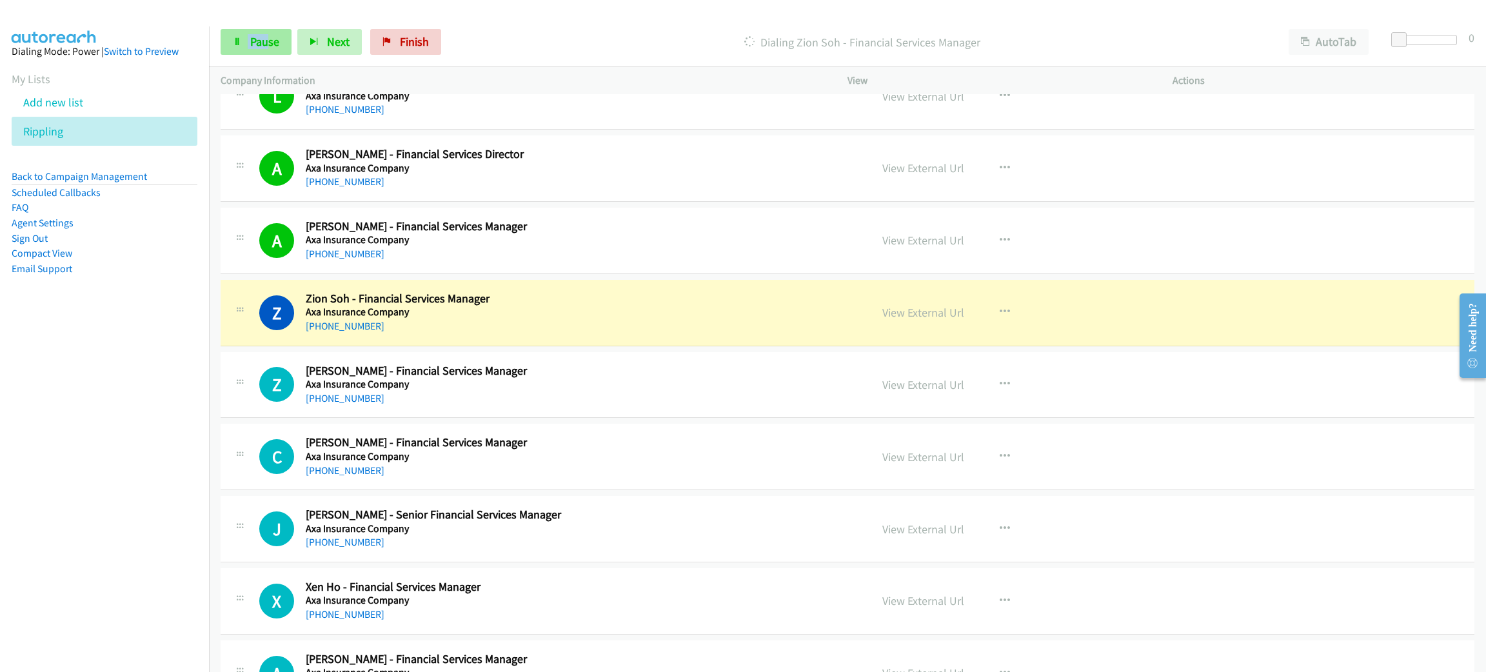
click at [261, 29] on div "Start Calls Pause Next Finish" at bounding box center [334, 42] width 226 height 26
click at [260, 37] on span "Pause" at bounding box center [264, 41] width 29 height 15
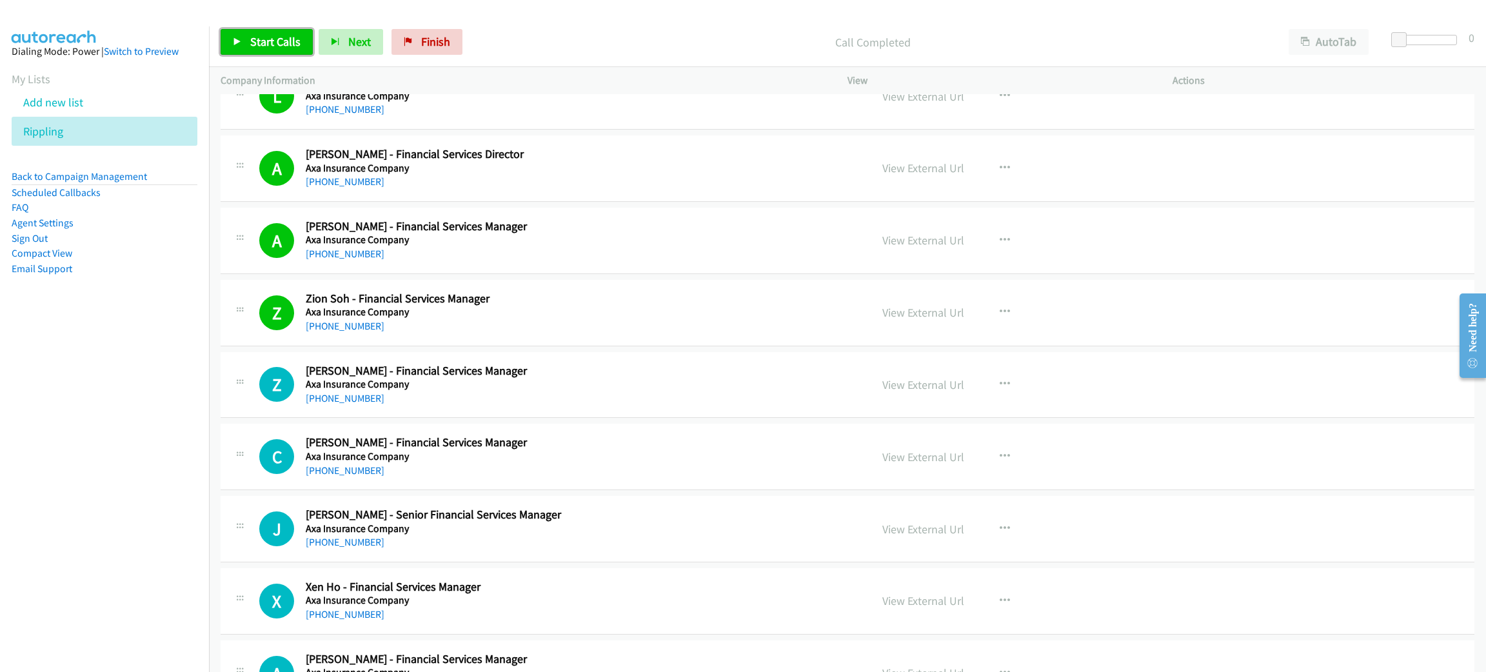
click at [285, 48] on span "Start Calls" at bounding box center [275, 41] width 50 height 15
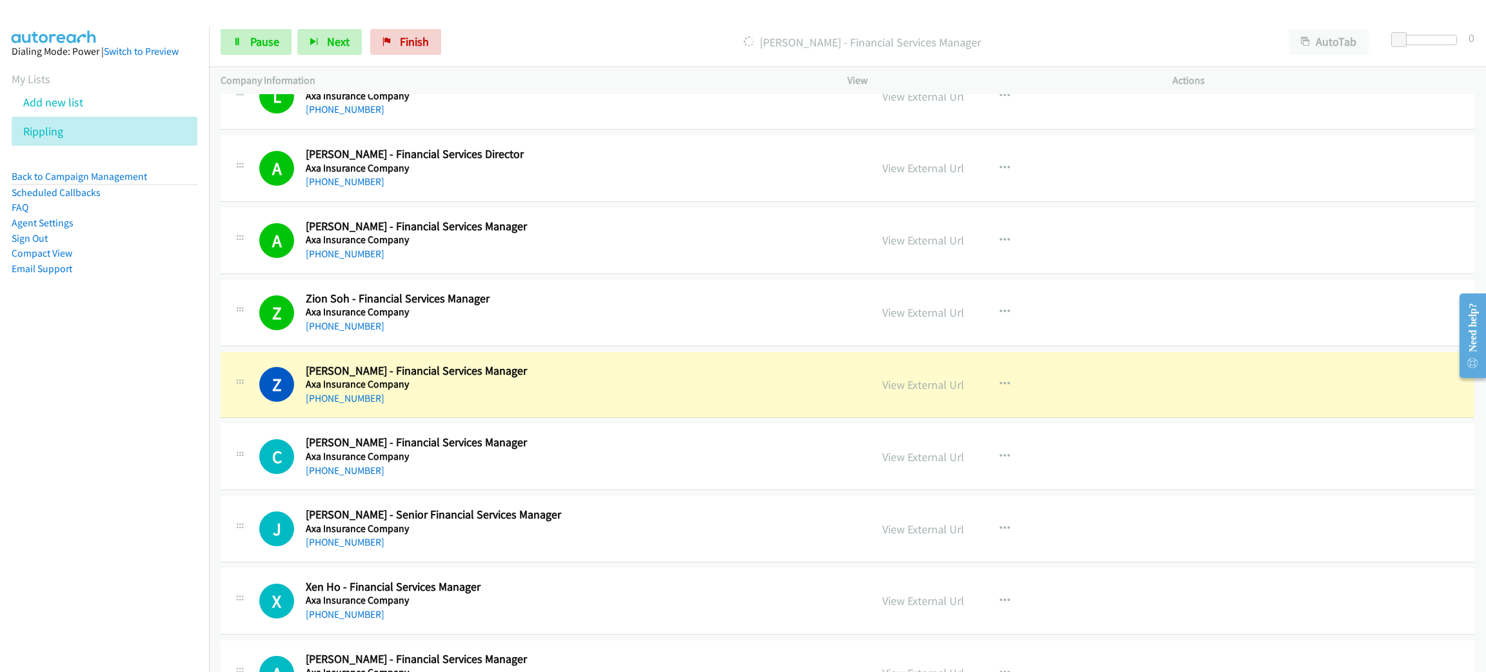
click at [539, 31] on div "[PERSON_NAME] - Financial Services Manager" at bounding box center [862, 42] width 830 height 26
click at [268, 37] on span "Pause" at bounding box center [264, 41] width 29 height 15
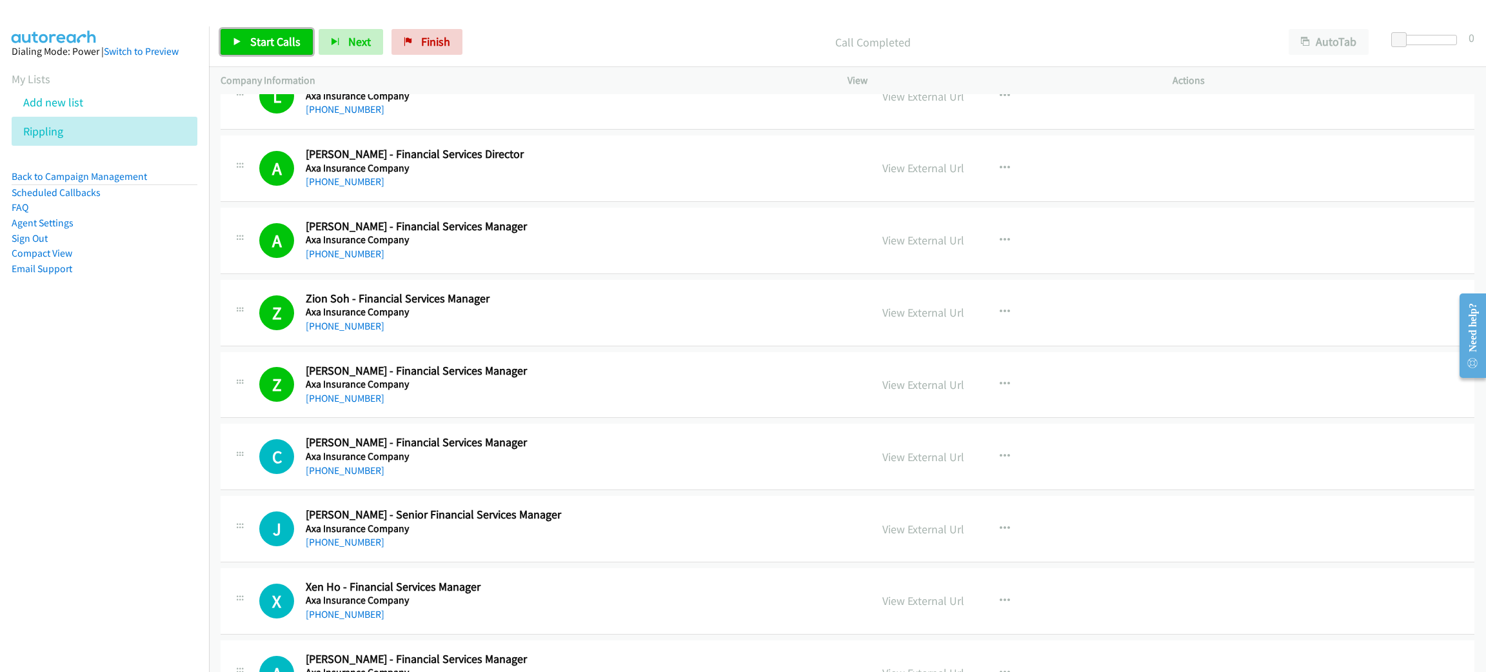
click at [277, 40] on span "Start Calls" at bounding box center [275, 41] width 50 height 15
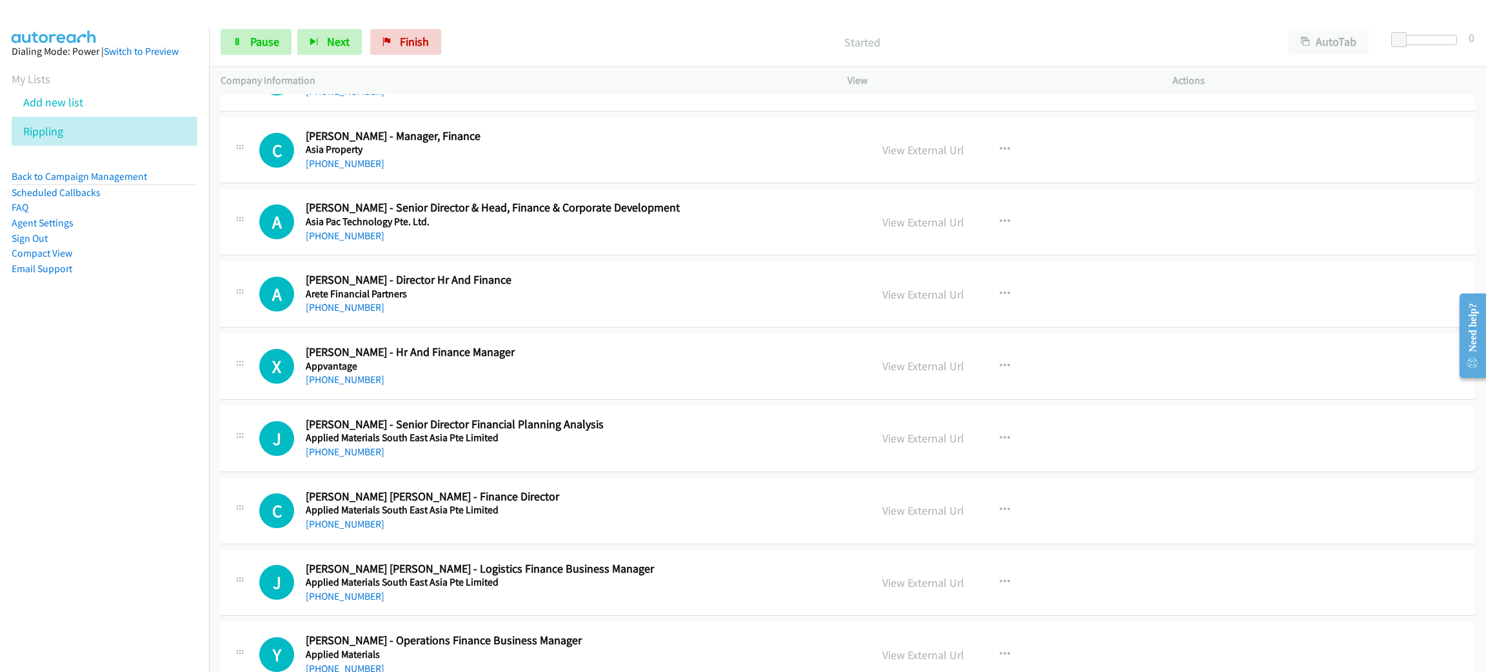
scroll to position [6578, 0]
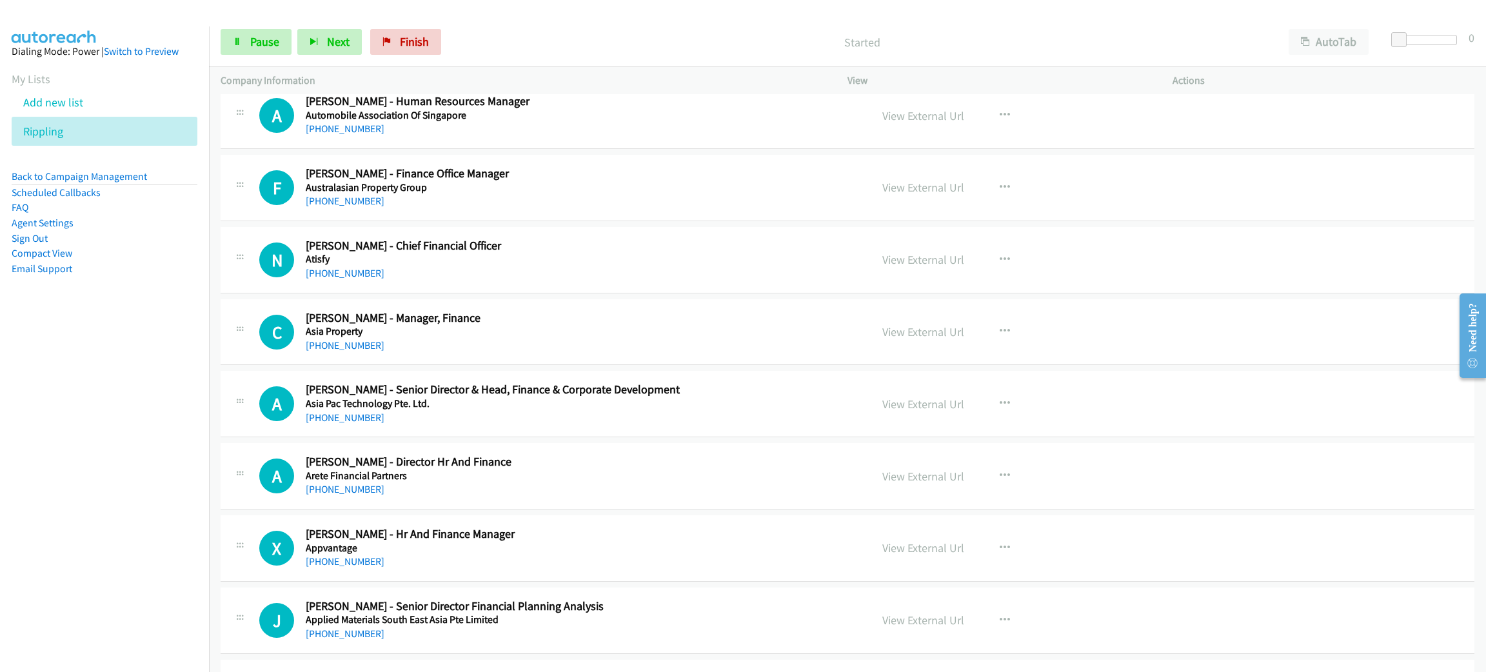
click at [593, 221] on div "F Callback Scheduled [PERSON_NAME] - Finance Office Manager Australasian Proper…" at bounding box center [848, 188] width 1254 height 66
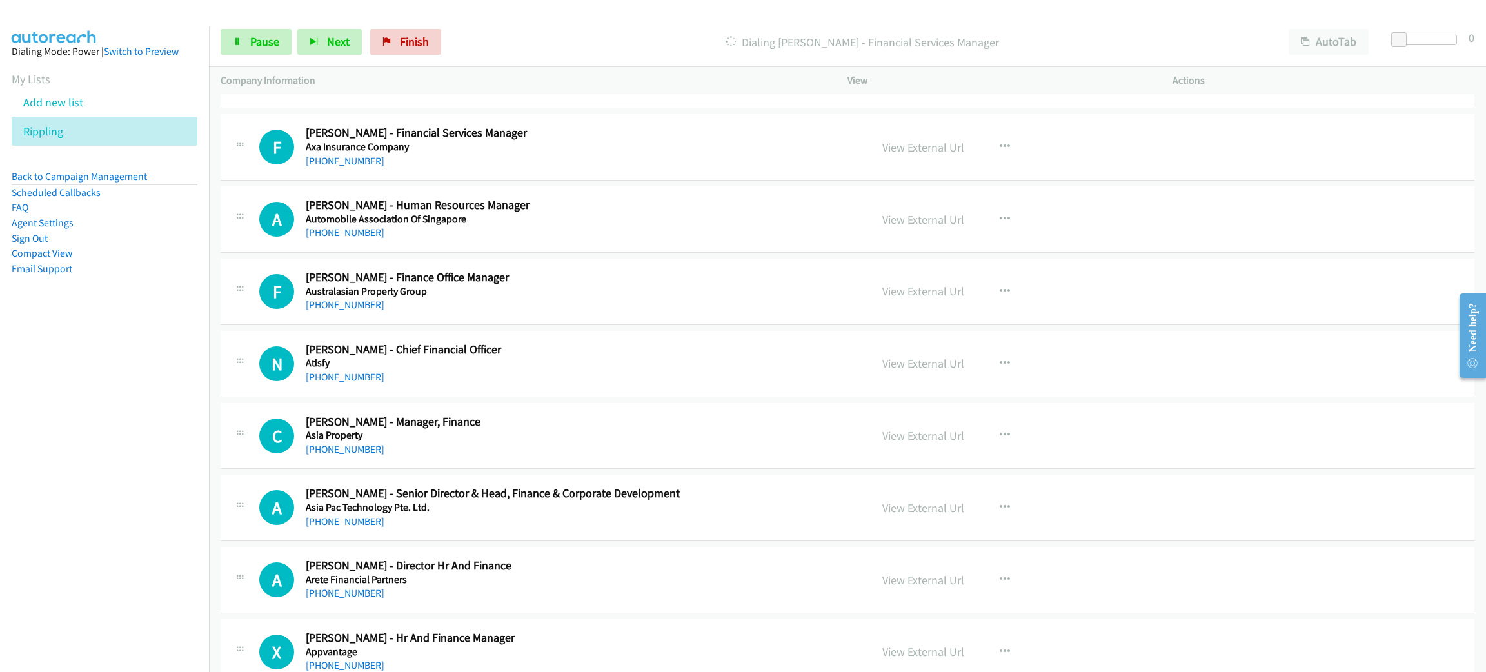
scroll to position [6191, 0]
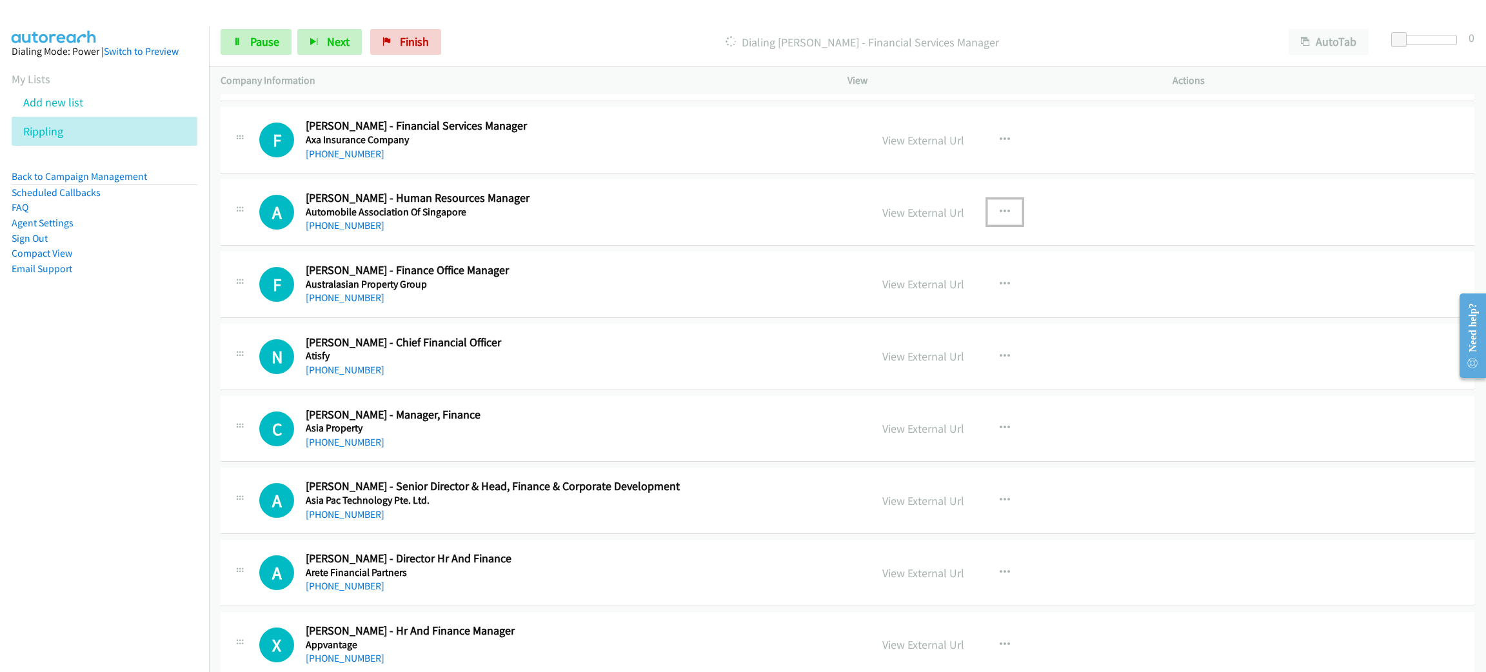
click at [1004, 219] on button "button" at bounding box center [1004, 212] width 35 height 26
click at [936, 304] on link "Start Calls Here" at bounding box center [936, 297] width 172 height 26
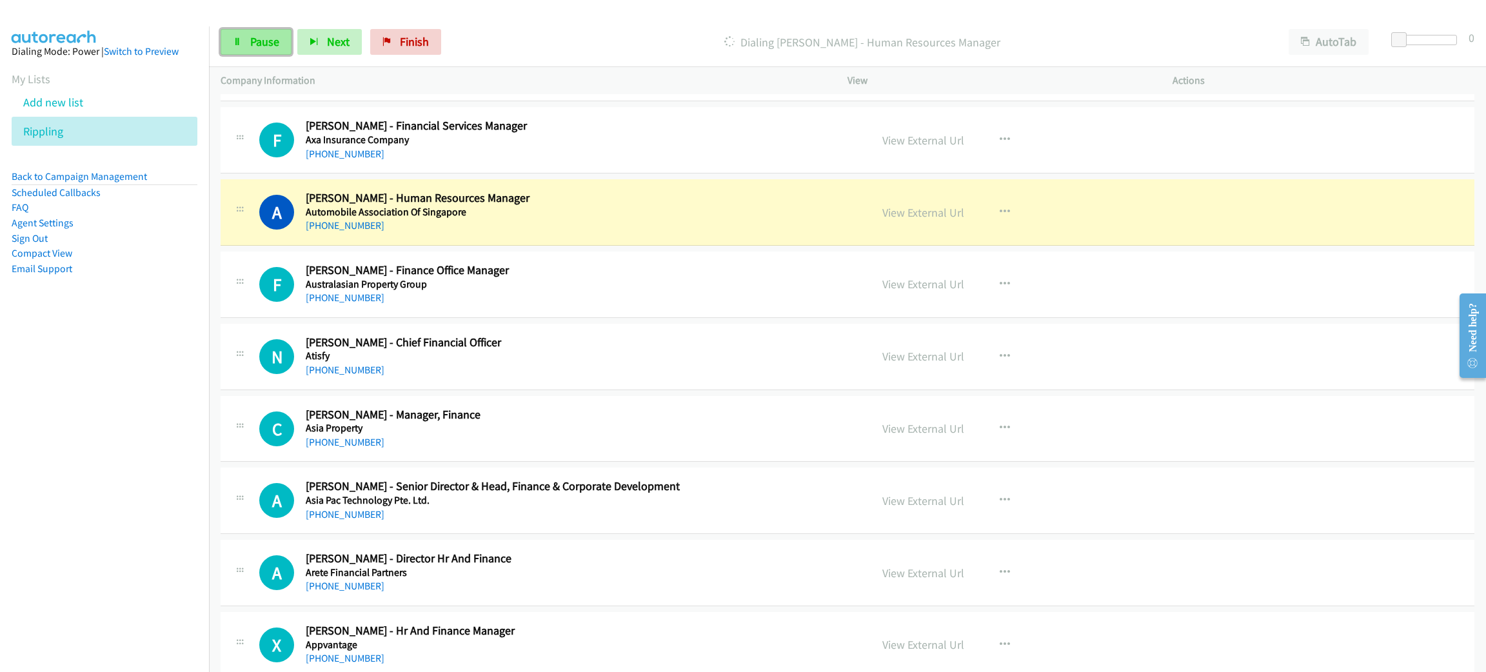
click at [237, 44] on icon at bounding box center [237, 42] width 9 height 9
click at [930, 220] on link "View External Url" at bounding box center [923, 212] width 82 height 15
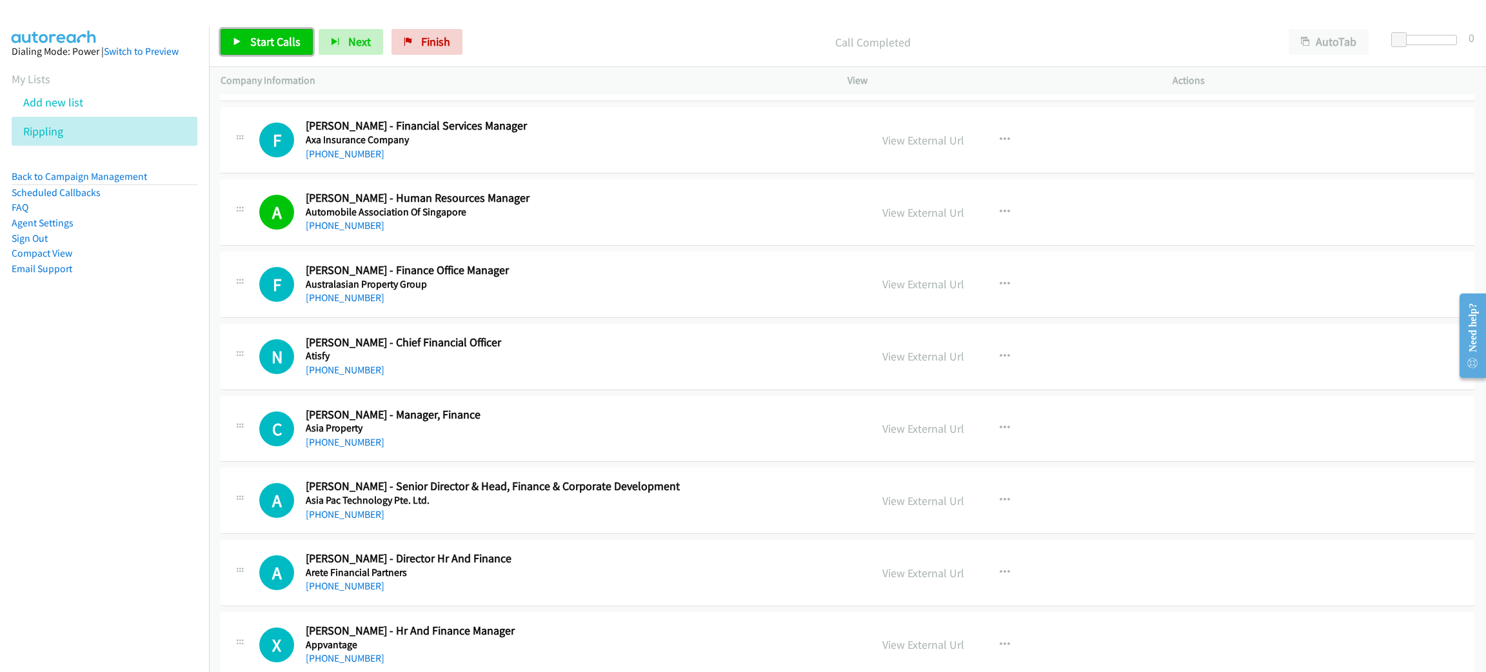
click at [297, 48] on span "Start Calls" at bounding box center [275, 41] width 50 height 15
click at [554, 291] on h5 "Australasian Property Group" at bounding box center [546, 284] width 480 height 13
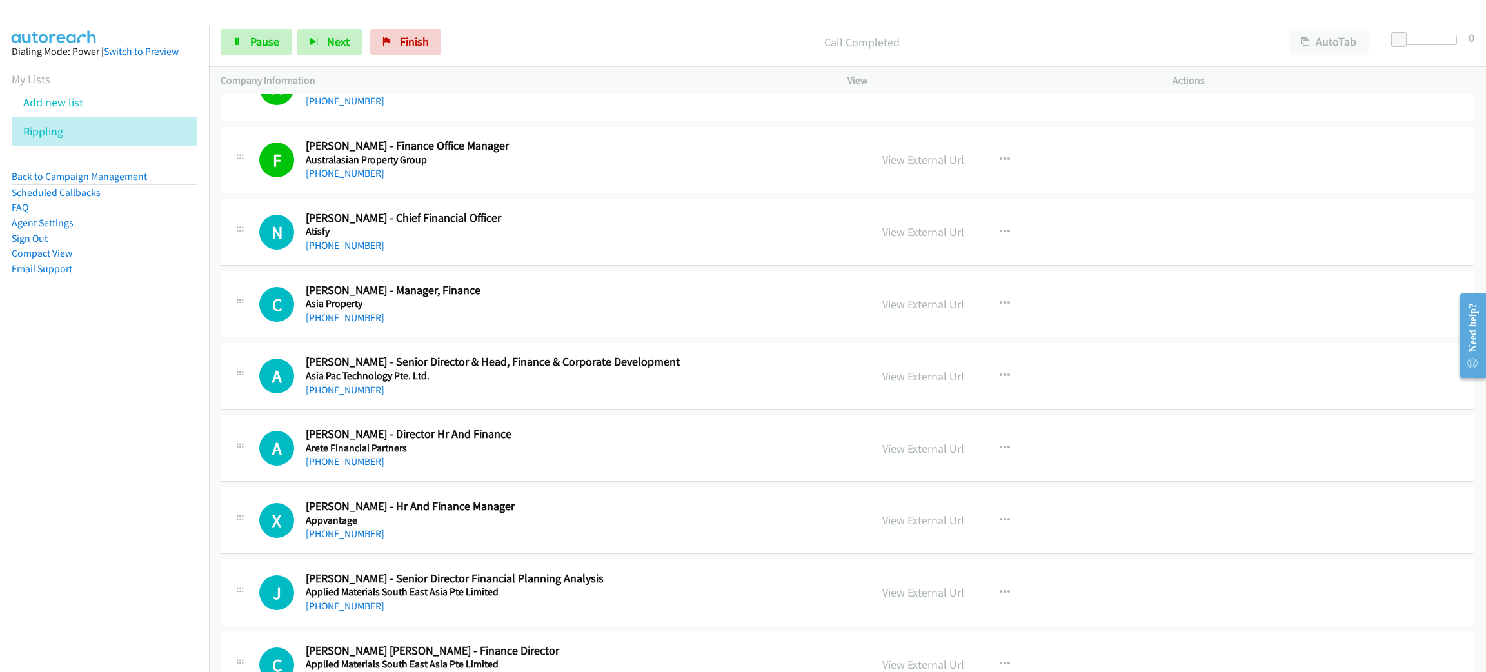
scroll to position [6385, 0]
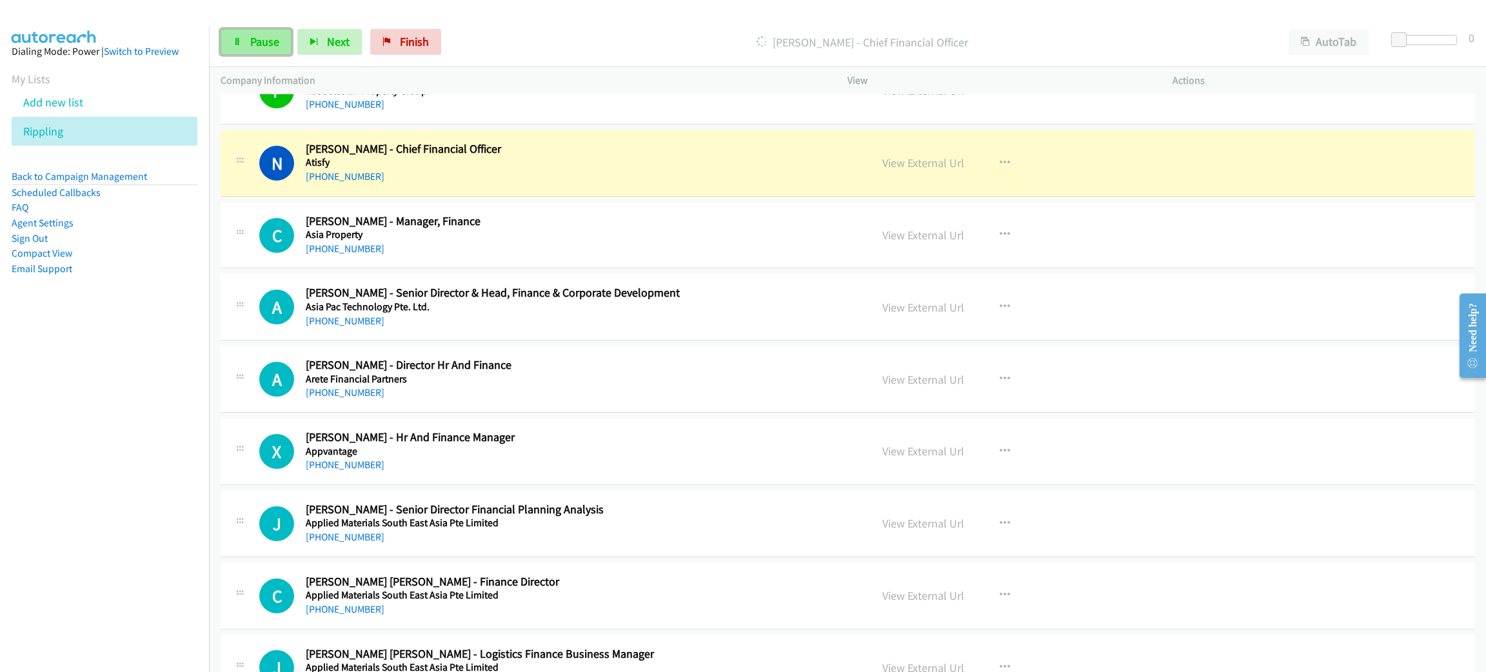
click at [259, 50] on link "Pause" at bounding box center [256, 42] width 71 height 26
click at [84, 397] on nav "Dialing Mode: Power | Switch to Preview My Lists Add new list Rippling Back to …" at bounding box center [105, 362] width 210 height 672
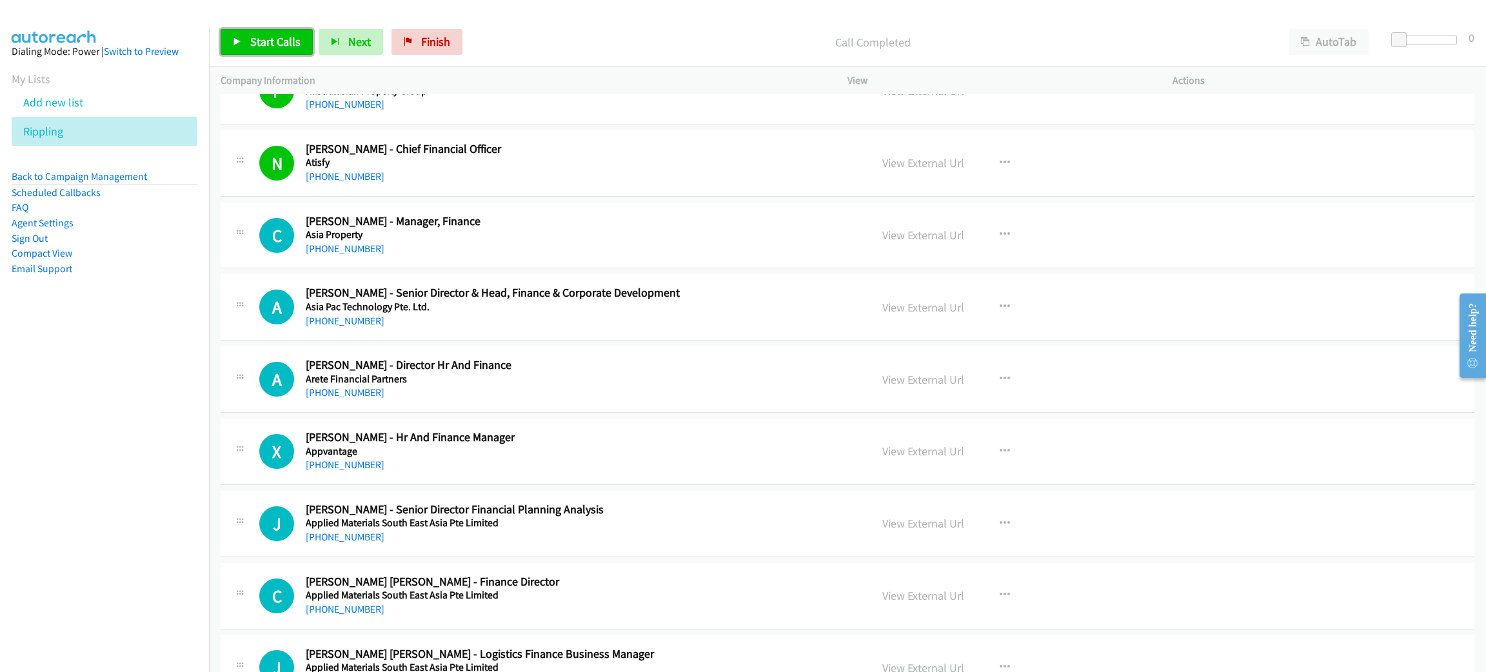
click at [277, 44] on span "Start Calls" at bounding box center [275, 41] width 50 height 15
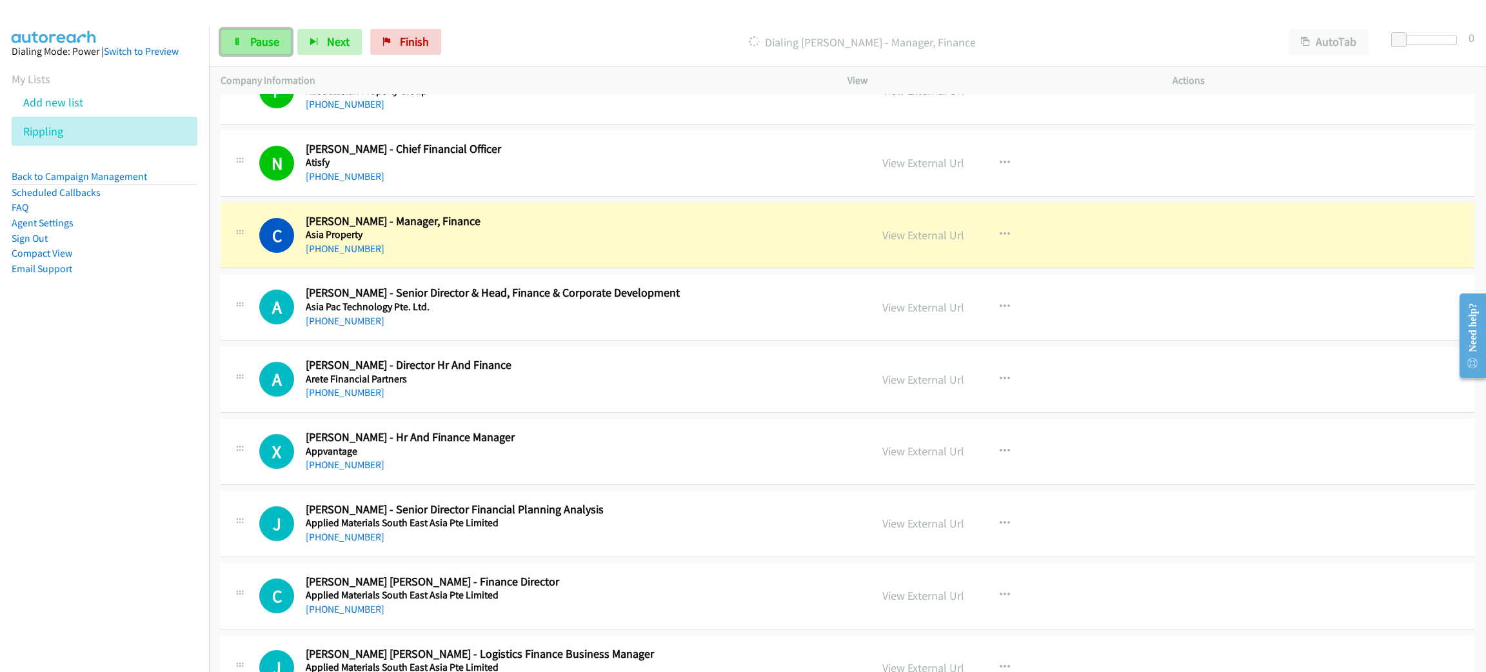
click at [277, 36] on span "Pause" at bounding box center [264, 41] width 29 height 15
click at [609, 240] on h5 "Asia Property" at bounding box center [546, 234] width 480 height 13
click at [1168, 246] on div "View External Url View External Url Schedule/Manage Callback Start Calls Here R…" at bounding box center [1039, 235] width 337 height 43
click at [919, 242] on link "View External Url" at bounding box center [923, 235] width 82 height 15
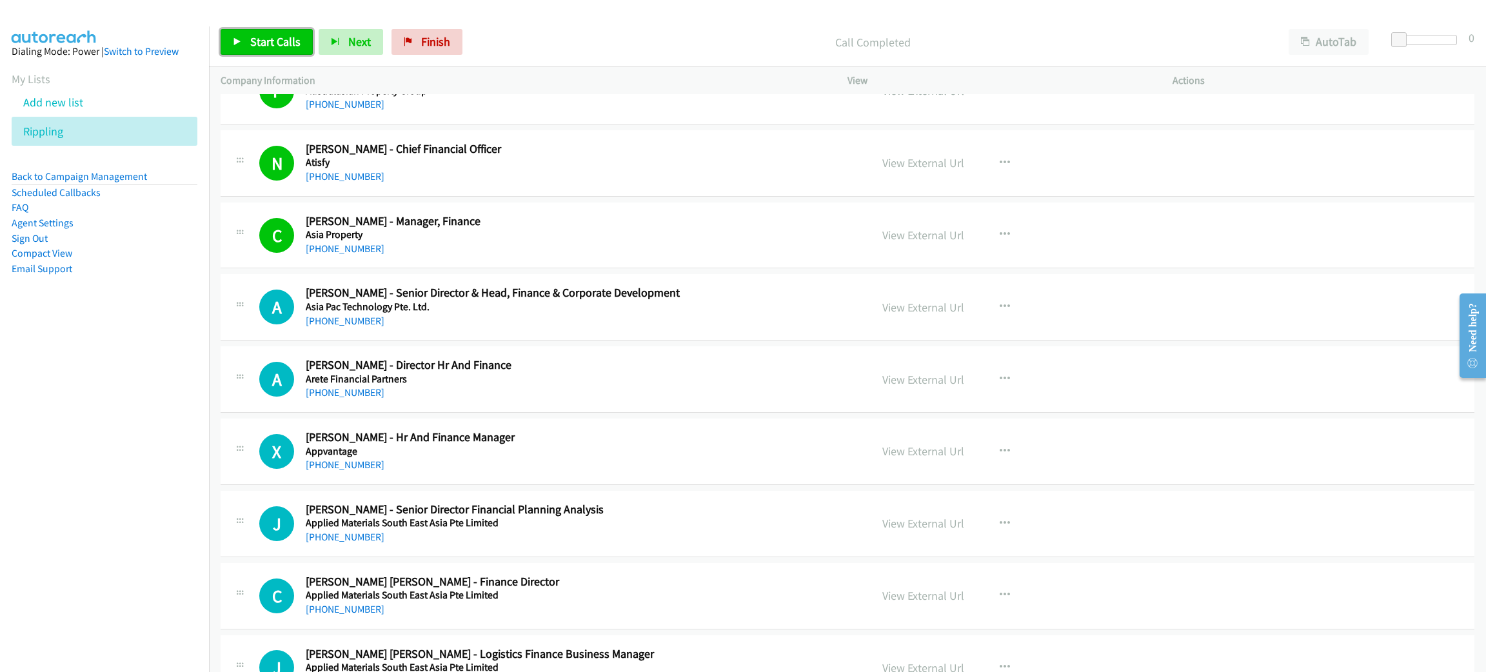
click at [288, 48] on span "Start Calls" at bounding box center [275, 41] width 50 height 15
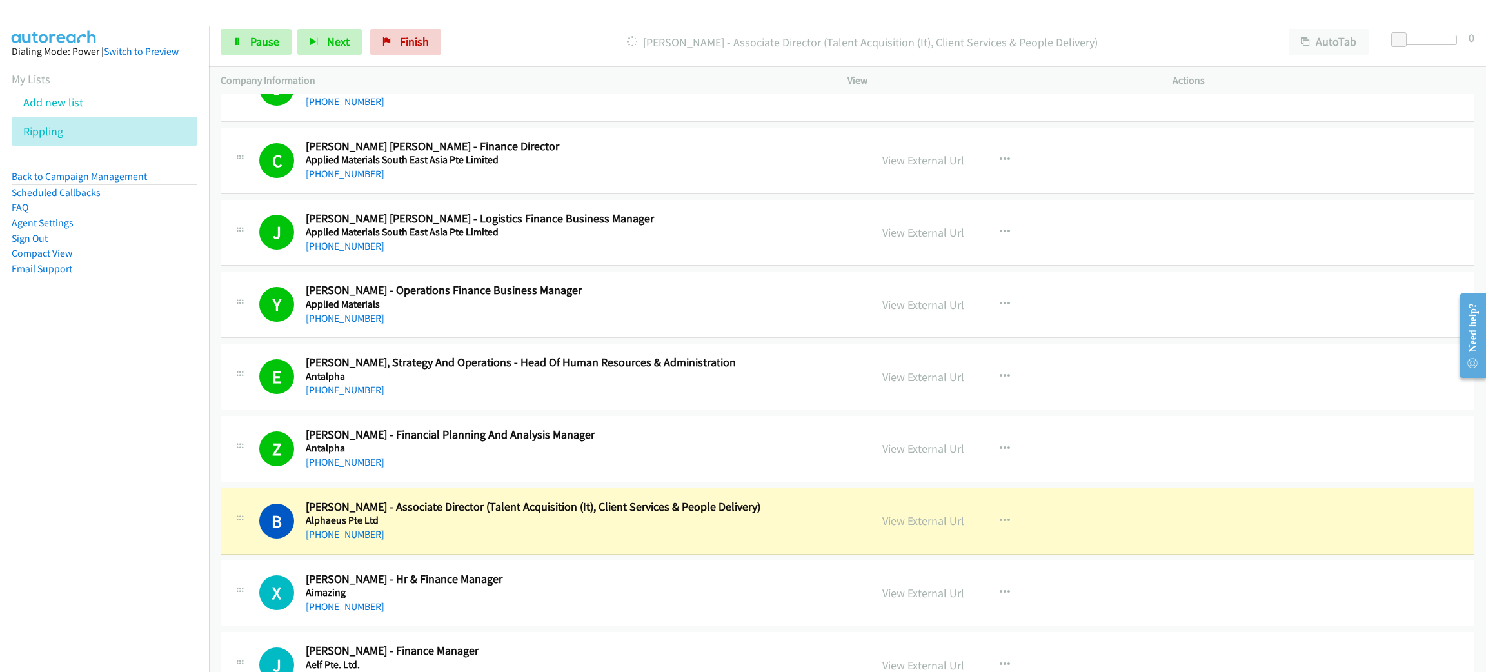
scroll to position [6964, 0]
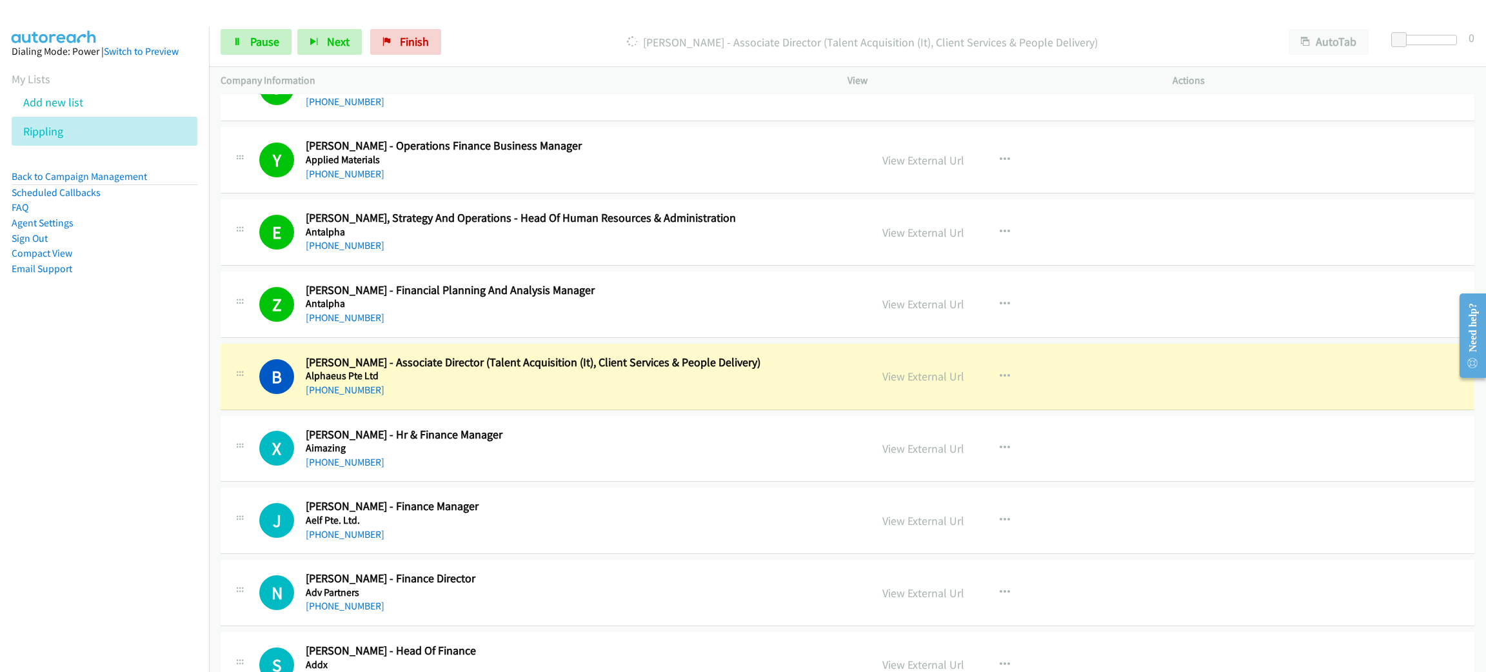
click at [608, 395] on div "[PHONE_NUMBER]" at bounding box center [546, 389] width 480 height 15
click at [1183, 370] on div "View External Url View External Url Schedule/Manage Callback Start Calls Here R…" at bounding box center [1039, 376] width 337 height 43
click at [927, 384] on link "View External Url" at bounding box center [923, 376] width 82 height 15
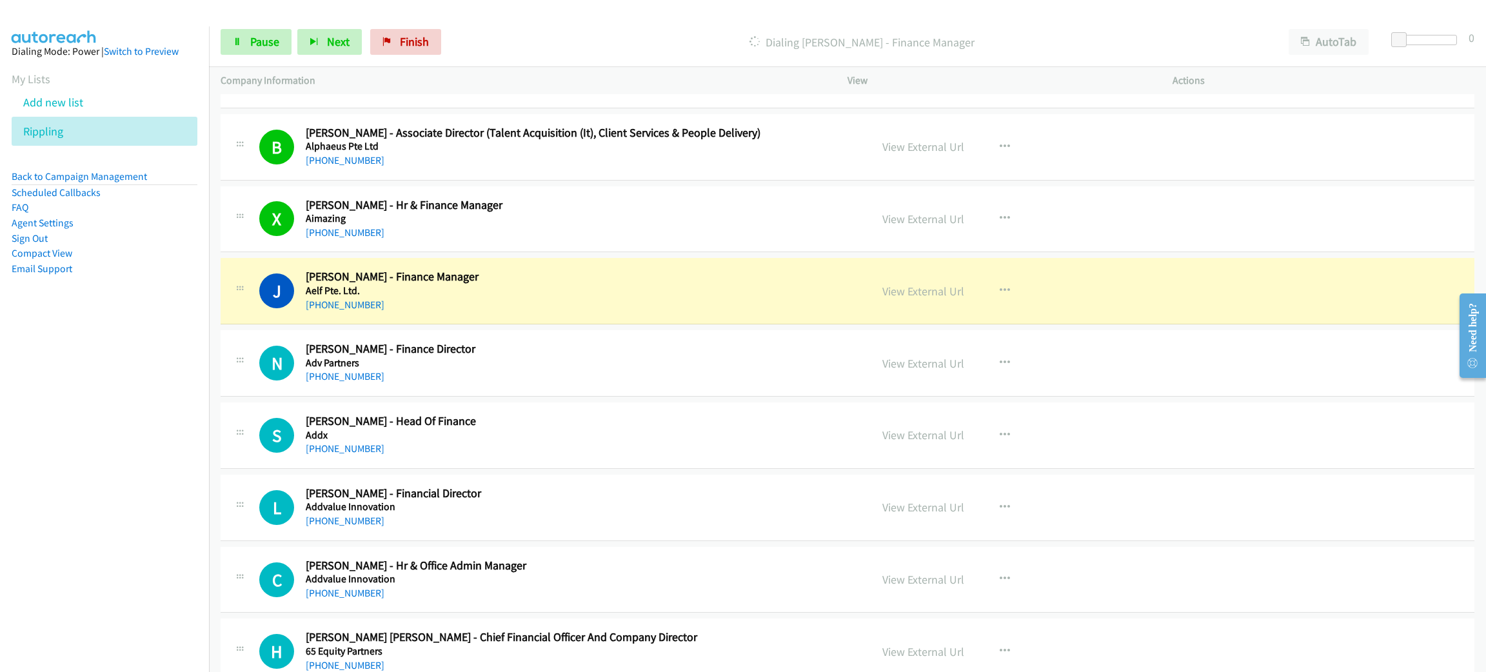
scroll to position [7255, 0]
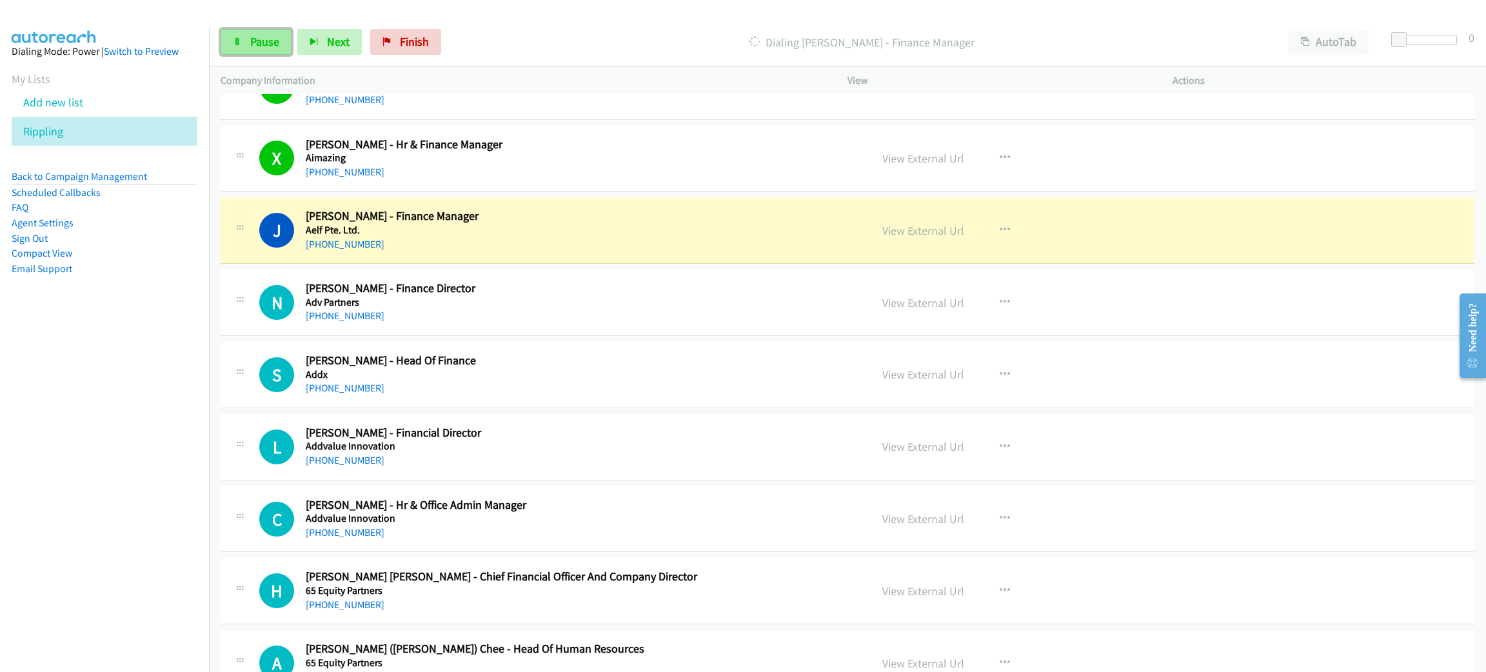
click at [273, 42] on span "Pause" at bounding box center [264, 41] width 29 height 15
click at [904, 238] on link "View External Url" at bounding box center [923, 230] width 82 height 15
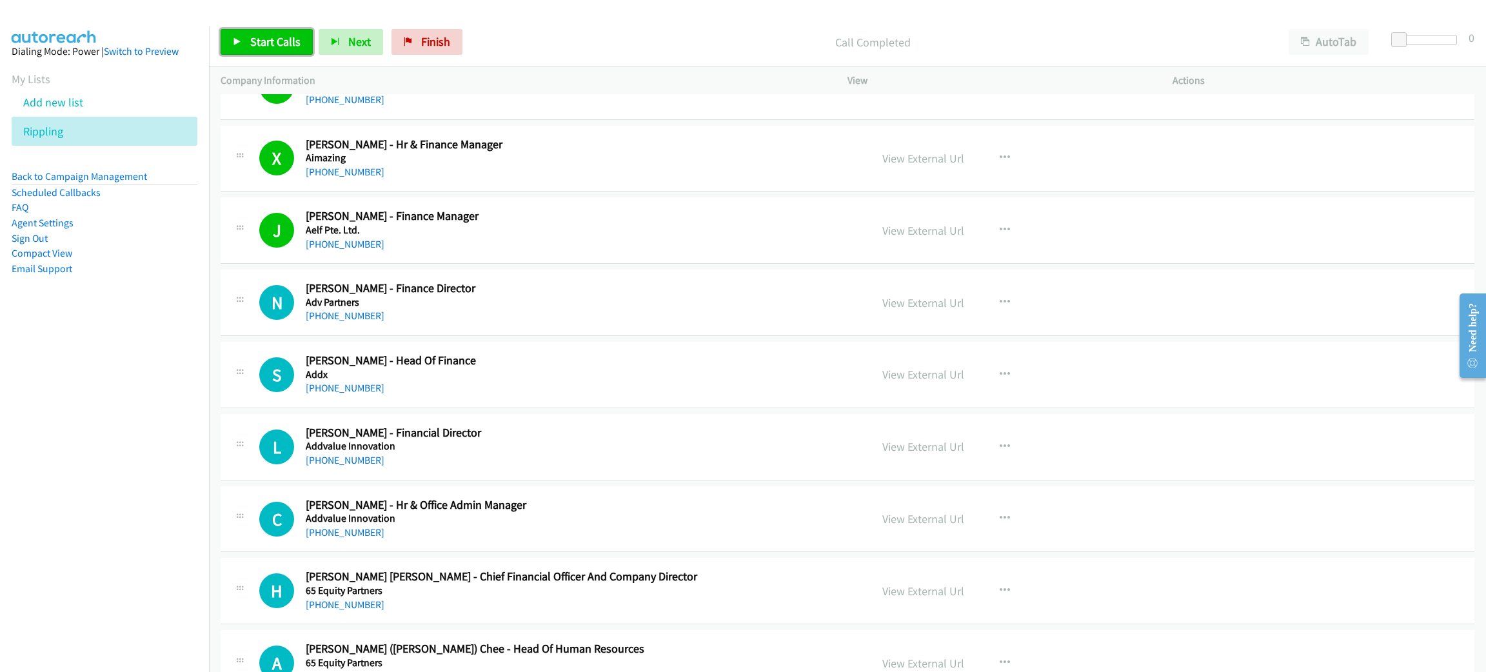
click at [273, 42] on span "Start Calls" at bounding box center [275, 41] width 50 height 15
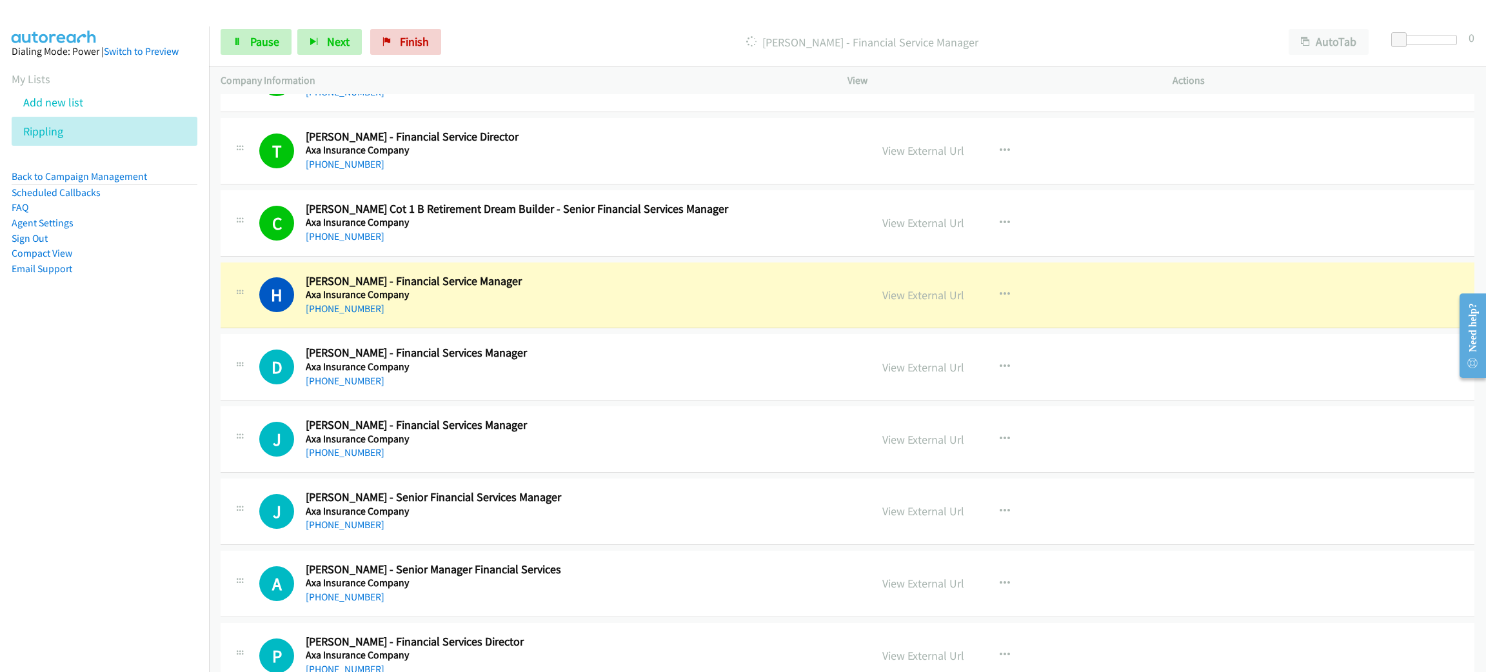
scroll to position [4897, 0]
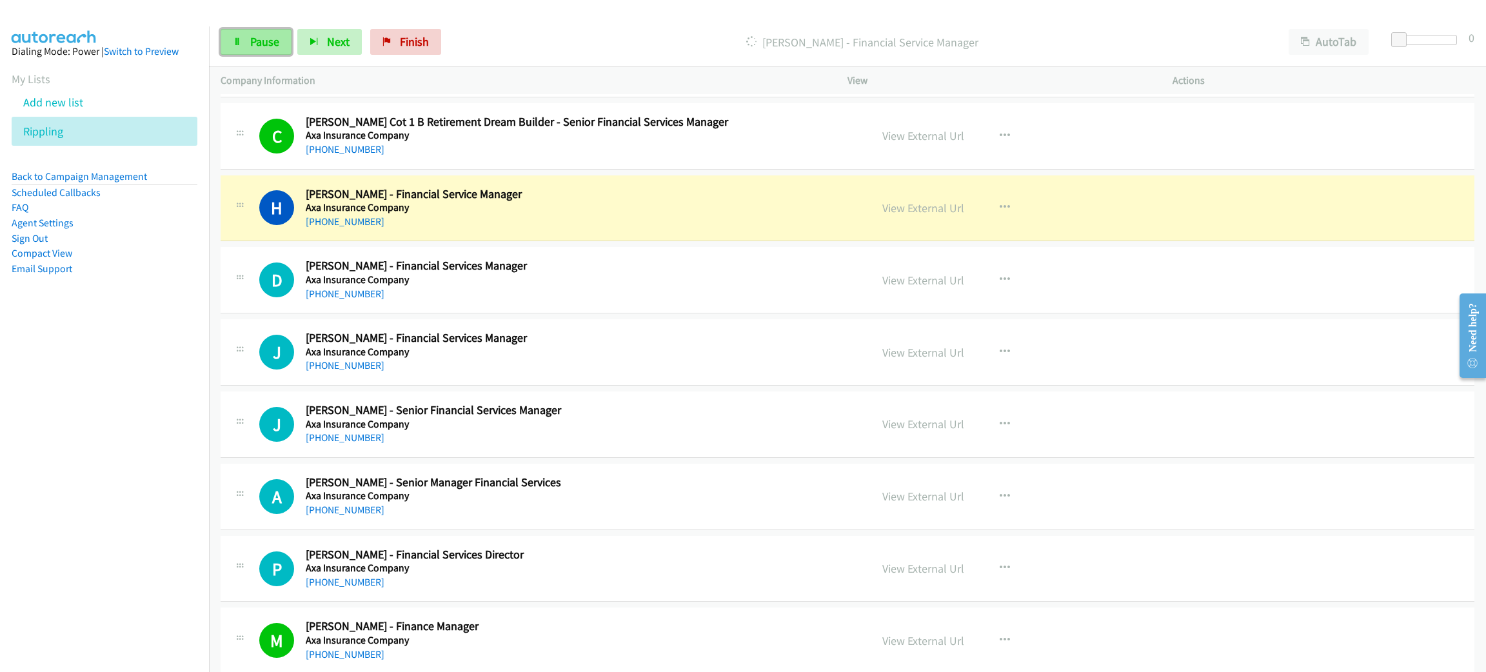
click at [261, 44] on span "Pause" at bounding box center [264, 41] width 29 height 15
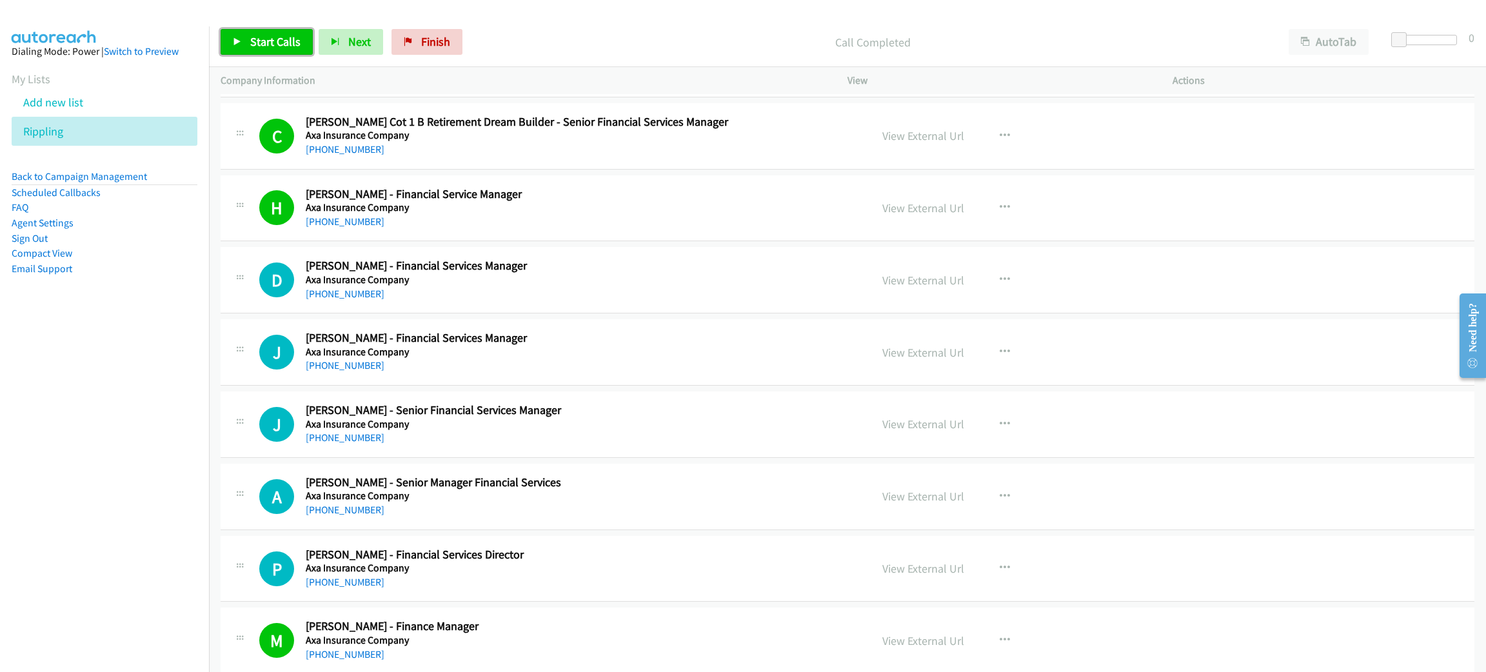
click at [273, 43] on span "Start Calls" at bounding box center [275, 41] width 50 height 15
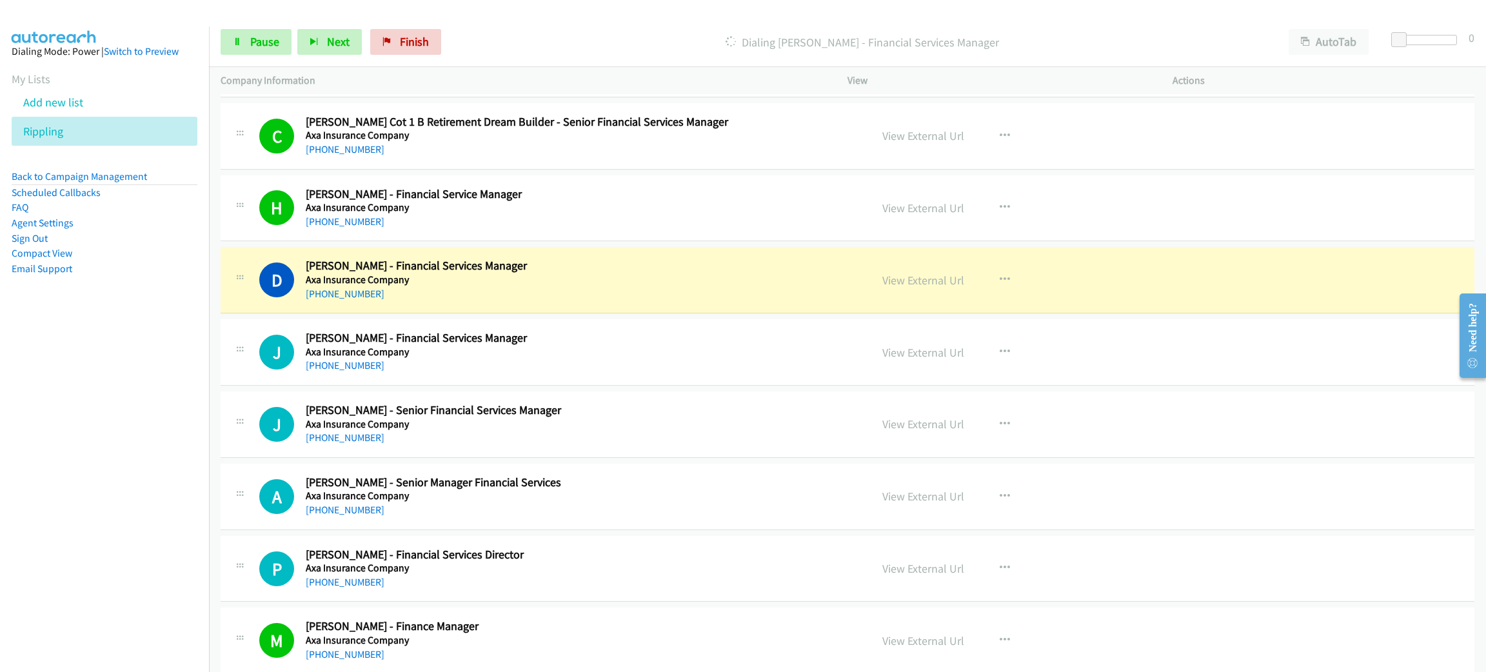
click at [603, 286] on h5 "Axa Insurance Company" at bounding box center [546, 279] width 480 height 13
click at [253, 38] on span "Pause" at bounding box center [264, 41] width 29 height 15
click at [924, 288] on link "View External Url" at bounding box center [923, 280] width 82 height 15
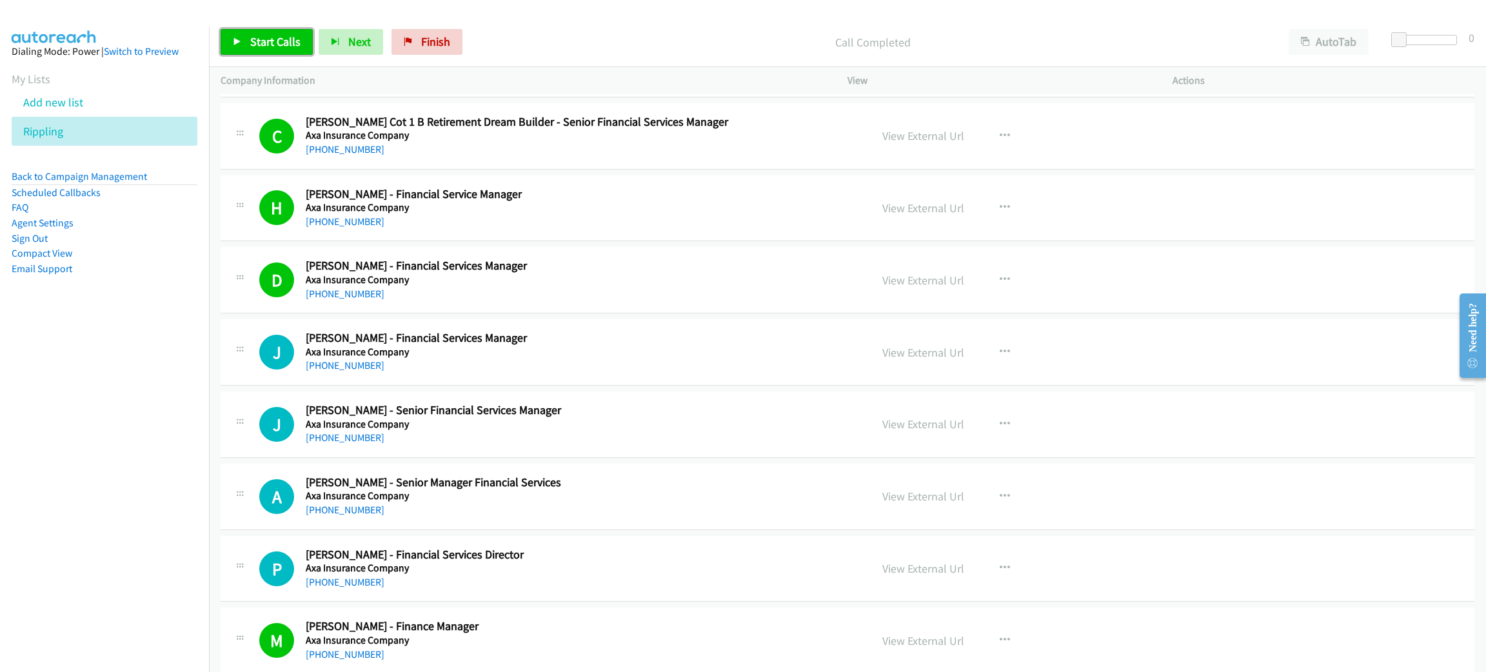
click at [270, 46] on span "Start Calls" at bounding box center [275, 41] width 50 height 15
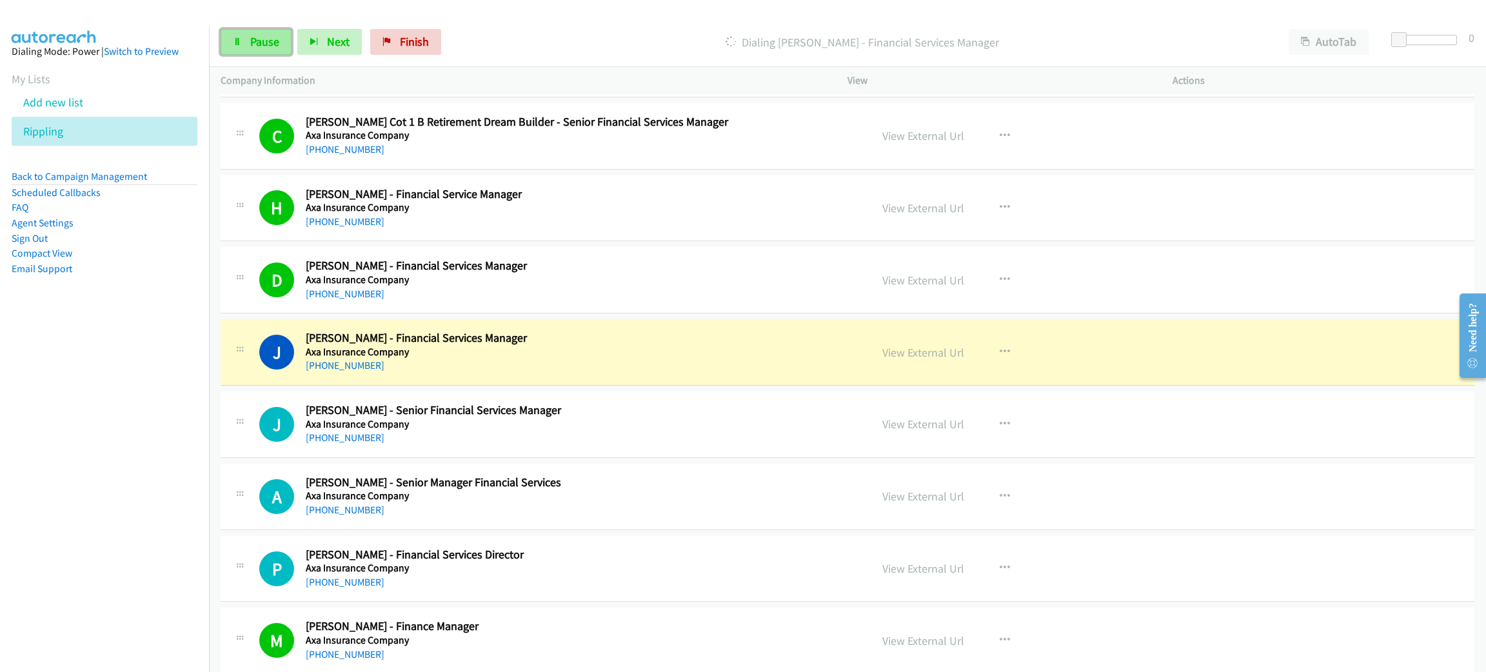
click at [247, 44] on link "Pause" at bounding box center [256, 42] width 71 height 26
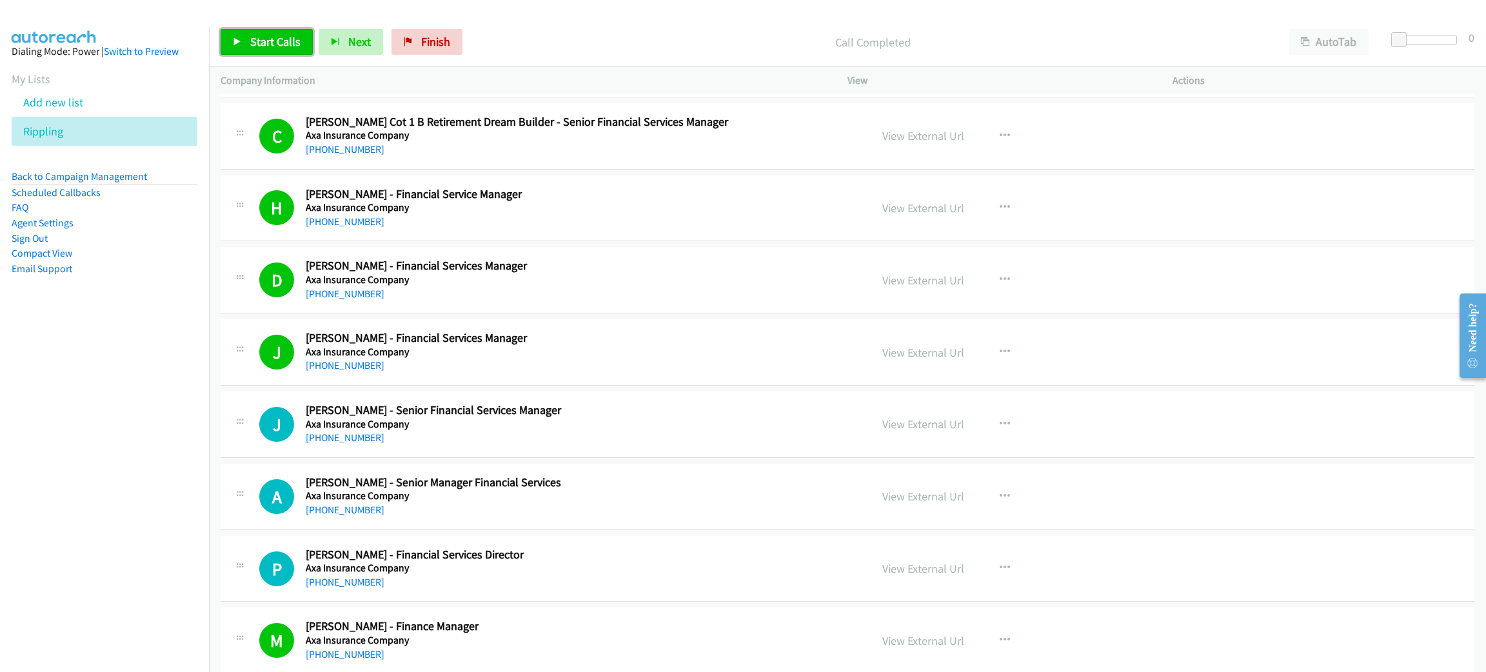
click at [274, 45] on span "Start Calls" at bounding box center [275, 41] width 50 height 15
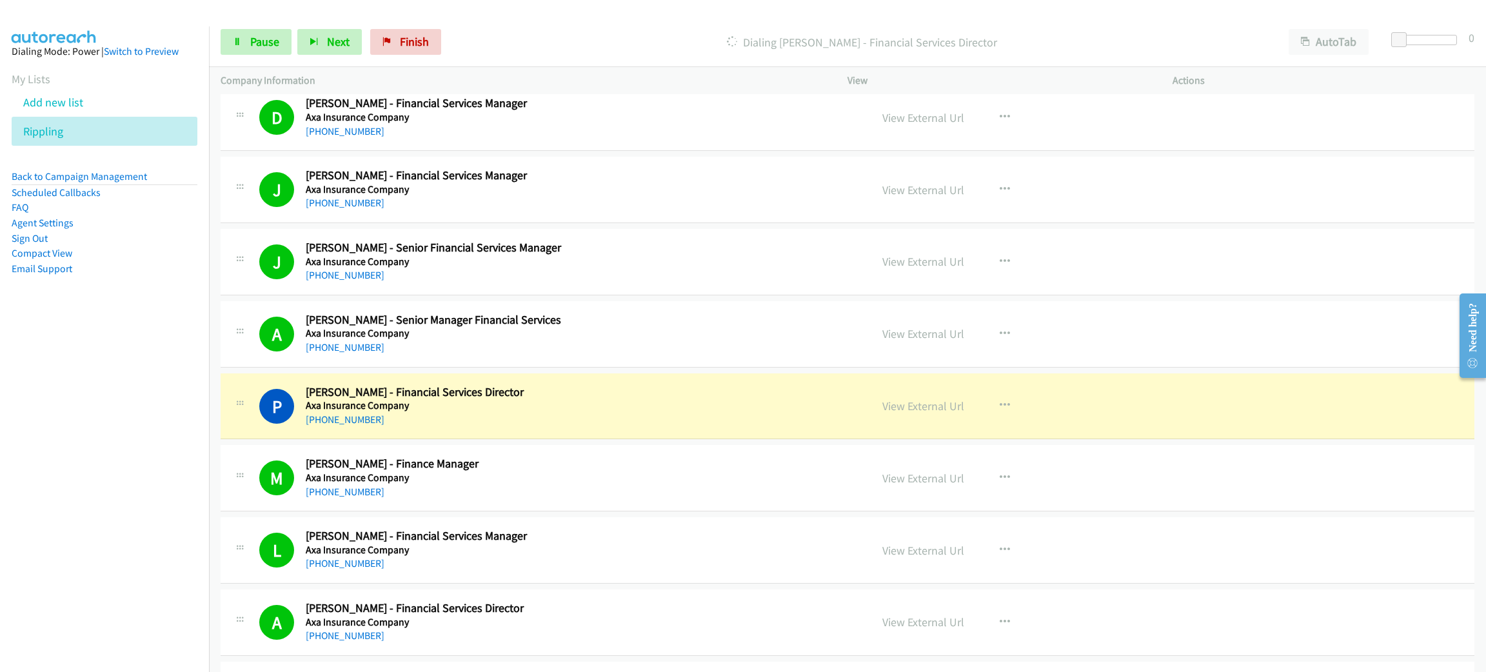
scroll to position [5091, 0]
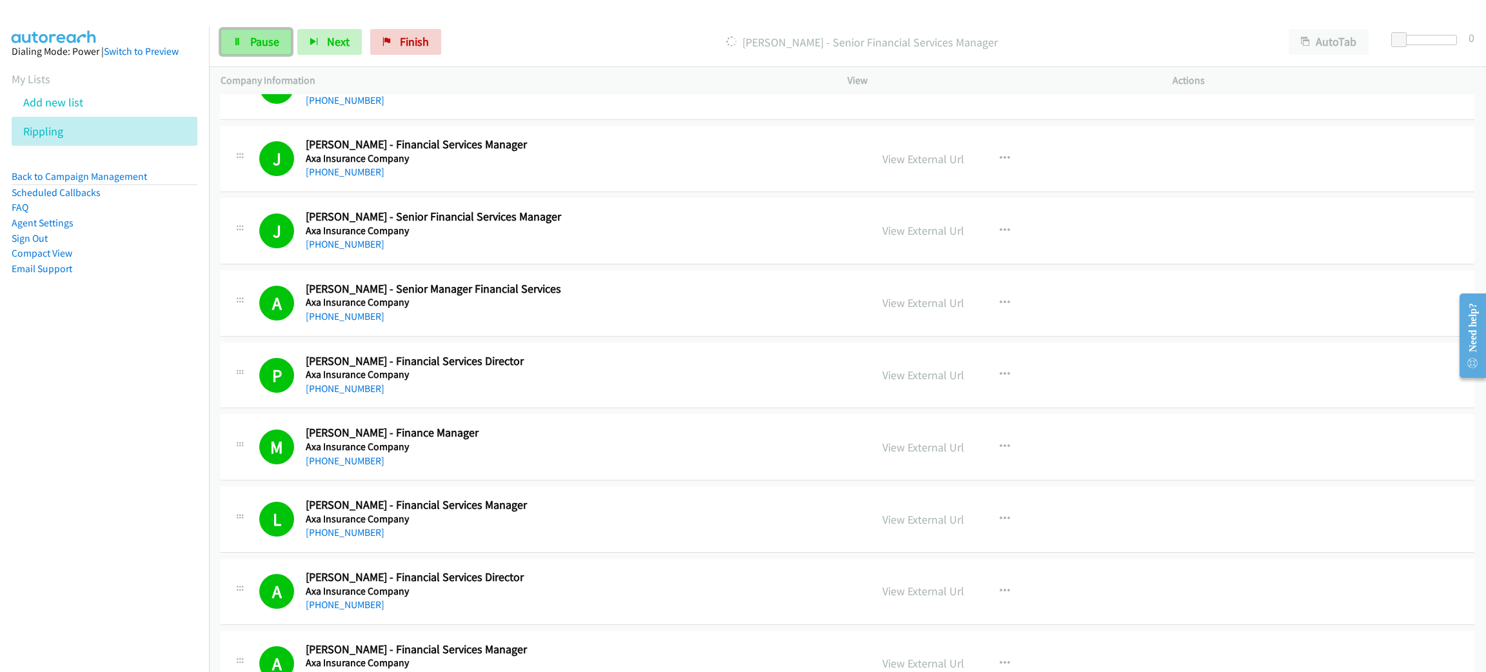
click at [274, 32] on link "Pause" at bounding box center [256, 42] width 71 height 26
click at [292, 34] on span "Start Calls" at bounding box center [275, 41] width 50 height 15
click at [250, 38] on span "Pause" at bounding box center [264, 41] width 29 height 15
click at [295, 45] on span "Start Calls" at bounding box center [275, 41] width 50 height 15
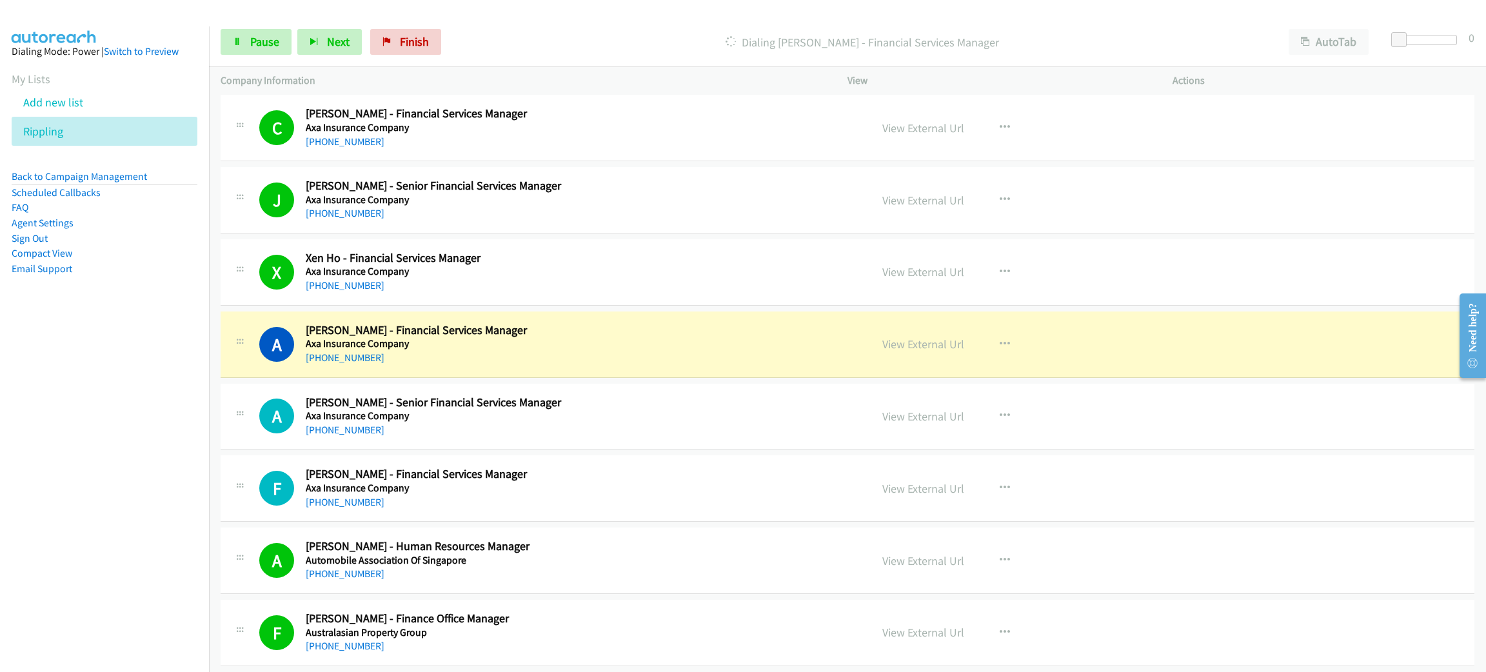
scroll to position [5865, 0]
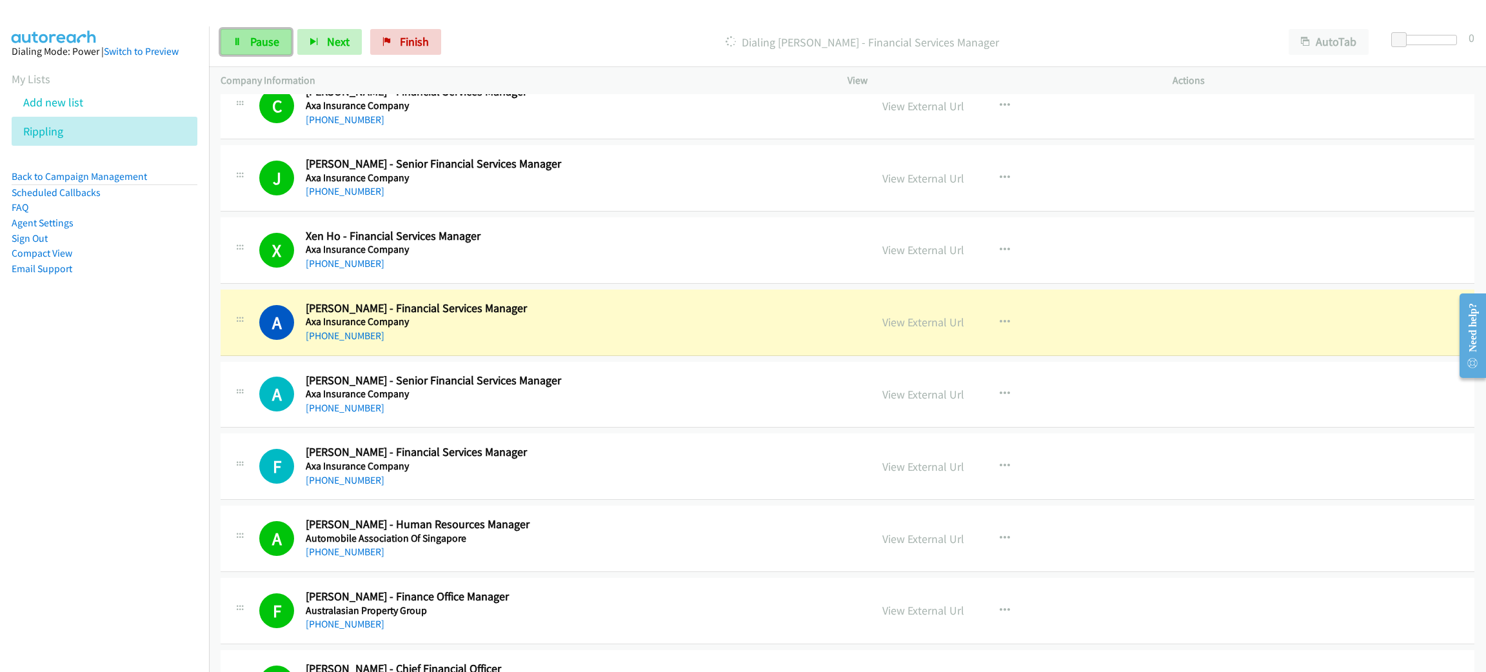
click at [265, 40] on span "Pause" at bounding box center [264, 41] width 29 height 15
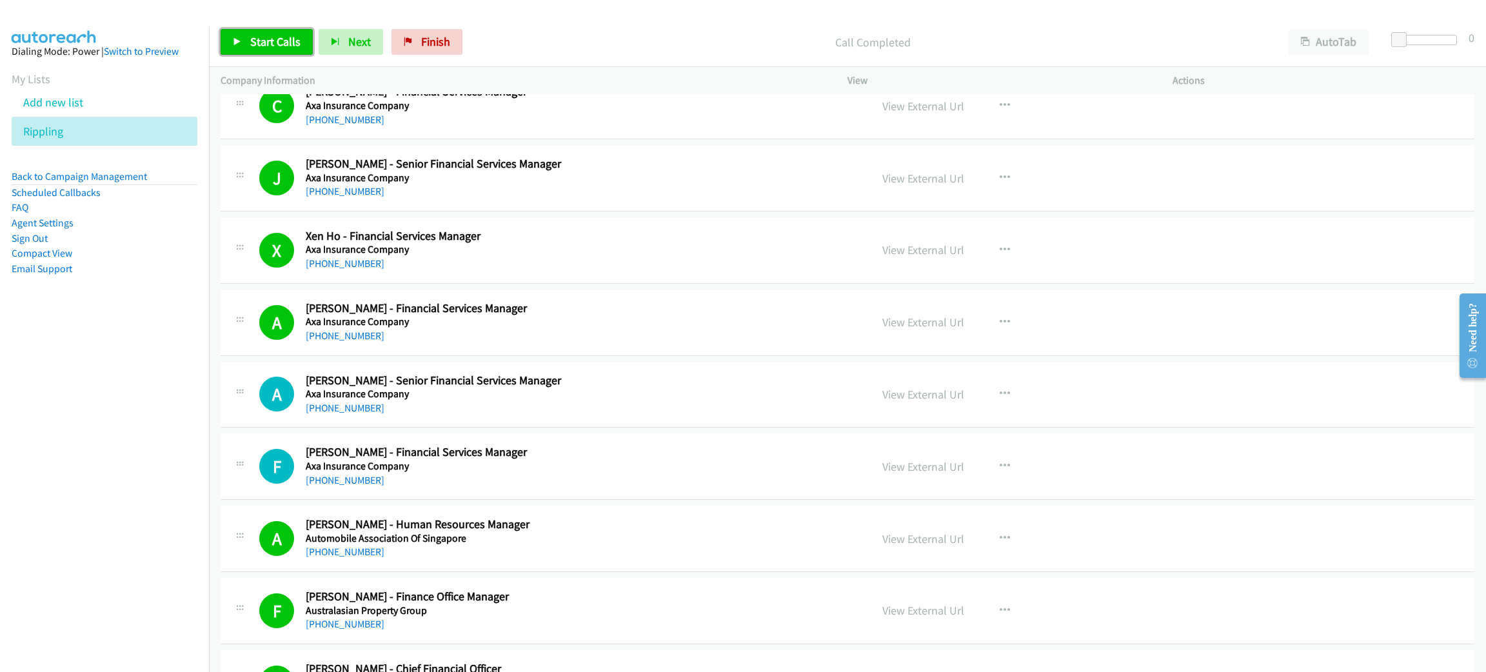
click at [278, 39] on span "Start Calls" at bounding box center [275, 41] width 50 height 15
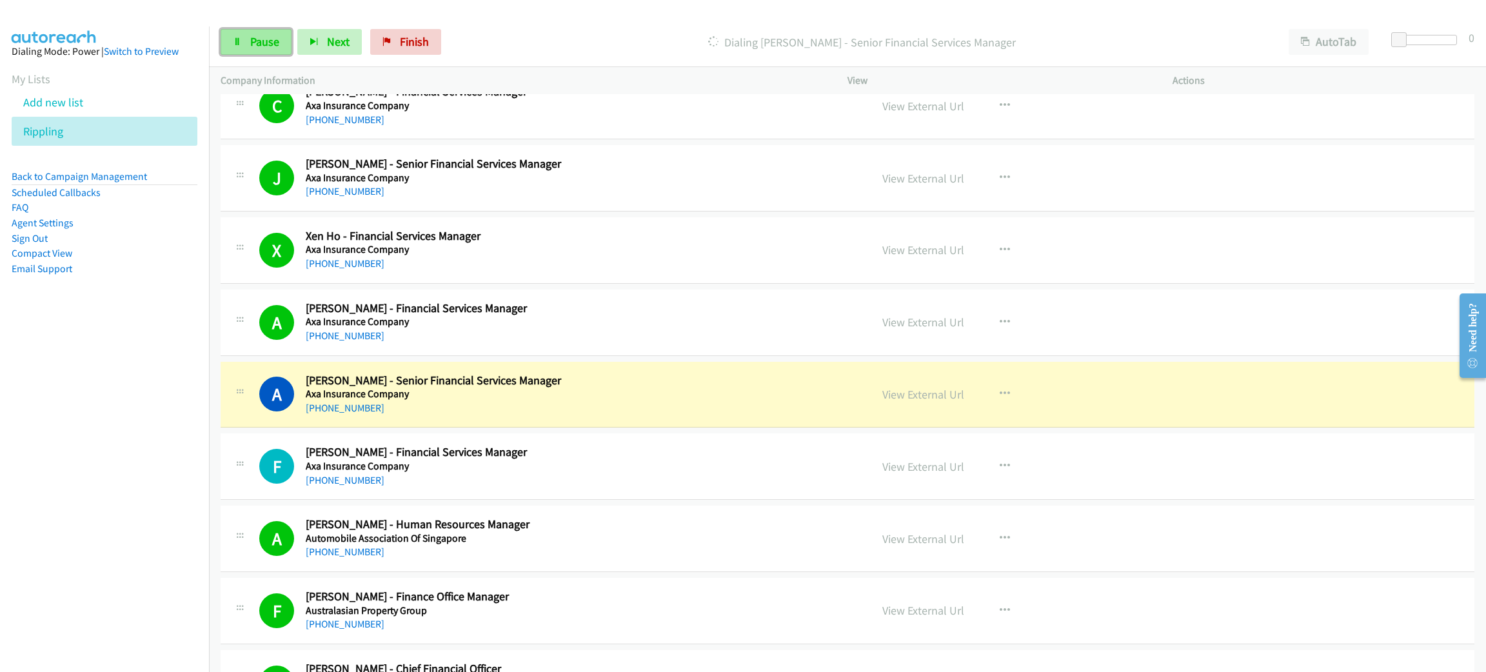
click at [255, 38] on span "Pause" at bounding box center [264, 41] width 29 height 15
click at [937, 402] on link "View External Url" at bounding box center [923, 394] width 82 height 15
